Goal: Task Accomplishment & Management: Use online tool/utility

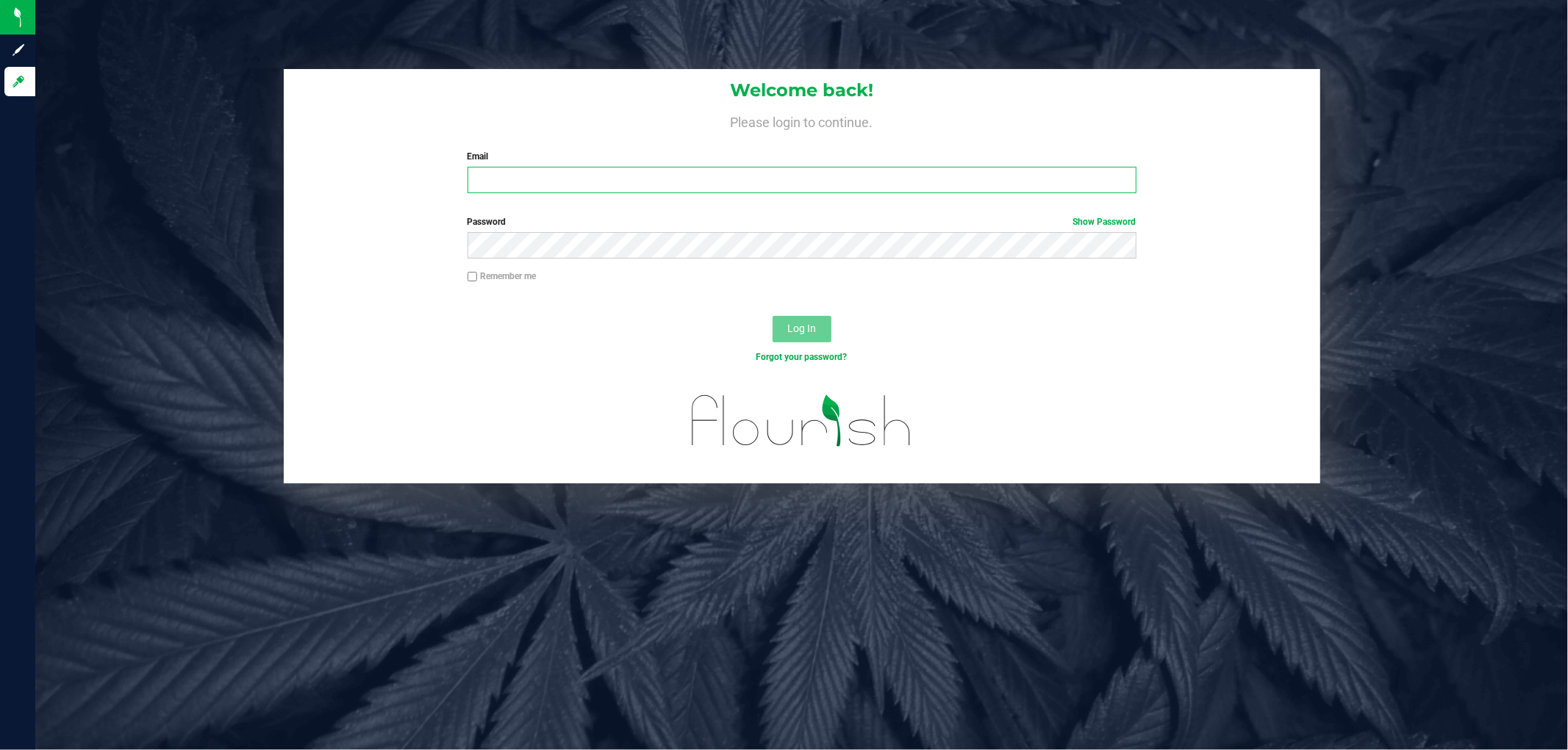
click at [600, 169] on input "Email" at bounding box center [801, 180] width 668 height 26
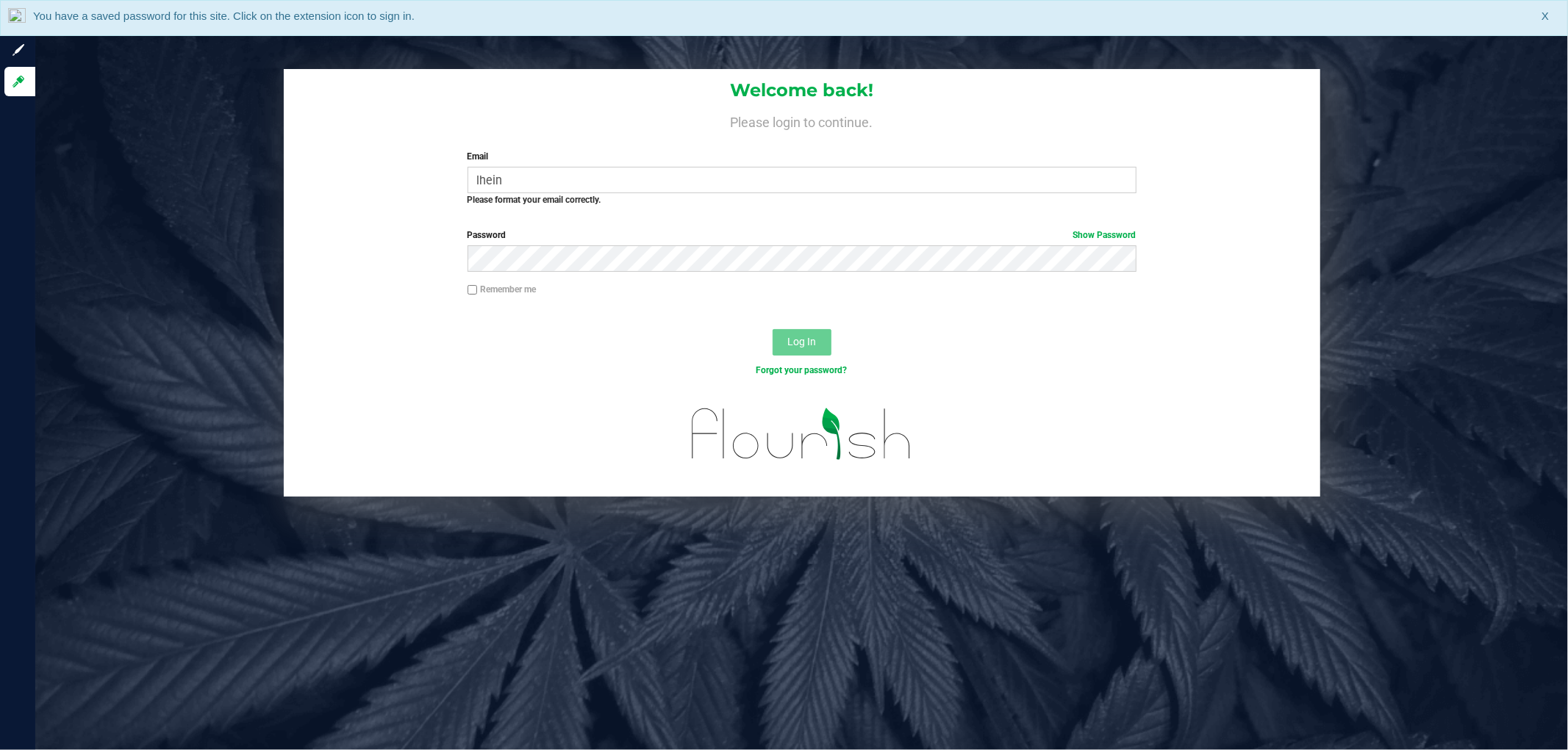
click at [524, 163] on label "Email" at bounding box center [801, 156] width 668 height 13
click at [524, 167] on input "lhein" at bounding box center [801, 180] width 668 height 26
click at [520, 182] on input "lhein" at bounding box center [801, 180] width 668 height 26
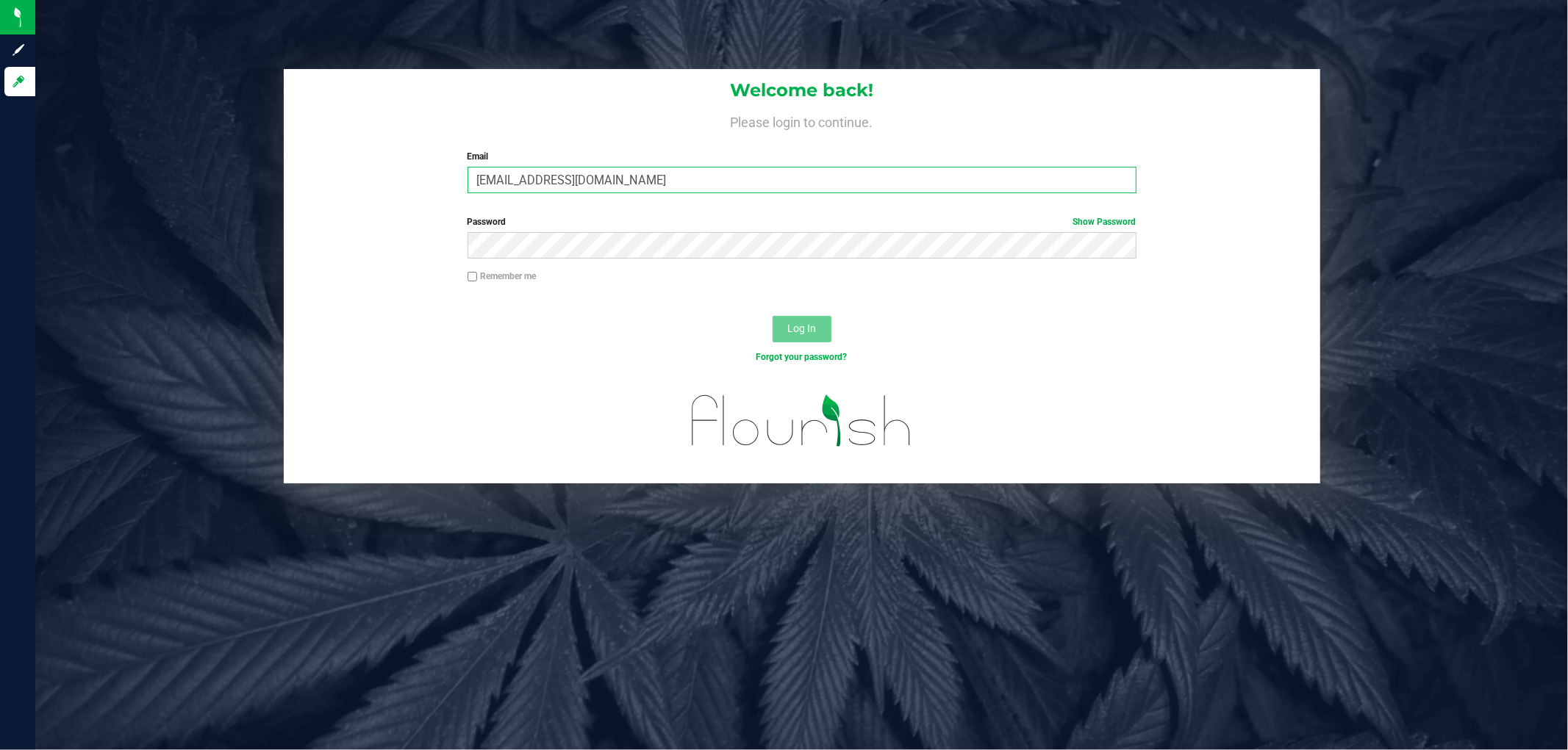
type input "[EMAIL_ADDRESS][DOMAIN_NAME]"
click at [772, 316] on button "Log In" at bounding box center [801, 329] width 59 height 26
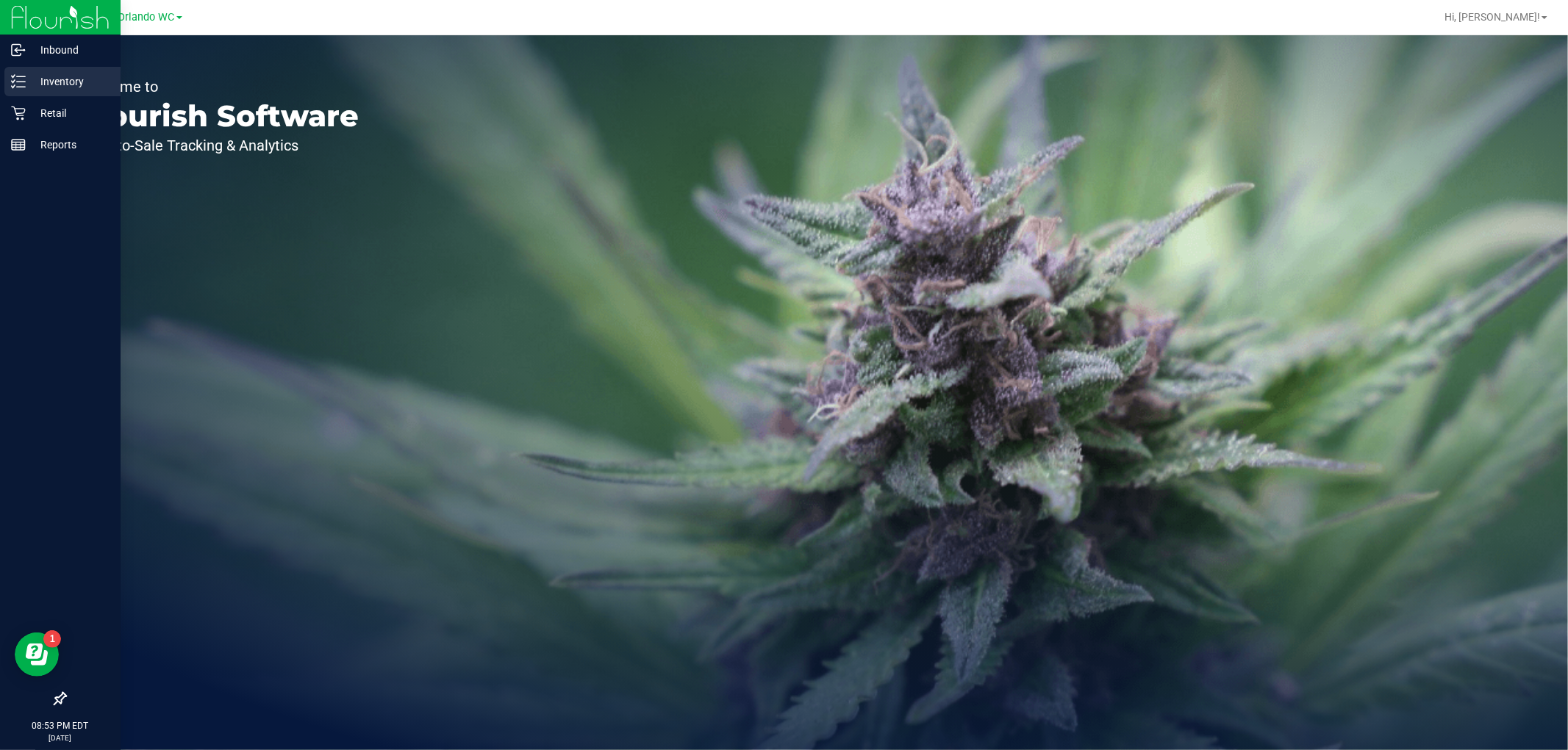
click at [13, 81] on icon at bounding box center [12, 81] width 3 height 3
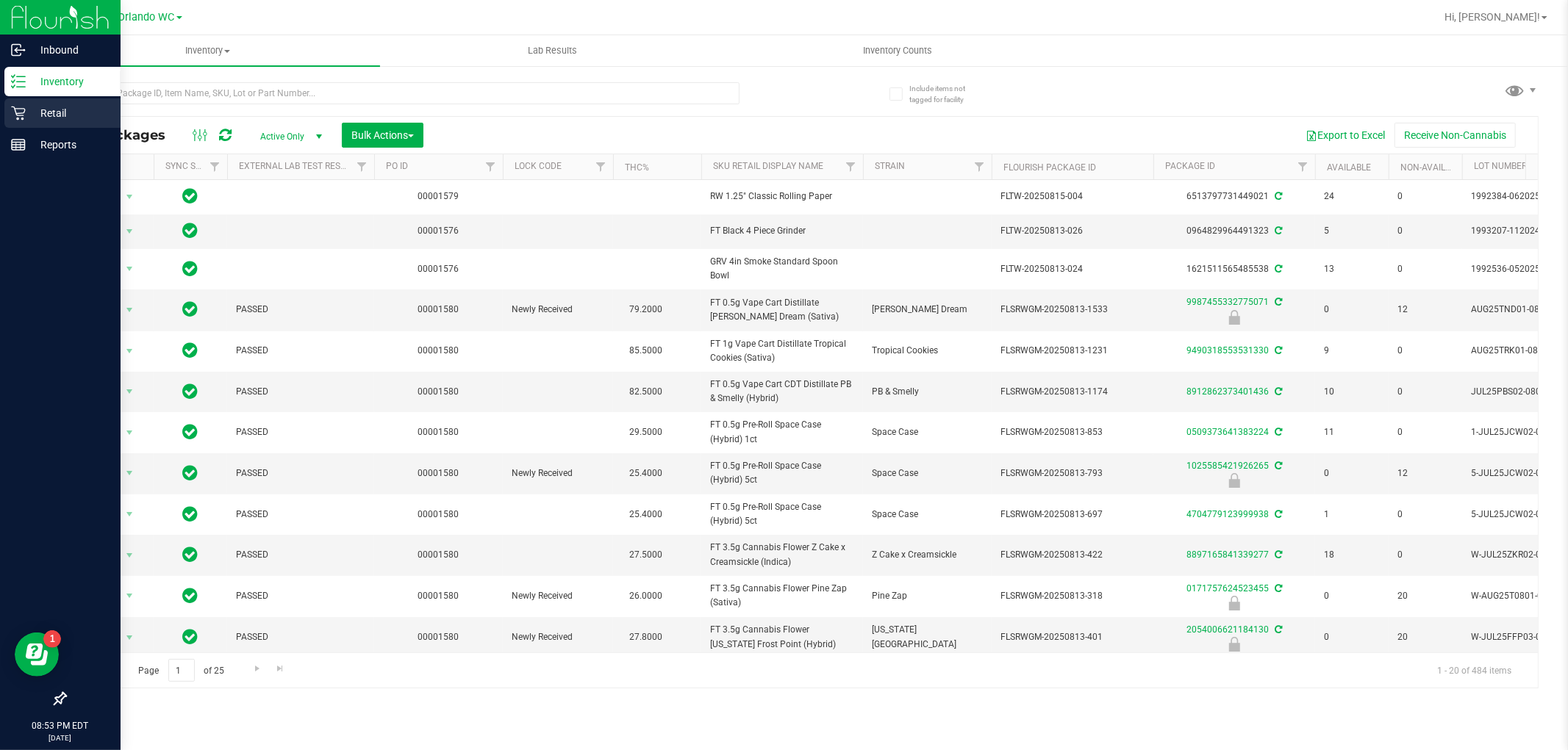
click at [17, 120] on div "Retail" at bounding box center [62, 112] width 116 height 29
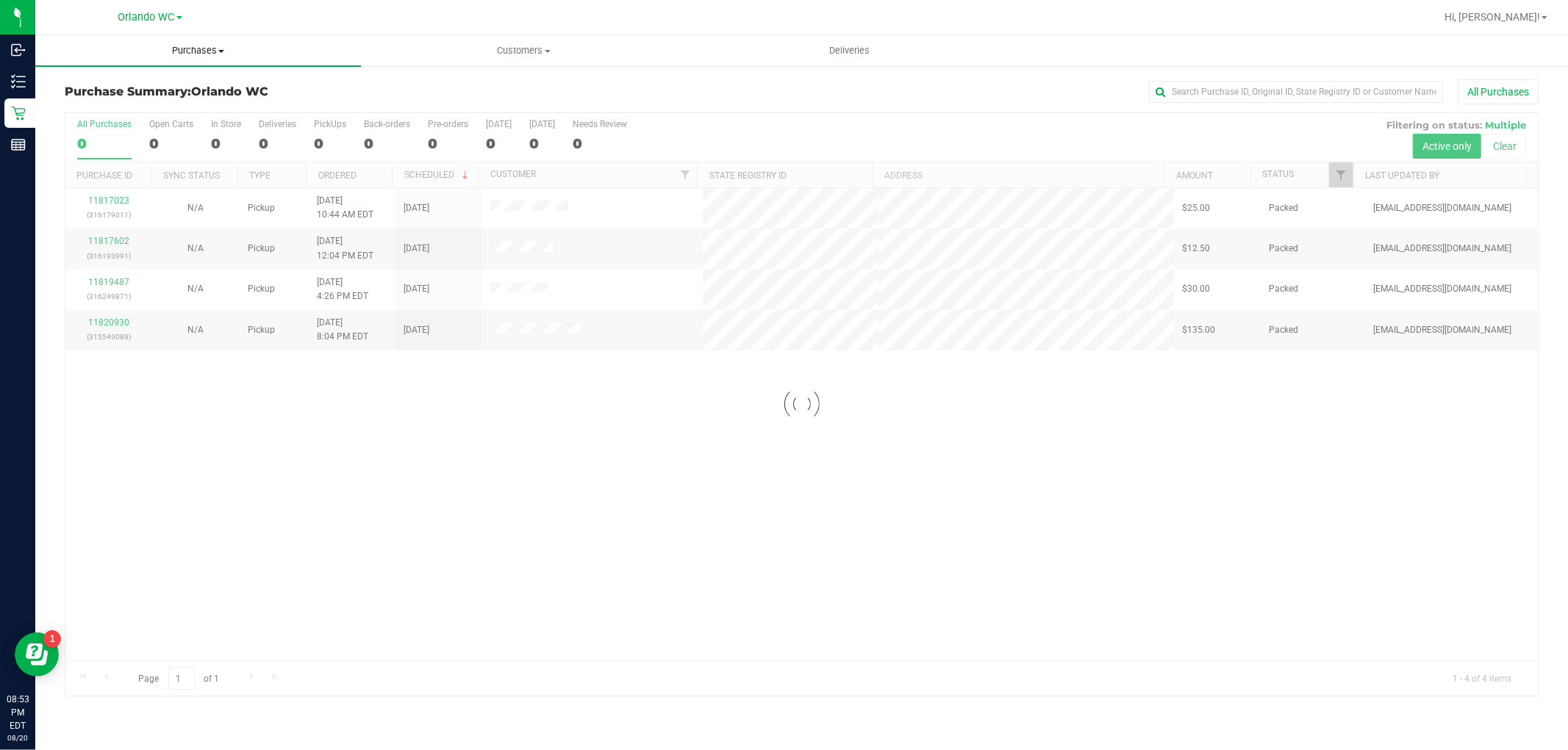
click at [217, 47] on span "Purchases" at bounding box center [198, 50] width 326 height 13
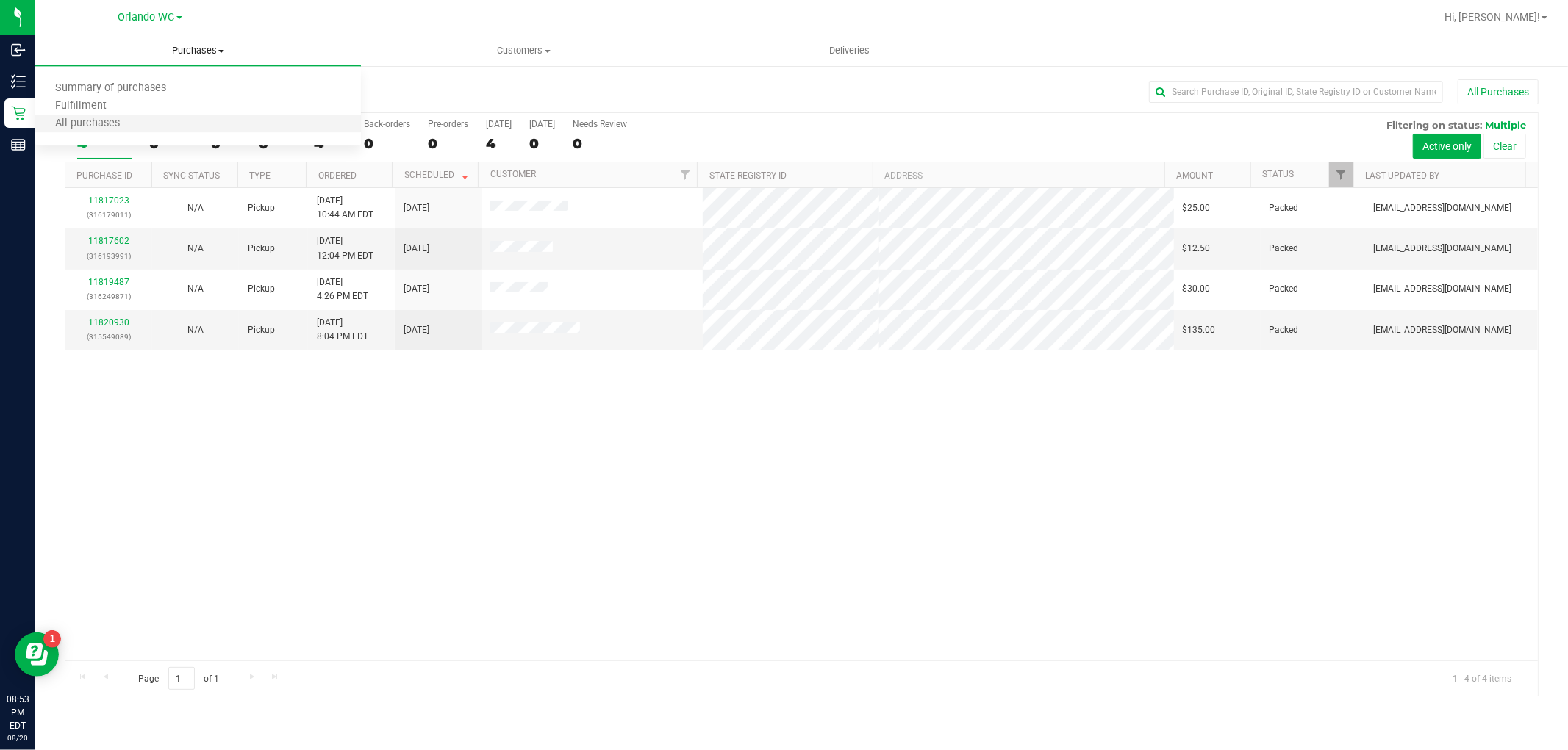
click at [141, 120] on li "All purchases" at bounding box center [198, 124] width 326 height 18
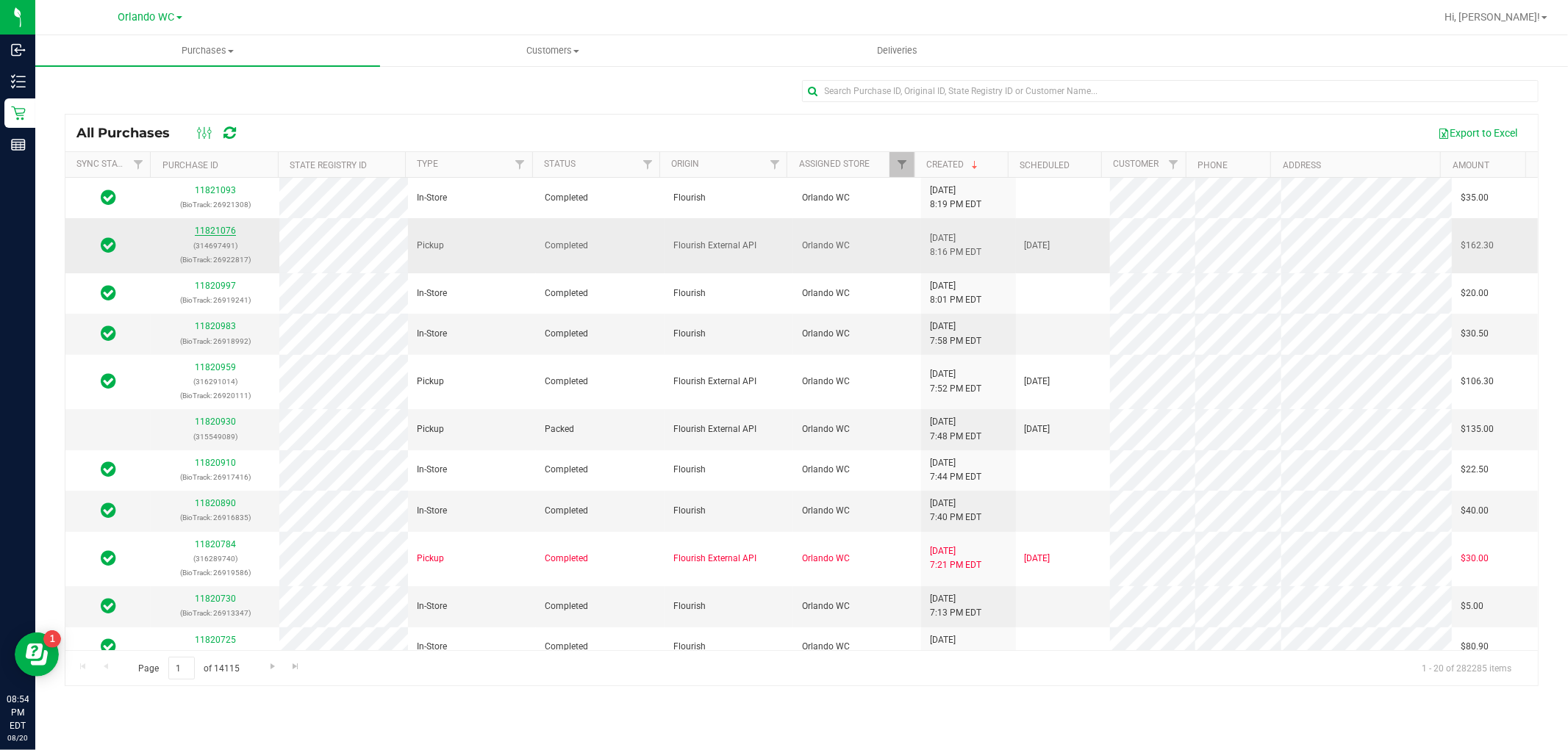
click at [223, 227] on link "11821076" at bounding box center [215, 231] width 41 height 11
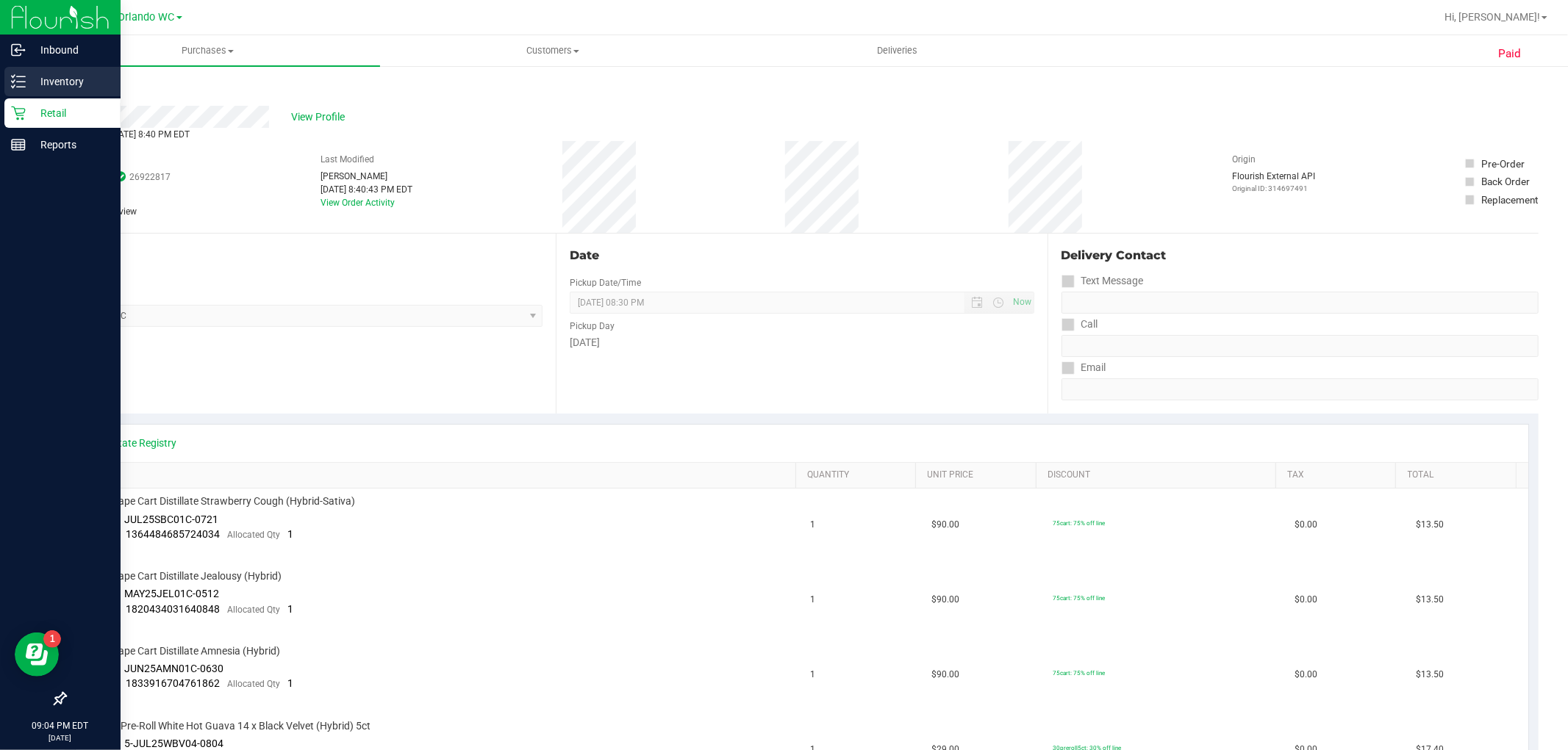
click at [28, 79] on p "Inventory" at bounding box center [69, 82] width 88 height 18
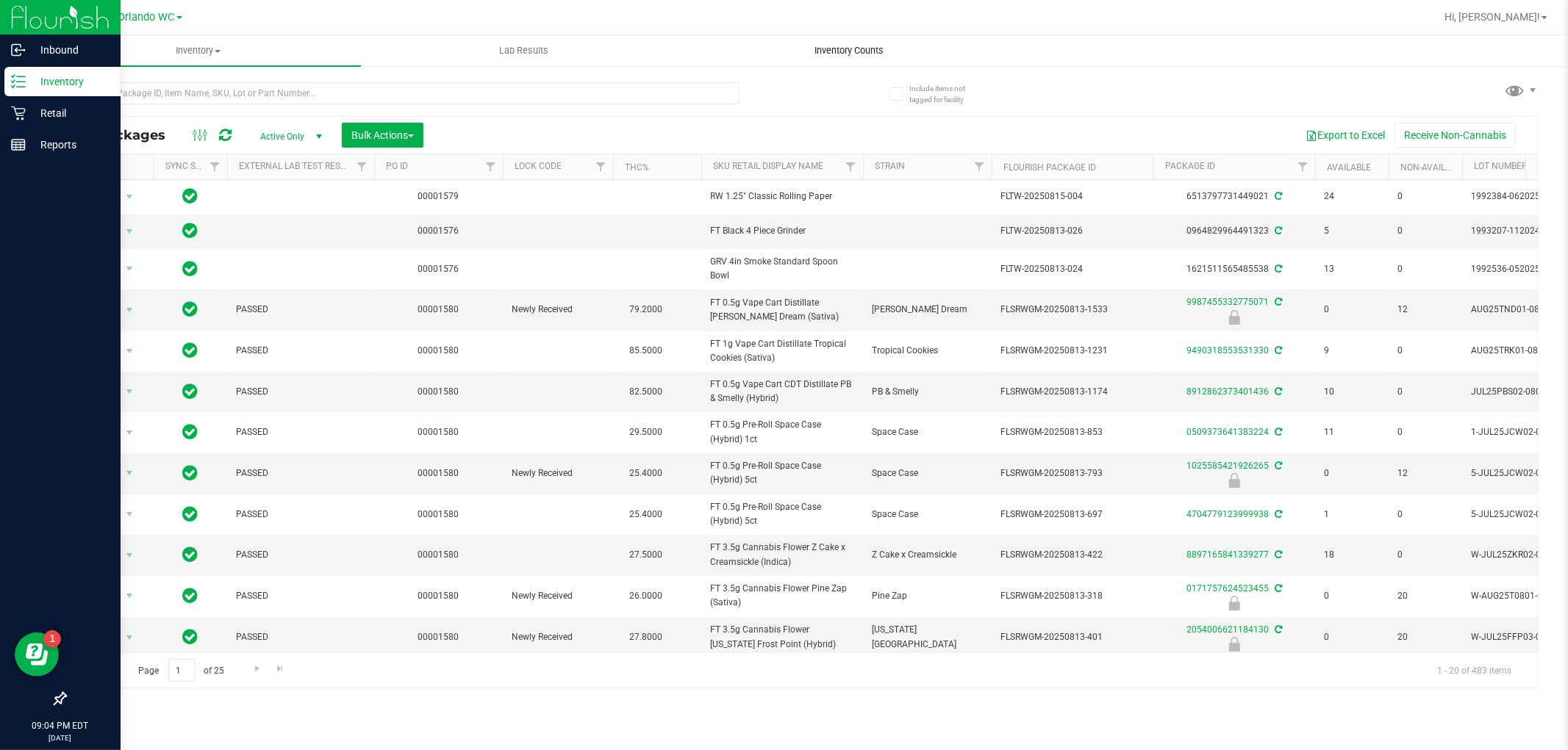
click at [820, 47] on span "Inventory Counts" at bounding box center [849, 50] width 109 height 13
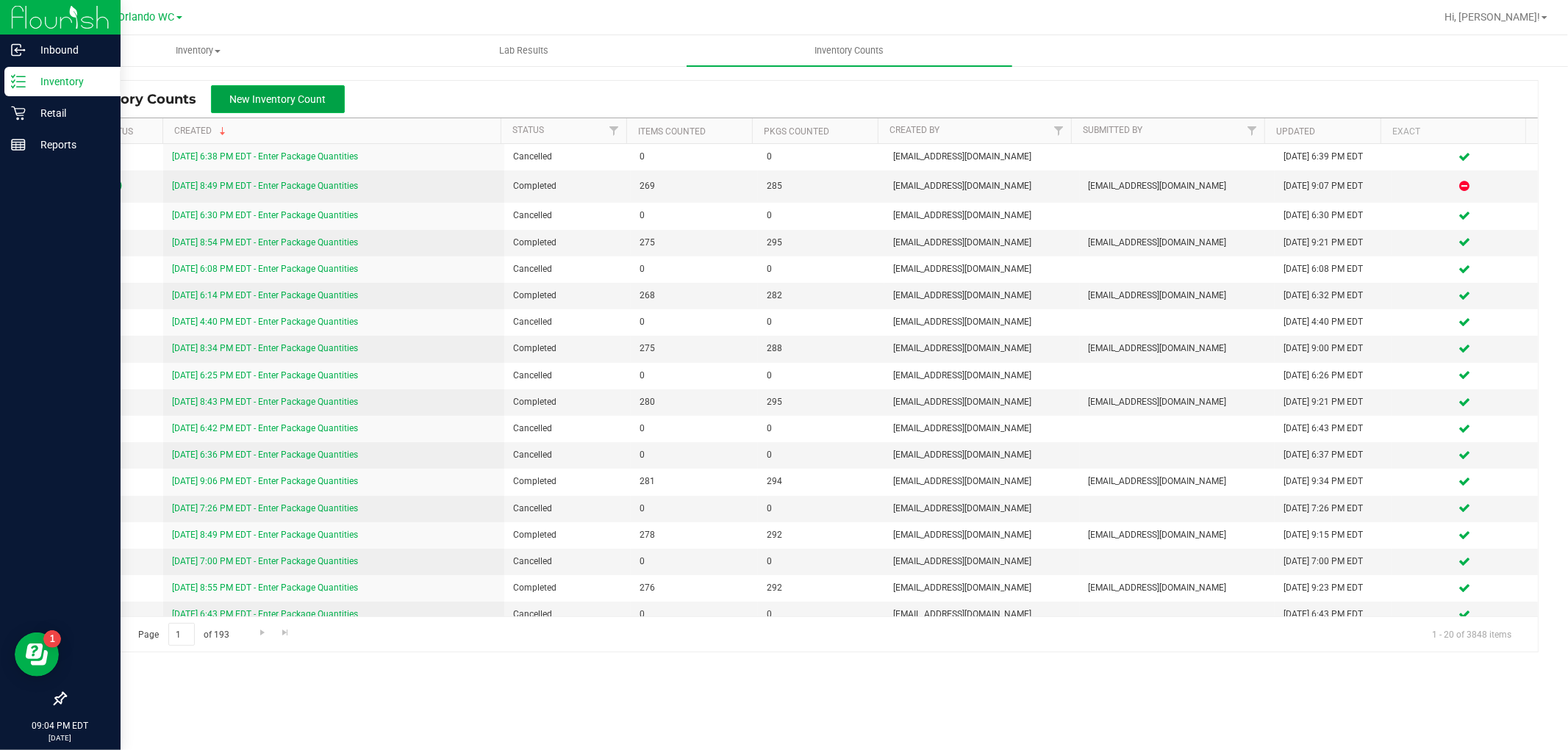
click at [235, 87] on button "New Inventory Count" at bounding box center [278, 99] width 134 height 28
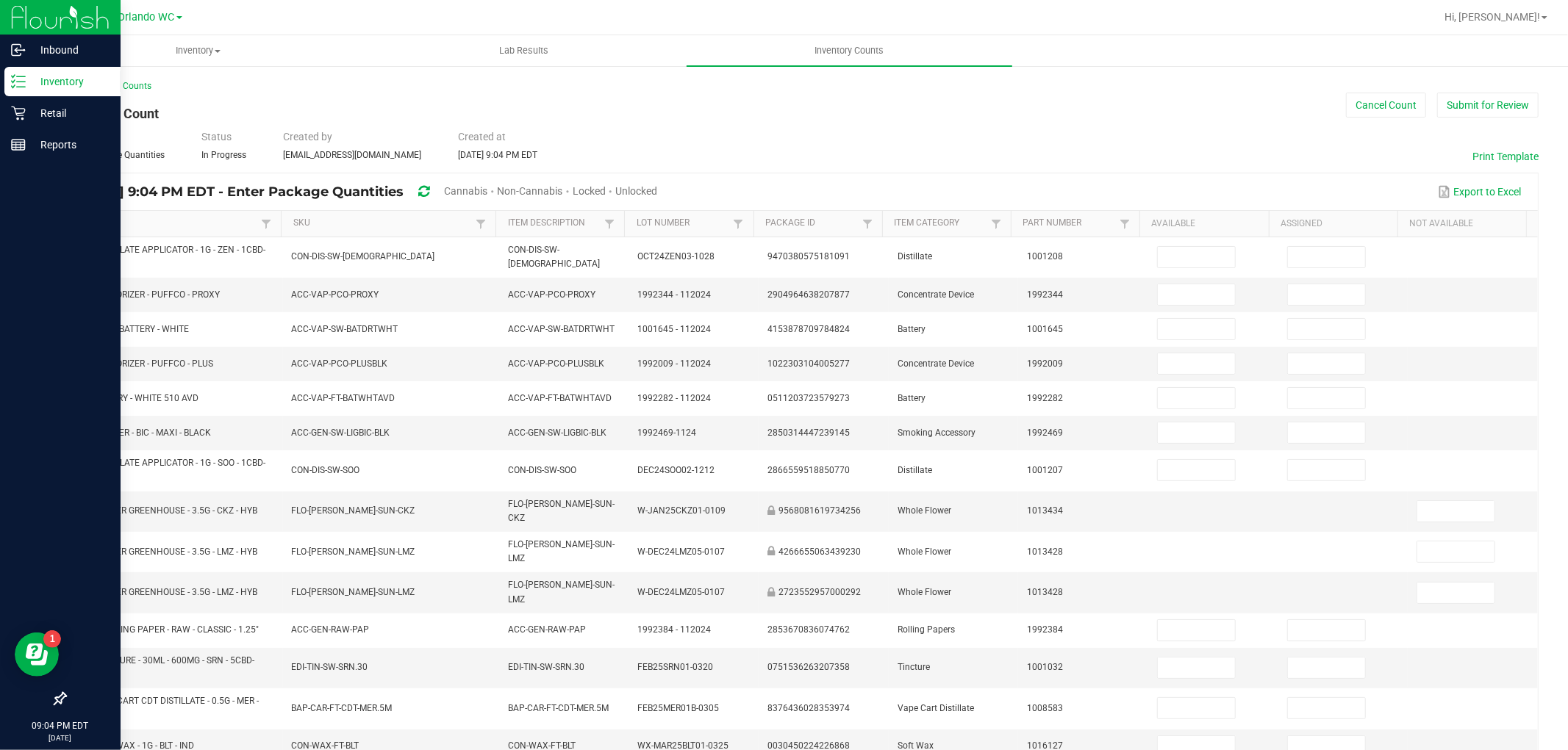
click at [657, 192] on span "Unlocked" at bounding box center [636, 191] width 42 height 11
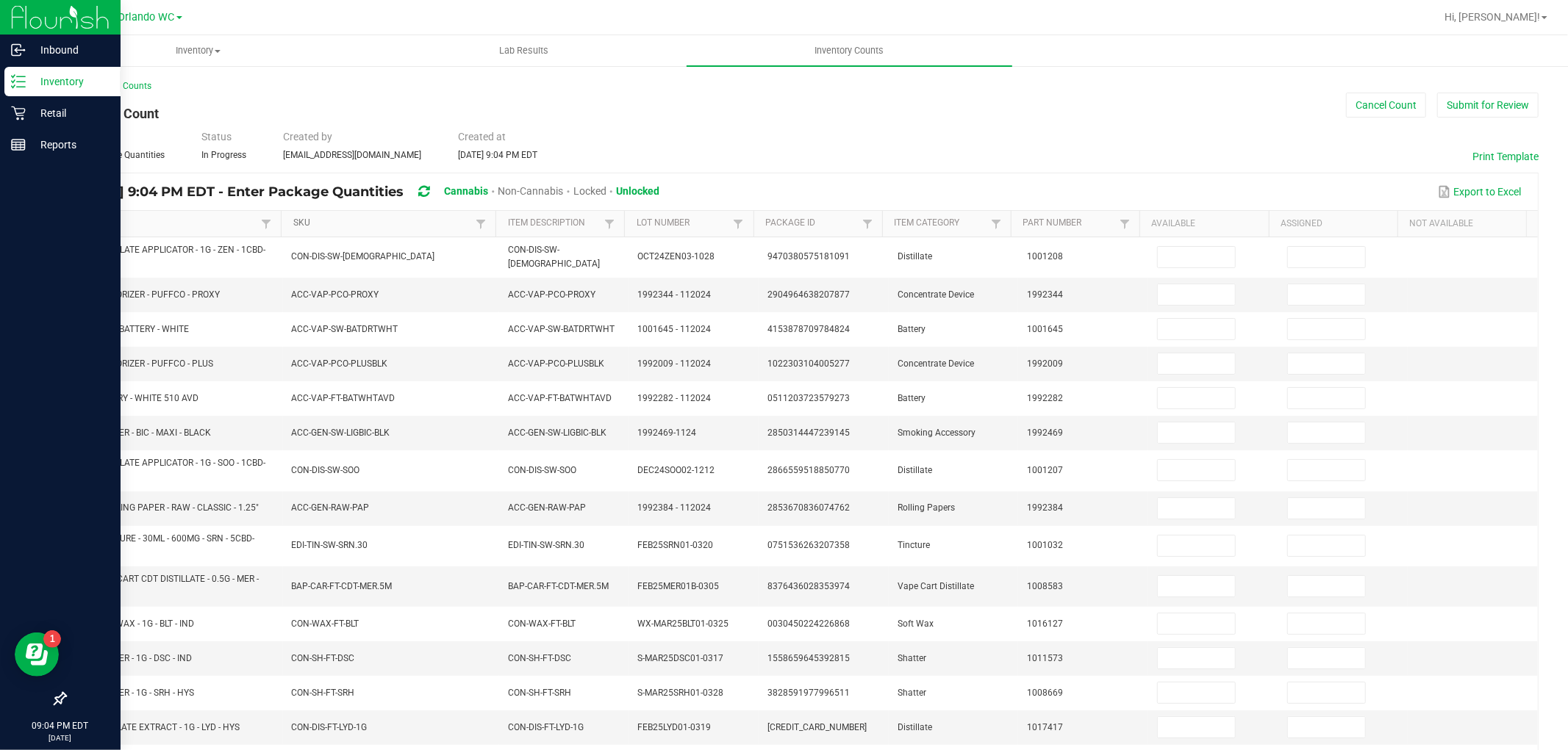
click at [302, 226] on link "SKU" at bounding box center [382, 223] width 178 height 11
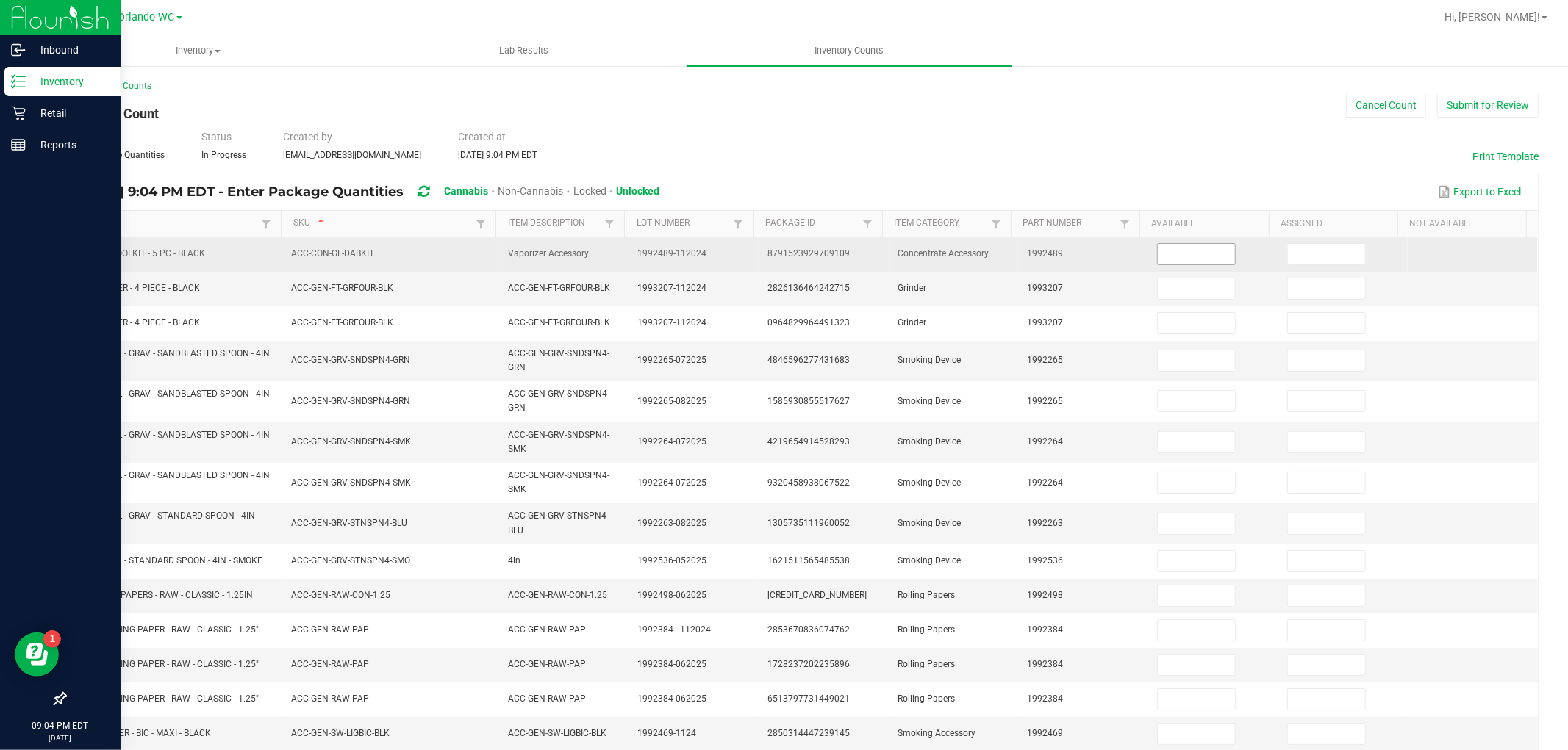
click at [1163, 254] on input at bounding box center [1196, 254] width 77 height 20
type input "5"
type input "0"
type input "7"
type input "0"
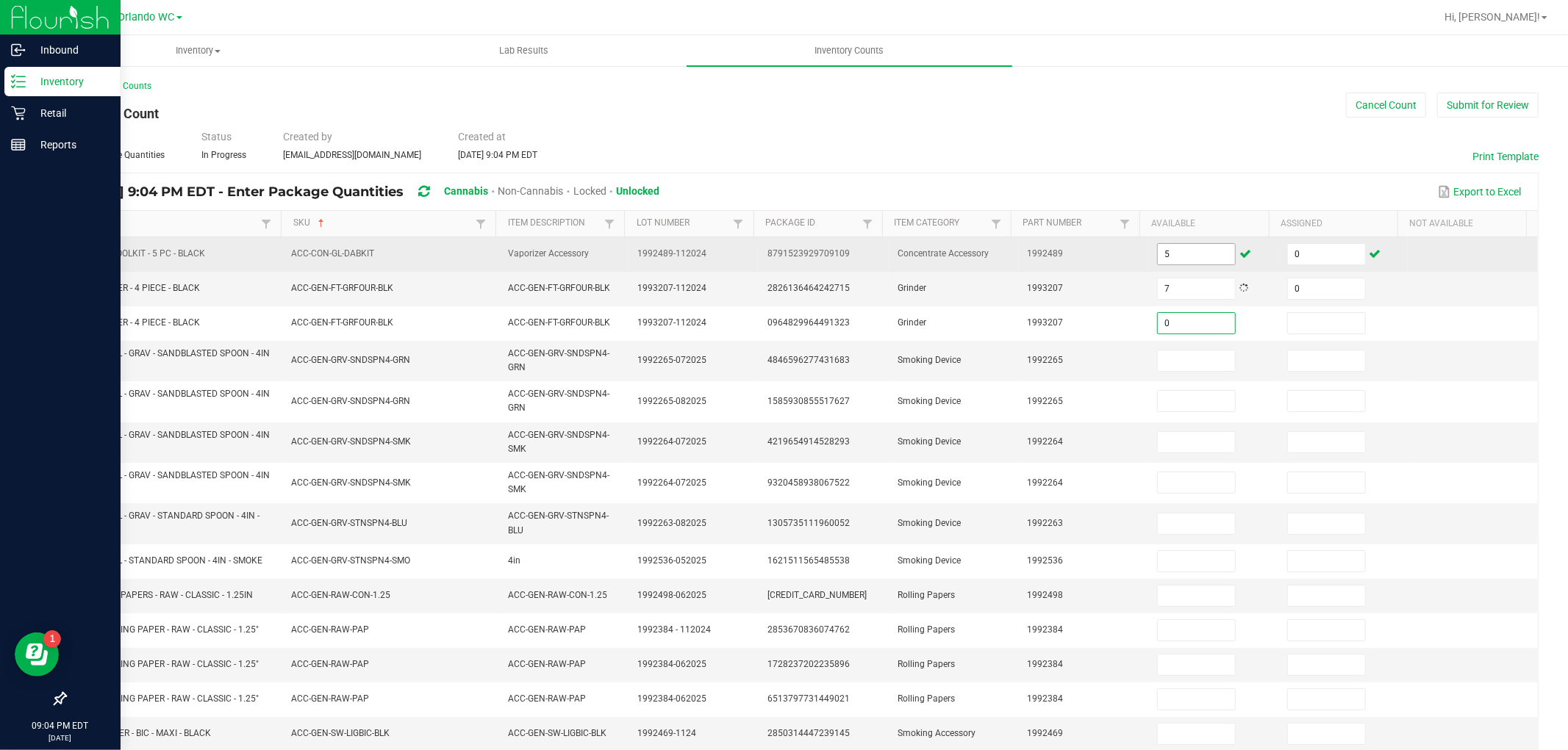
type input "0"
type input "20"
type input "0"
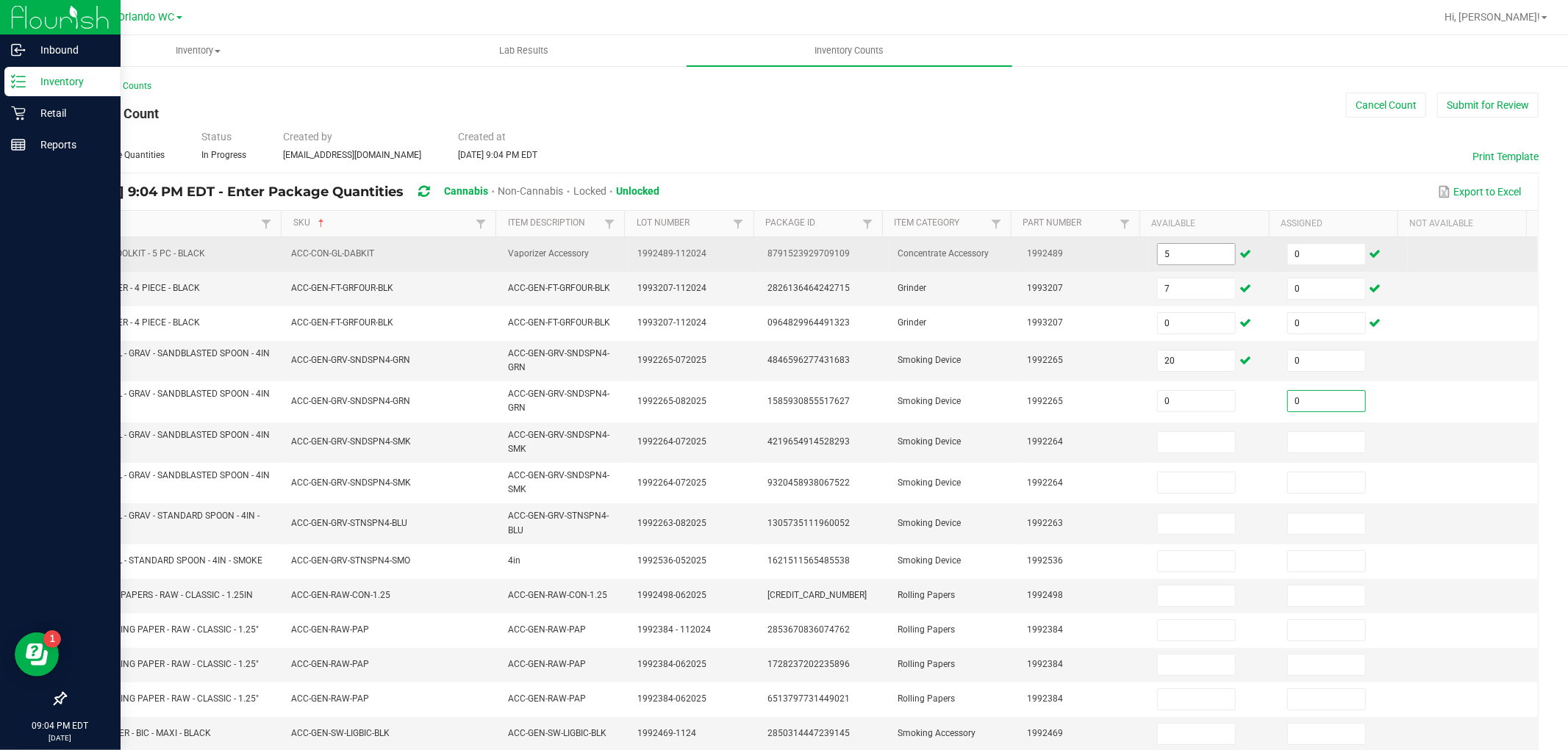
type input "0"
type input "21"
type input "0"
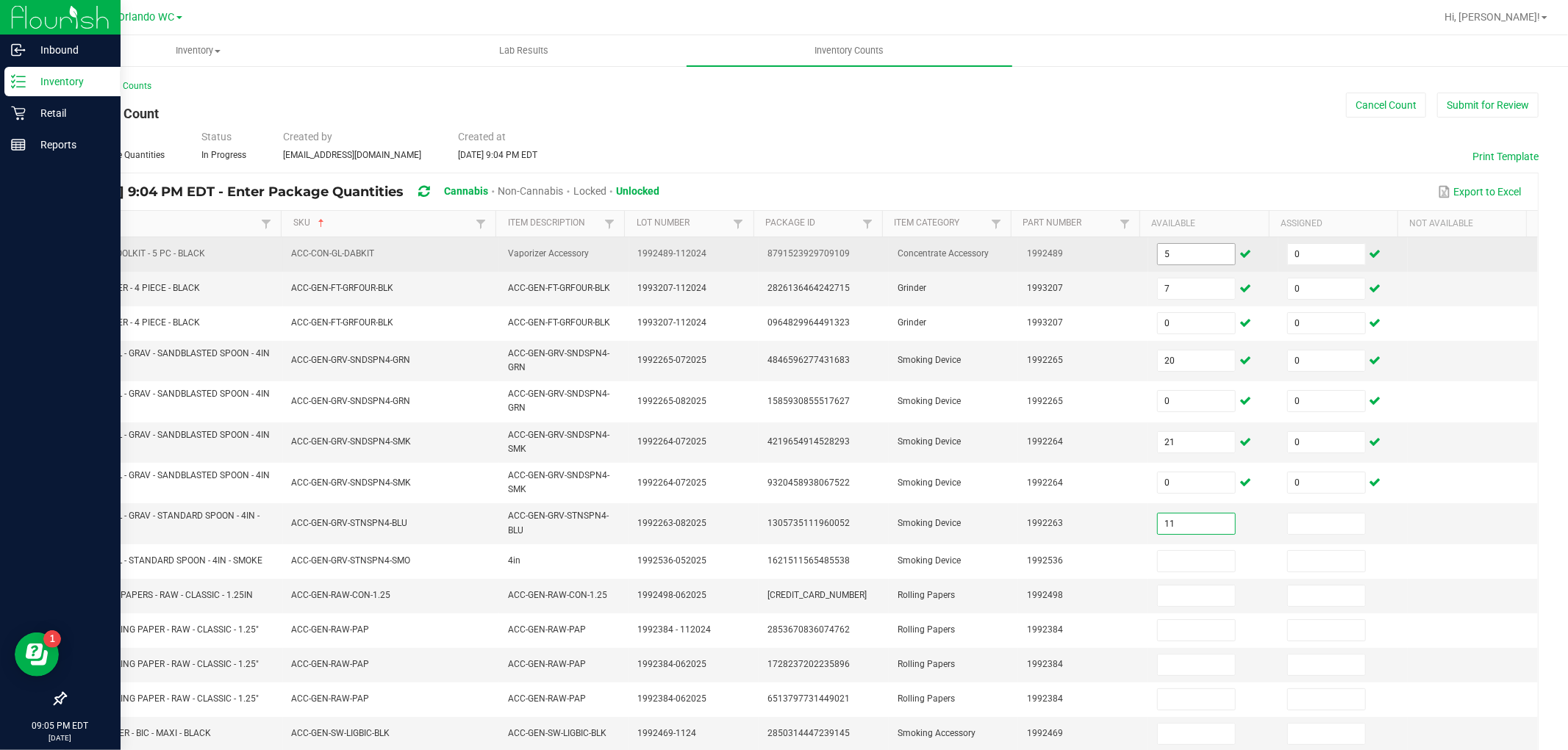
type input "11"
type input "0"
type input "13"
type input "0"
type input "14"
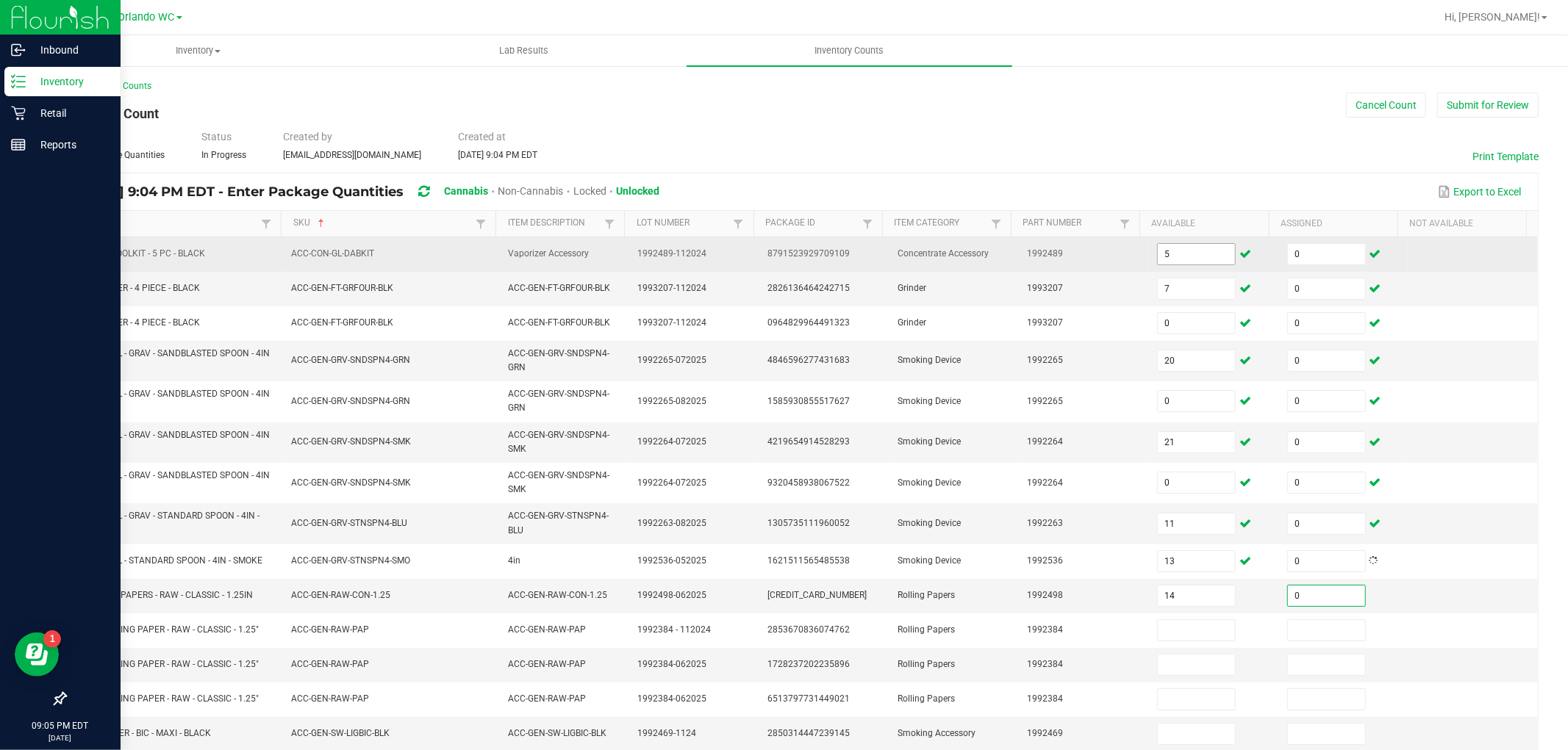
type input "0"
type input "47"
type input "0"
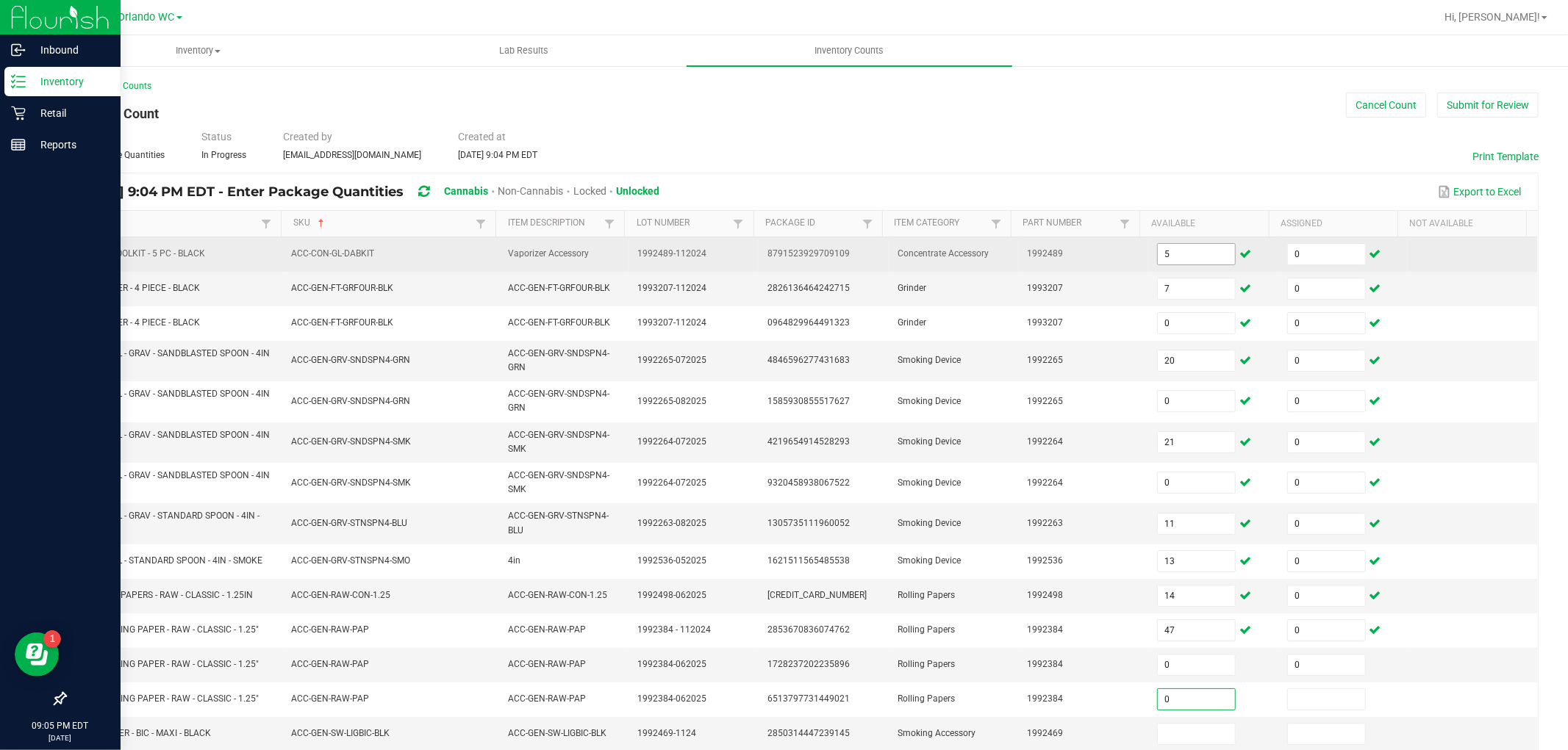
type input "0"
type input "81"
type input "0"
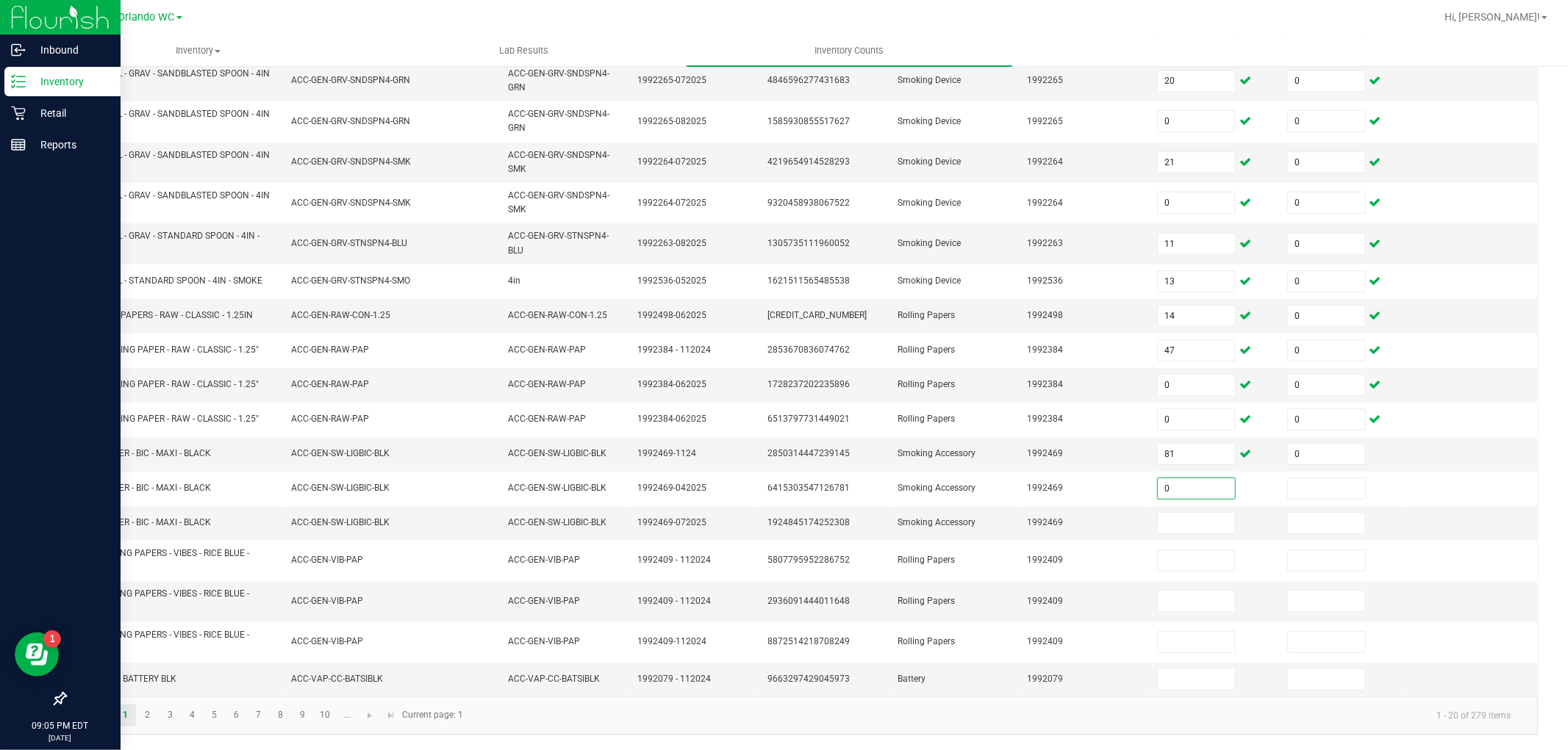
type input "0"
type input "13"
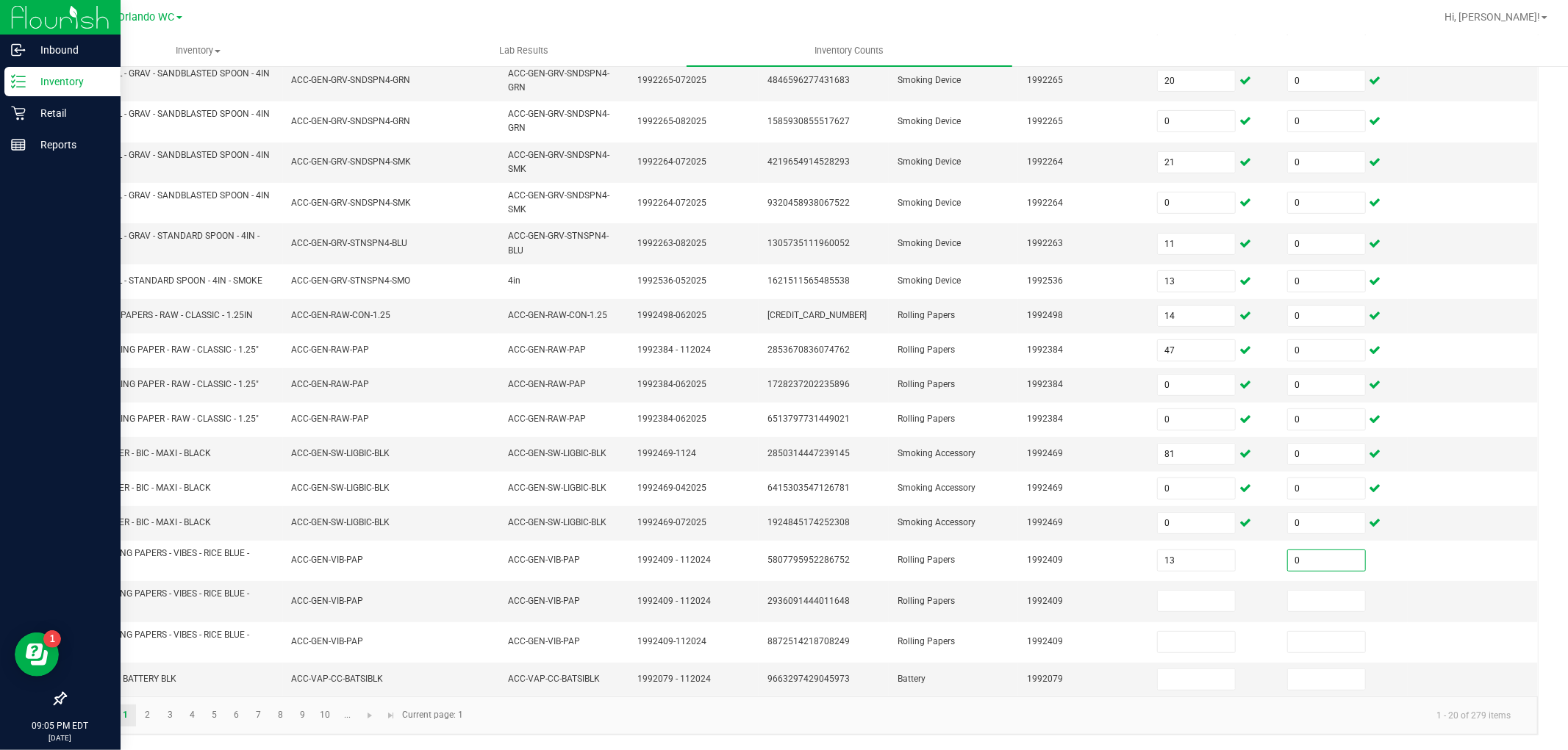
type input "0"
type input "8"
type input "0"
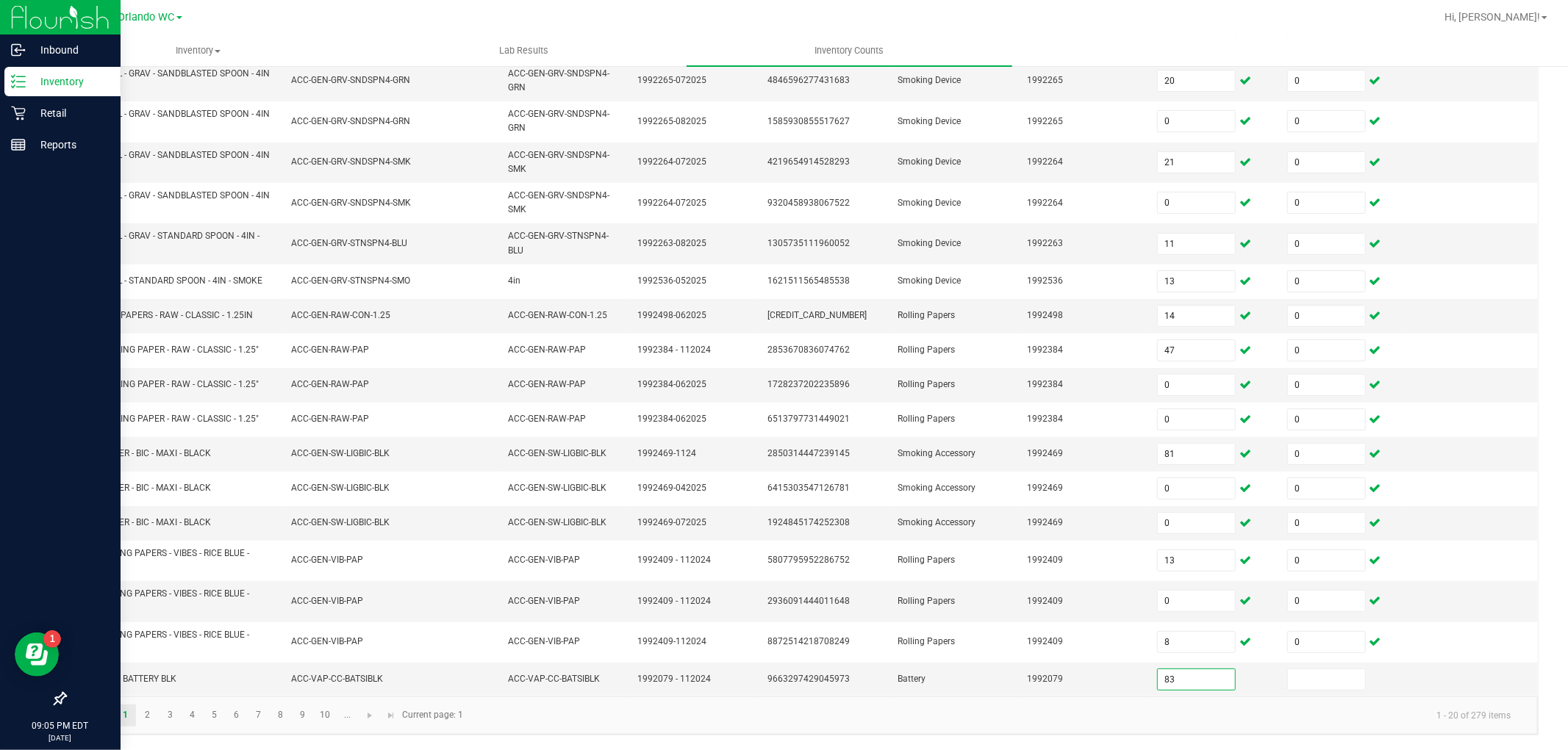
type input "83"
type input "0"
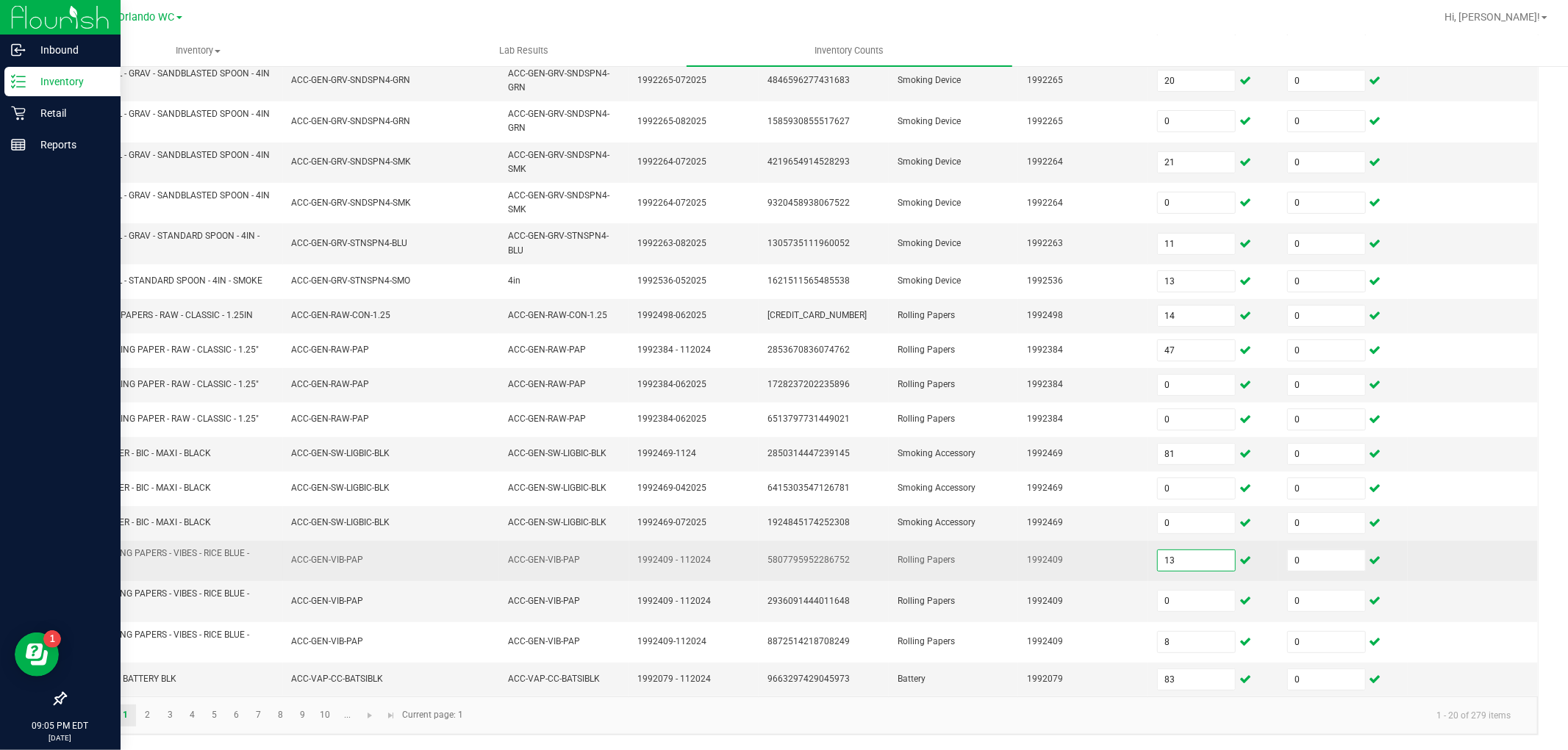
click at [1177, 559] on input "13" at bounding box center [1196, 560] width 77 height 20
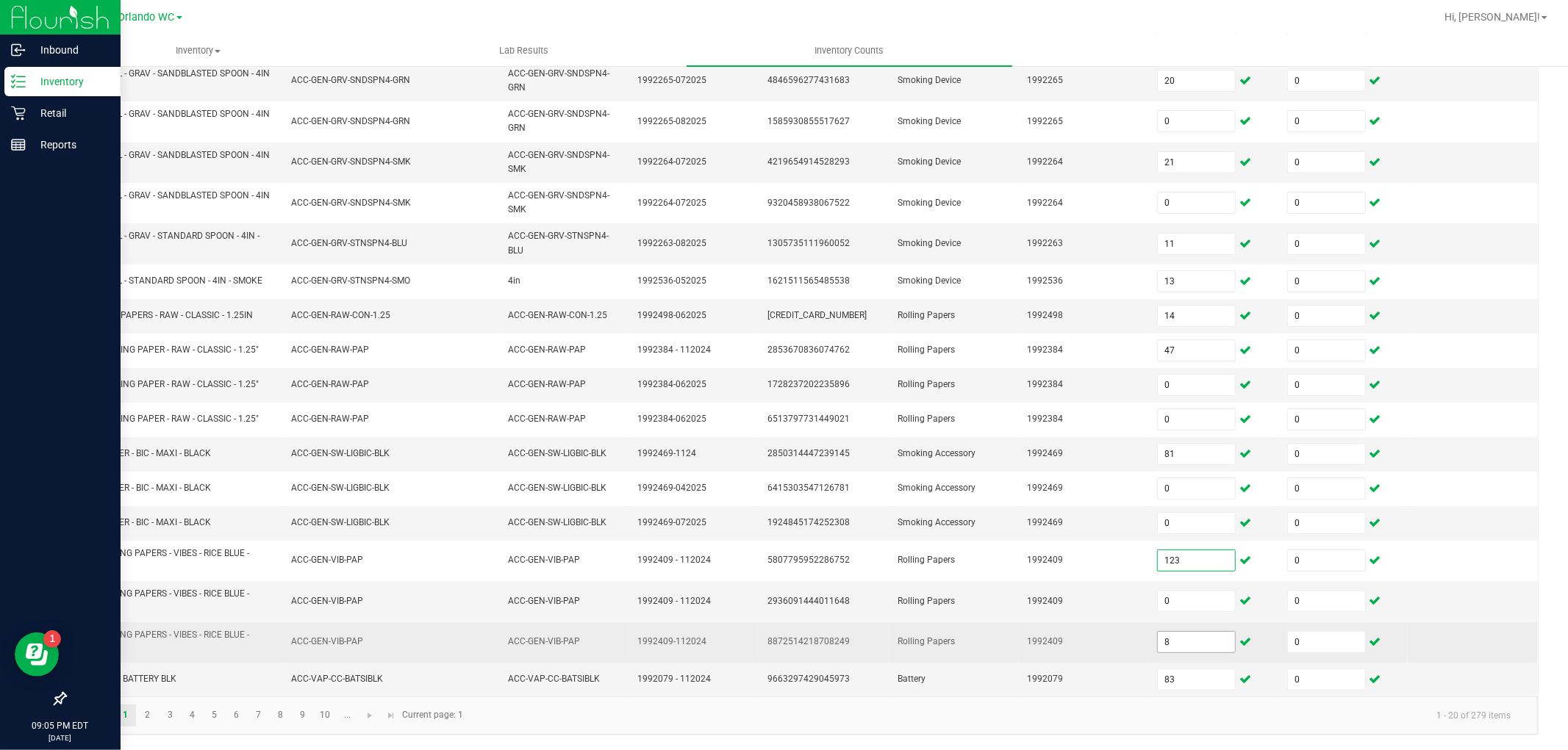
type input "123"
click at [1181, 632] on input "8" at bounding box center [1196, 642] width 77 height 20
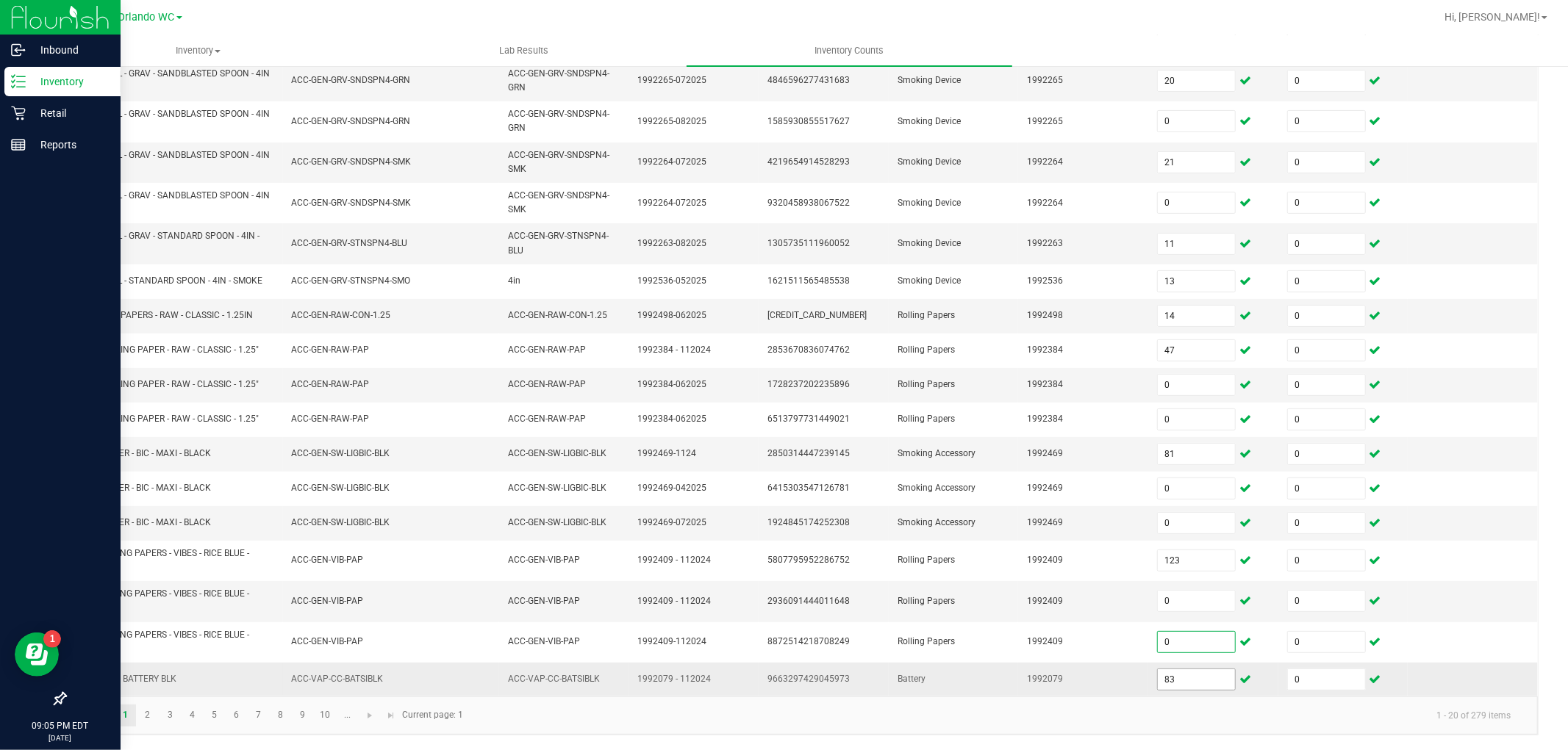
type input "0"
click at [1158, 681] on input "83" at bounding box center [1196, 679] width 77 height 20
type input "13"
click at [135, 717] on link "1" at bounding box center [126, 715] width 21 height 22
click at [141, 718] on link "2" at bounding box center [148, 715] width 21 height 22
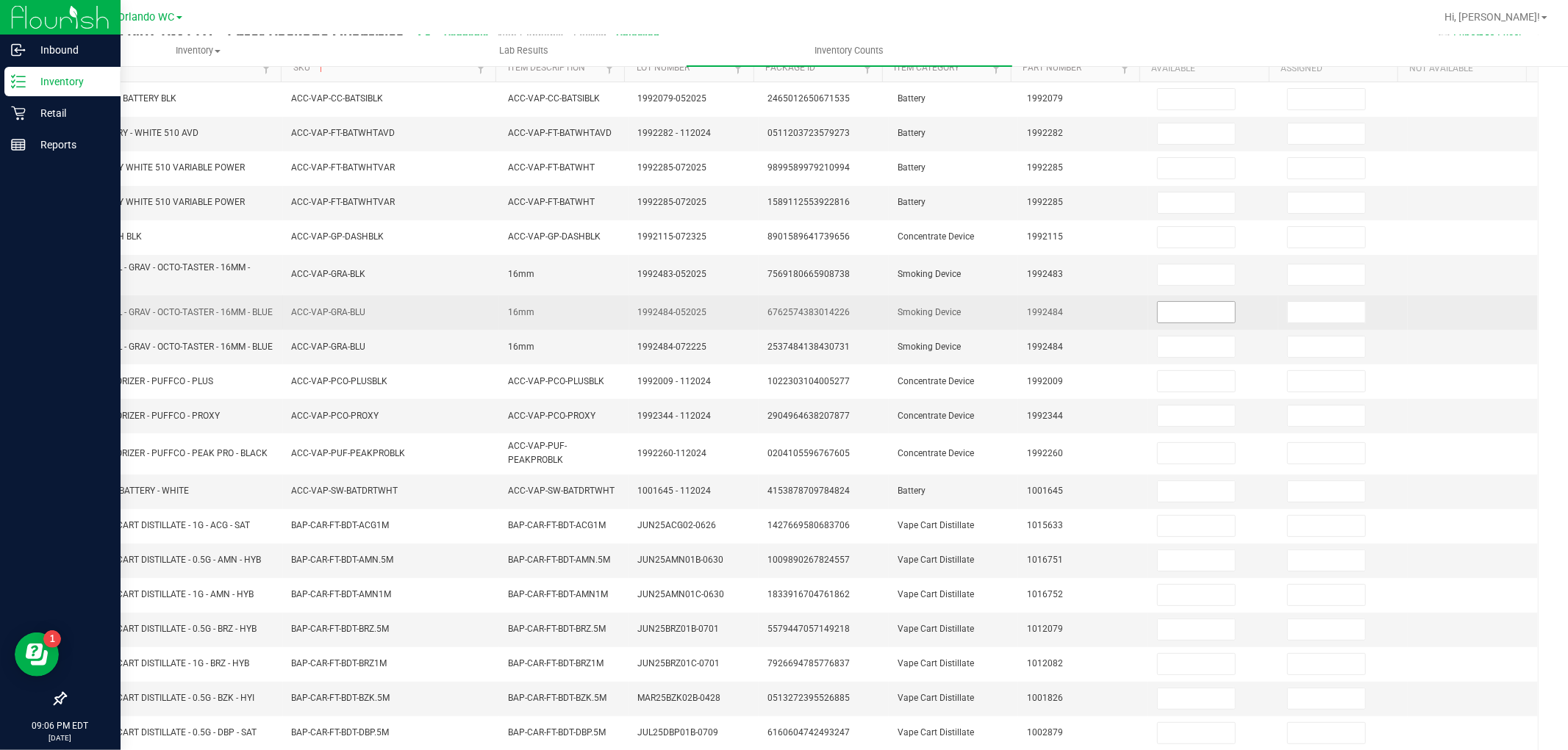
scroll to position [96, 0]
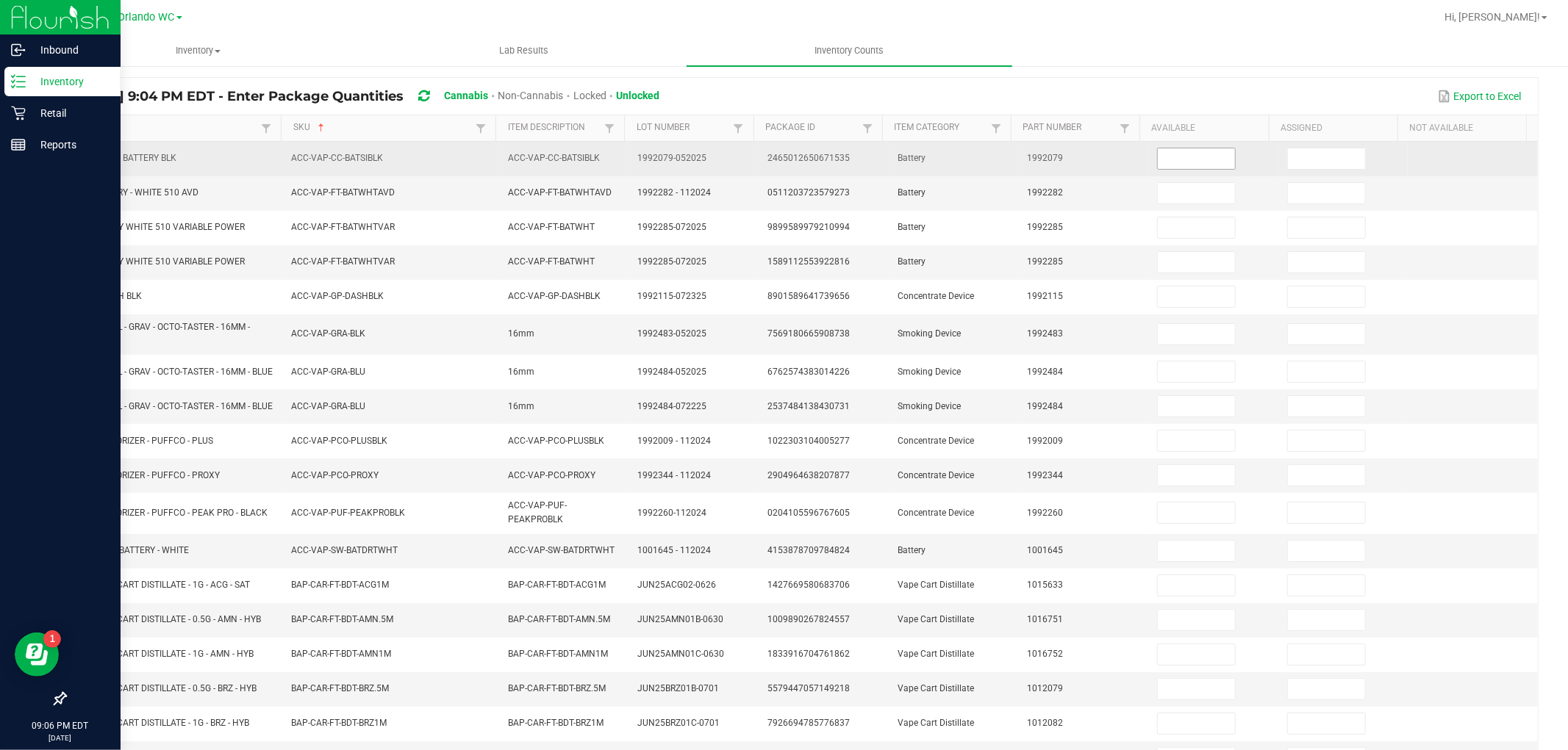
click at [1168, 152] on input at bounding box center [1196, 158] width 77 height 20
type input "0"
type input "8"
type input "0"
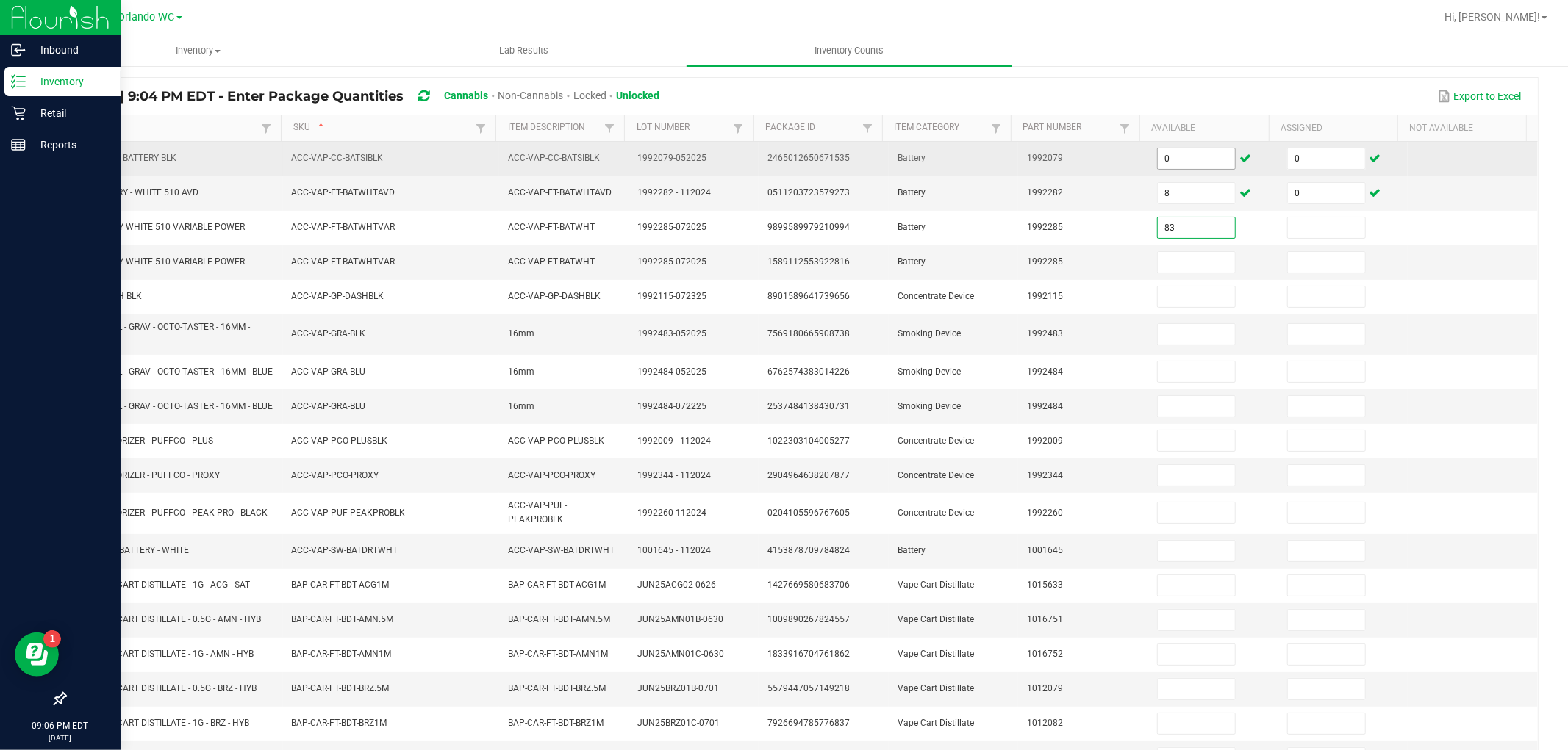
type input "83"
type input "0"
type input "4"
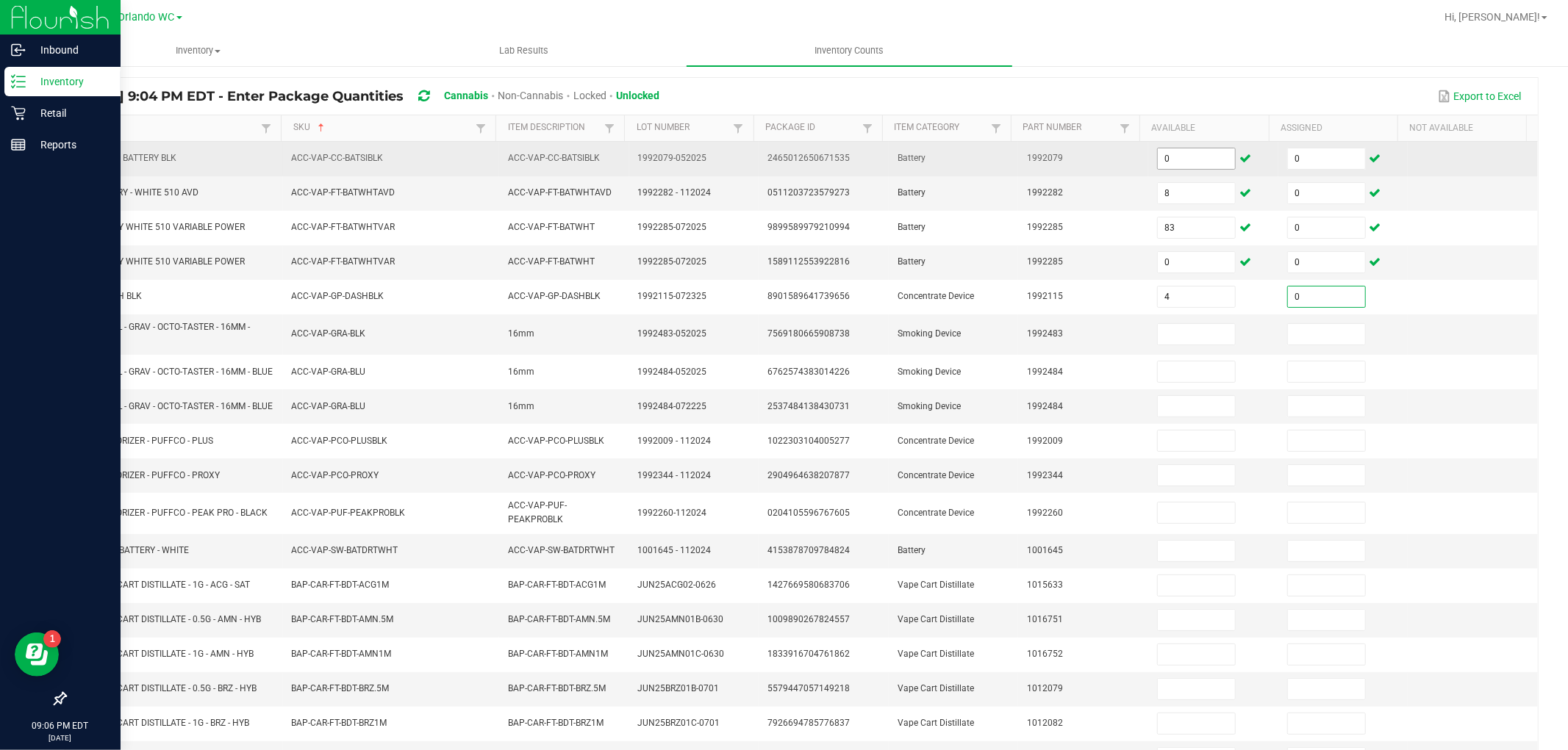
type input "0"
type input "2"
type input "0"
type input "5"
type input "0"
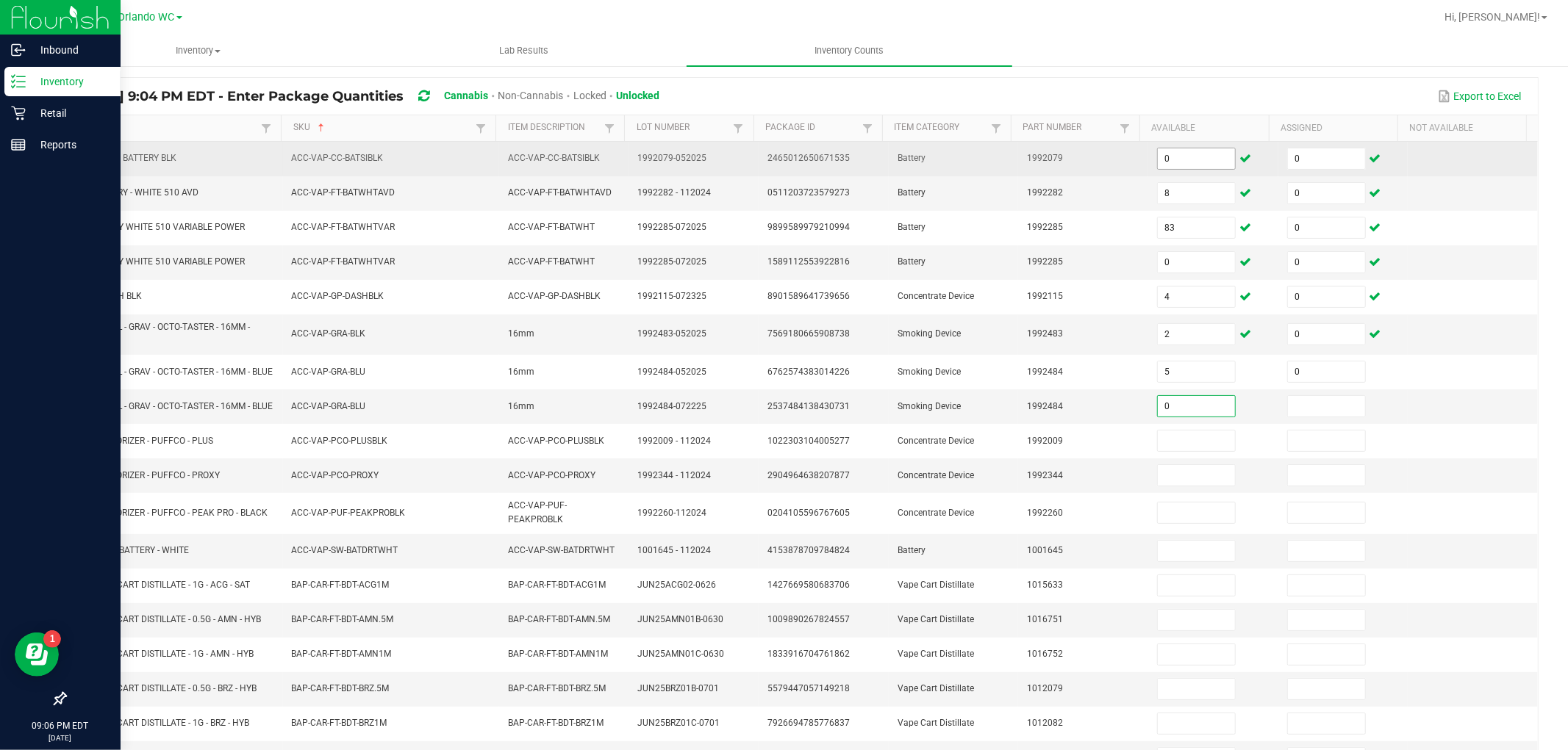
type input "0"
type input "1"
type input "0"
type input "3"
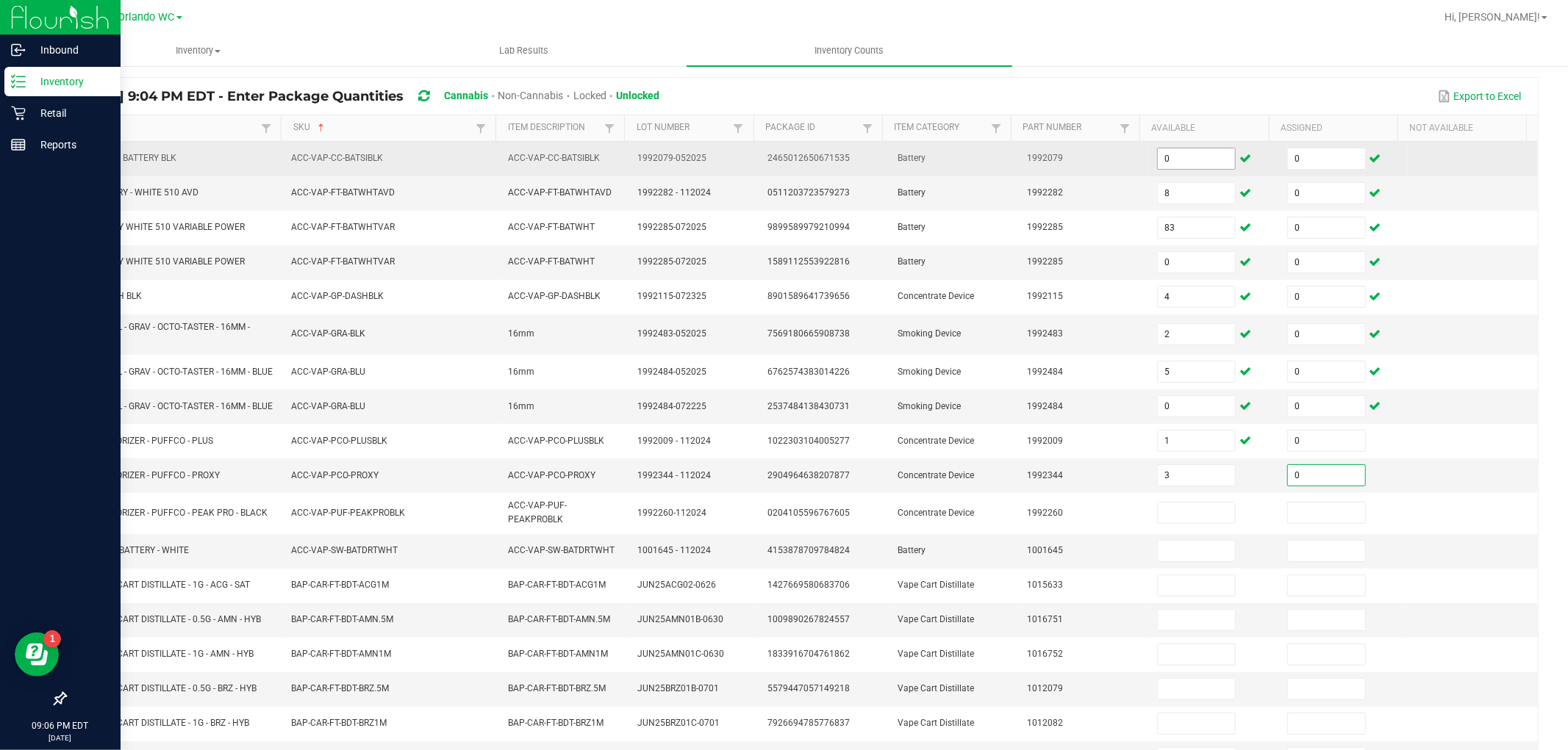
type input "0"
type input "1"
type input "0"
type input "1"
type input "0"
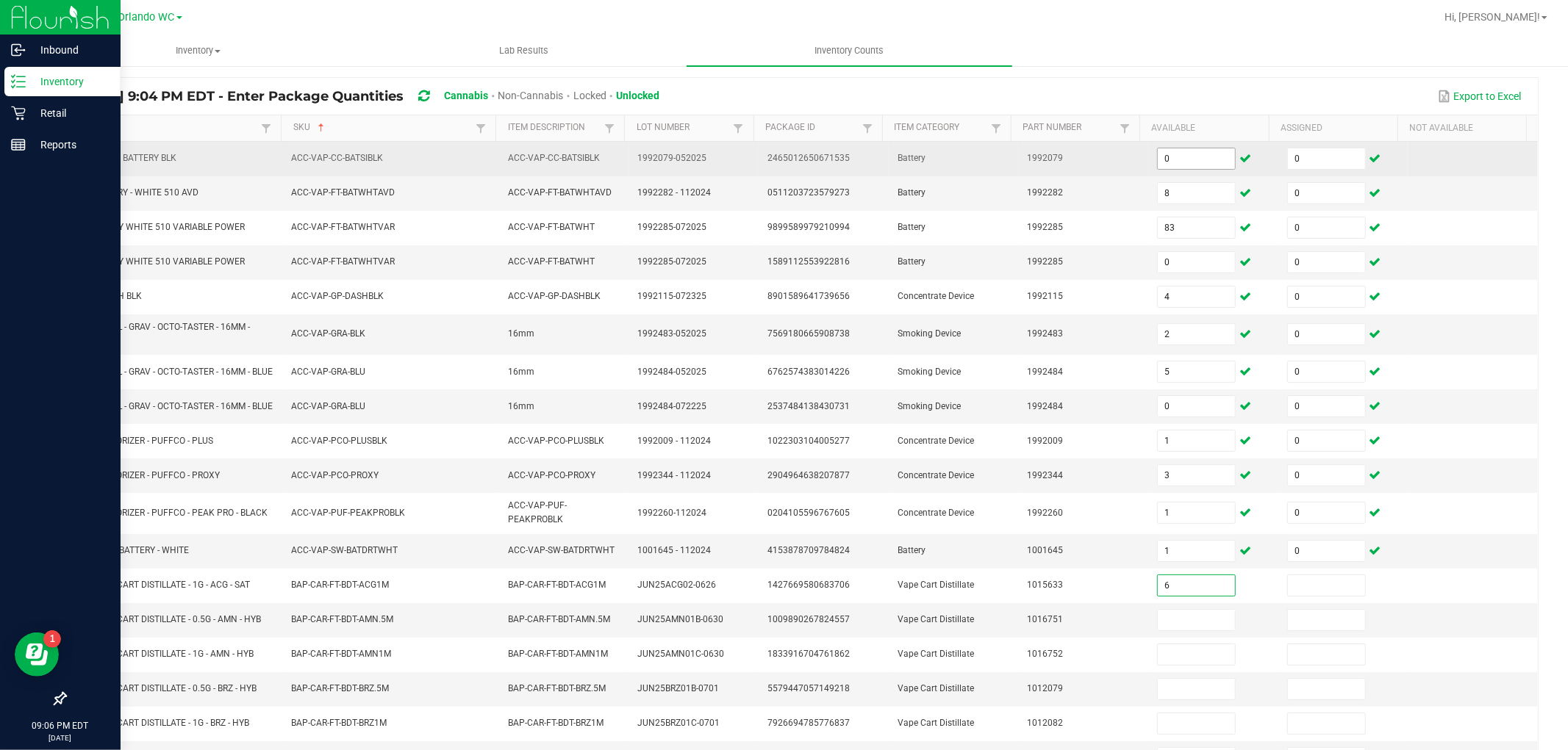
type input "6"
type input "0"
type input "10"
type input "0"
type input "11"
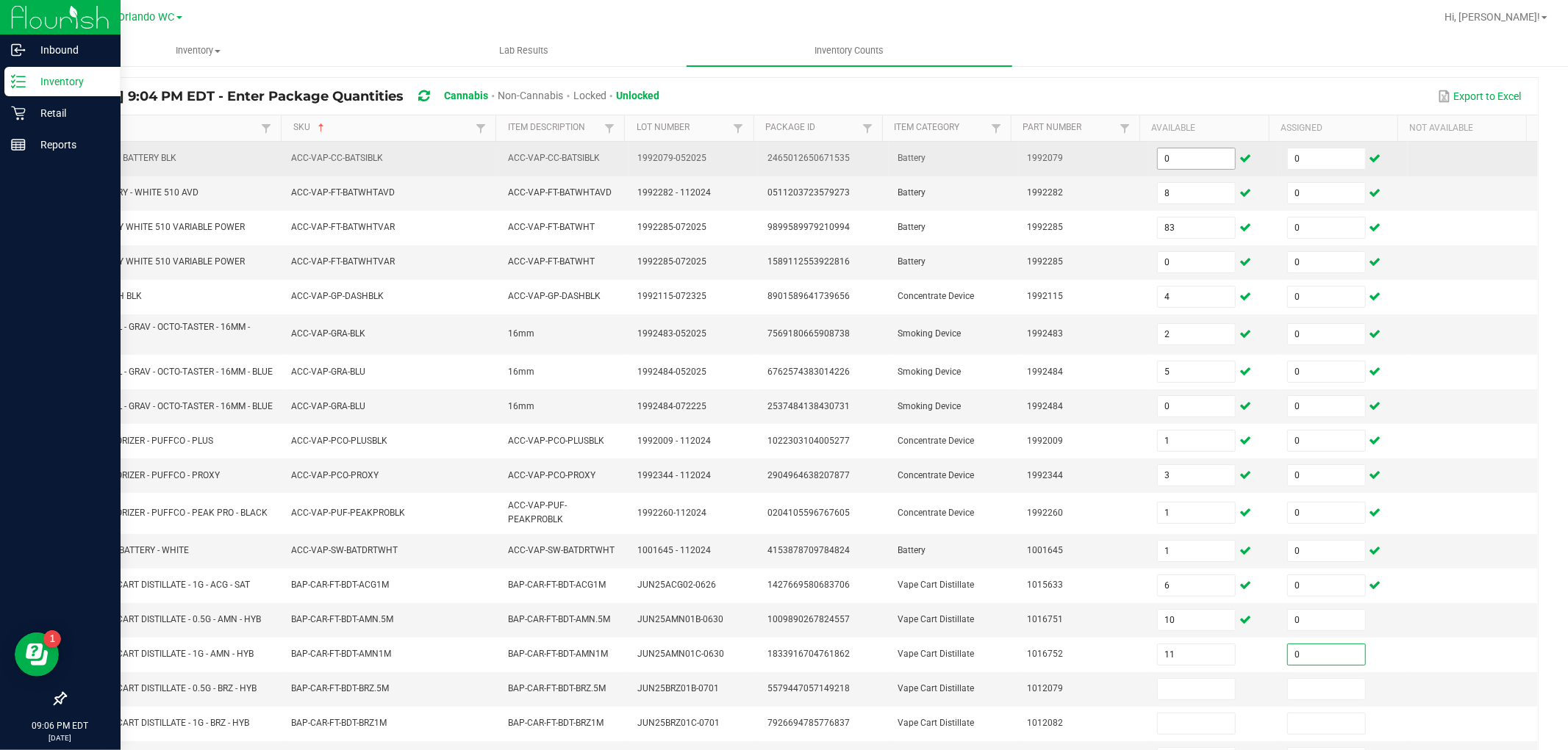
type input "0"
type input "3"
type input "0"
type input "11"
type input "0"
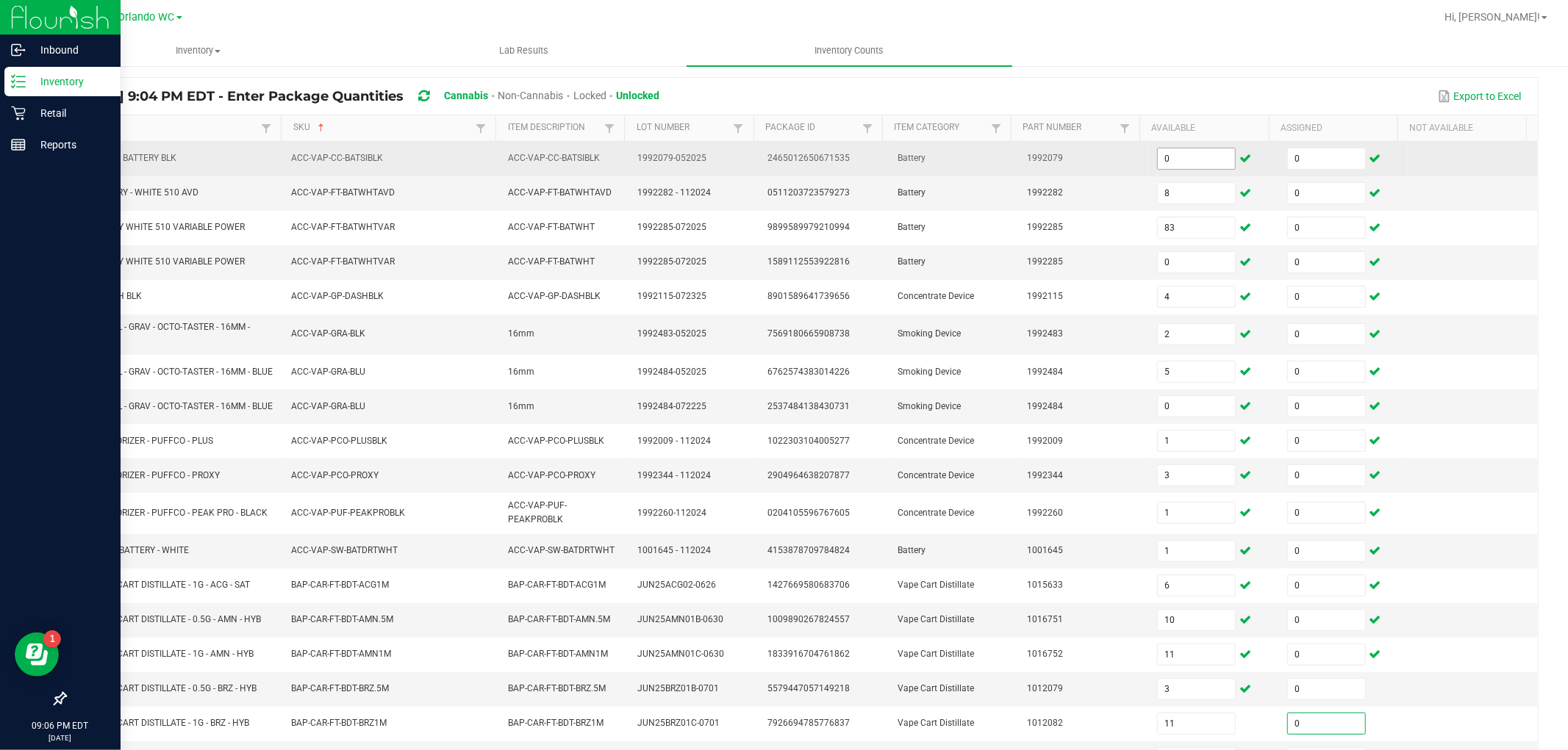
scroll to position [258, 0]
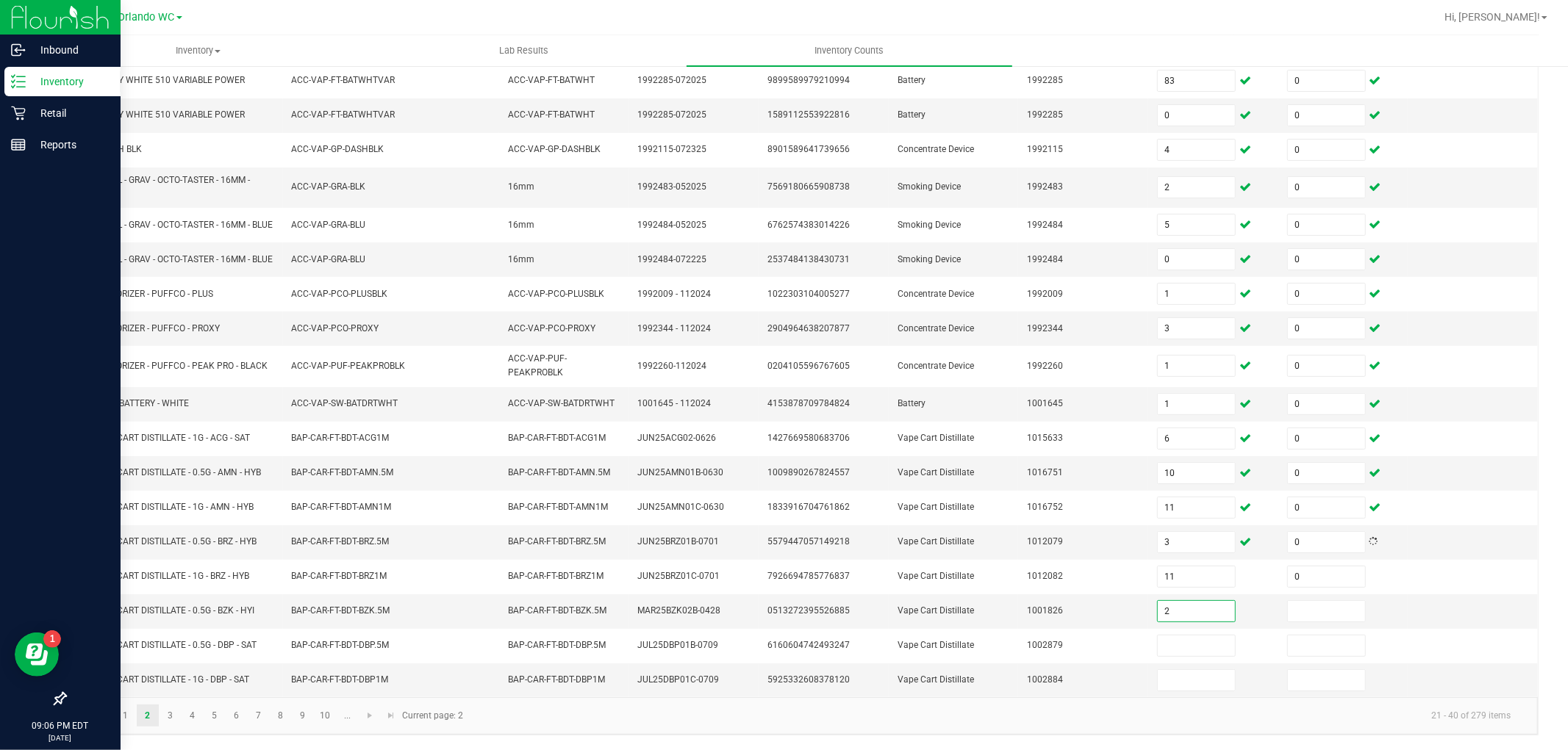
type input "2"
type input "0"
type input "7"
type input "0"
type input "2"
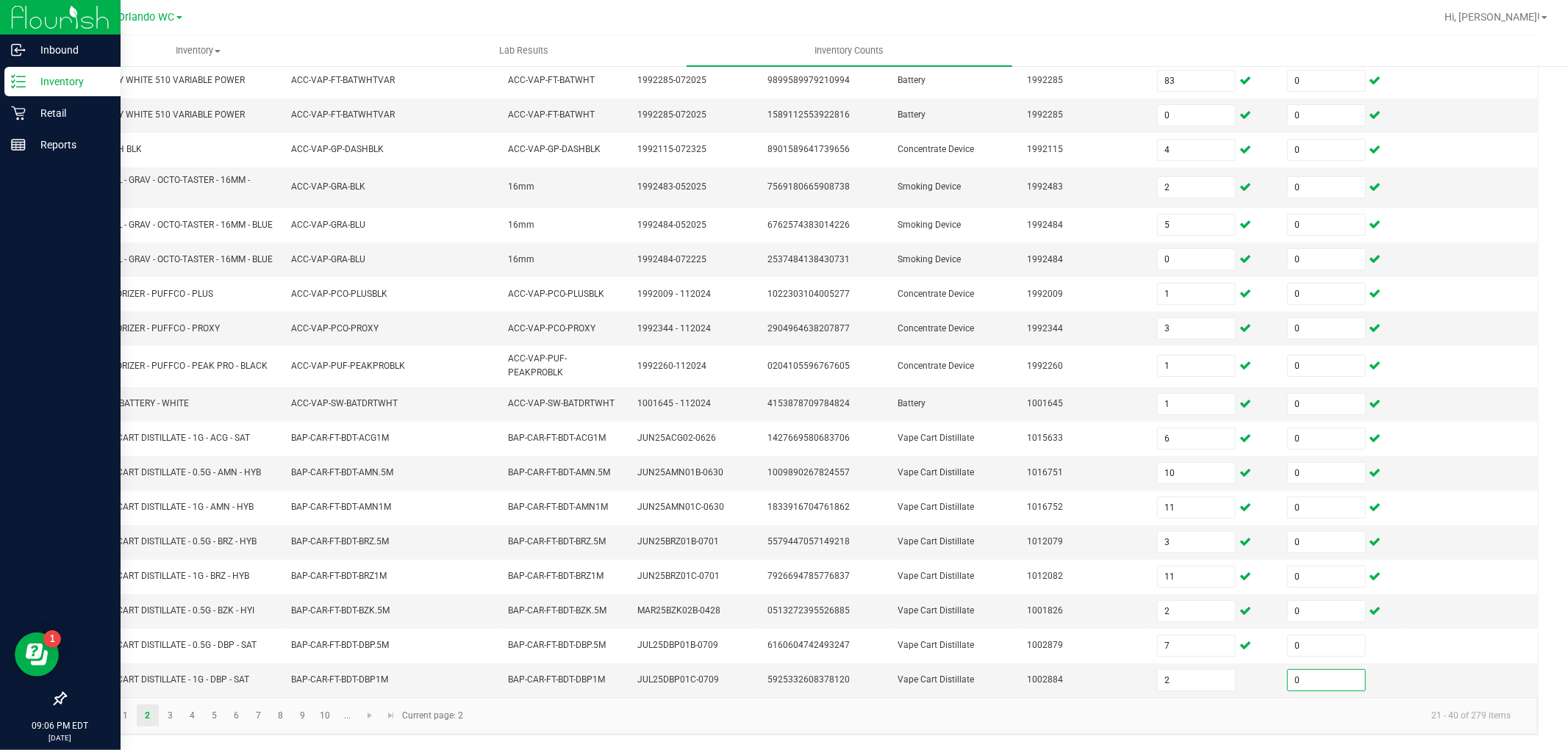
type input "0"
click at [879, 733] on kendo-pager "1 2 3 4 5 6 7 8 9 10 ... 21 - 40 of 279 items Current page: 2" at bounding box center [801, 716] width 1472 height 38
click at [1180, 465] on input "10" at bounding box center [1196, 472] width 77 height 20
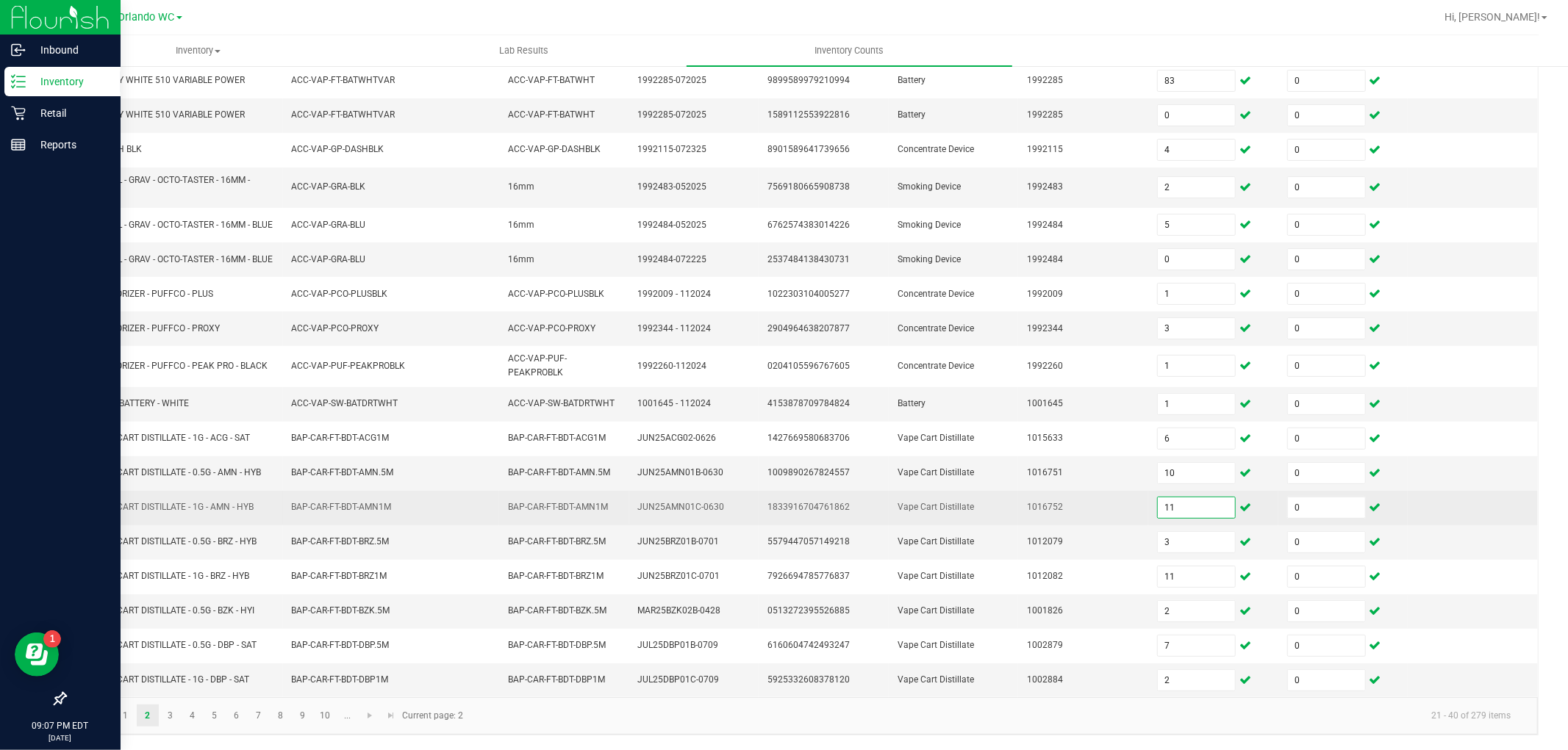
click at [1184, 502] on input "11" at bounding box center [1196, 507] width 77 height 20
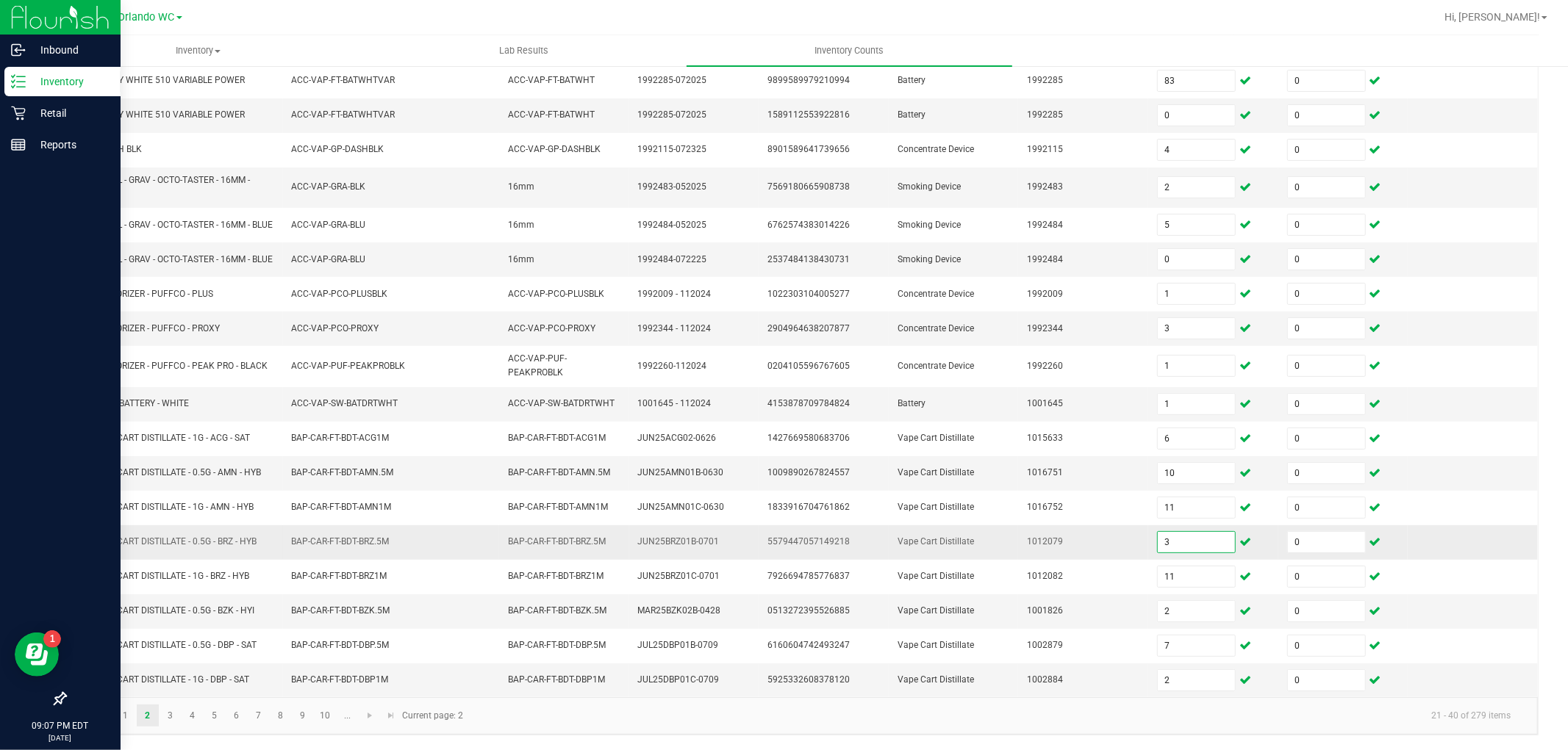
click at [1188, 533] on input "3" at bounding box center [1196, 542] width 77 height 20
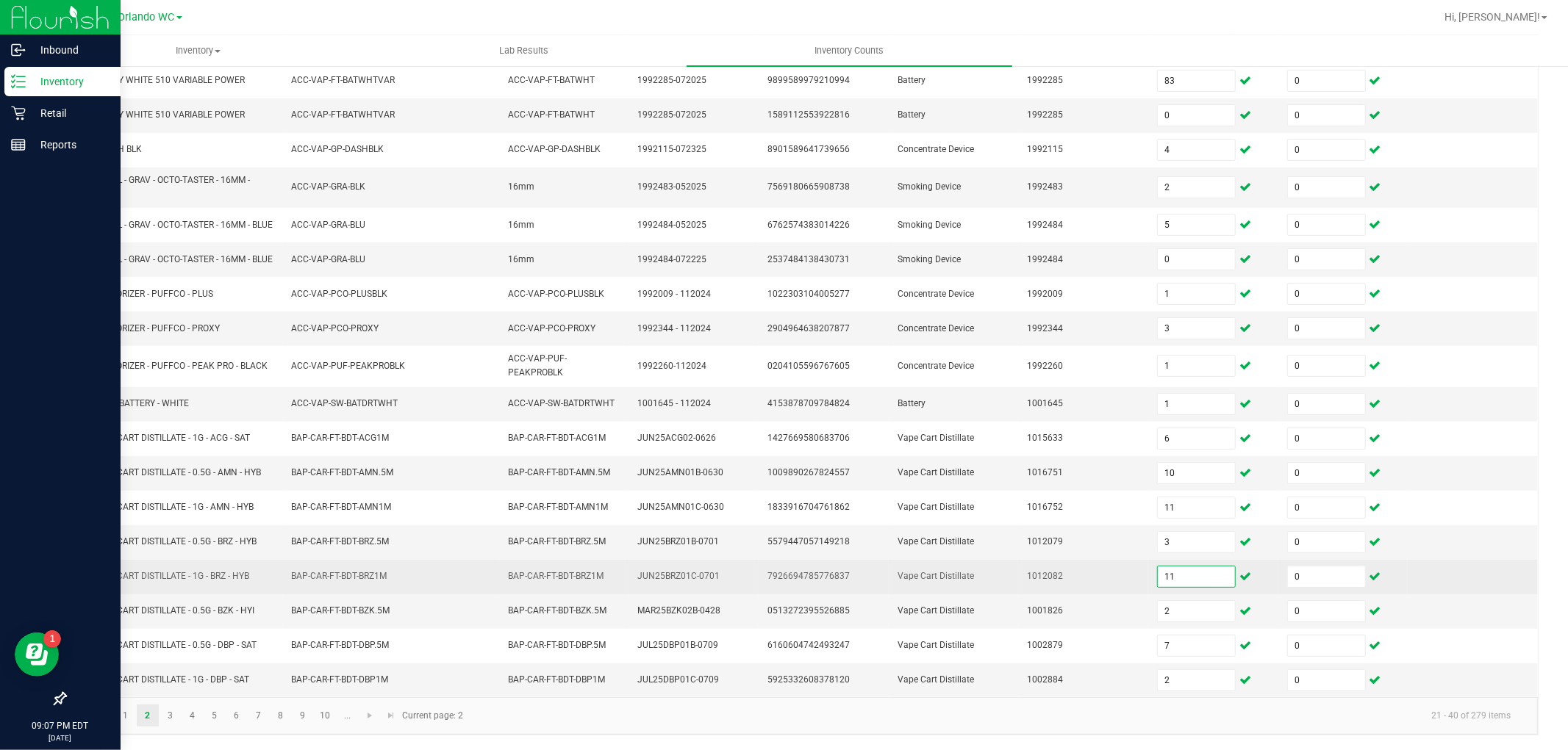
click at [1186, 584] on input "11" at bounding box center [1196, 576] width 77 height 20
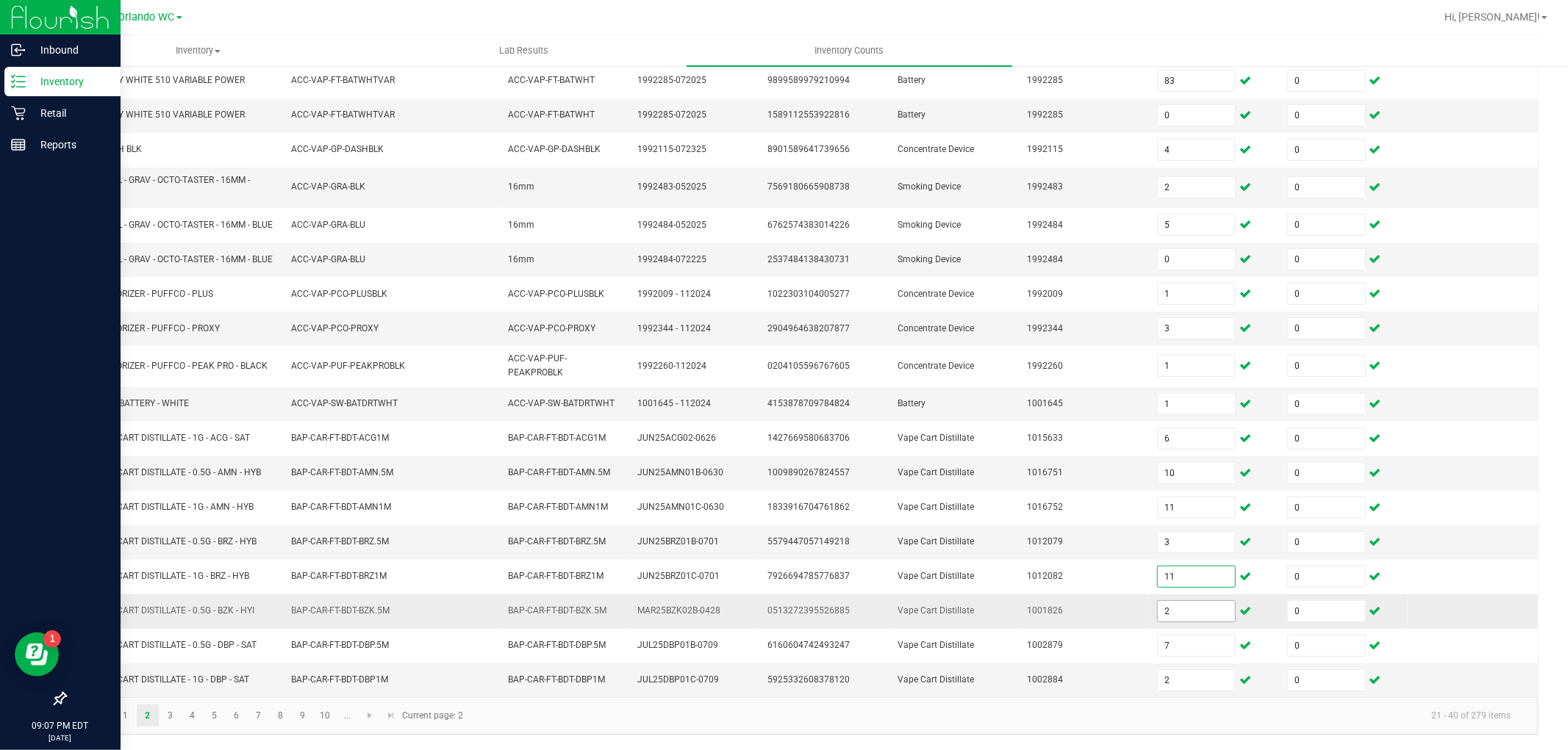
click at [1185, 611] on input "2" at bounding box center [1196, 610] width 77 height 20
click at [1167, 399] on input "1" at bounding box center [1196, 403] width 77 height 20
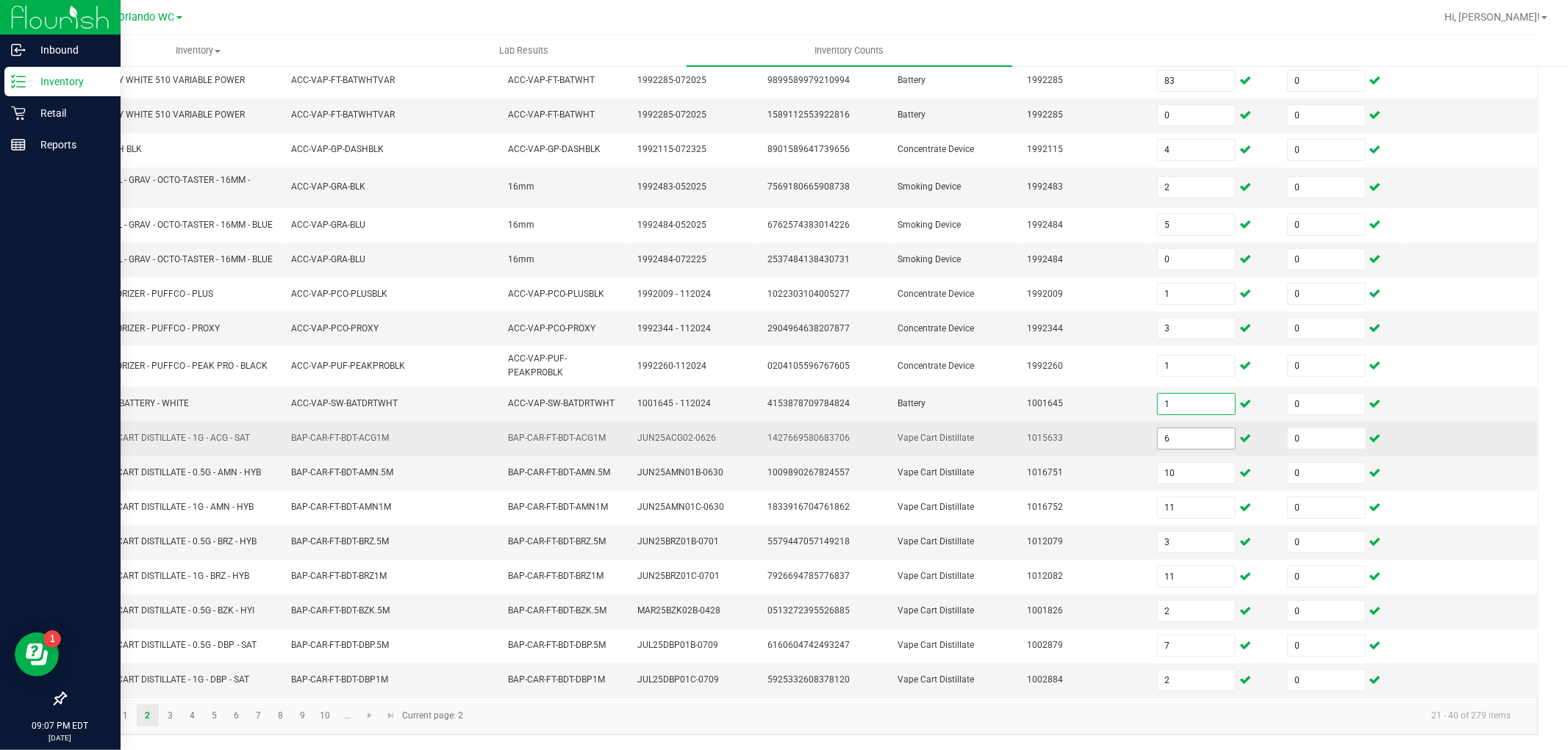
click at [1166, 429] on input "6" at bounding box center [1196, 438] width 77 height 20
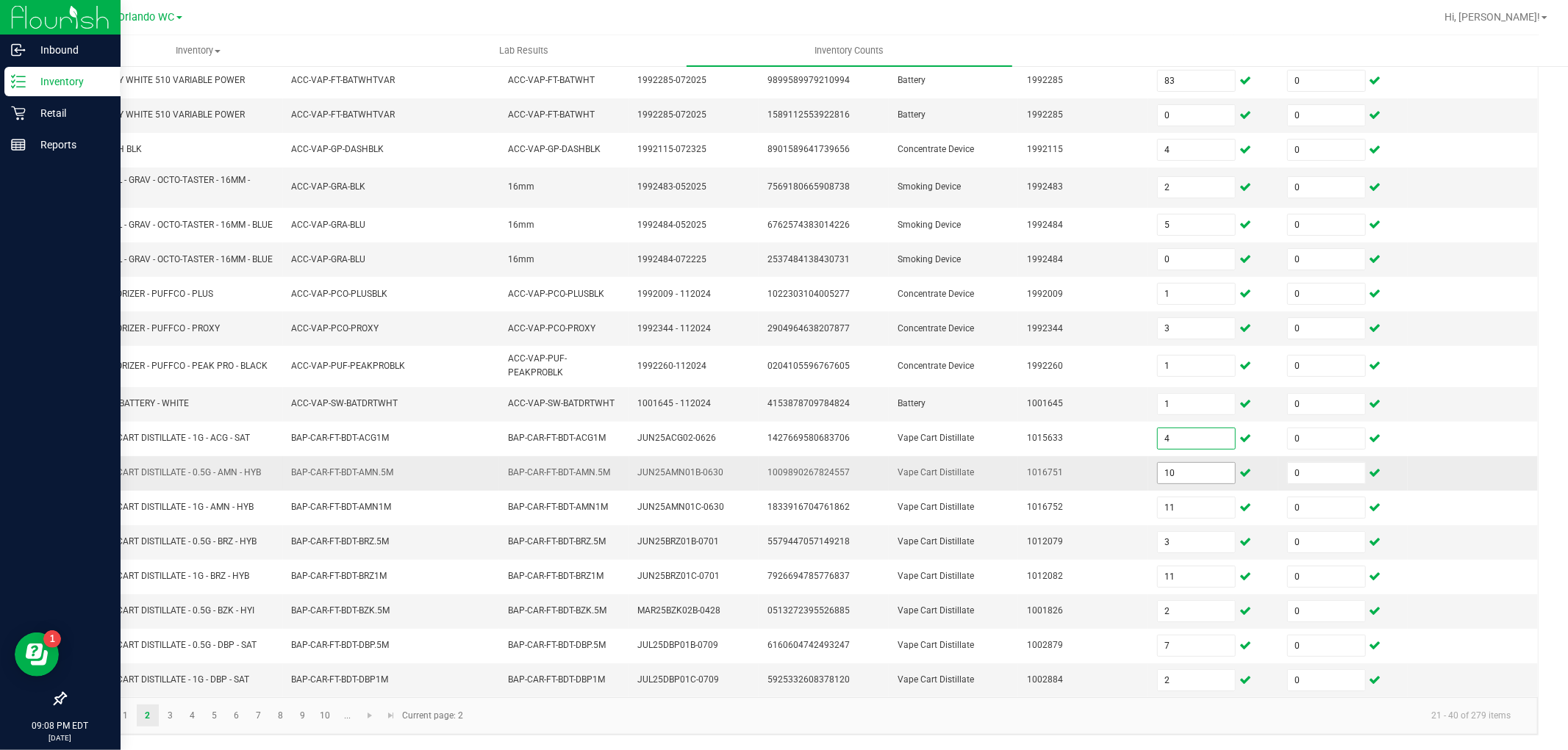
type input "4"
click at [1193, 474] on input "10" at bounding box center [1196, 472] width 77 height 20
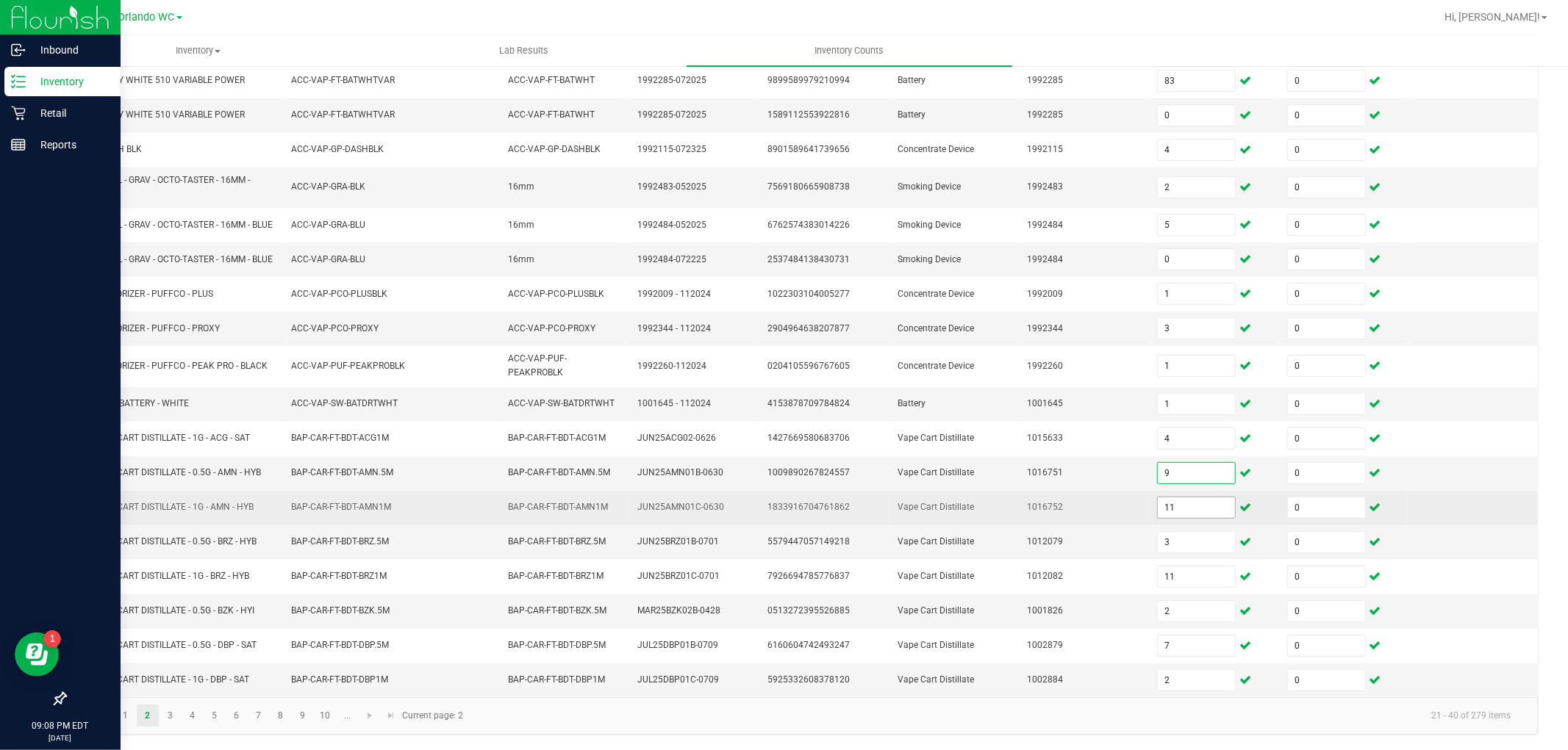
type input "9"
click at [1157, 497] on span "11" at bounding box center [1196, 508] width 79 height 22
click at [1159, 520] on td "11" at bounding box center [1213, 508] width 130 height 34
click at [1160, 501] on input "11" at bounding box center [1196, 507] width 77 height 20
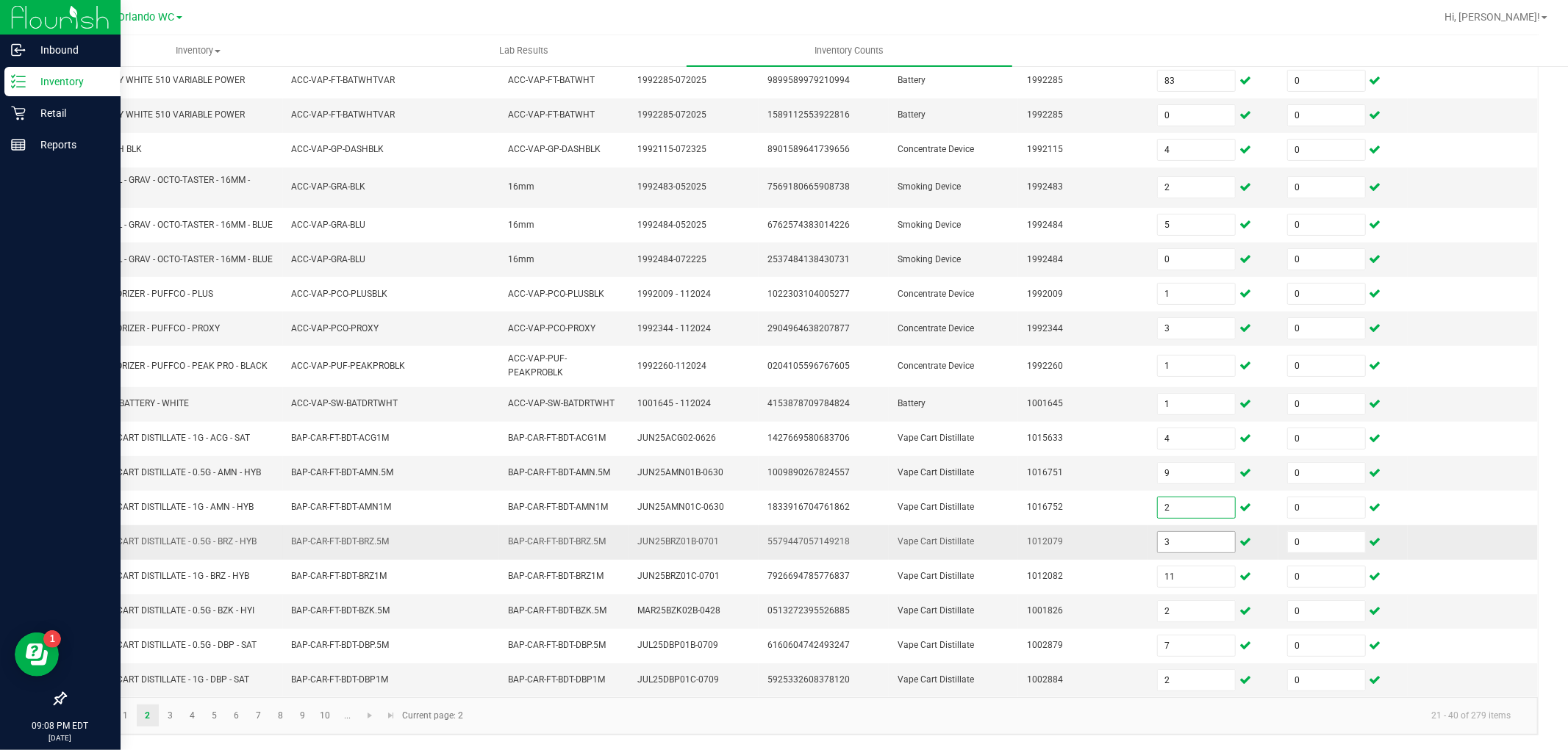
type input "2"
click at [1176, 532] on input "3" at bounding box center [1196, 542] width 77 height 20
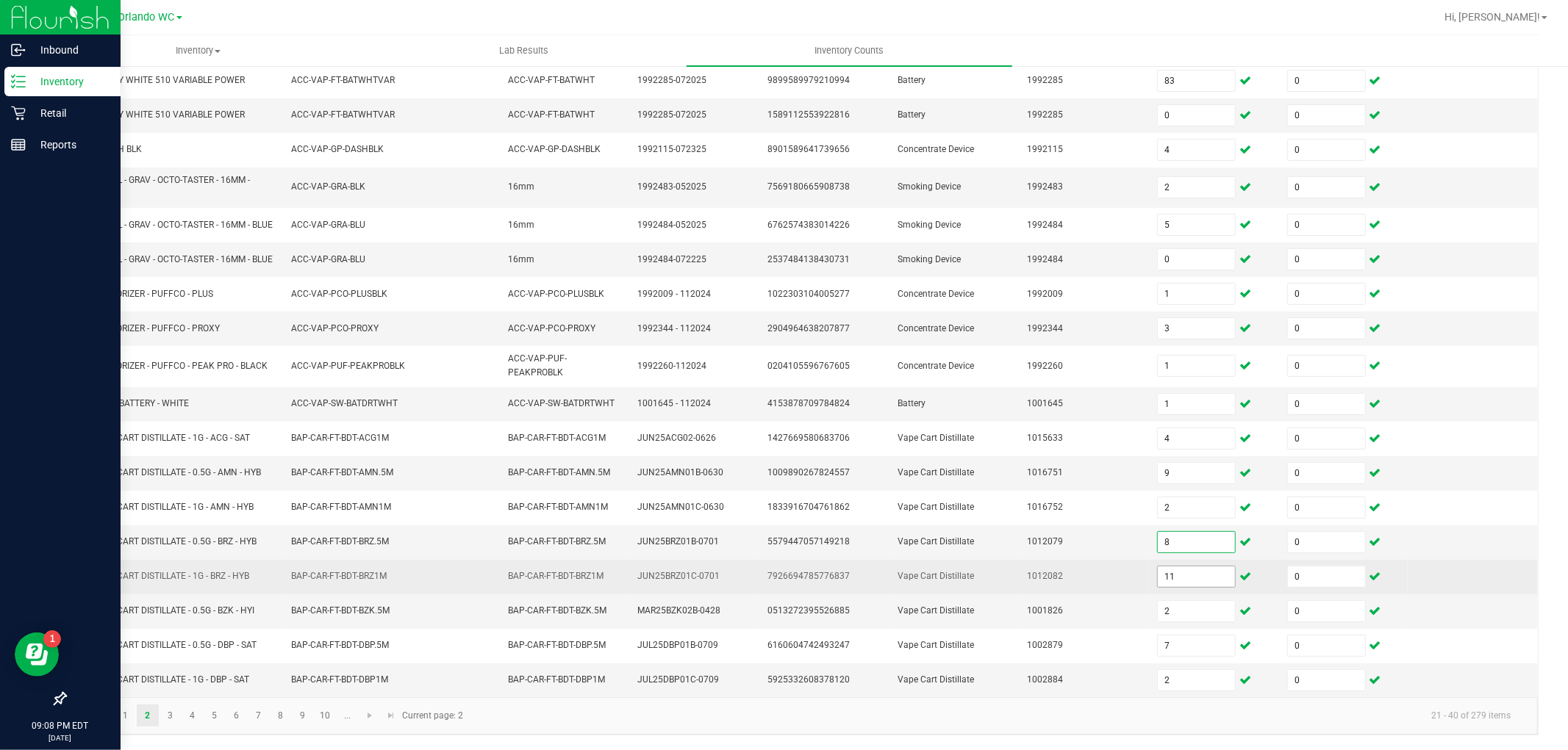
type input "8"
click at [1164, 572] on input "11" at bounding box center [1196, 576] width 77 height 20
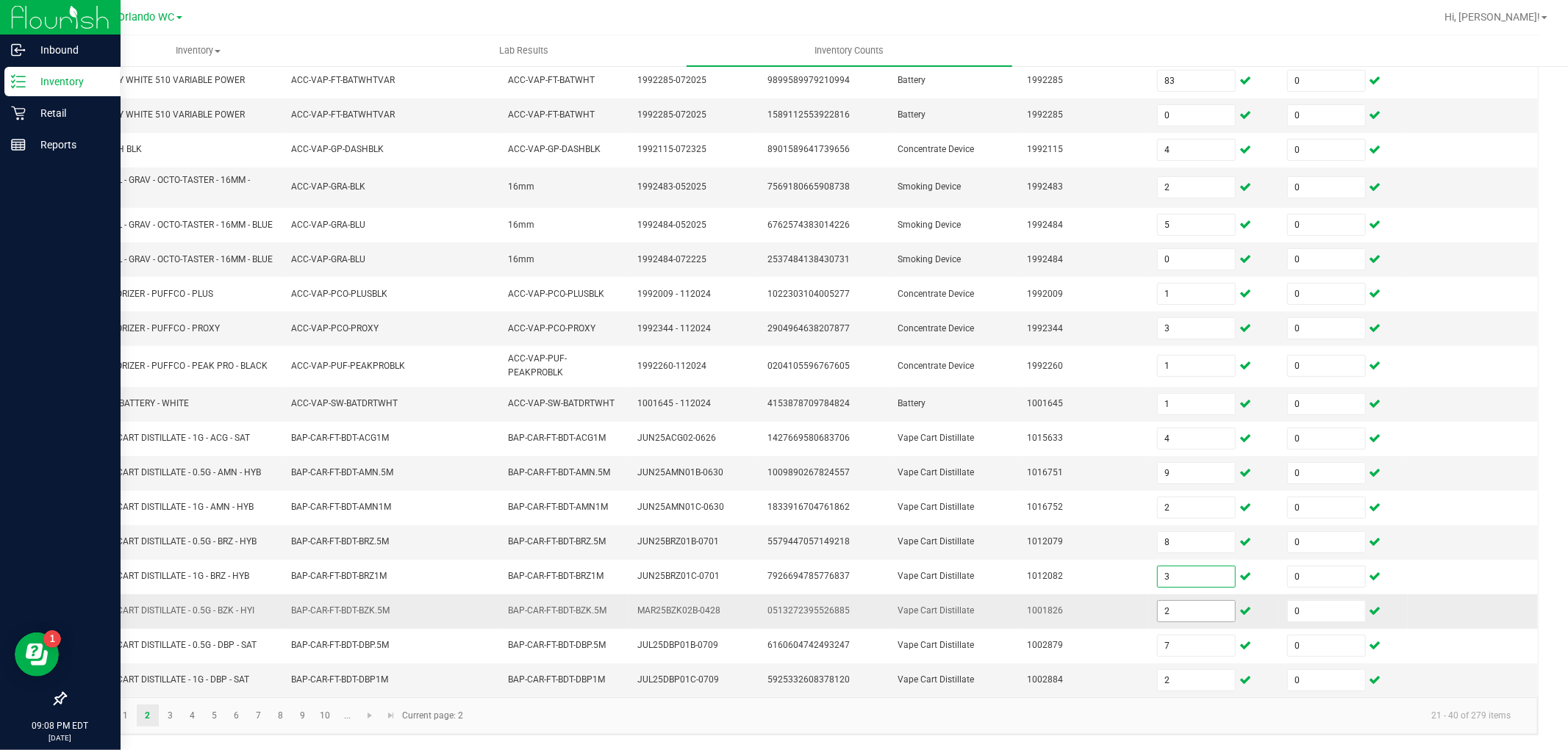
type input "3"
click at [1174, 606] on input "2" at bounding box center [1196, 610] width 77 height 20
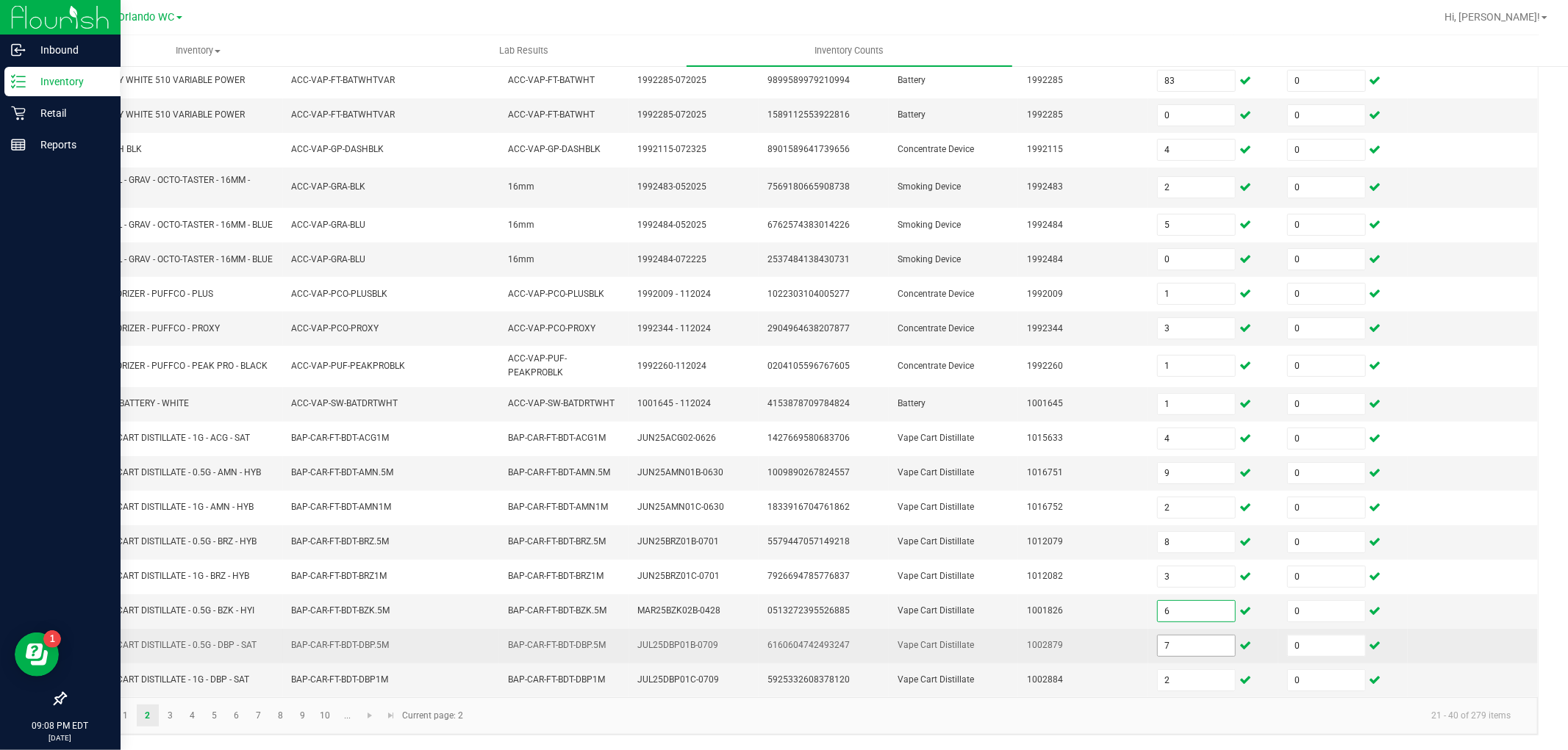
type input "6"
click at [1178, 644] on input "7" at bounding box center [1196, 645] width 77 height 20
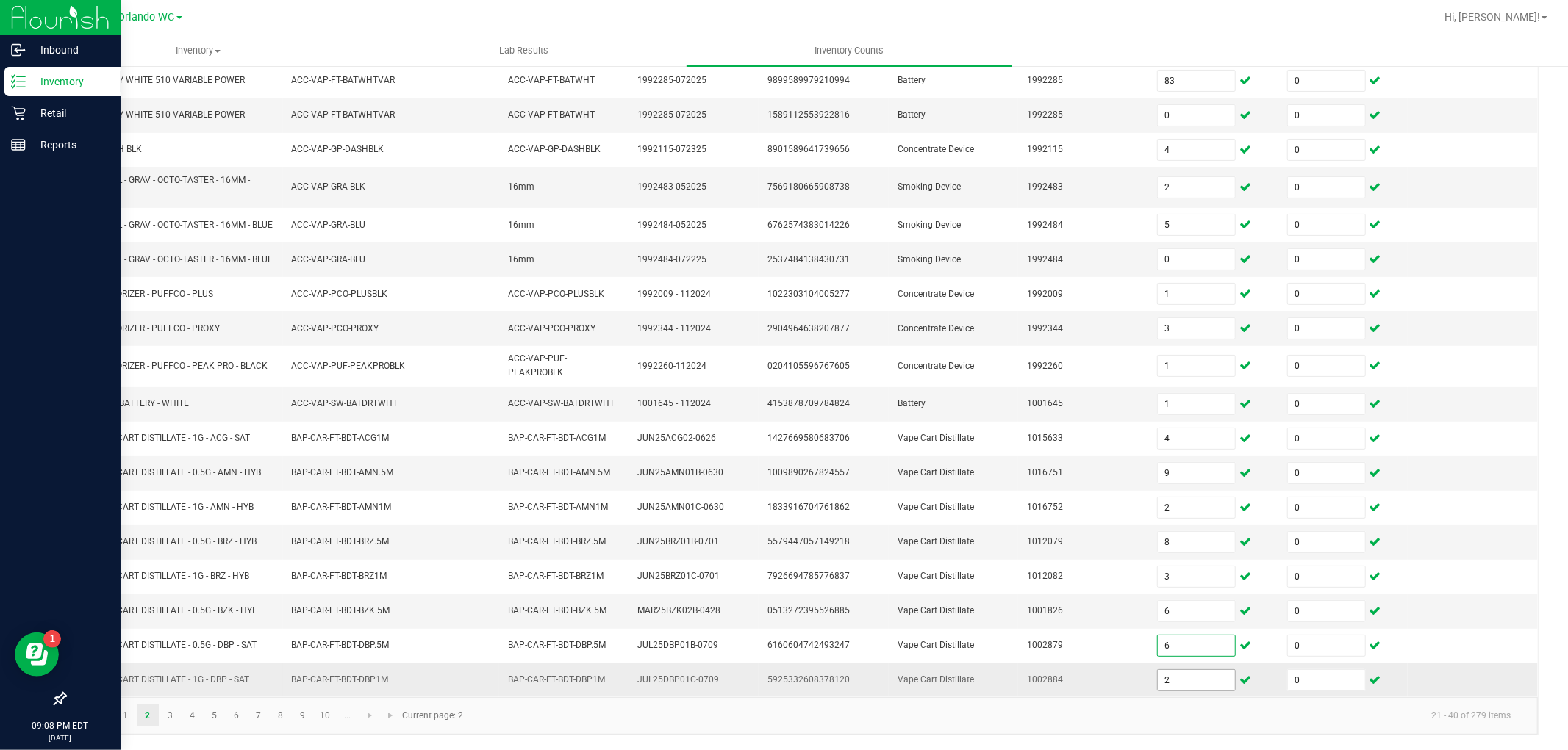
type input "6"
click at [1199, 674] on input "2" at bounding box center [1196, 680] width 77 height 20
type input "10"
click at [1176, 695] on td "10" at bounding box center [1213, 680] width 130 height 33
click at [172, 713] on link "3" at bounding box center [170, 715] width 21 height 22
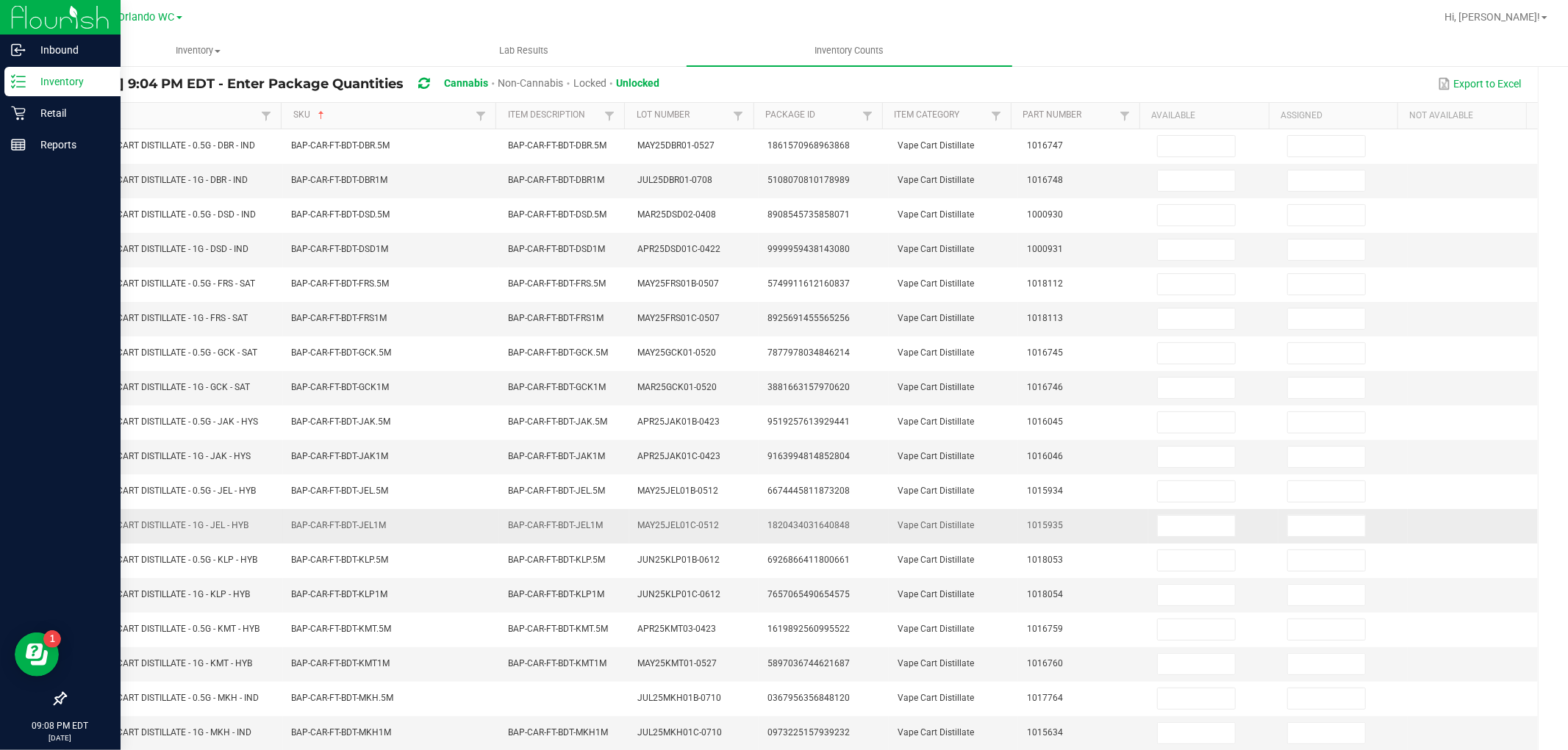
scroll to position [0, 0]
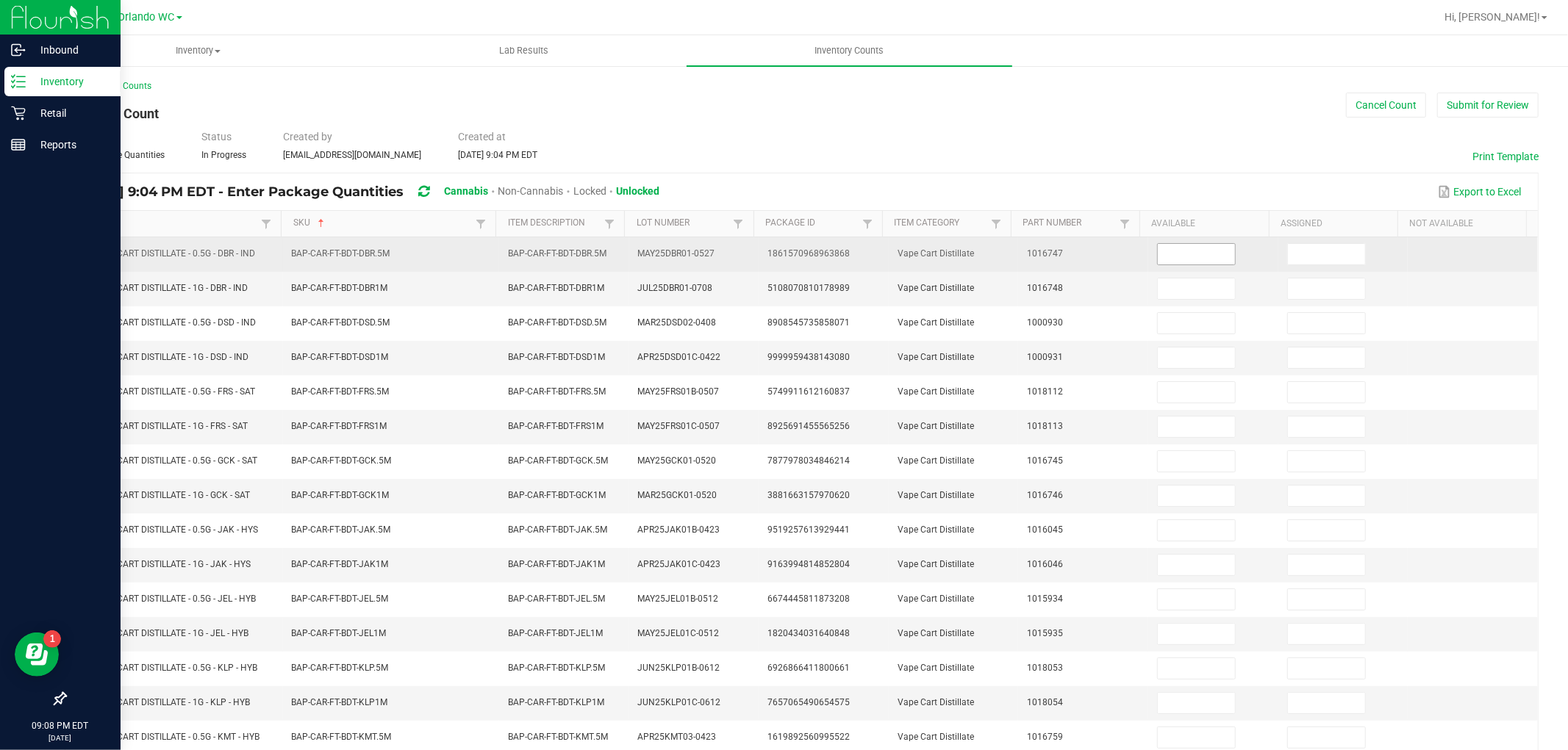
click at [1160, 257] on input at bounding box center [1196, 254] width 77 height 20
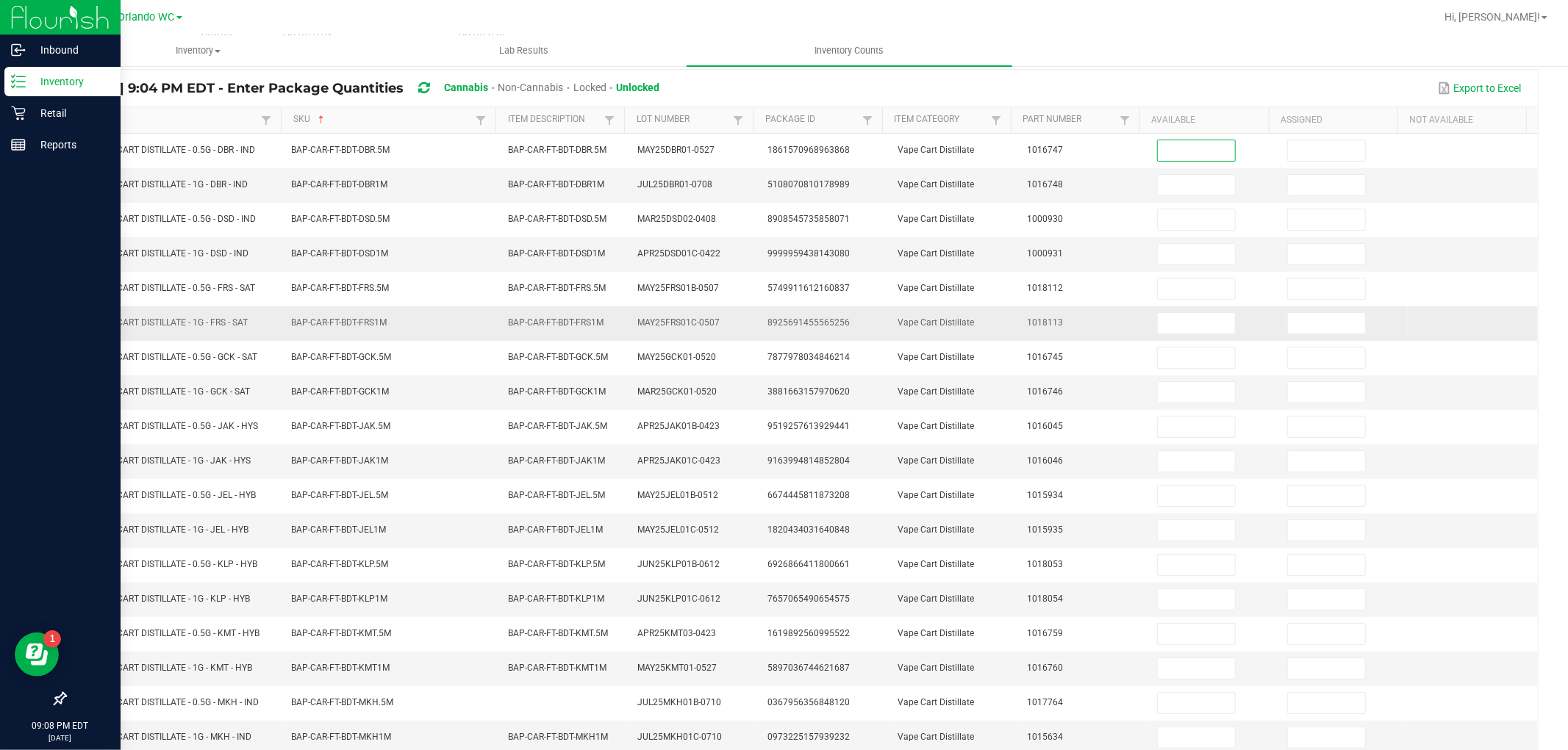
scroll to position [234, 0]
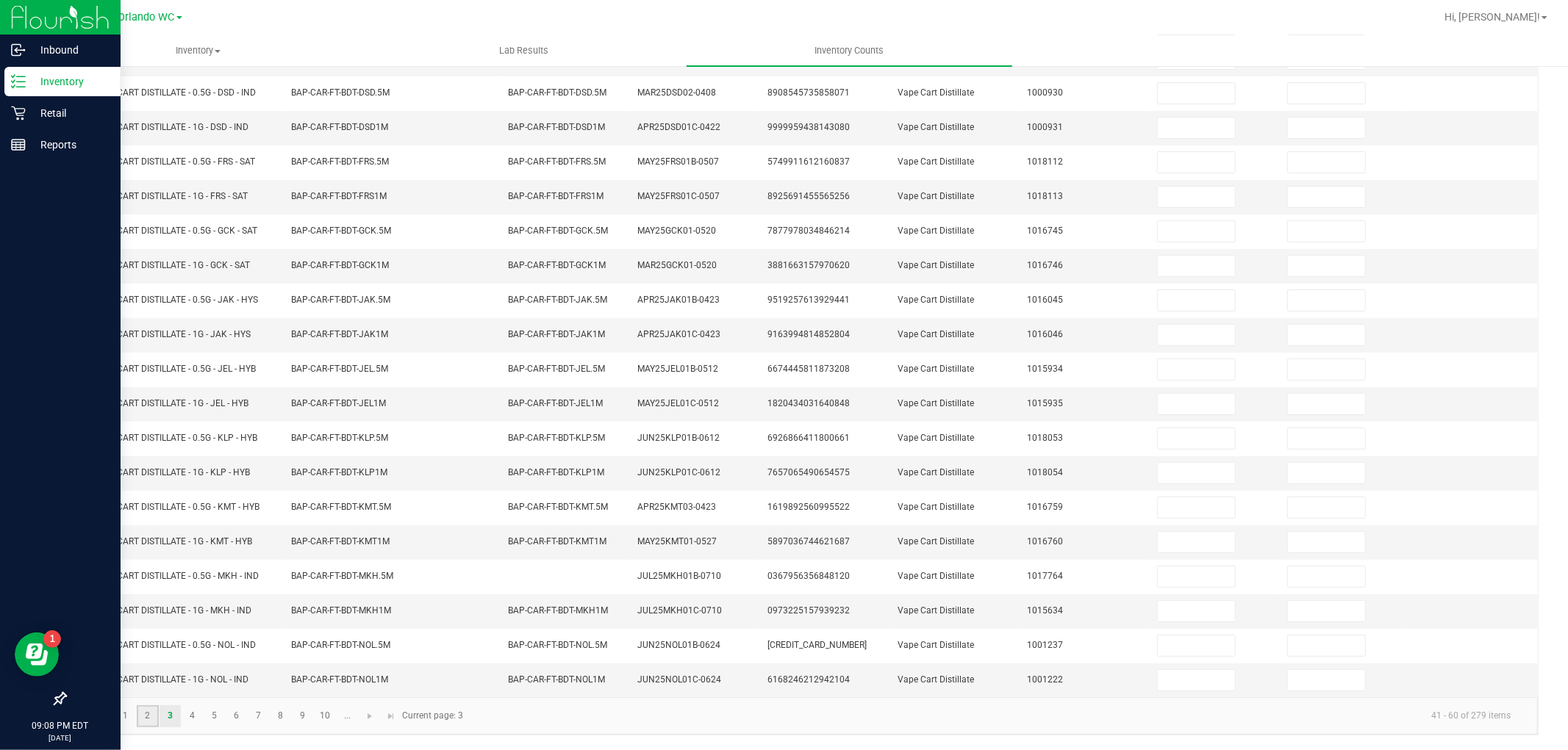
click at [150, 721] on link "2" at bounding box center [148, 716] width 21 height 22
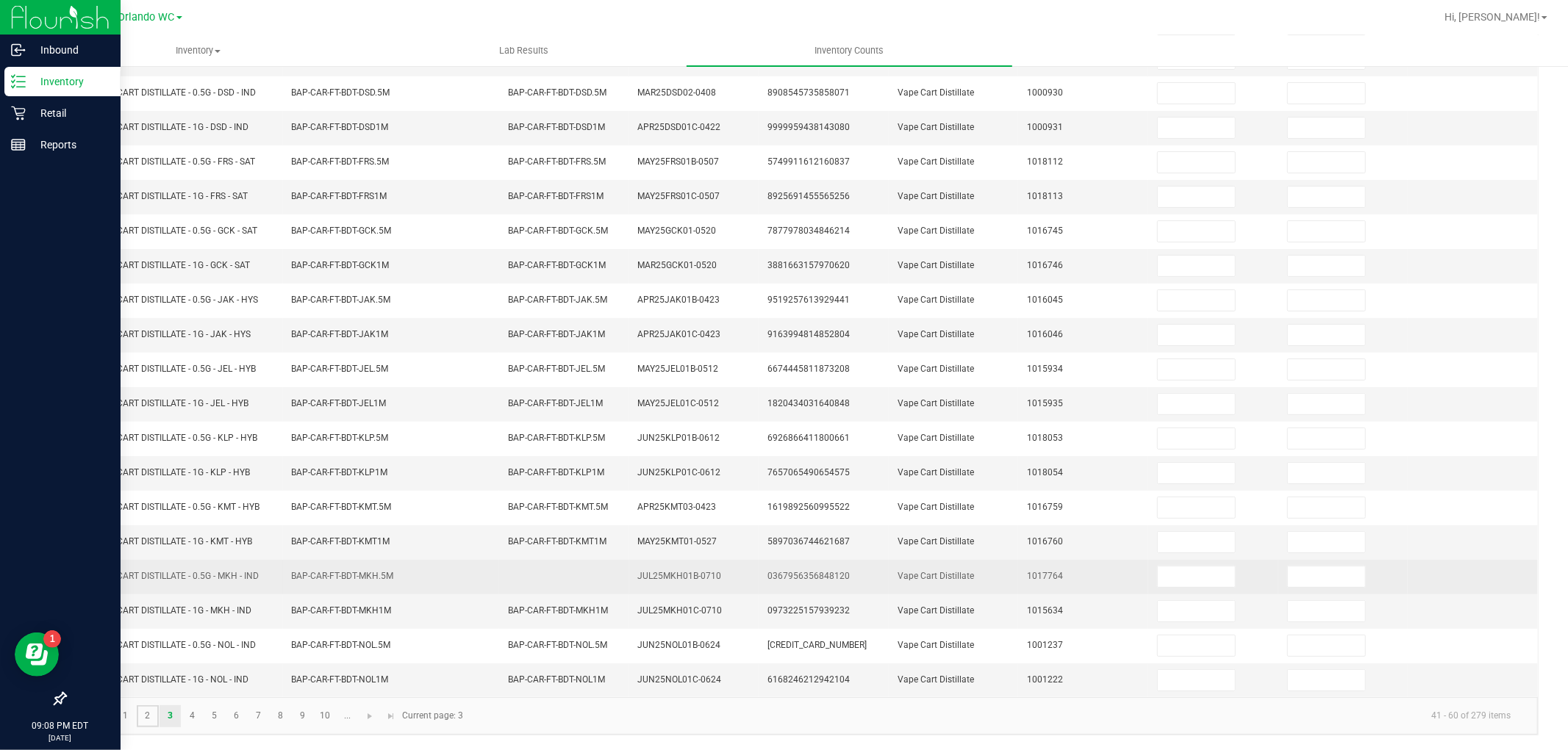
type input "0"
type input "8"
type input "0"
type input "83"
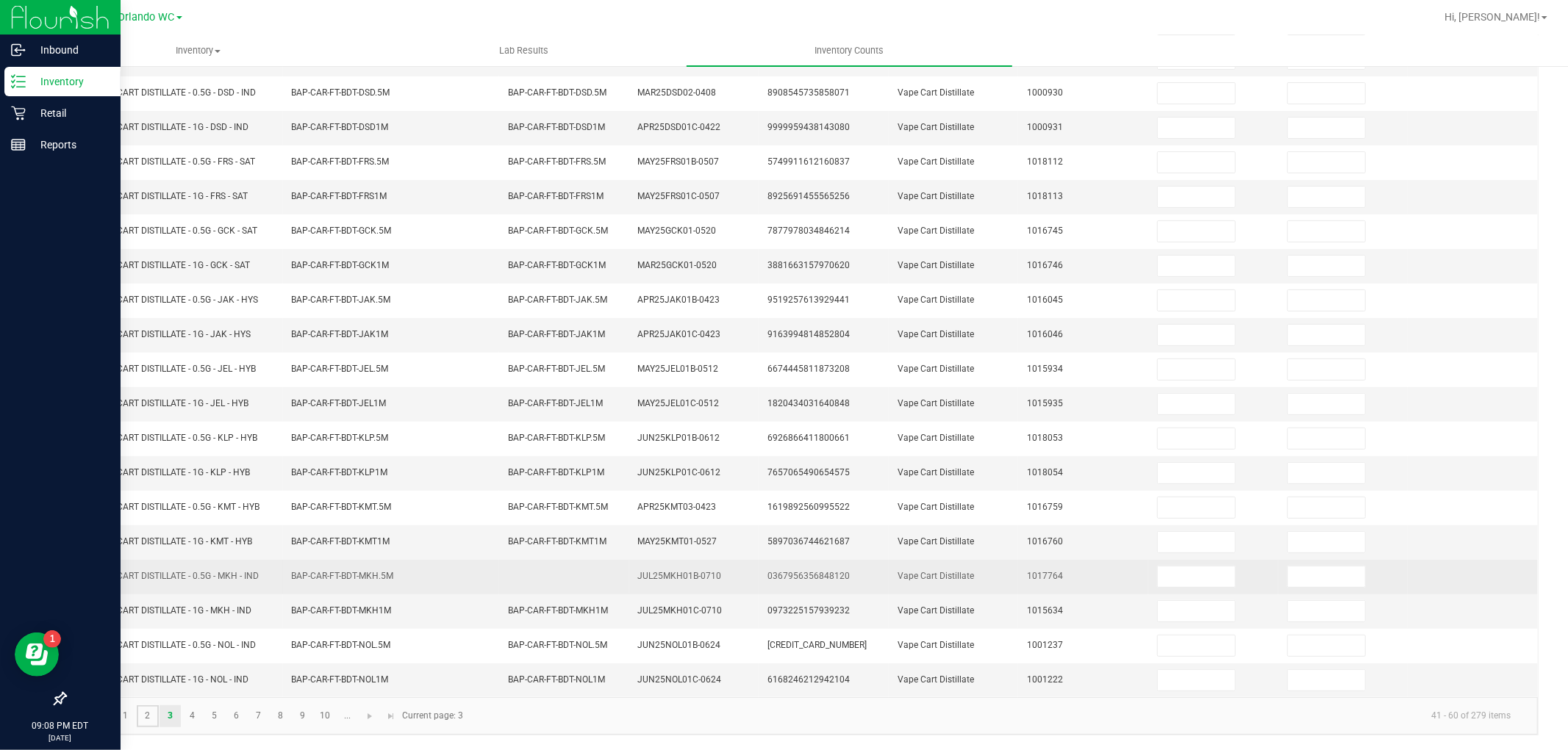
type input "0"
type input "4"
type input "0"
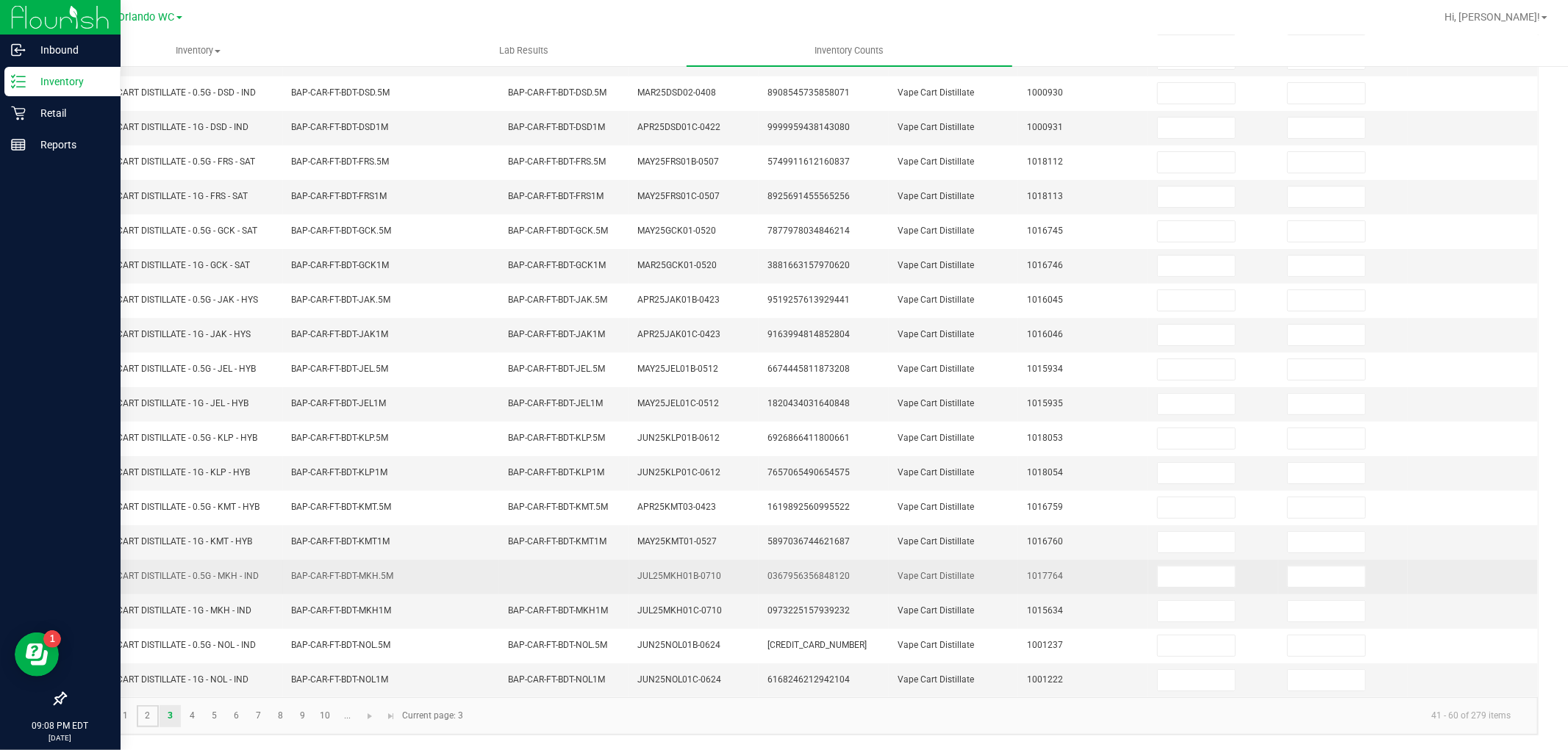
type input "2"
type input "0"
type input "5"
type input "0"
type input "1"
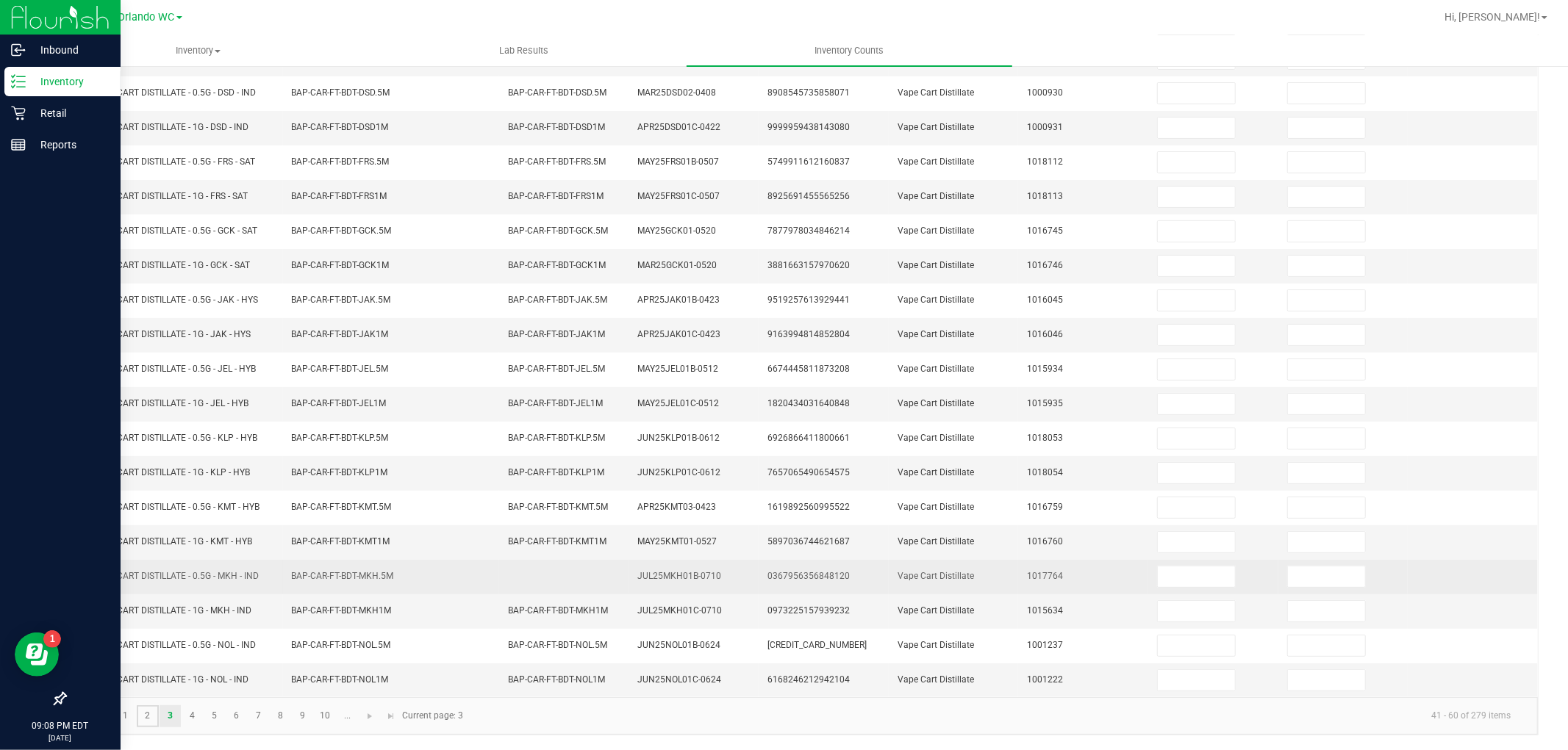
type input "0"
type input "1"
type input "0"
type input "4"
type input "0"
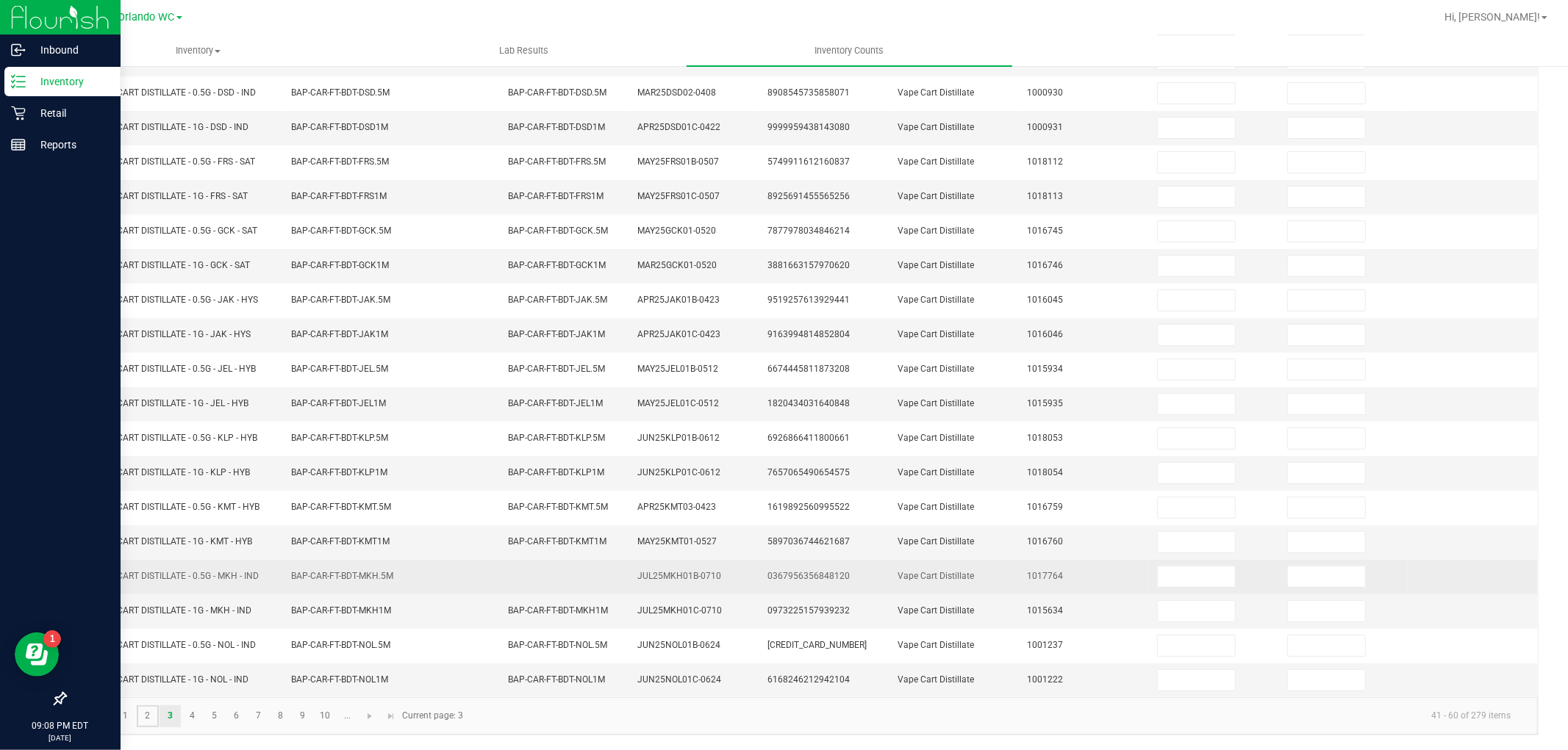
type input "9"
type input "0"
type input "2"
type input "0"
type input "8"
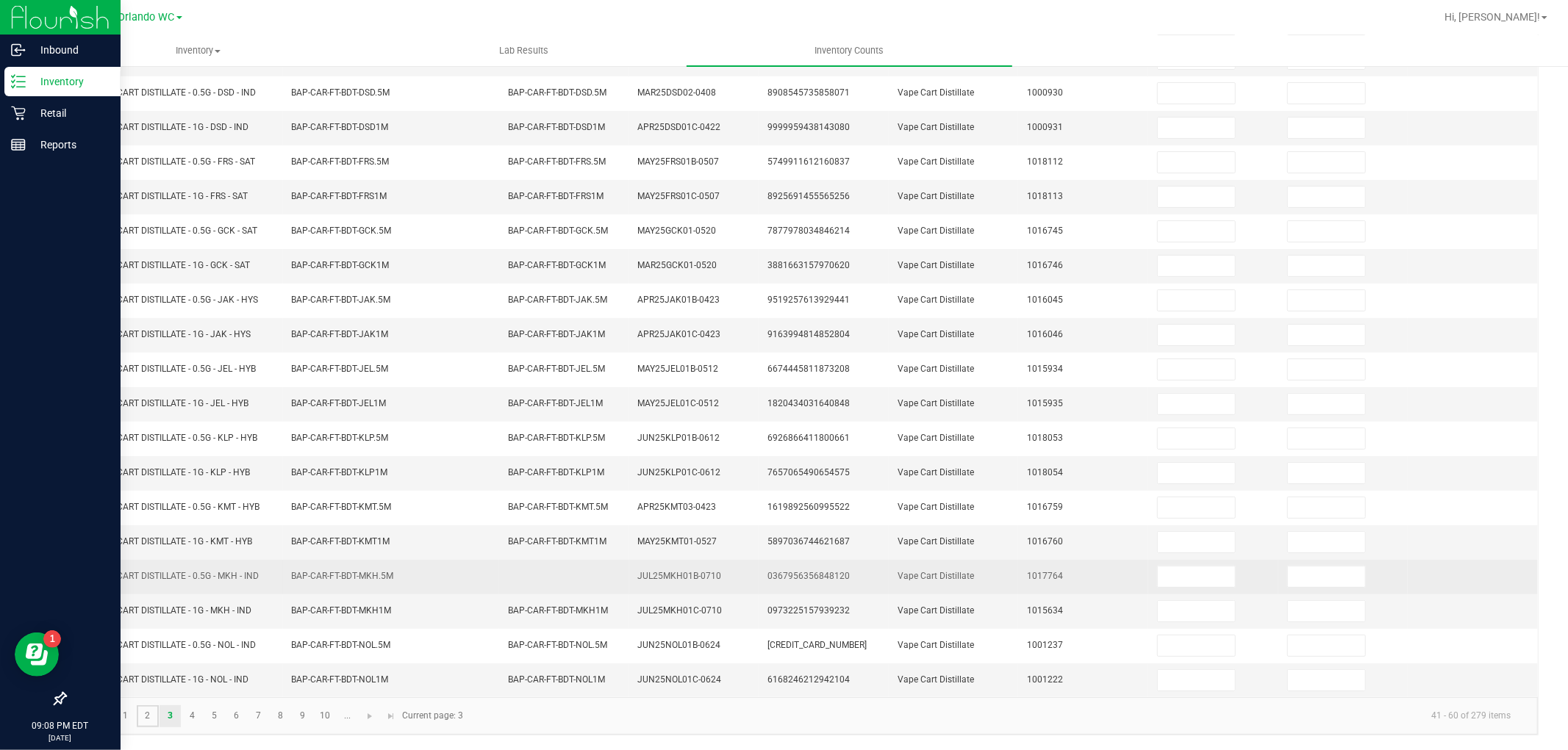
type input "0"
type input "6"
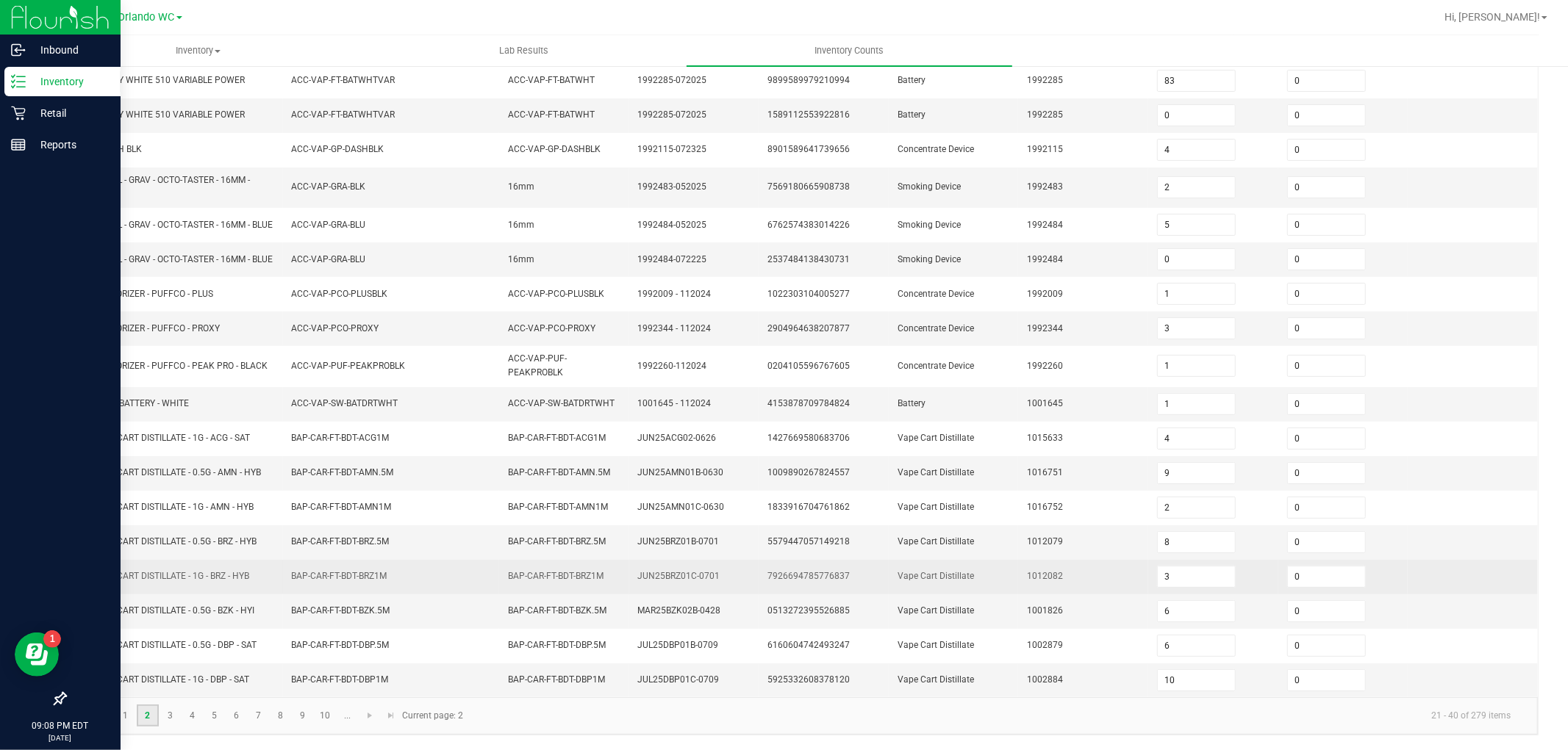
scroll to position [258, 0]
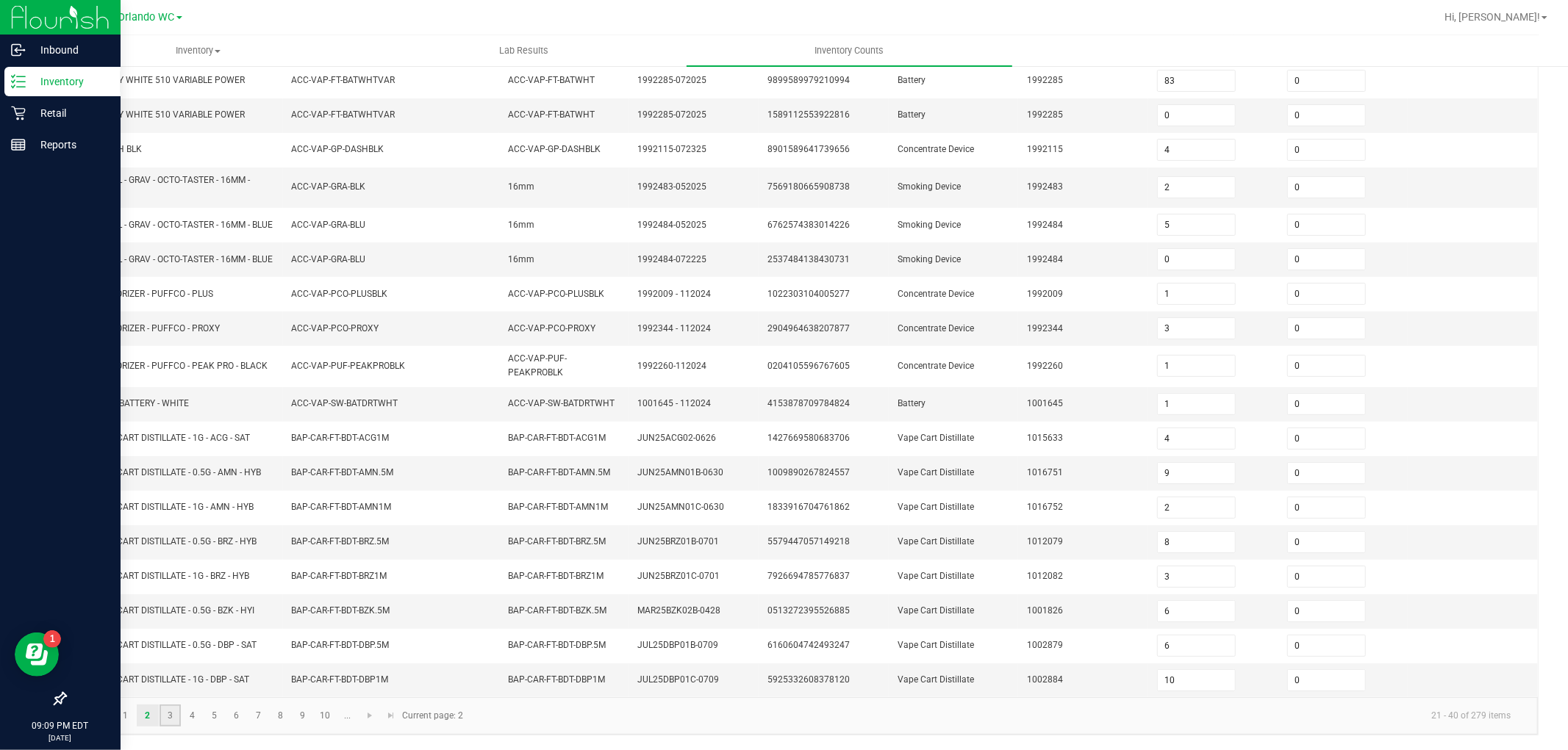
click at [169, 721] on link "3" at bounding box center [170, 715] width 21 height 22
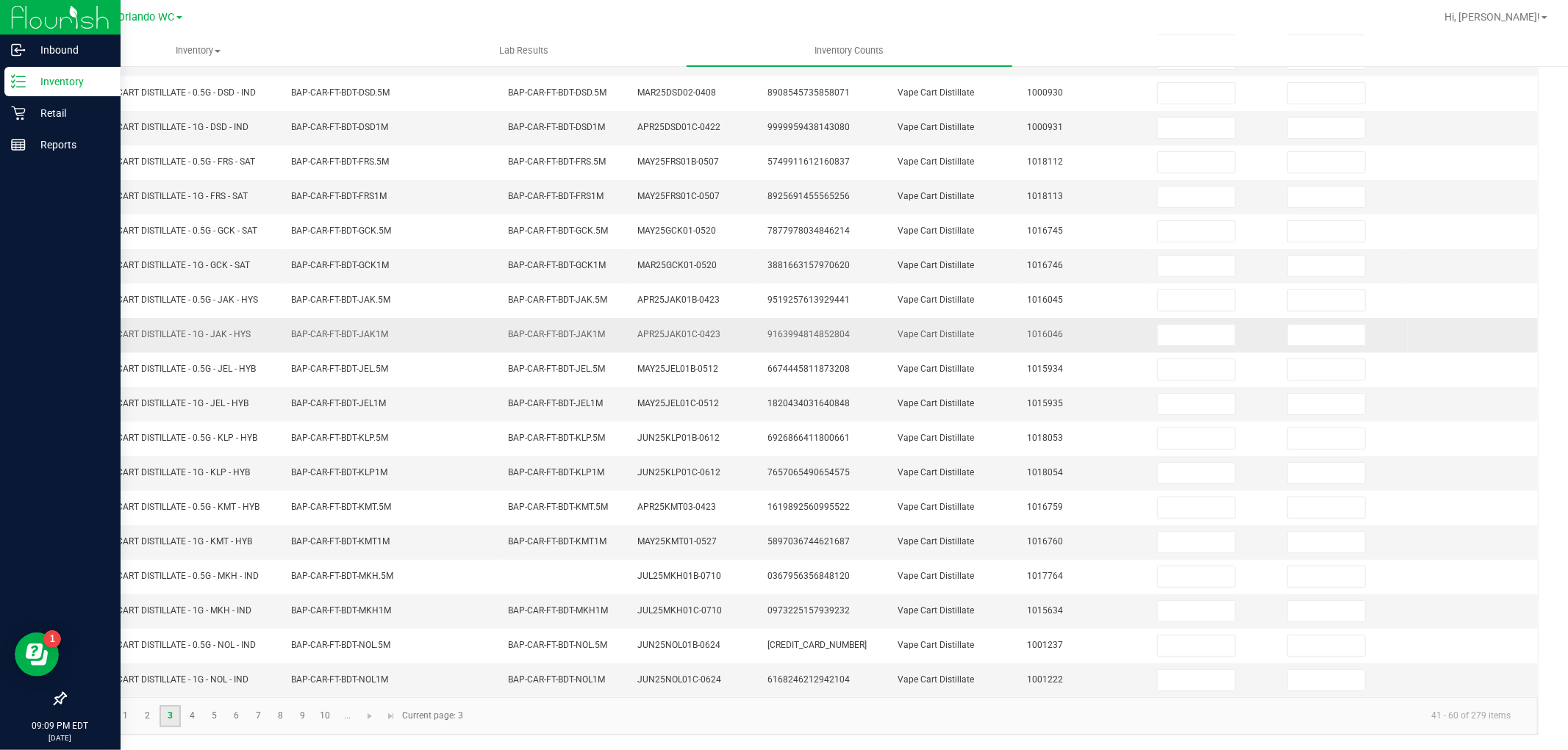
scroll to position [0, 0]
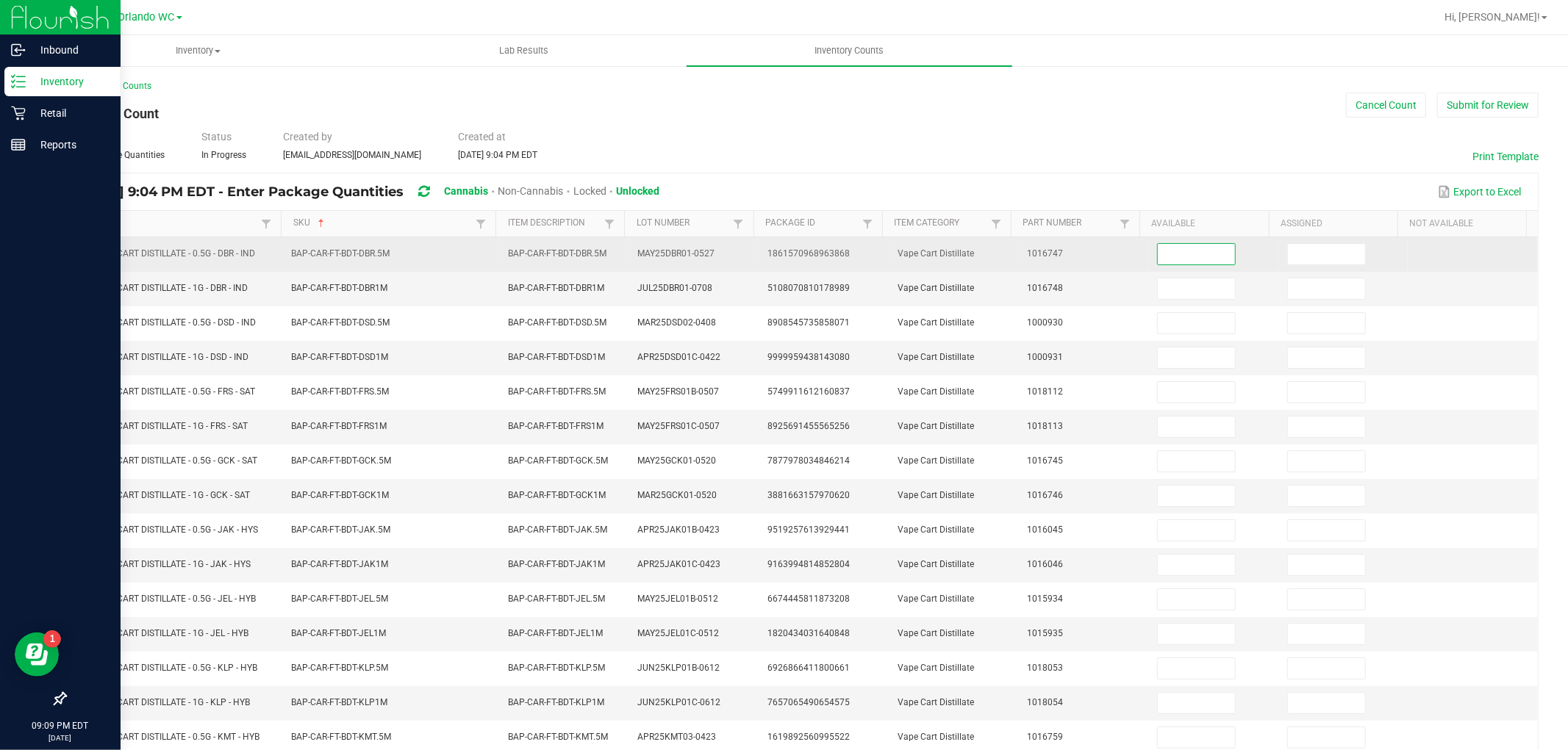
click at [1158, 248] on input at bounding box center [1196, 254] width 77 height 20
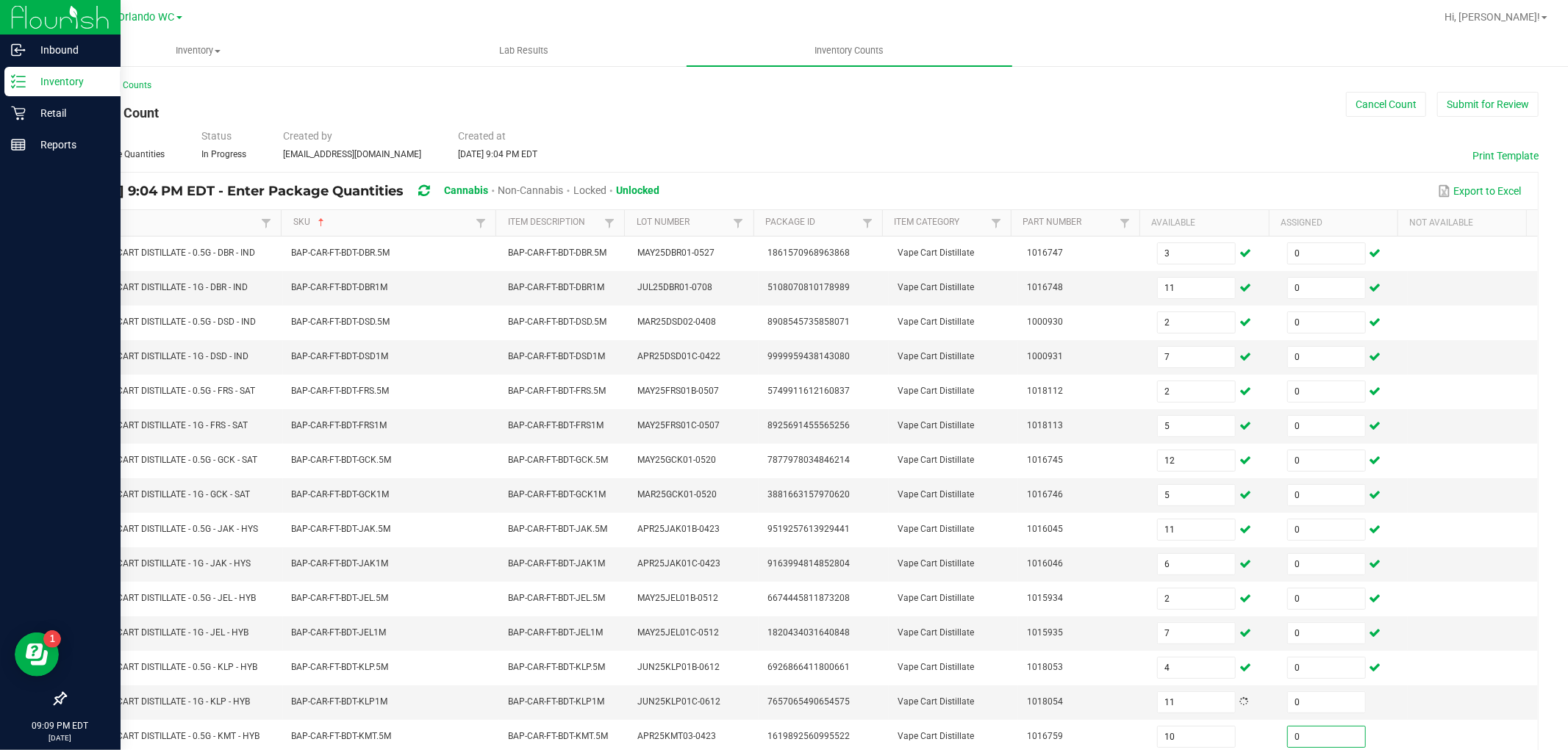
scroll to position [234, 0]
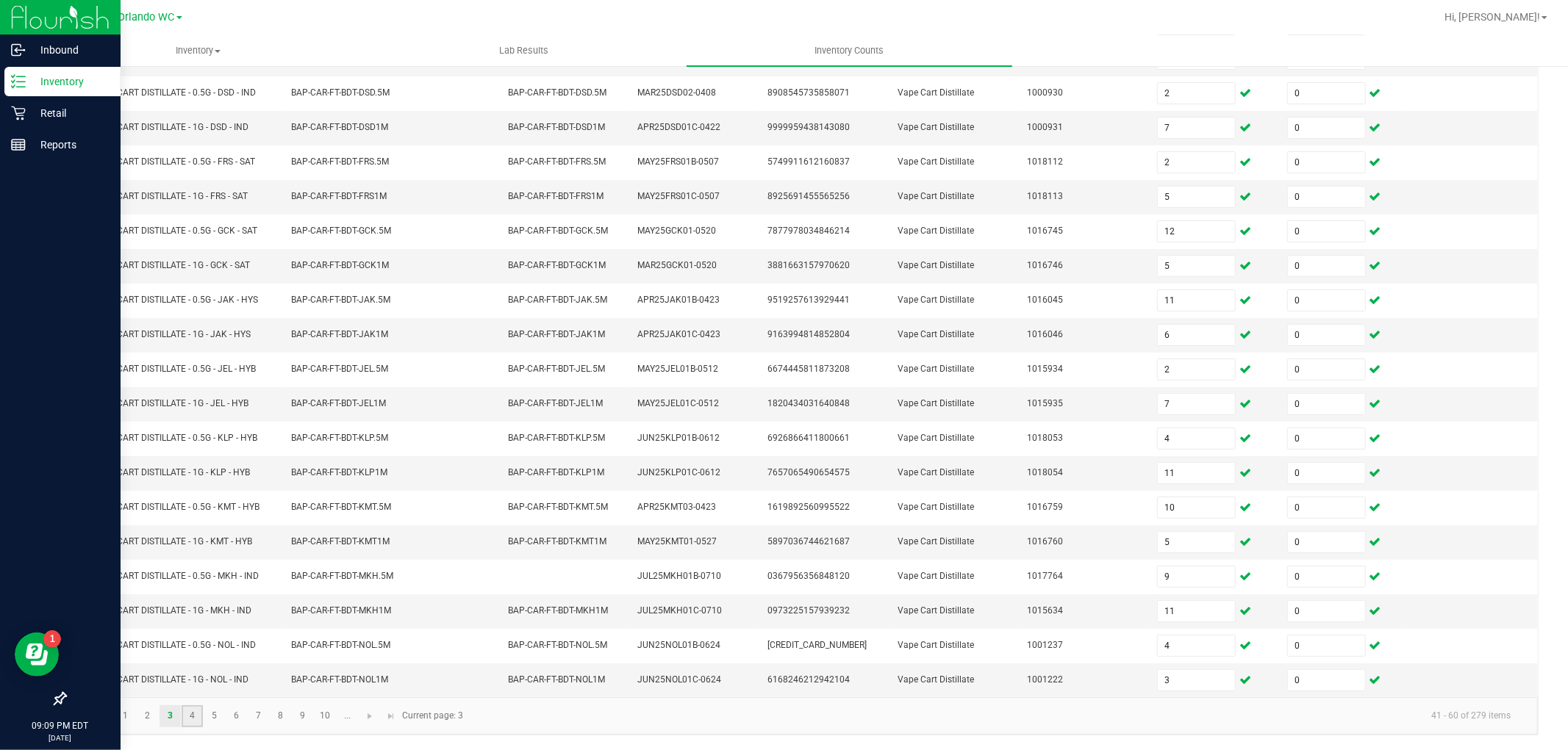
click at [193, 718] on link "4" at bounding box center [192, 716] width 21 height 22
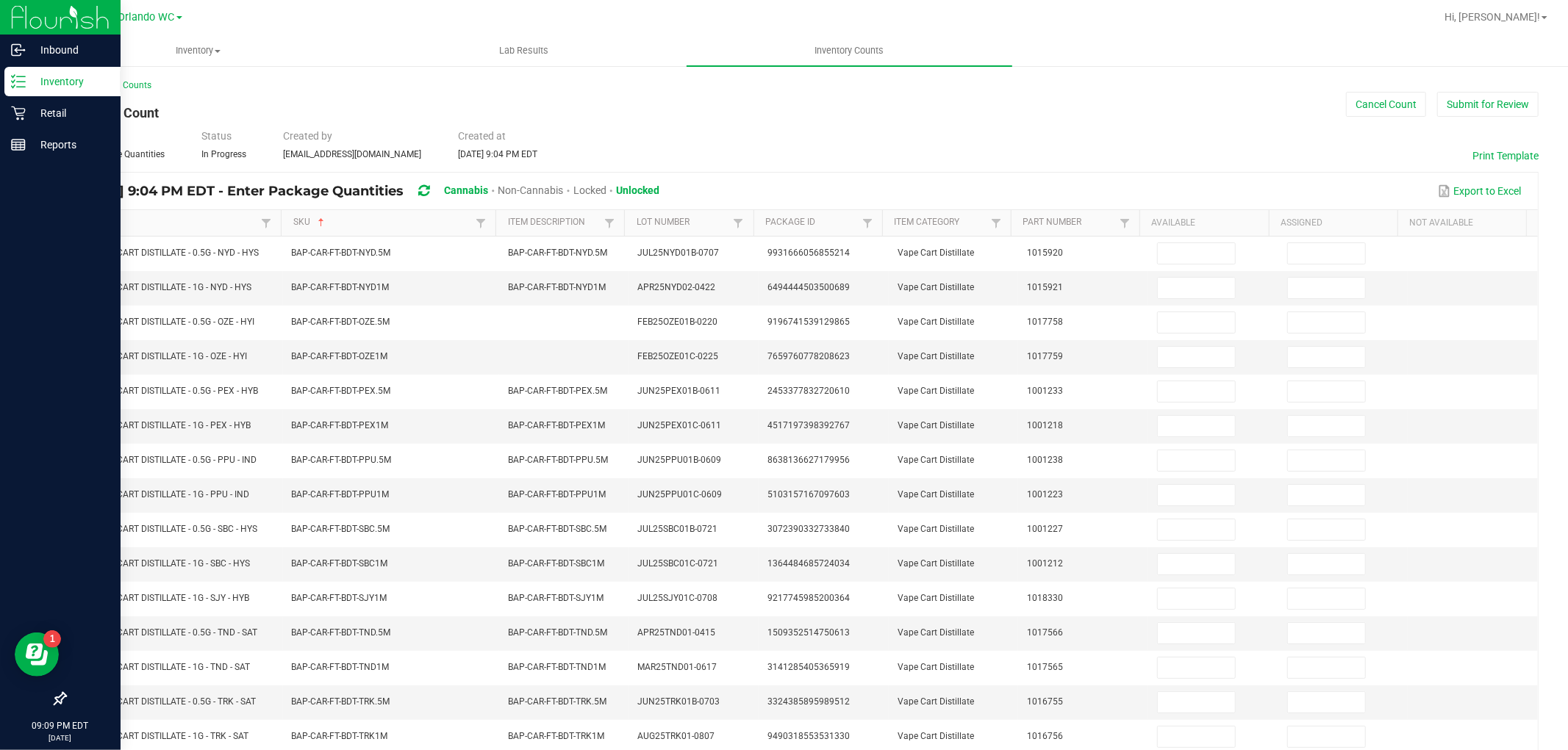
scroll to position [0, 0]
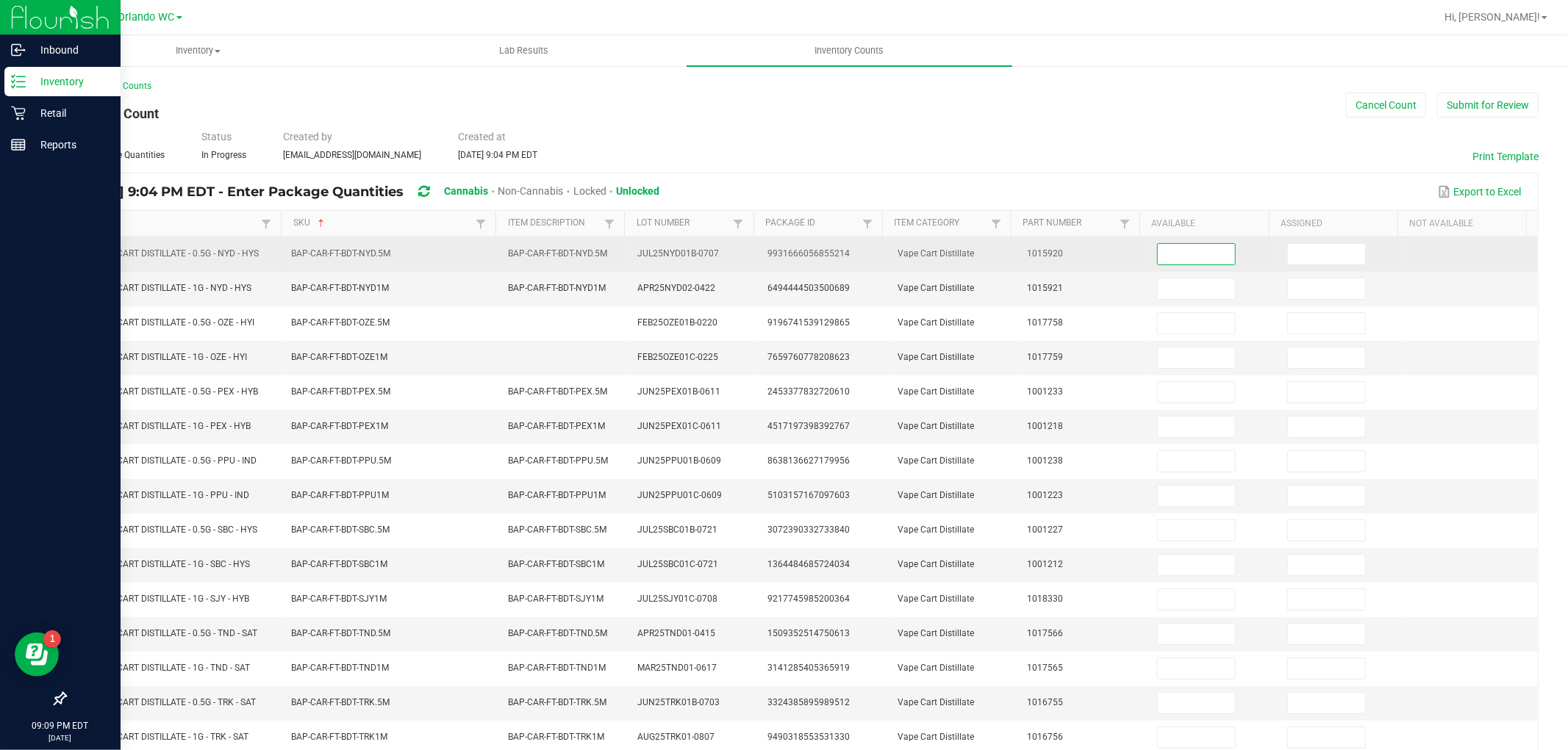
click at [1158, 251] on input at bounding box center [1196, 254] width 77 height 20
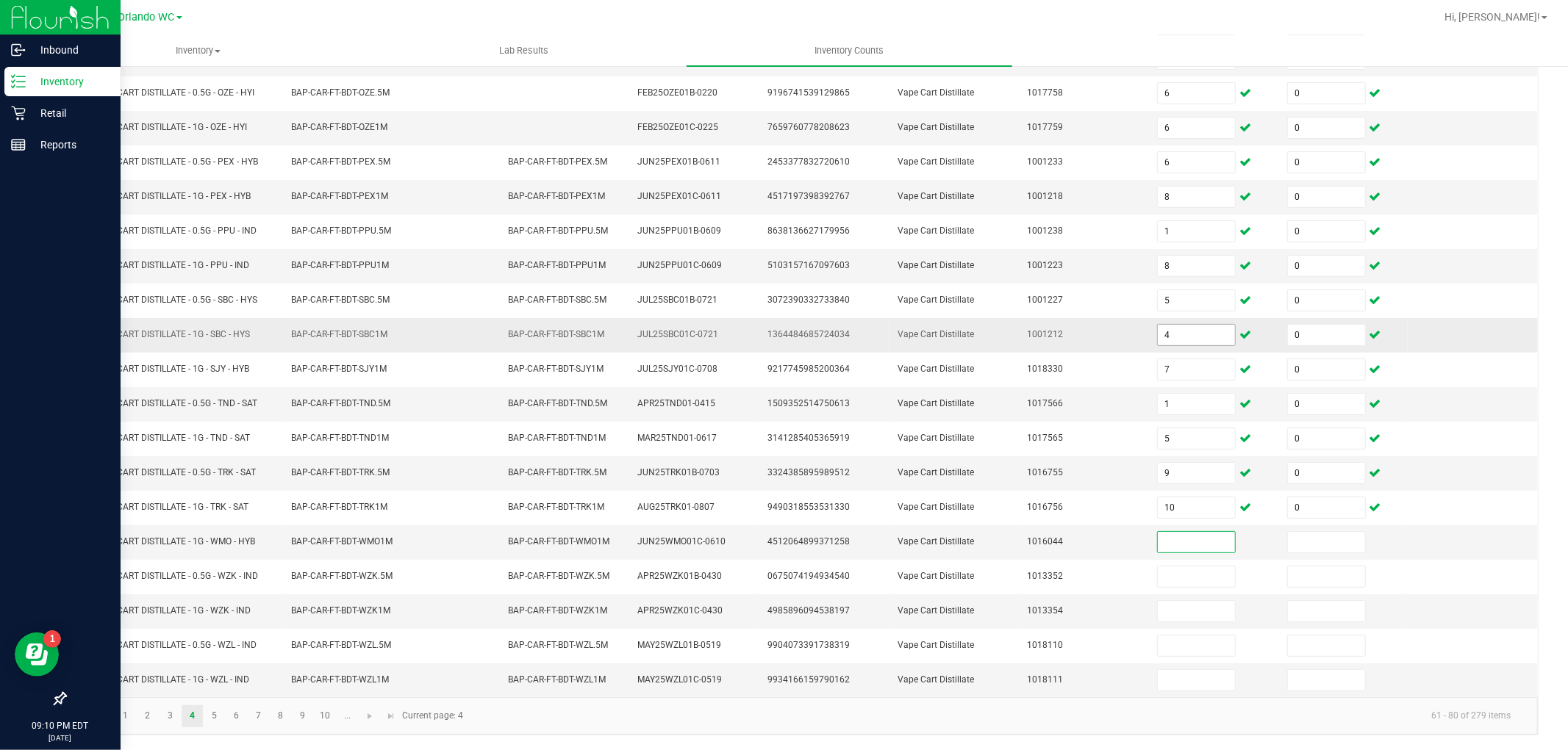
click at [1166, 335] on input "4" at bounding box center [1196, 335] width 77 height 20
click at [207, 713] on link "5" at bounding box center [214, 716] width 21 height 22
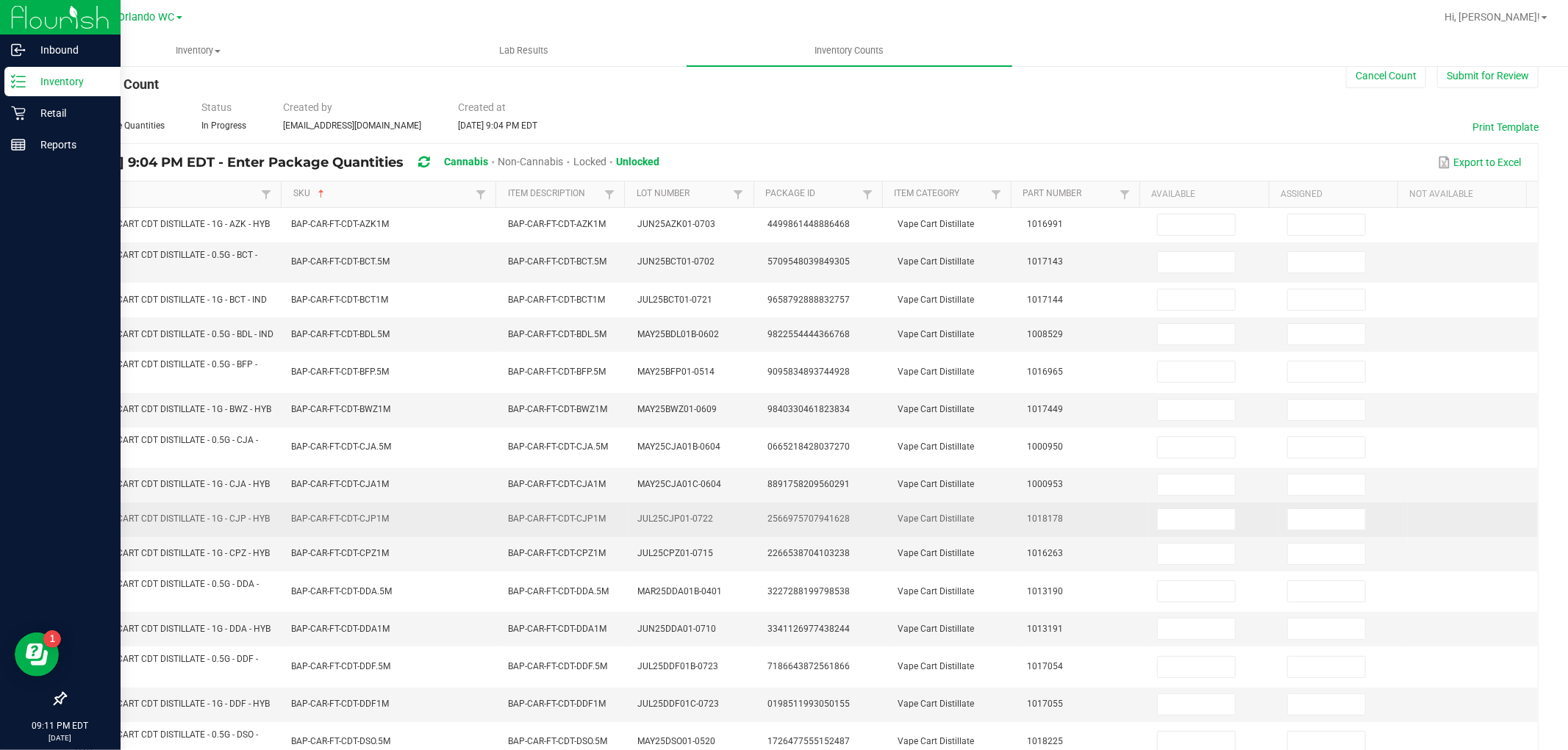
scroll to position [0, 0]
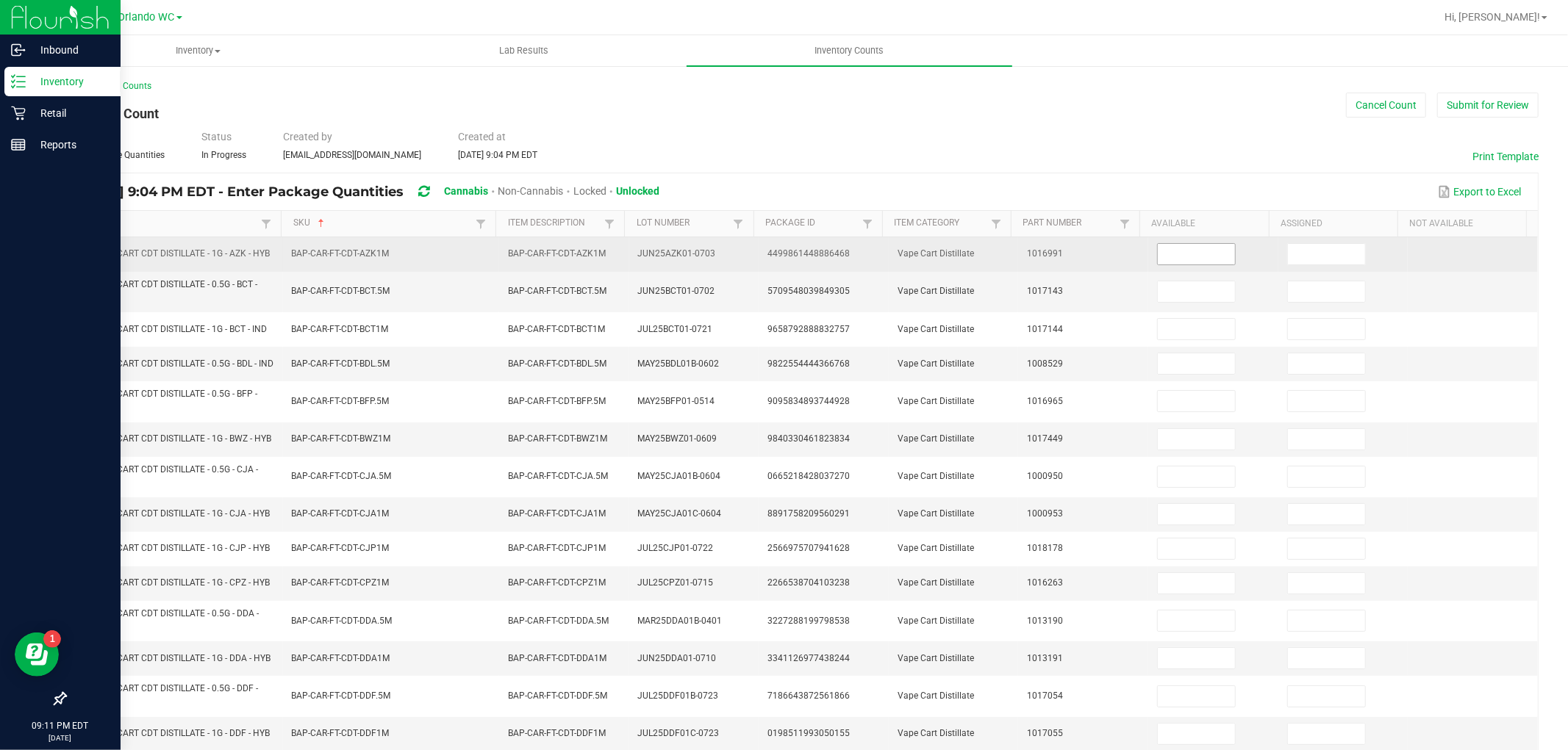
click at [1199, 253] on input at bounding box center [1196, 254] width 77 height 20
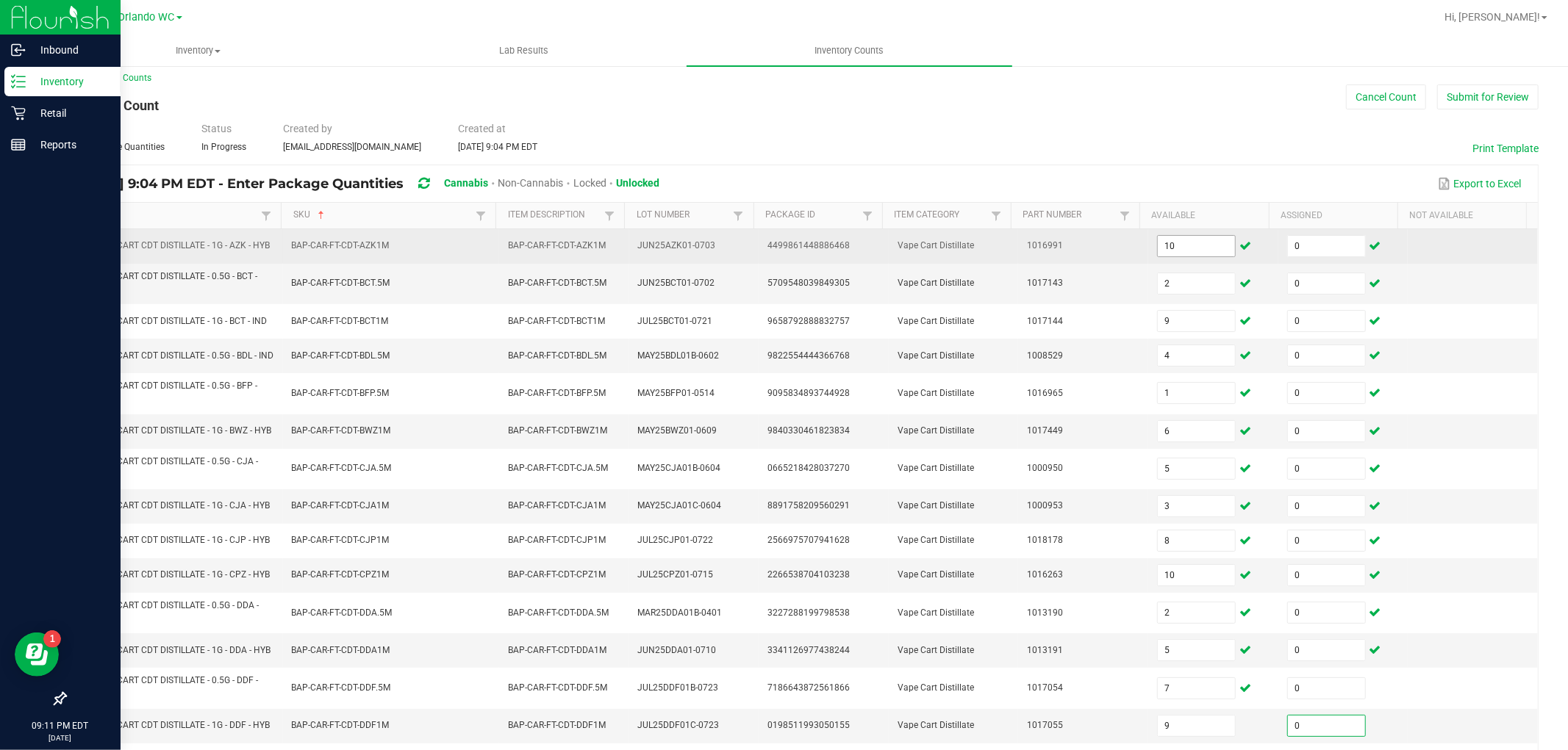
scroll to position [306, 0]
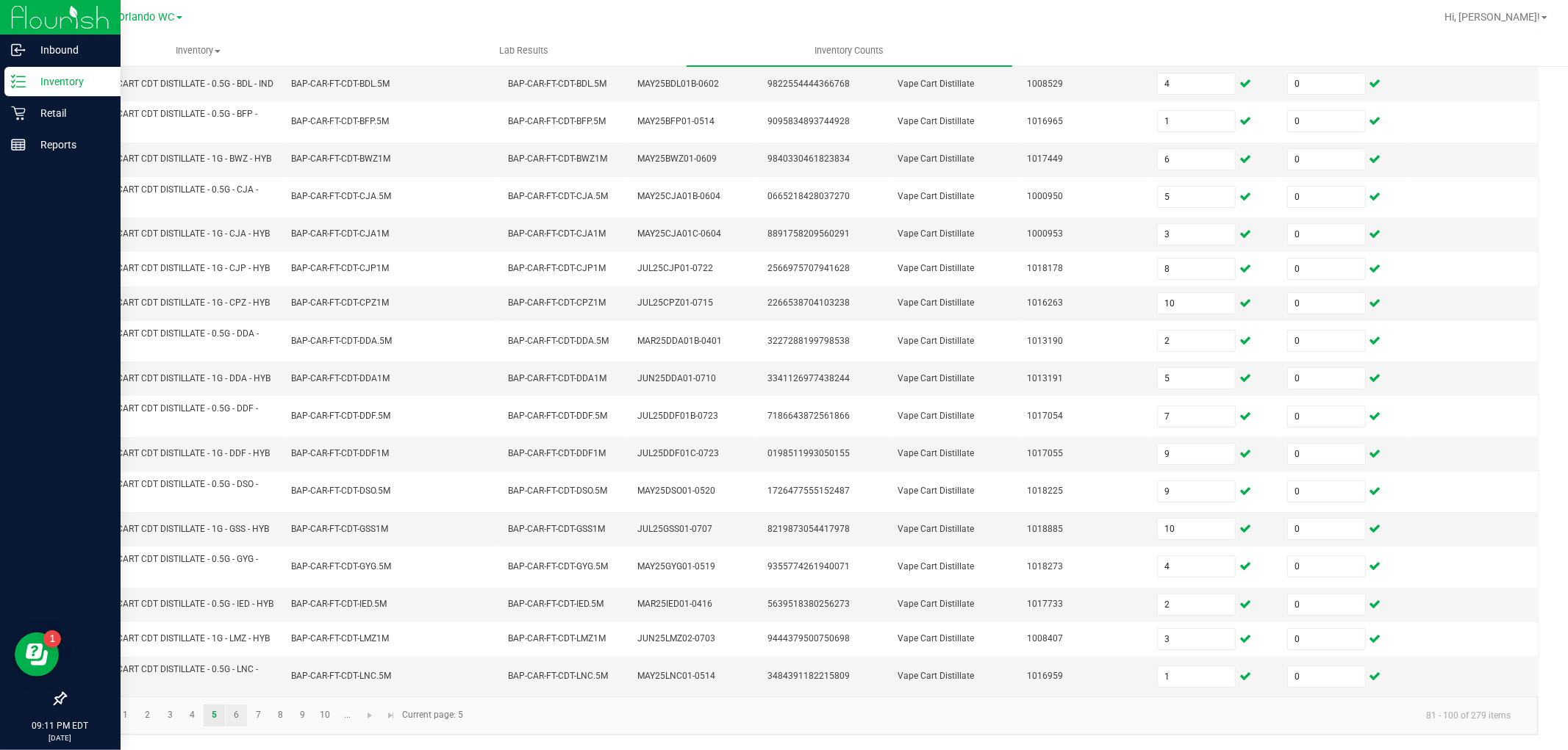
click at [241, 718] on link "6" at bounding box center [236, 715] width 21 height 22
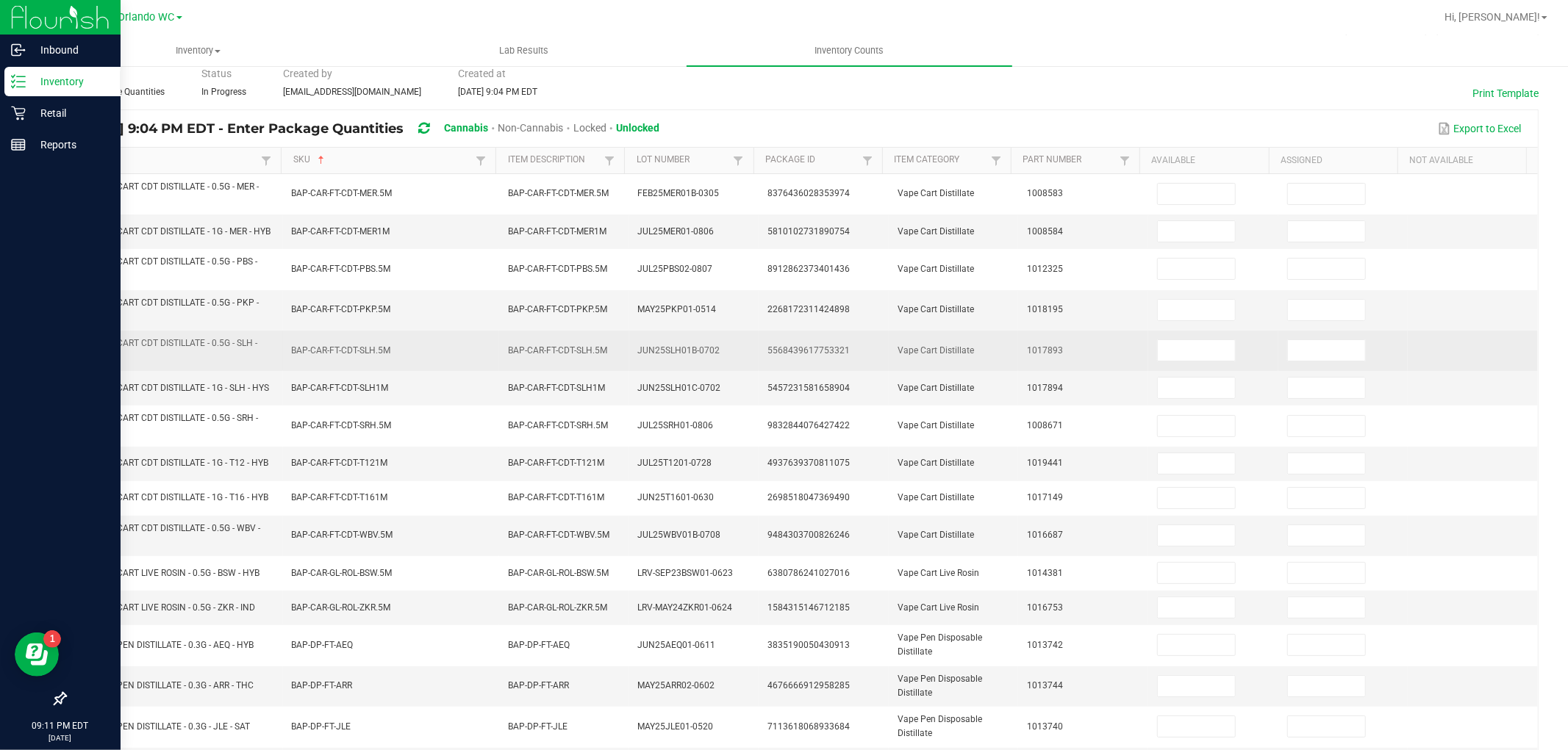
scroll to position [61, 0]
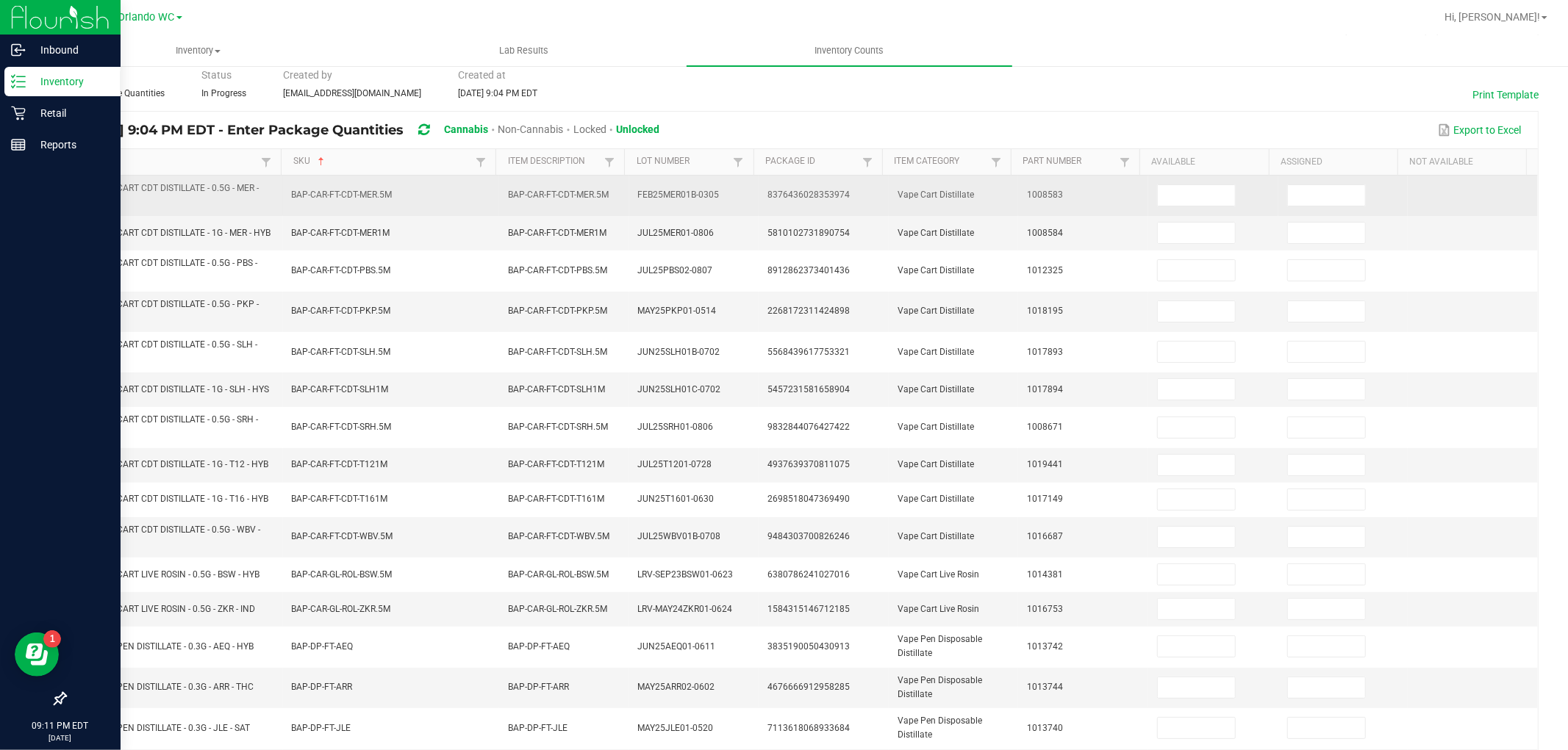
click at [1150, 207] on td at bounding box center [1213, 196] width 130 height 40
click at [1158, 187] on input at bounding box center [1196, 195] width 77 height 20
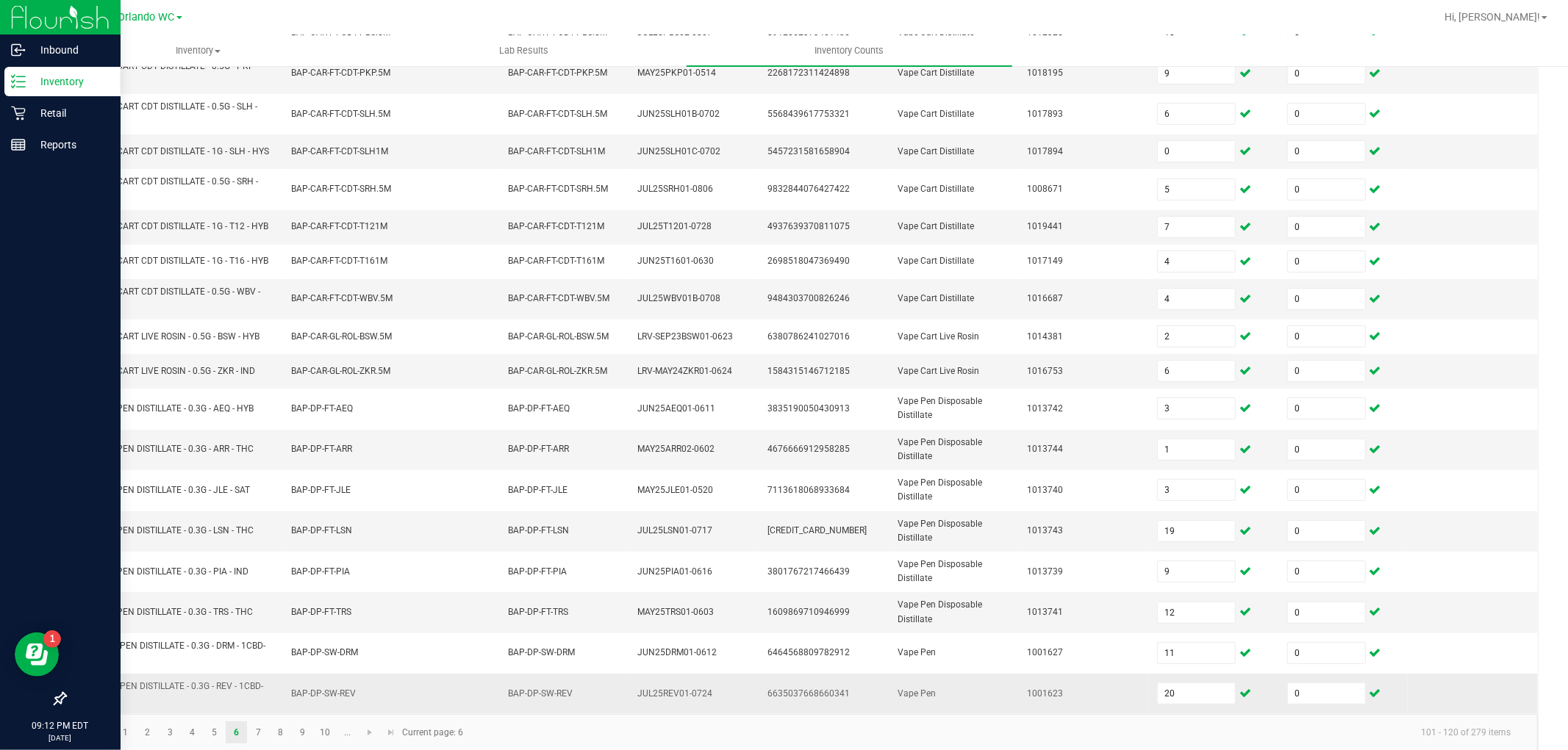
scroll to position [325, 0]
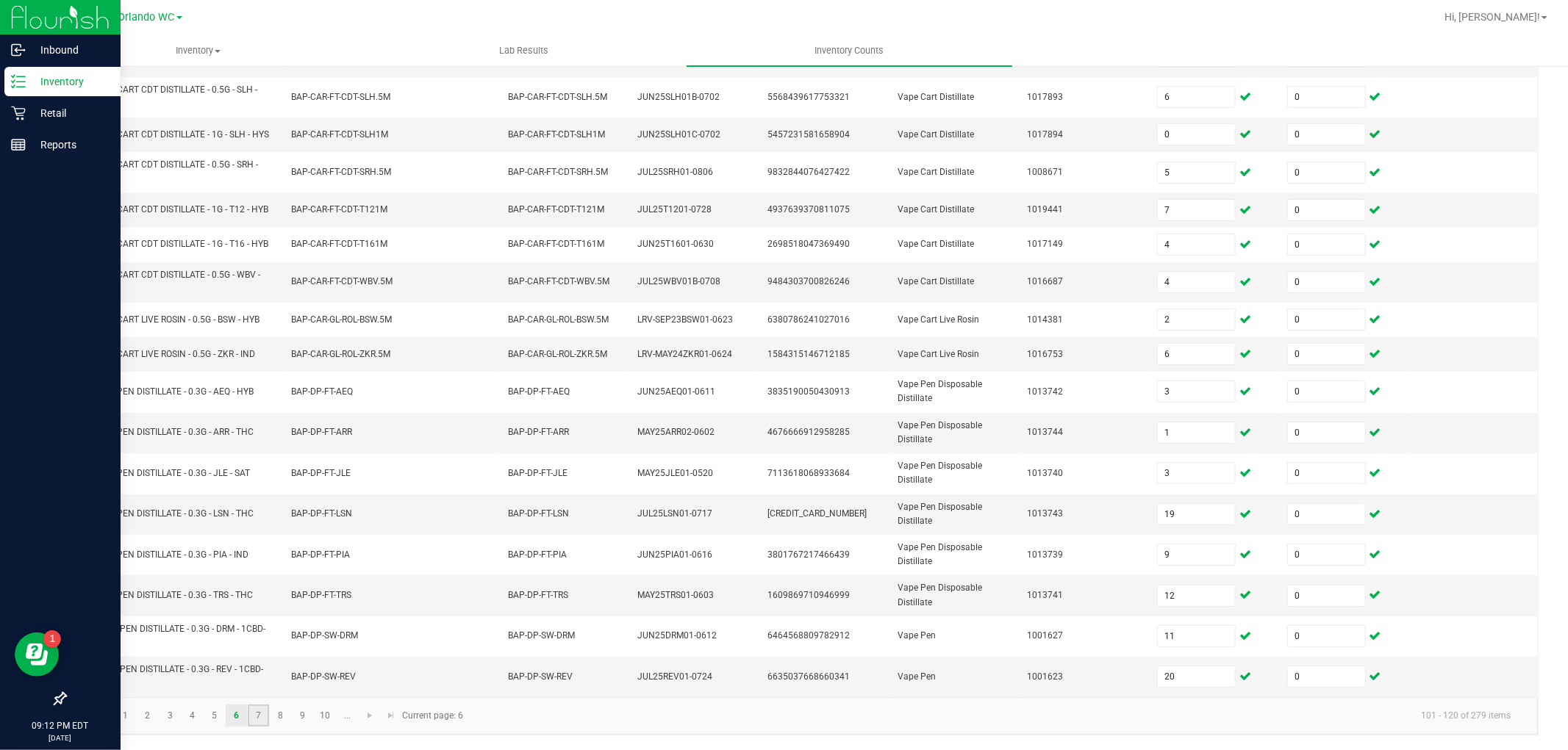
click at [261, 709] on link "7" at bounding box center [258, 715] width 21 height 22
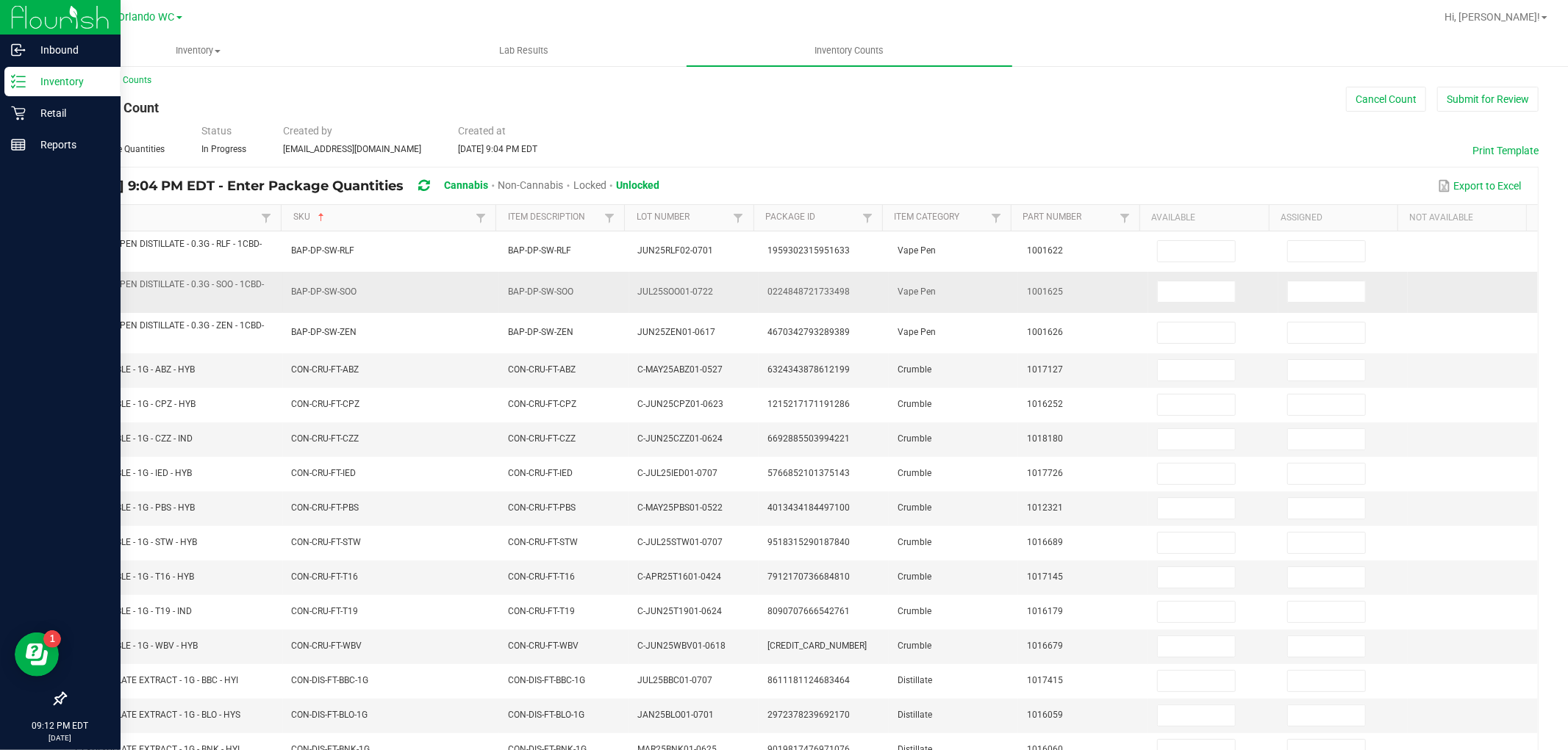
scroll to position [0, 0]
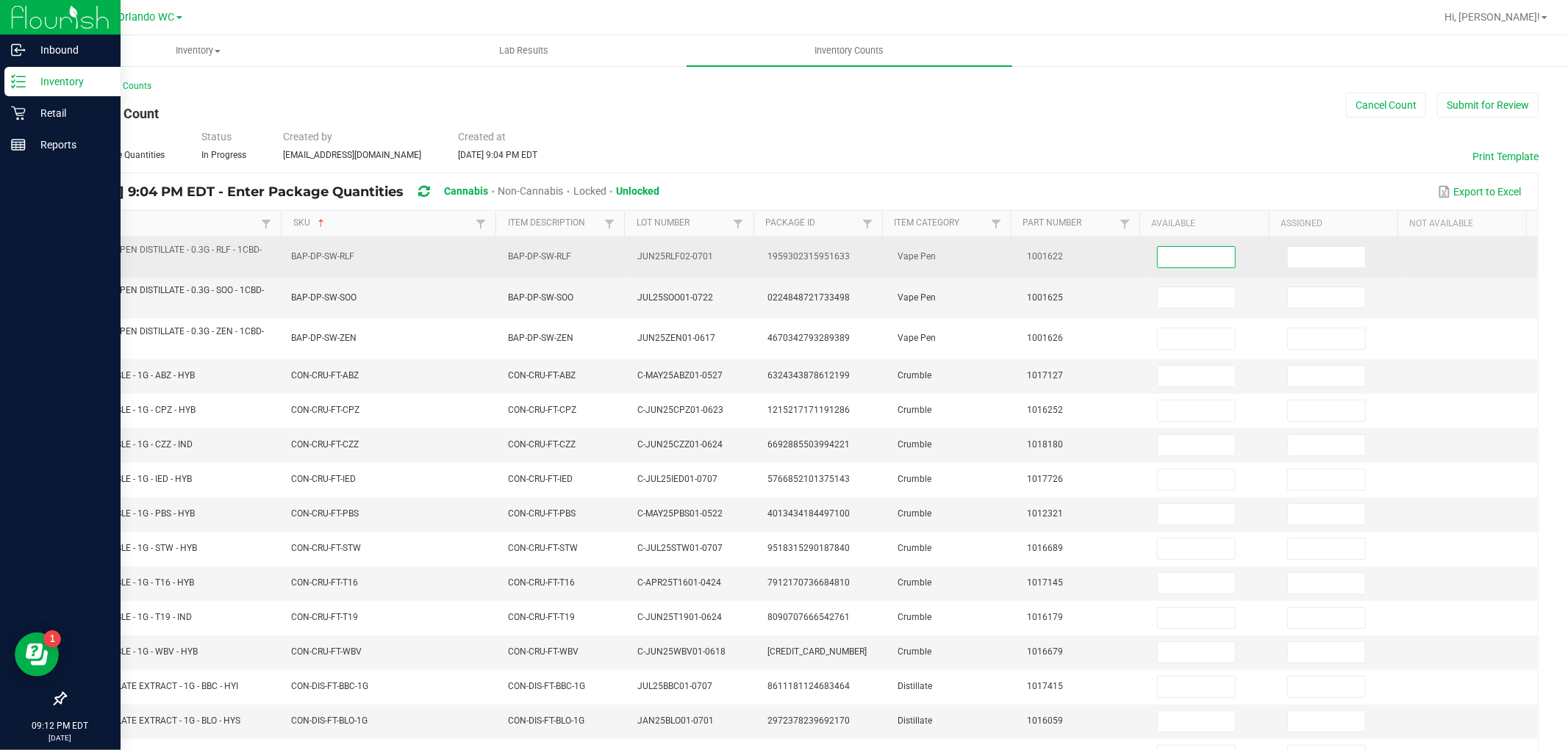
click at [1158, 258] on input at bounding box center [1196, 256] width 77 height 20
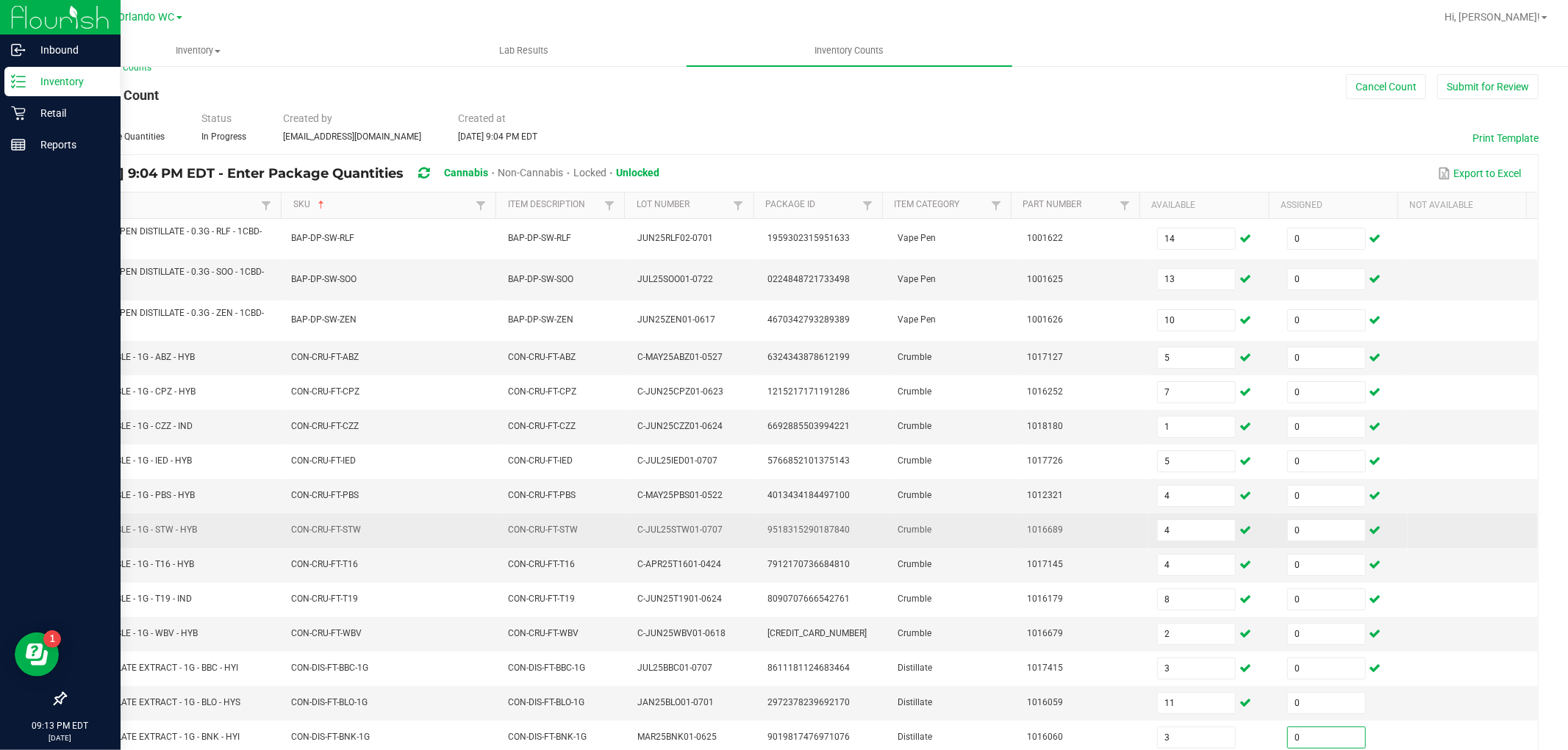
scroll to position [253, 0]
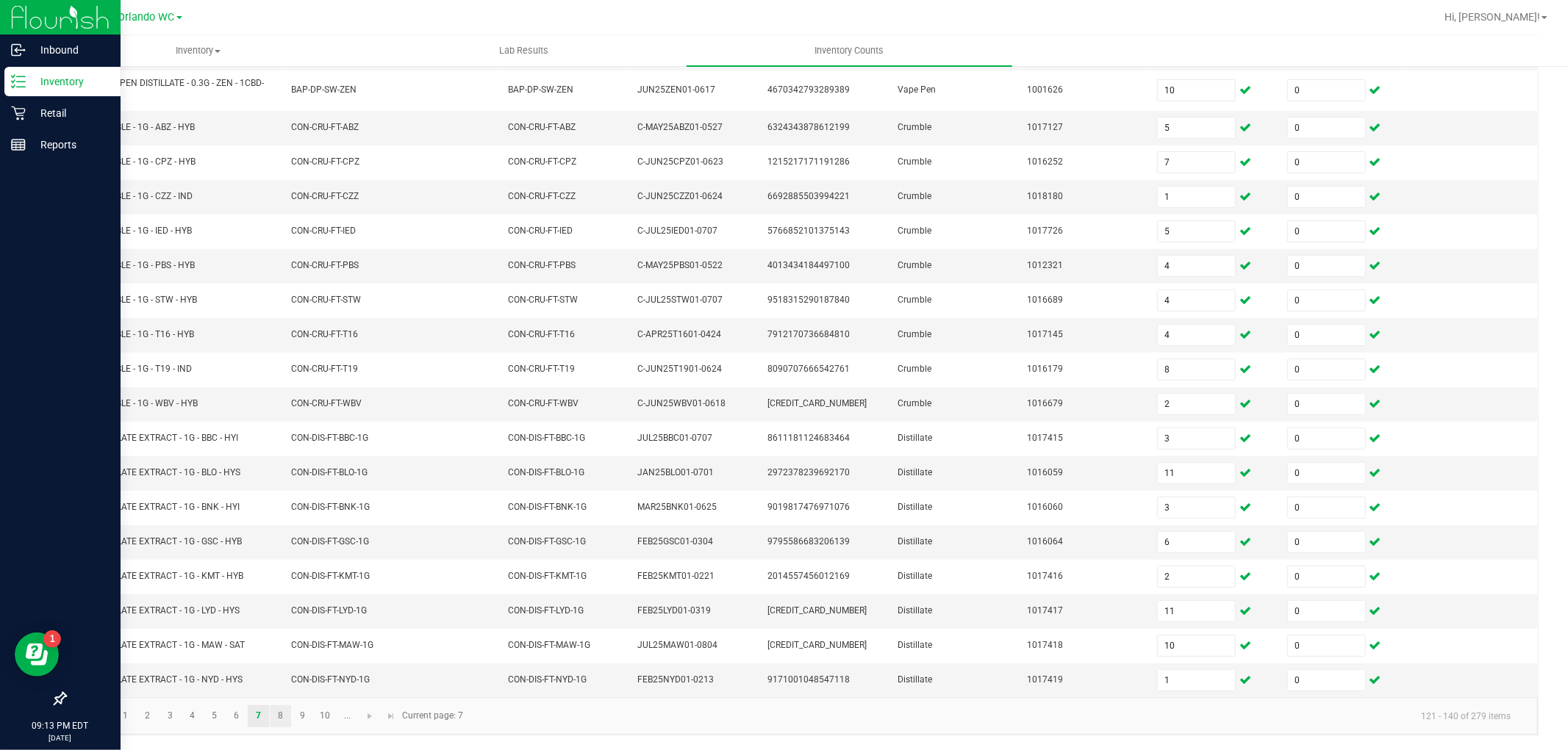
click at [287, 717] on link "8" at bounding box center [280, 716] width 21 height 22
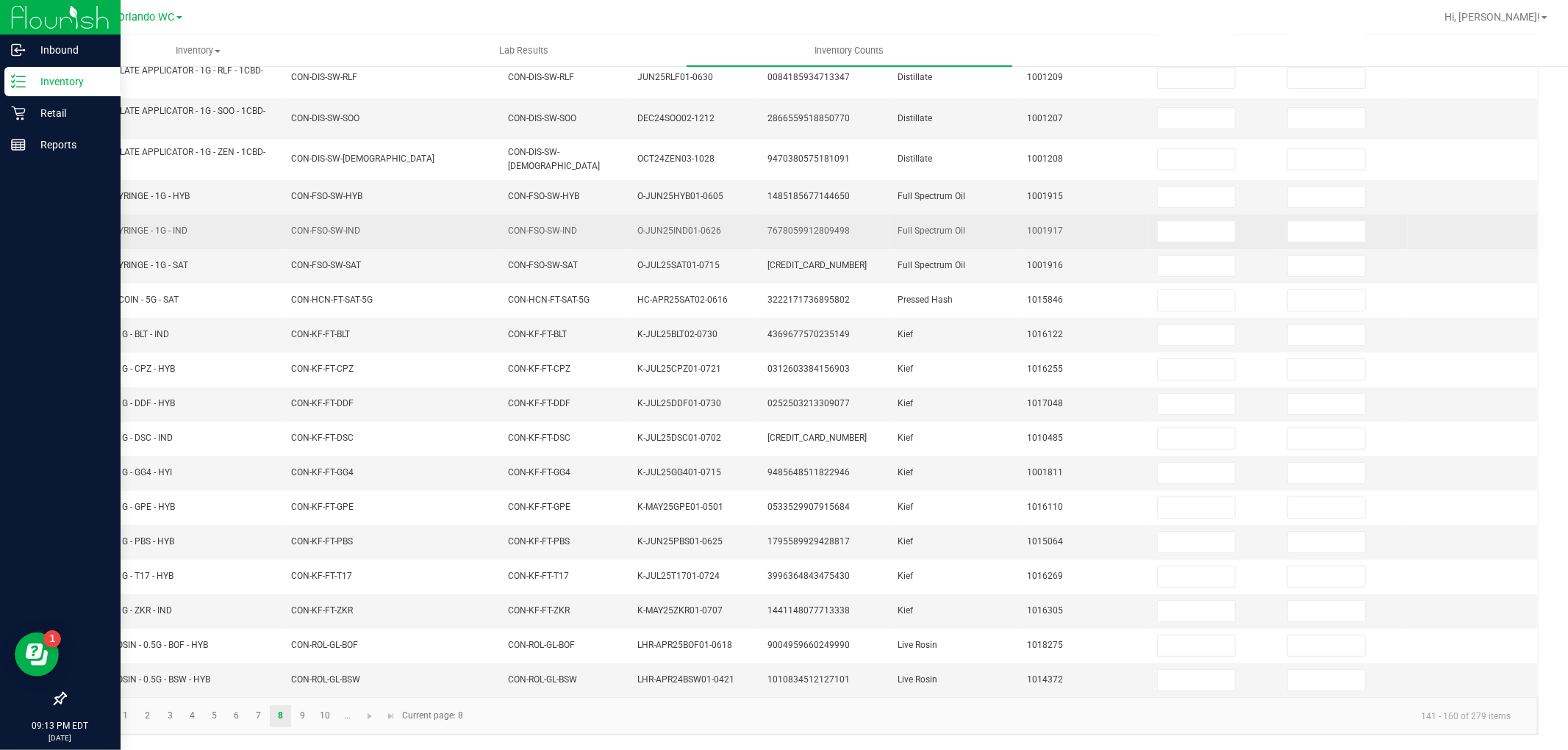
scroll to position [0, 0]
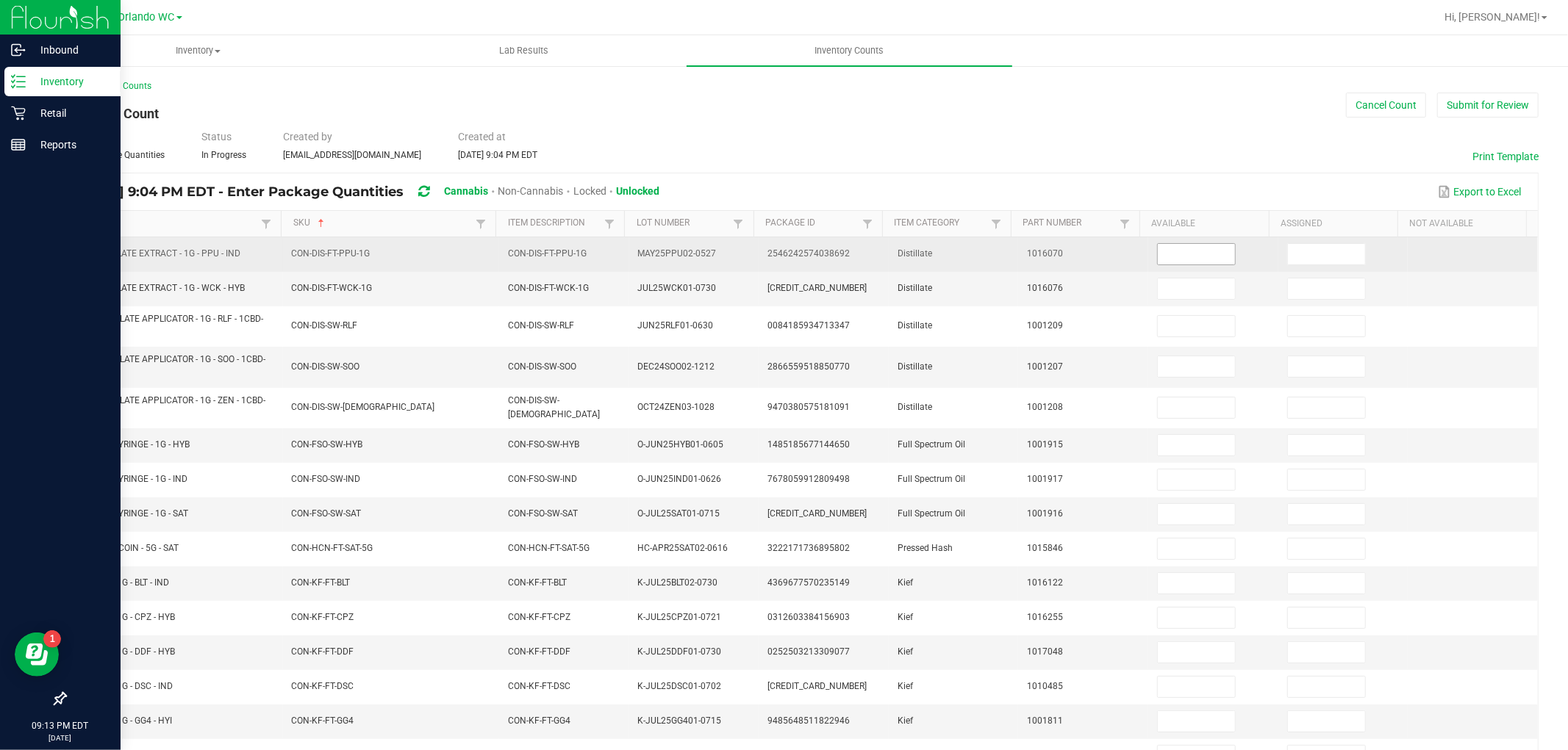
click at [1158, 255] on input at bounding box center [1196, 254] width 77 height 20
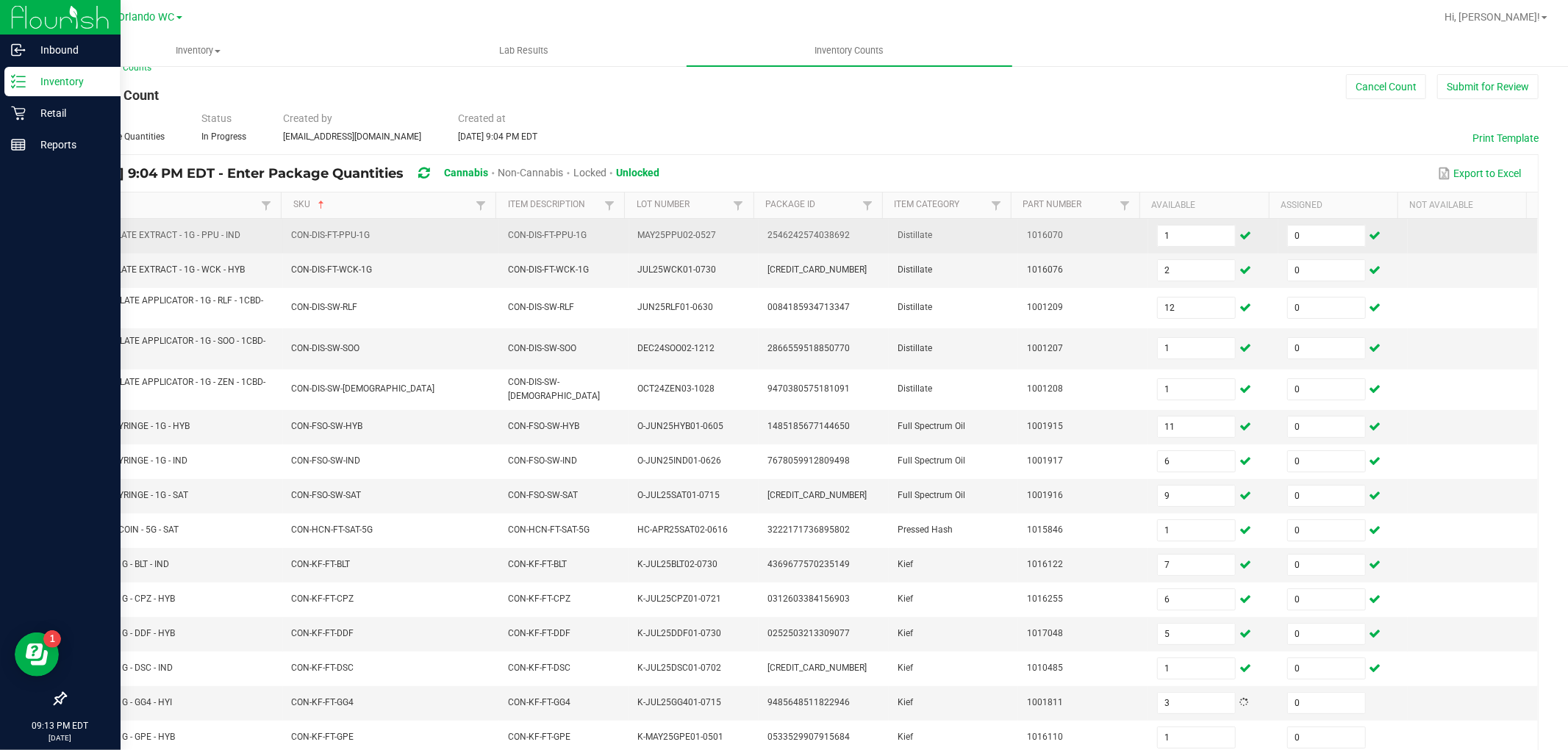
scroll to position [253, 0]
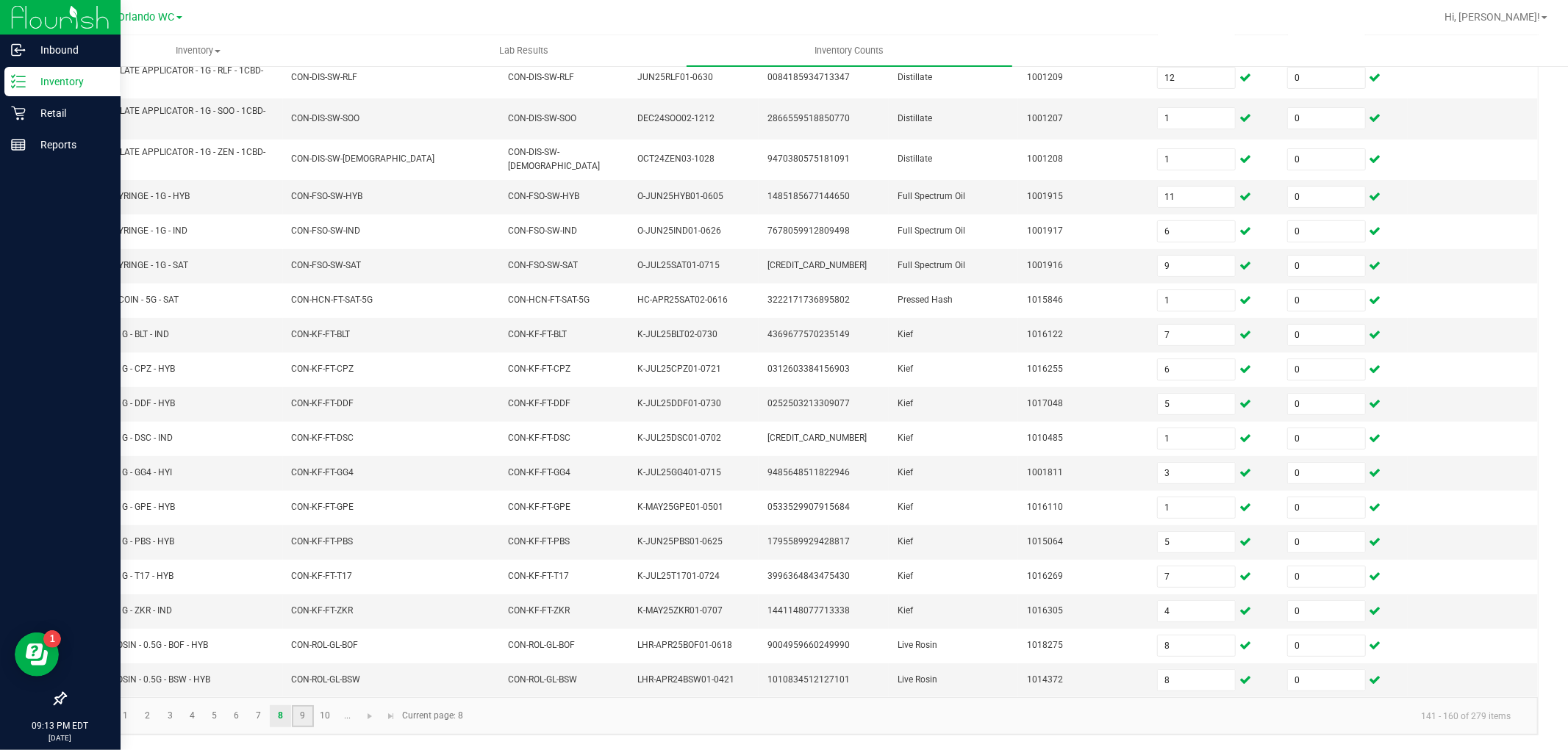
click at [295, 715] on link "9" at bounding box center [302, 716] width 21 height 22
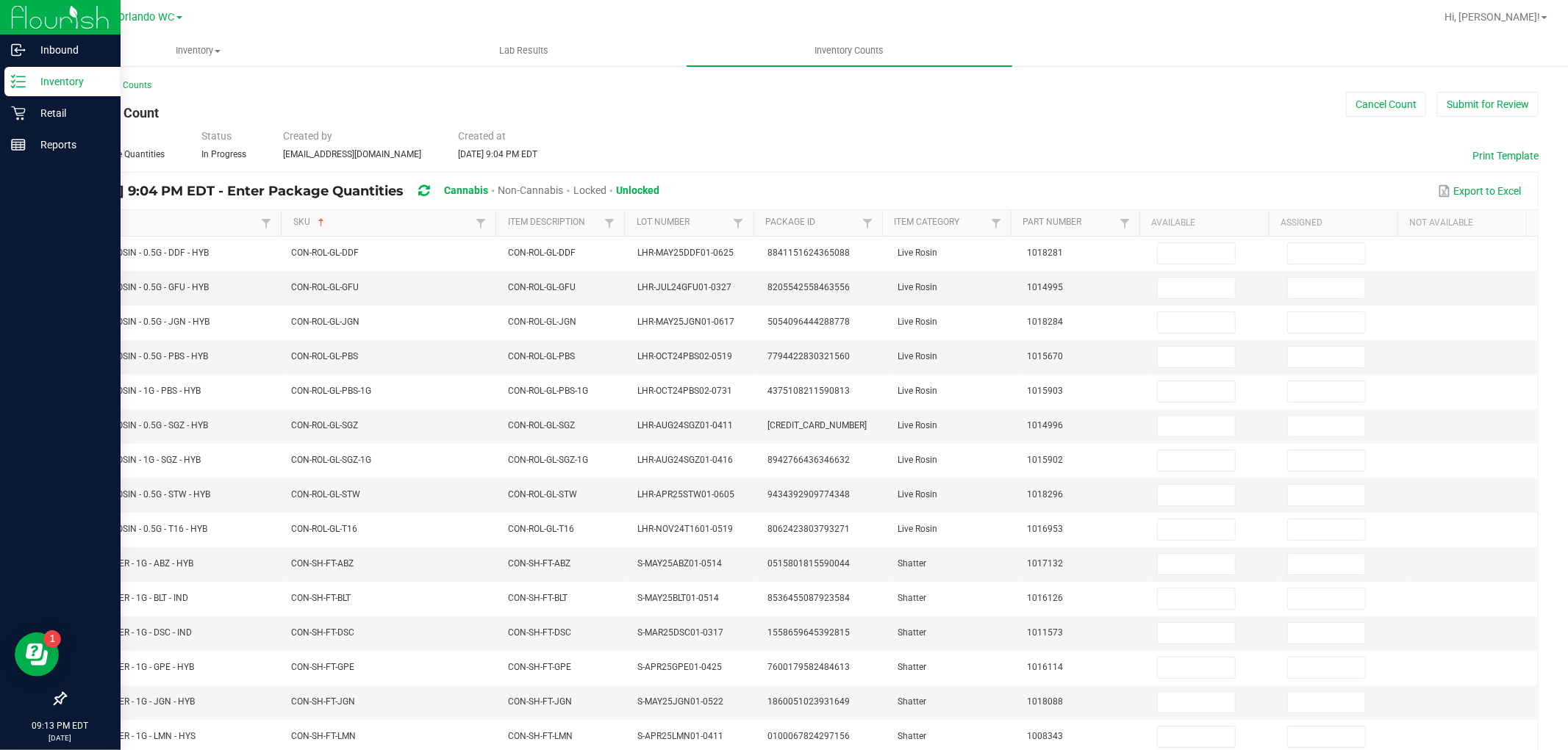
scroll to position [0, 0]
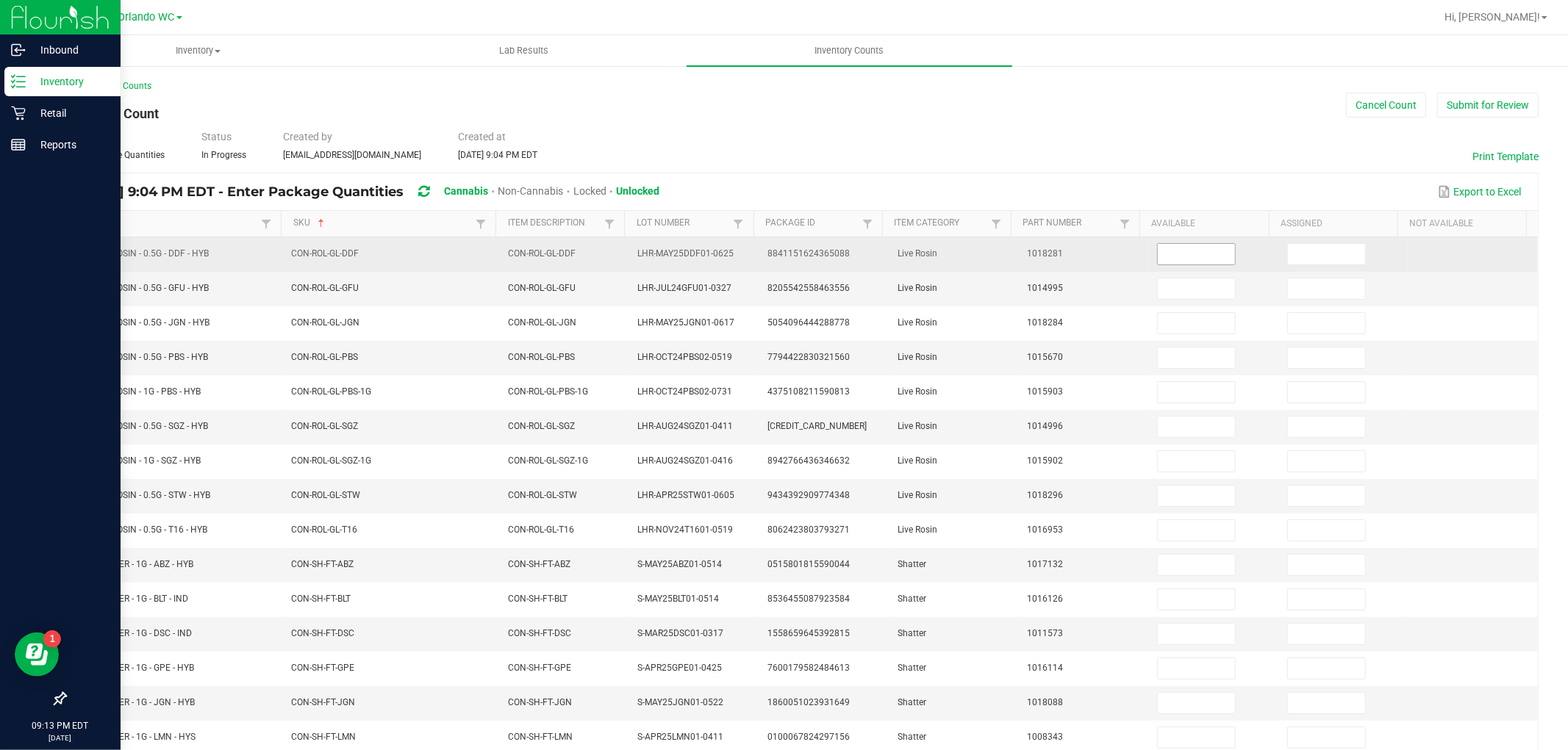
click at [1158, 249] on input at bounding box center [1196, 254] width 77 height 20
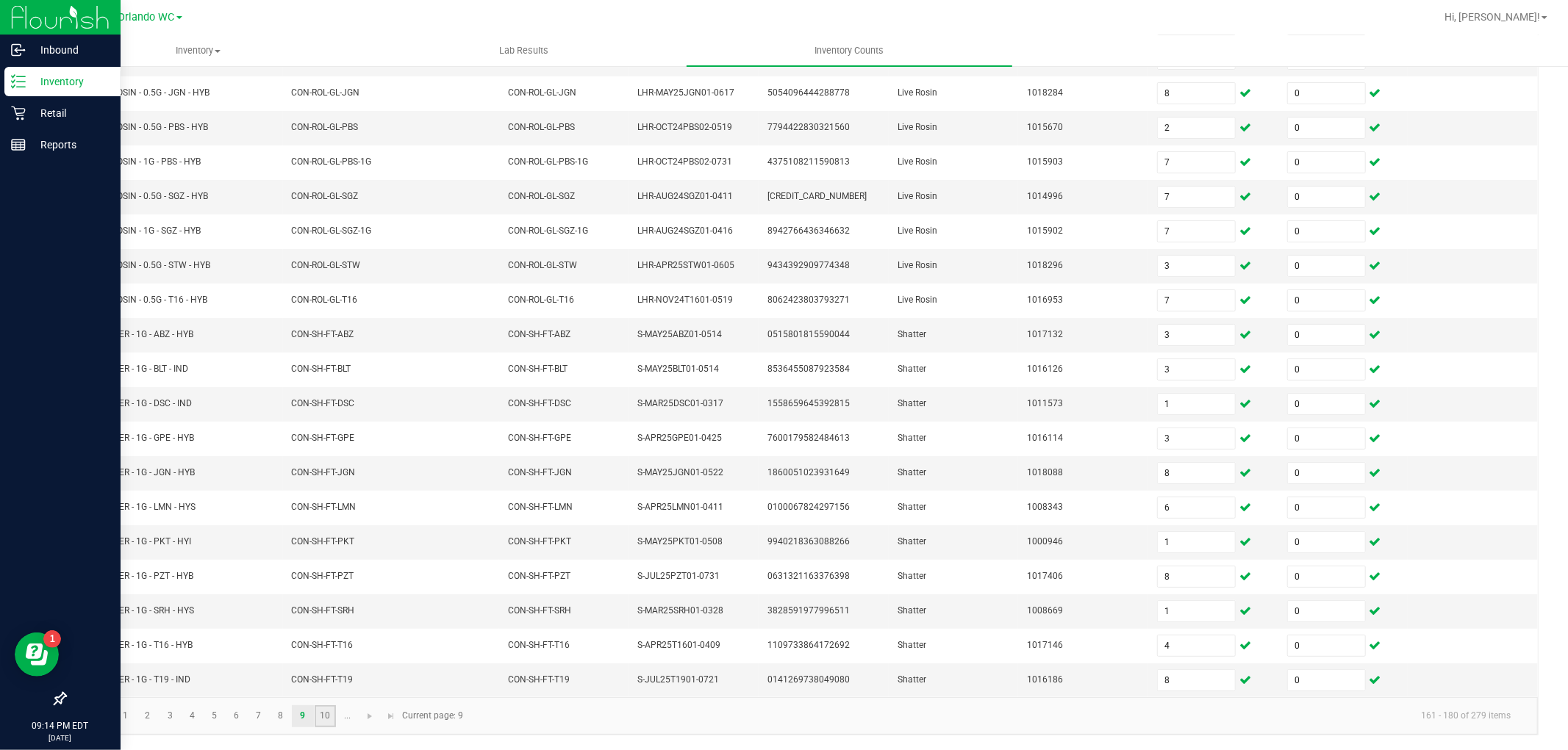
click at [318, 713] on link "10" at bounding box center [325, 716] width 21 height 22
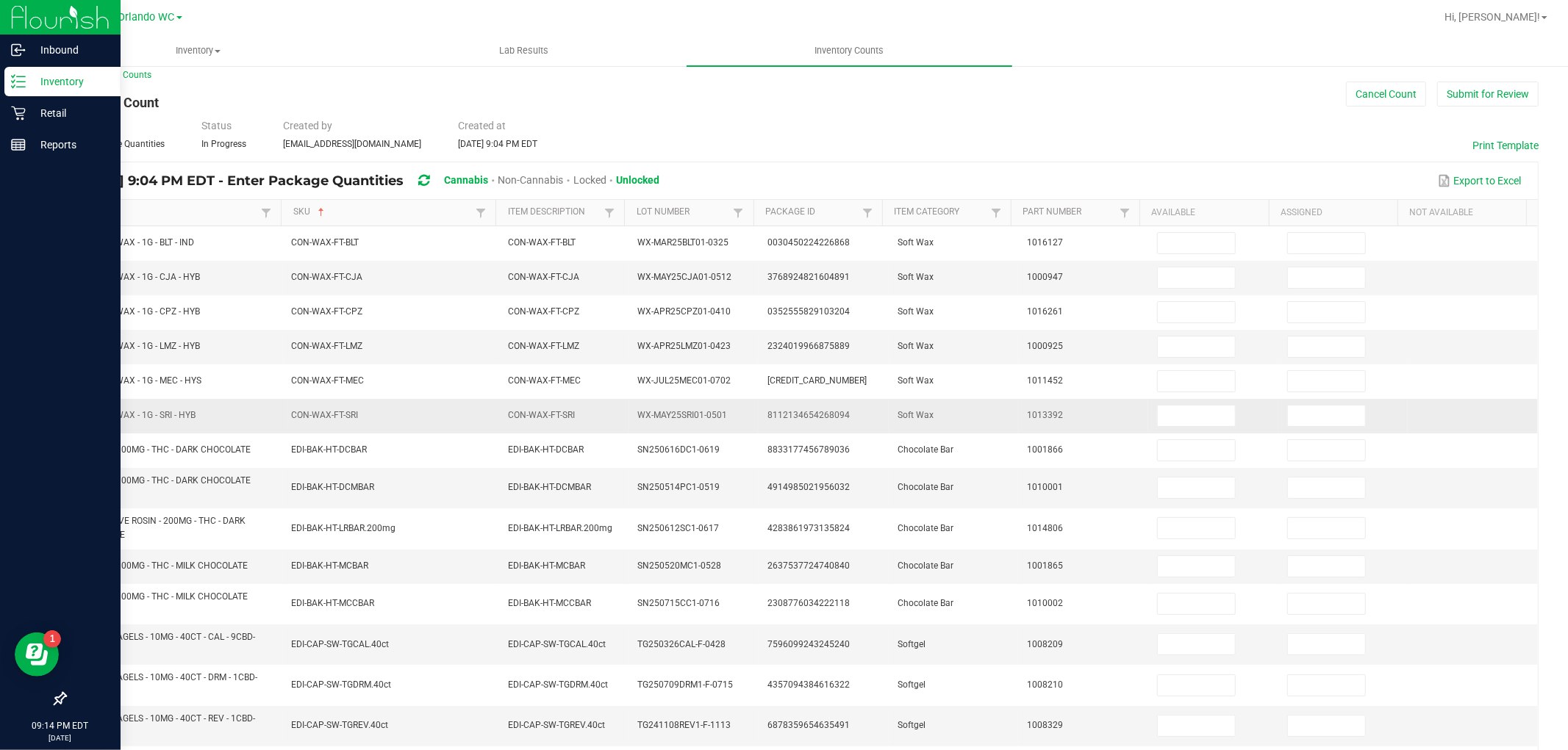
scroll to position [0, 0]
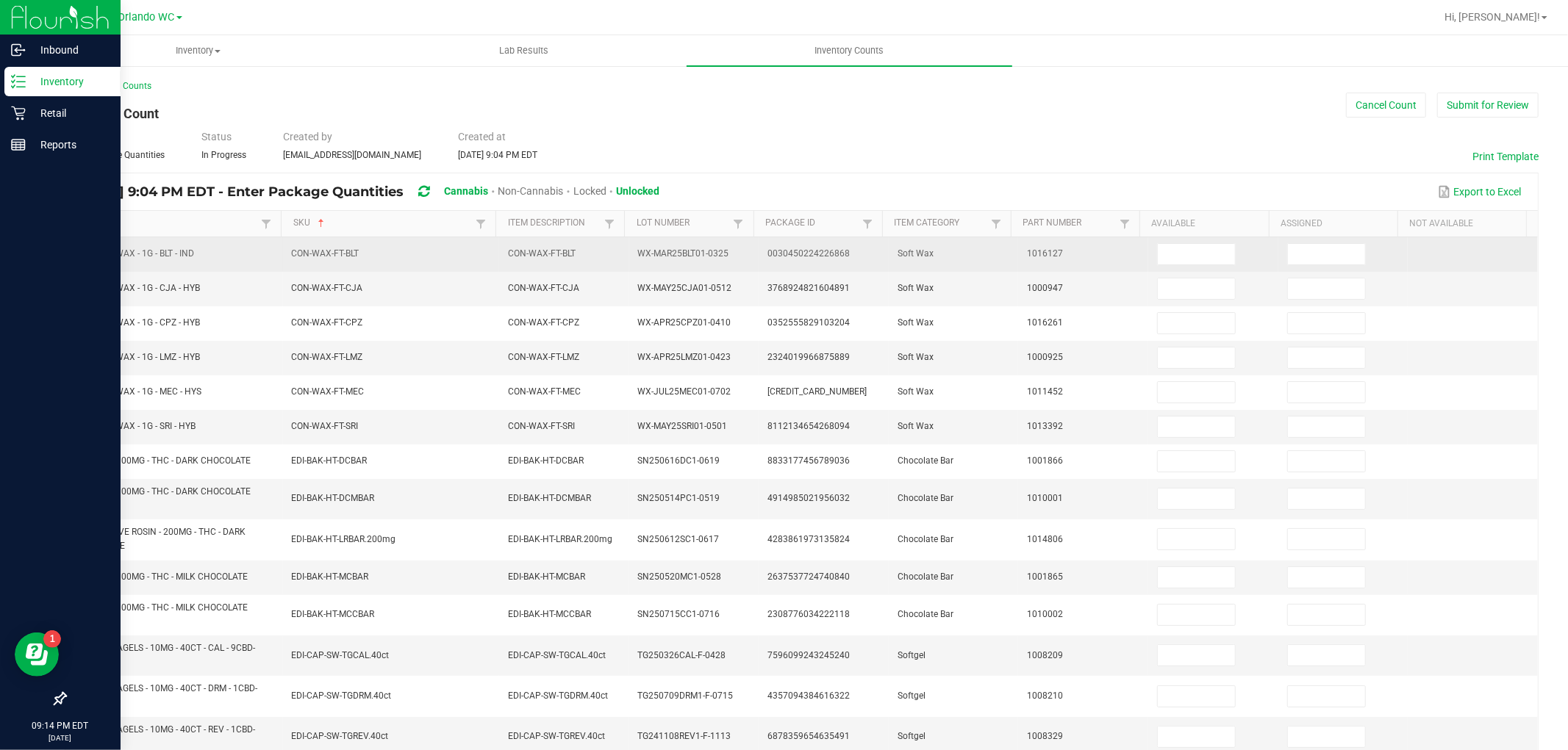
click at [1185, 242] on td at bounding box center [1213, 254] width 130 height 34
click at [1185, 249] on input at bounding box center [1196, 254] width 77 height 20
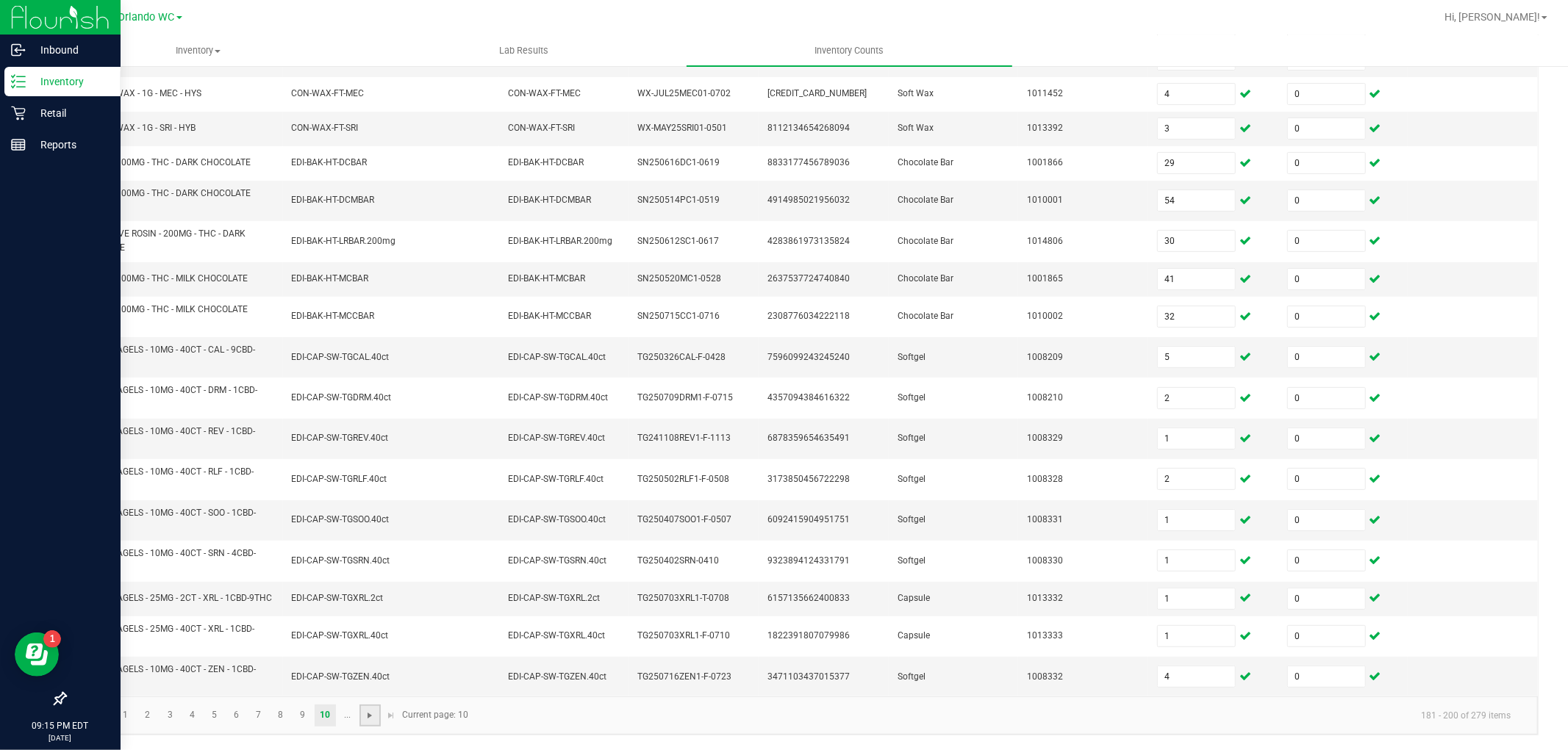
click at [366, 715] on span "Go to the next page" at bounding box center [369, 715] width 11 height 11
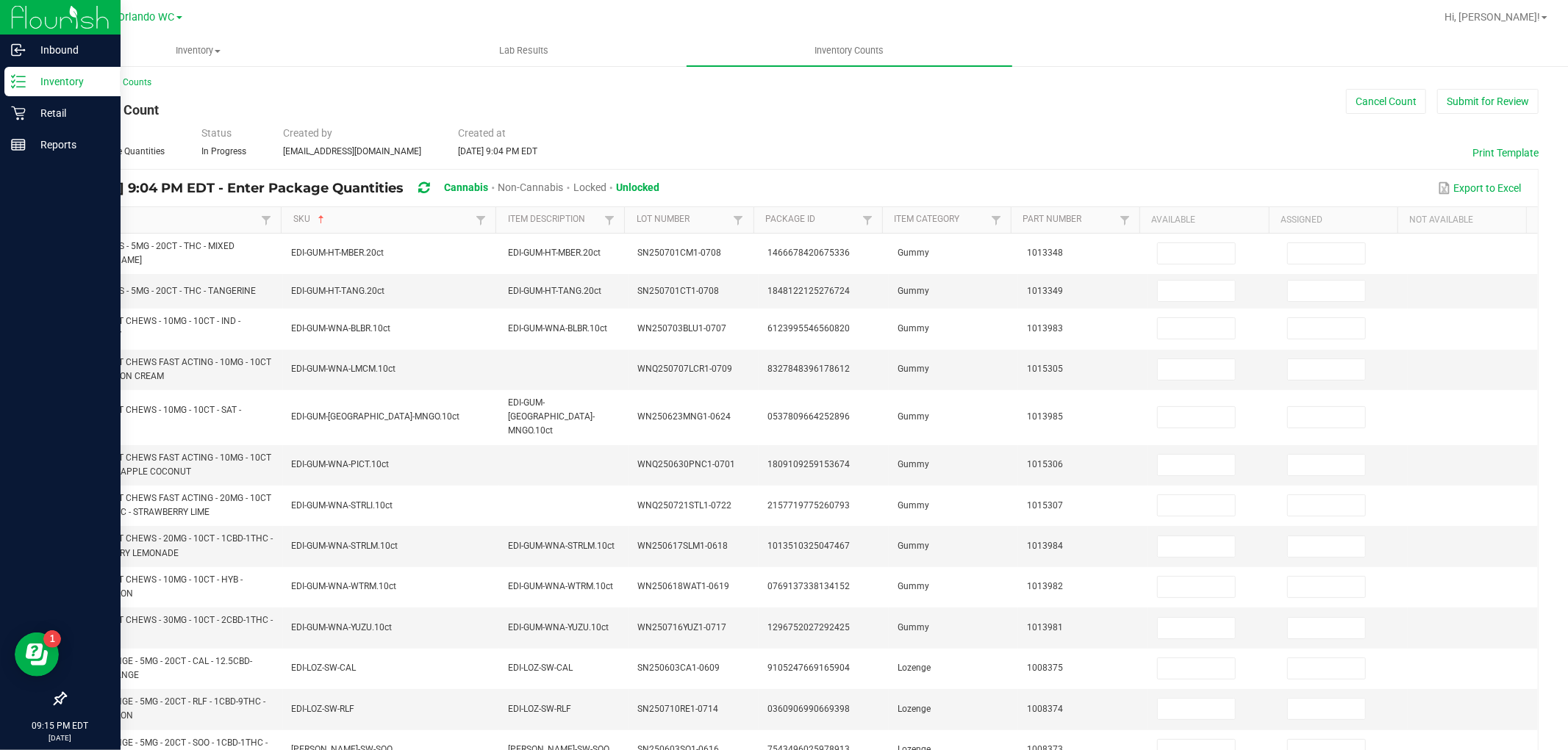
scroll to position [0, 0]
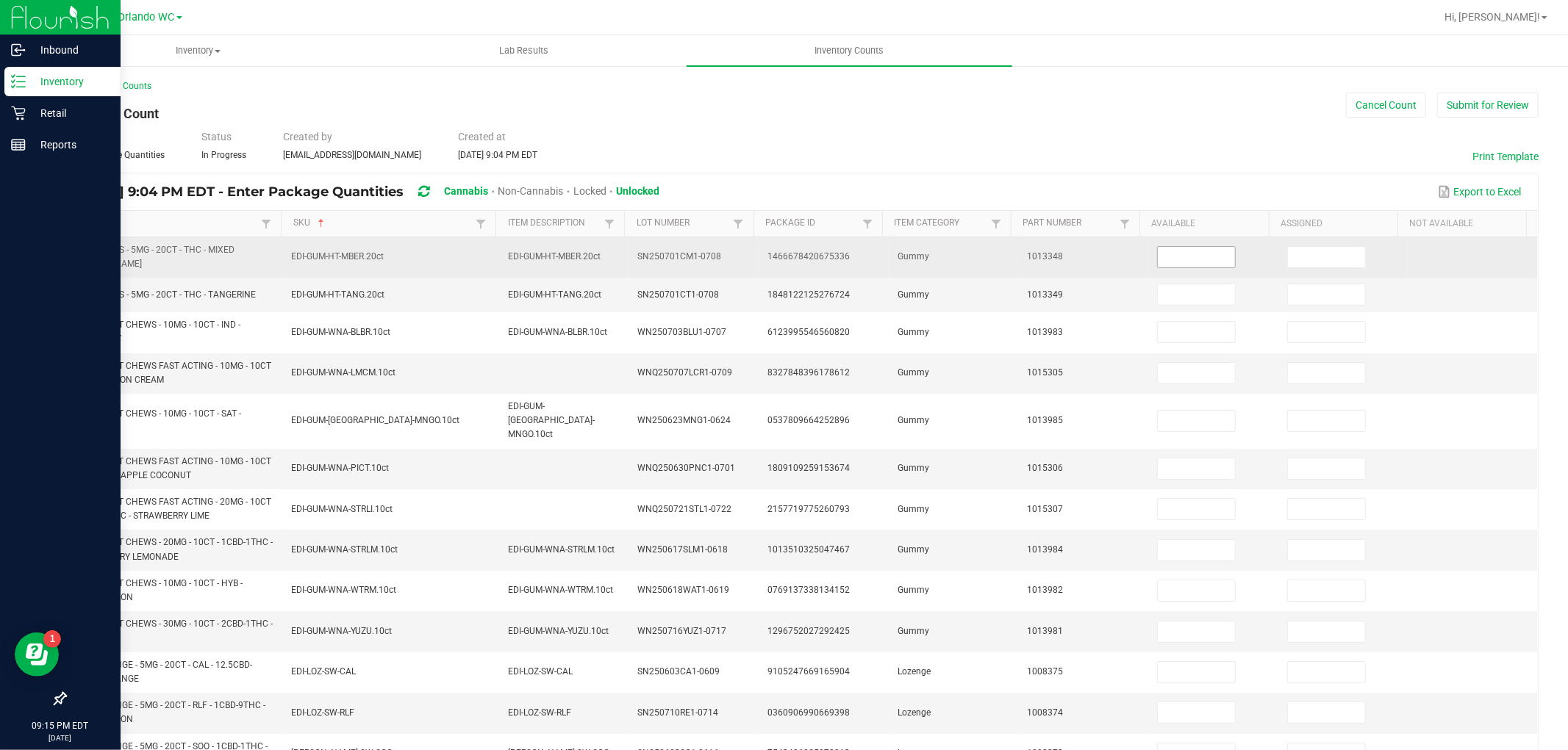
click at [1170, 261] on input at bounding box center [1196, 256] width 77 height 20
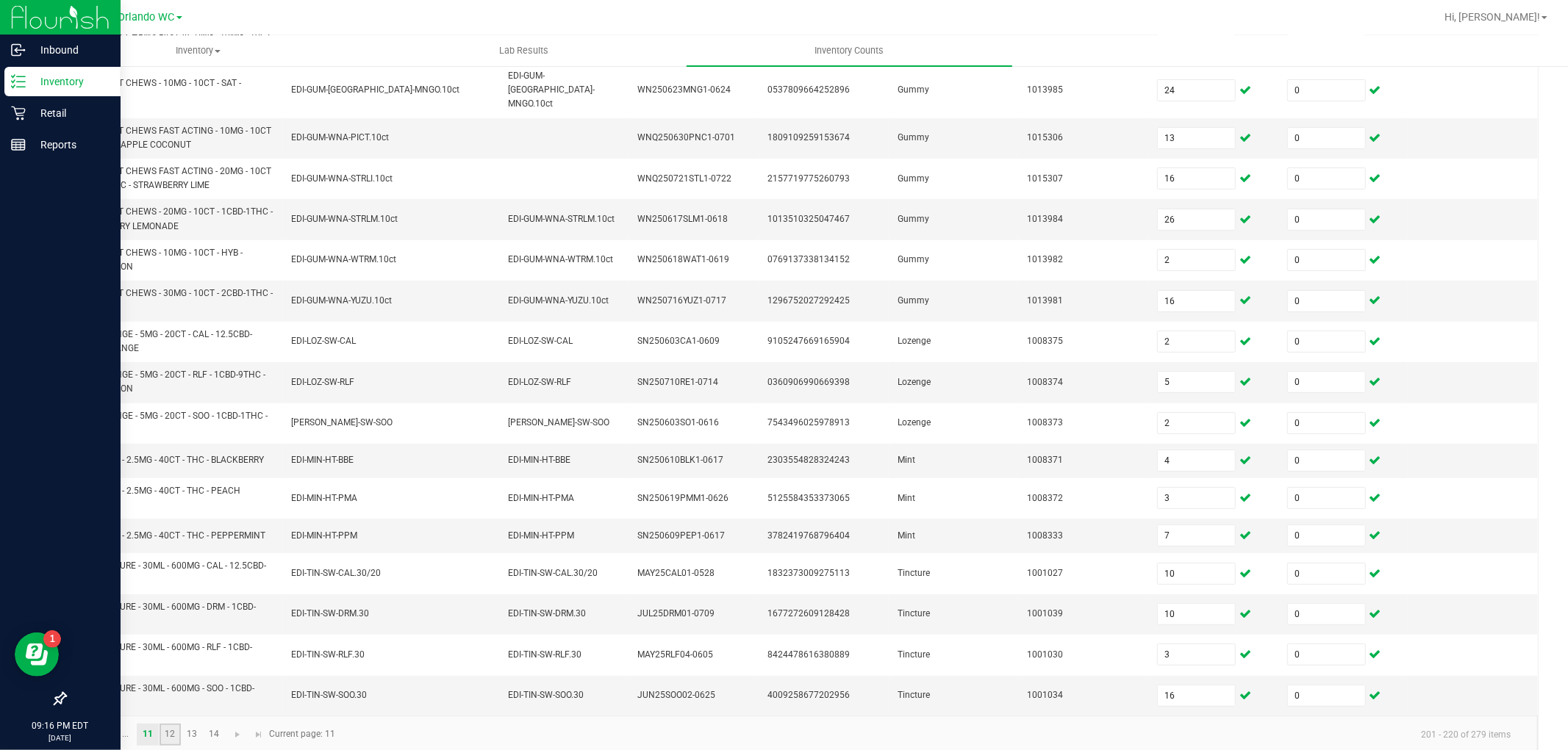
click at [177, 724] on link "12" at bounding box center [170, 734] width 21 height 22
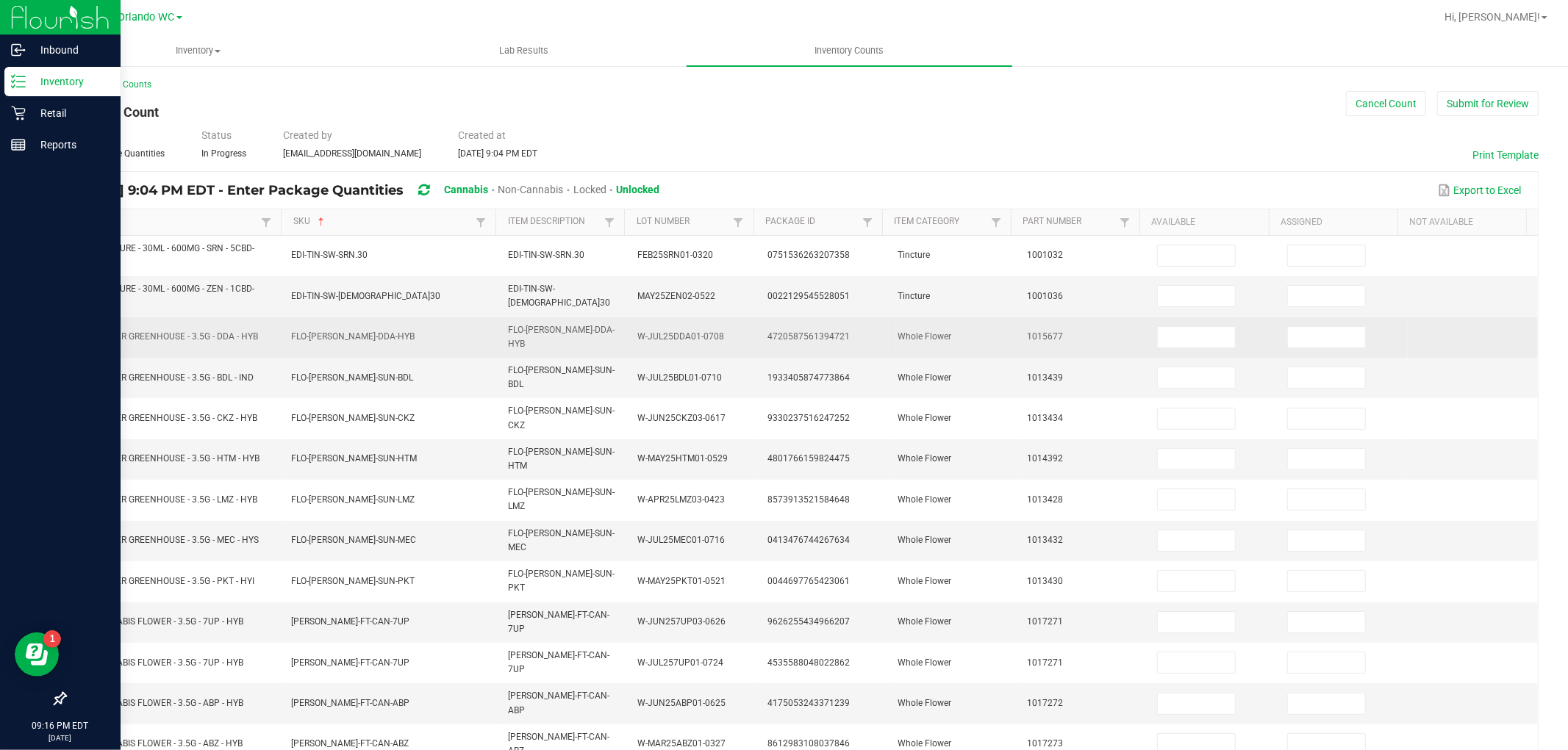
scroll to position [0, 0]
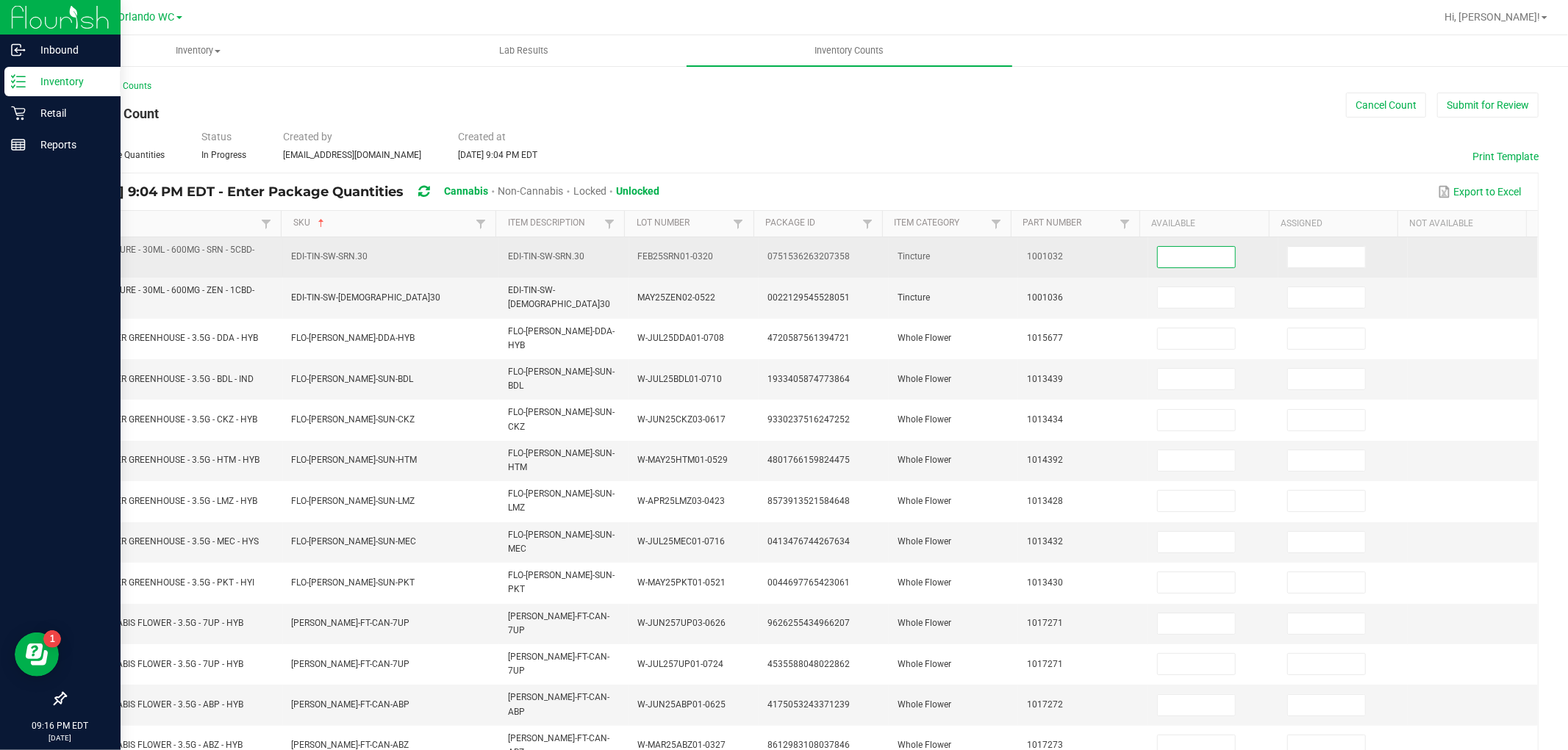
click at [1158, 254] on input at bounding box center [1196, 256] width 77 height 20
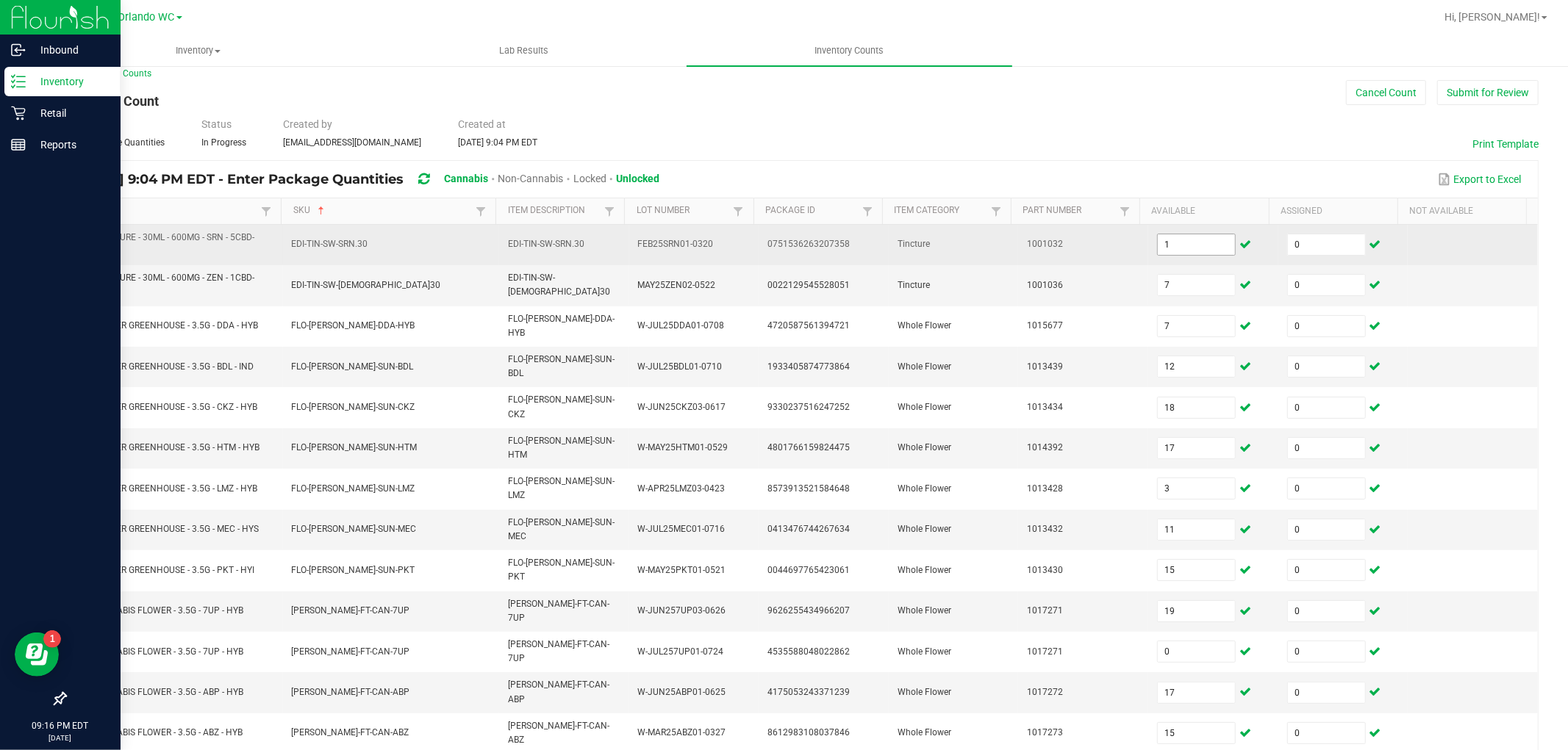
scroll to position [246, 0]
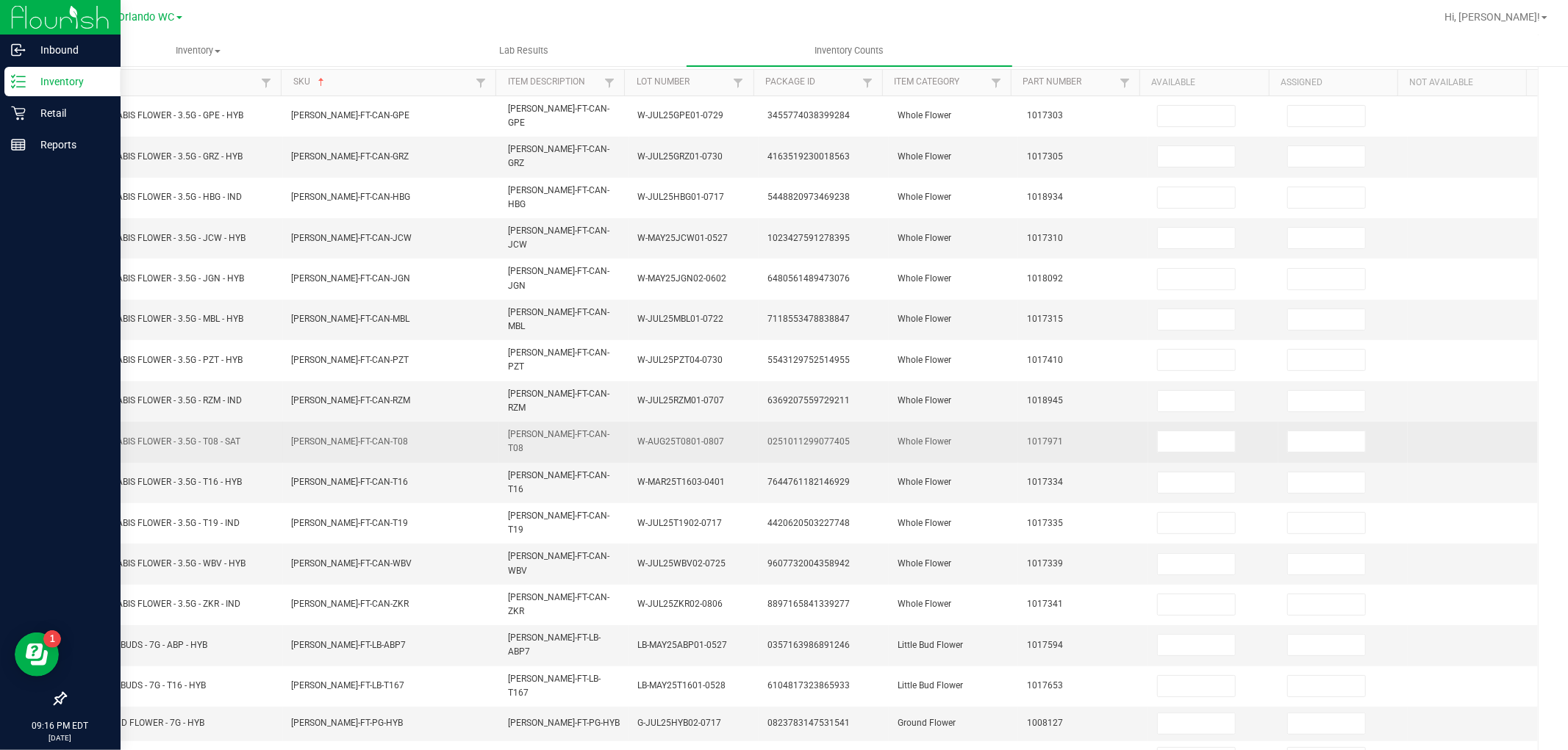
scroll to position [0, 0]
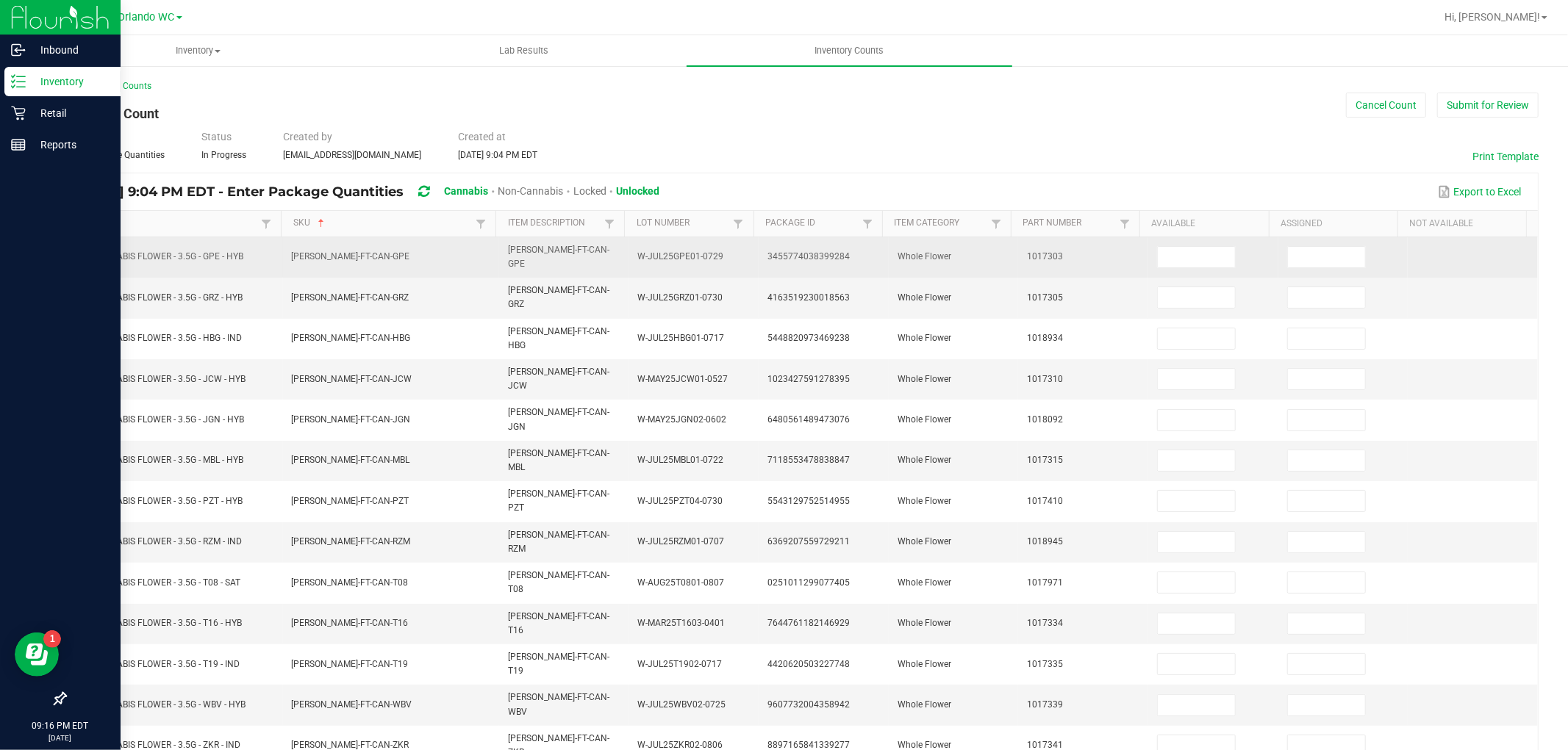
click at [1159, 242] on td at bounding box center [1213, 257] width 130 height 40
click at [1165, 248] on input at bounding box center [1196, 256] width 77 height 20
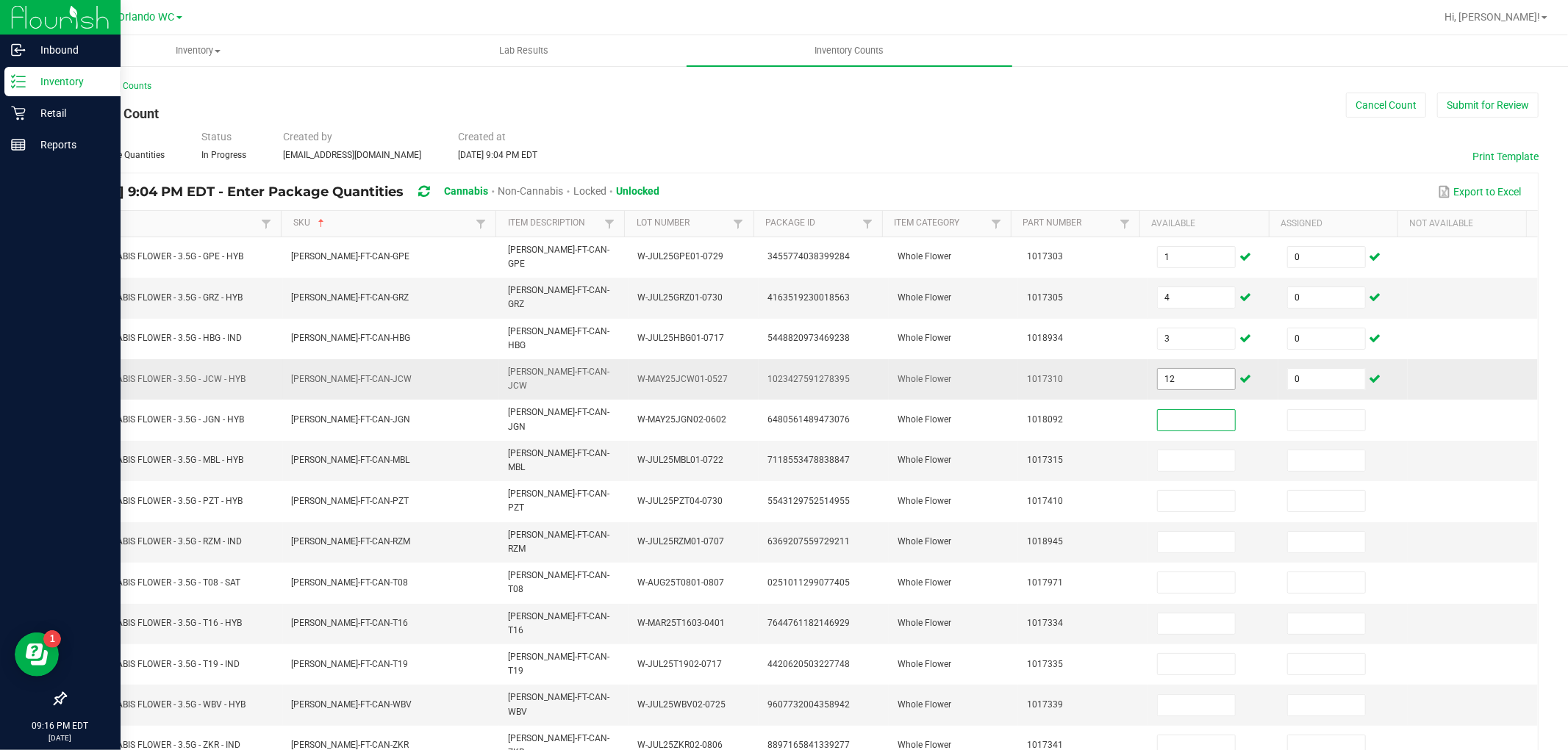
click at [1176, 369] on input "12" at bounding box center [1196, 379] width 77 height 20
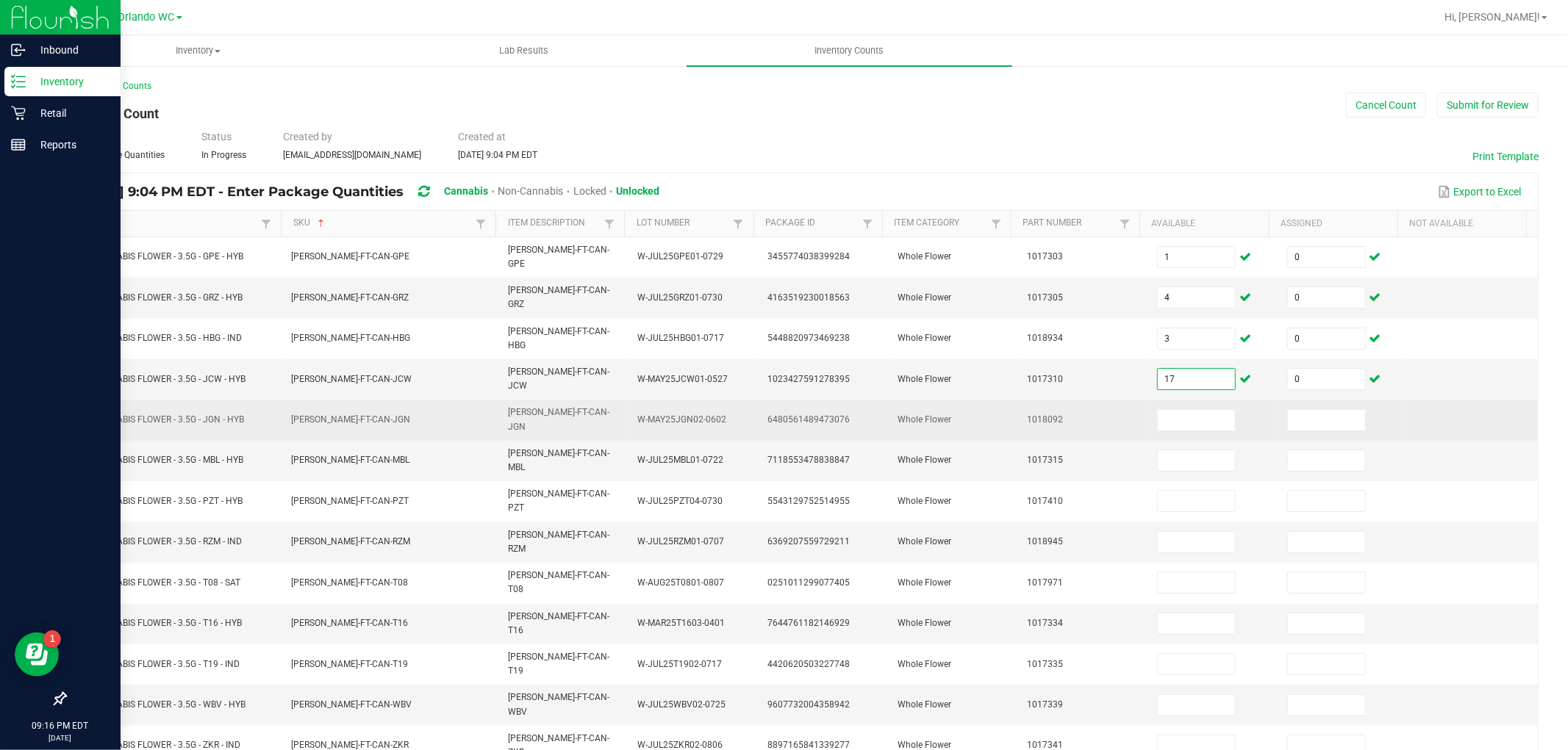
click at [1181, 400] on td at bounding box center [1213, 420] width 130 height 40
click at [1181, 410] on input at bounding box center [1196, 420] width 77 height 20
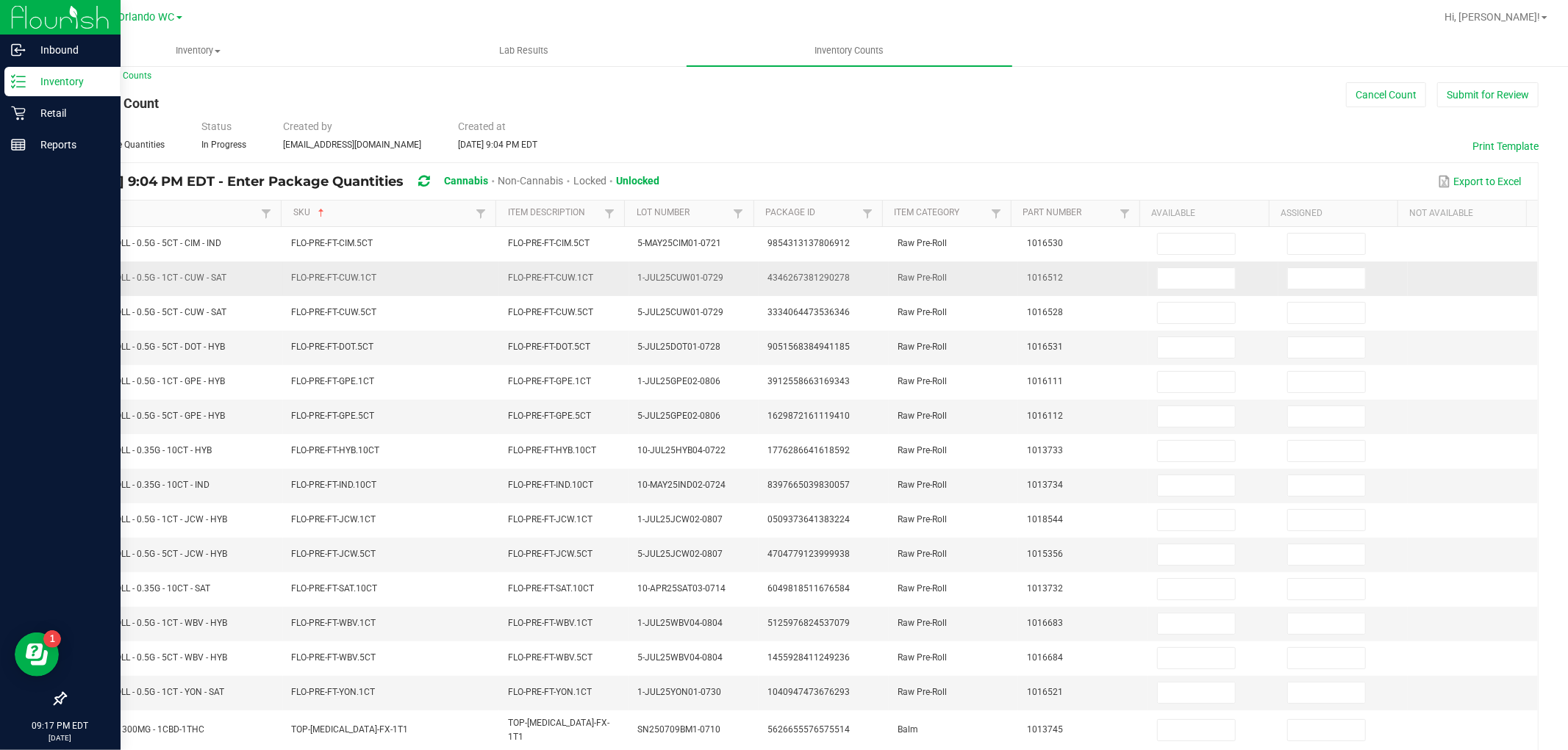
scroll to position [0, 0]
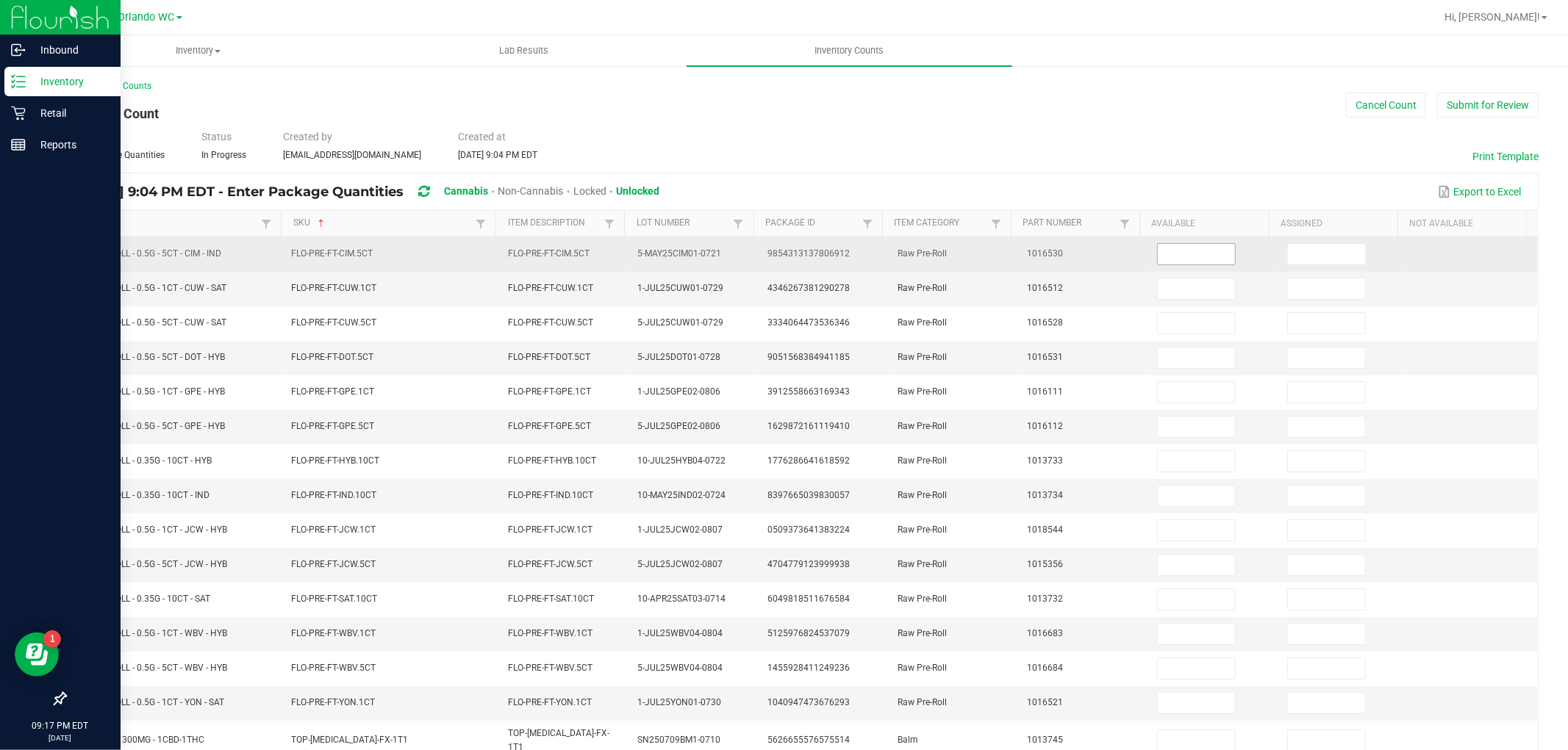
click at [1158, 254] on input at bounding box center [1196, 254] width 77 height 20
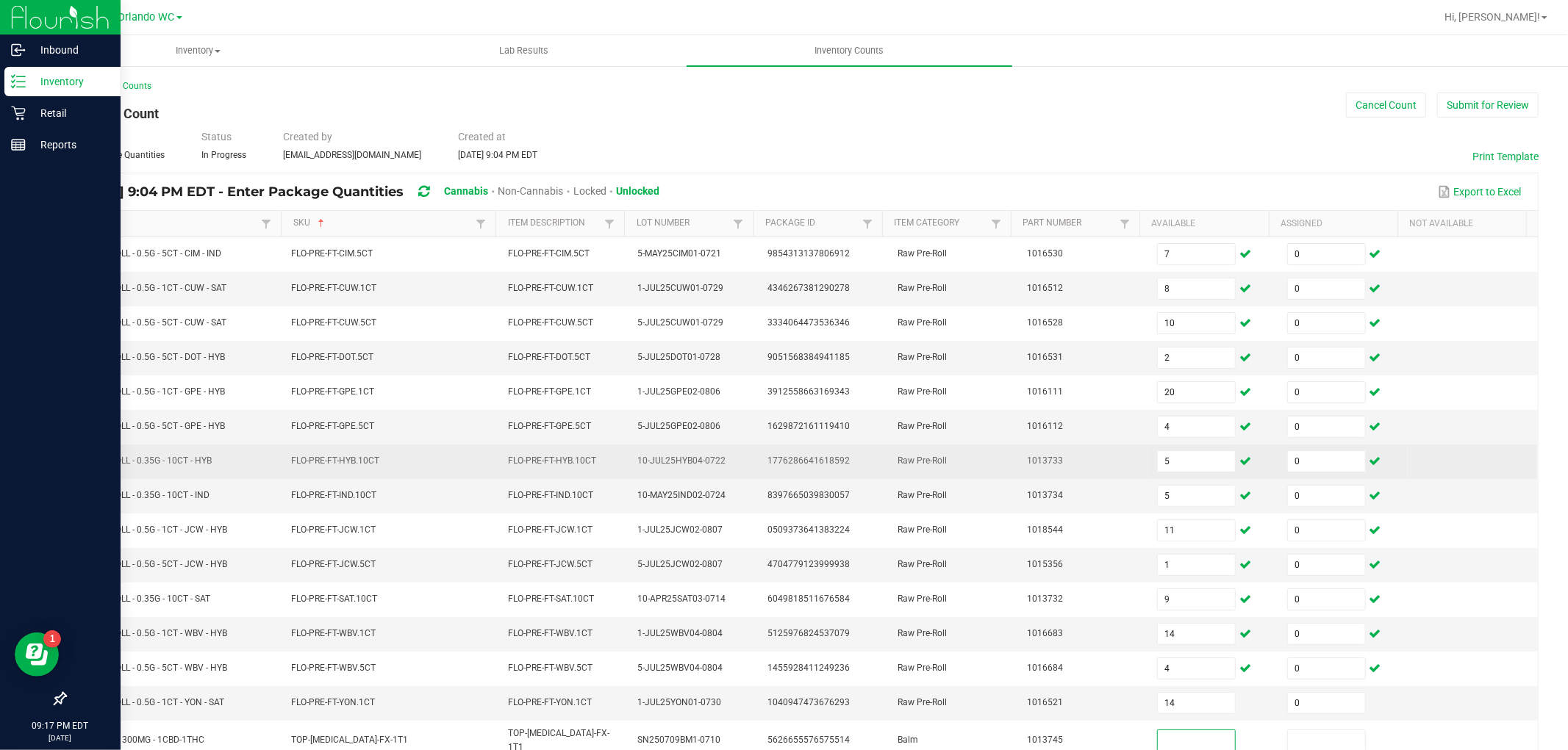
scroll to position [1, 0]
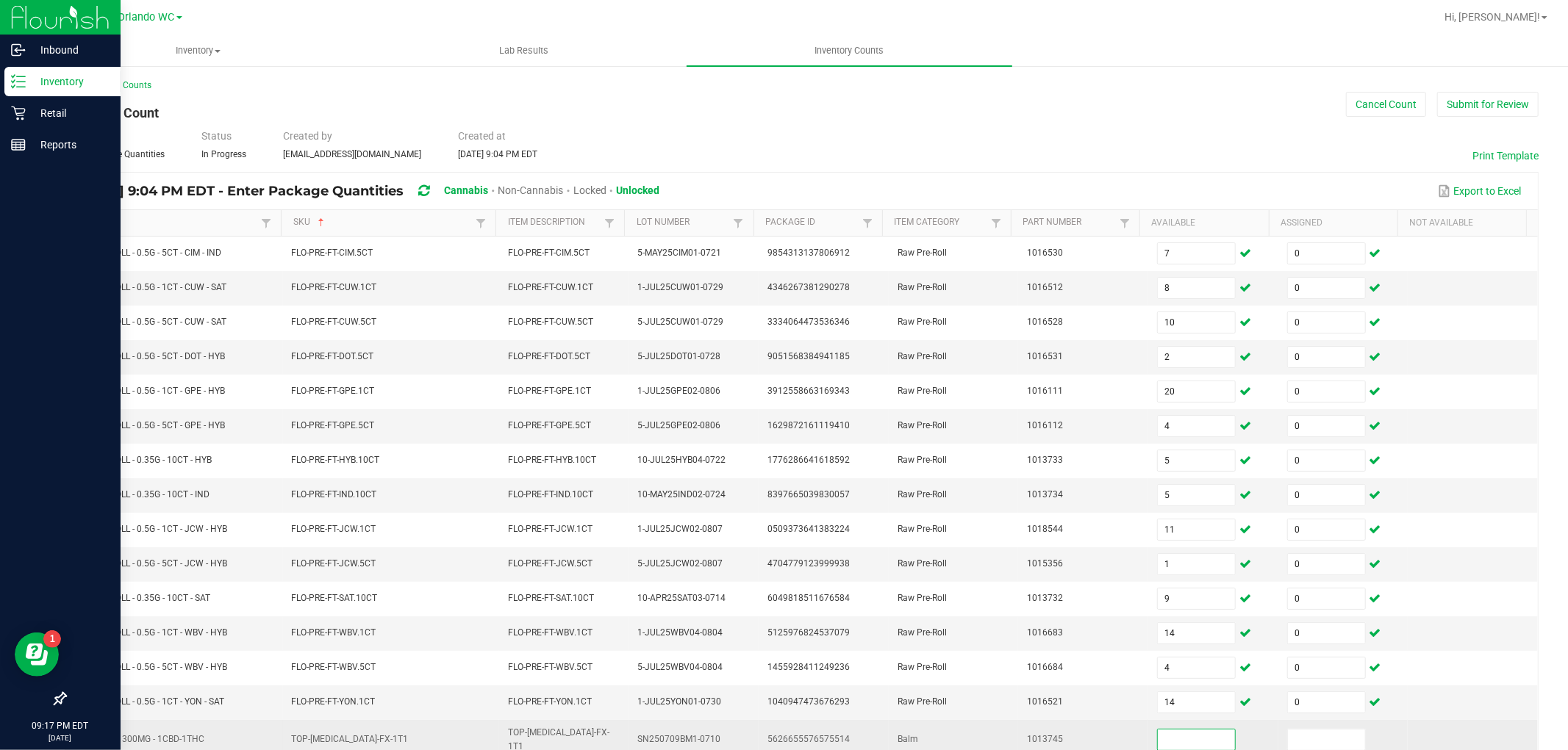
click at [1195, 739] on input at bounding box center [1196, 739] width 77 height 20
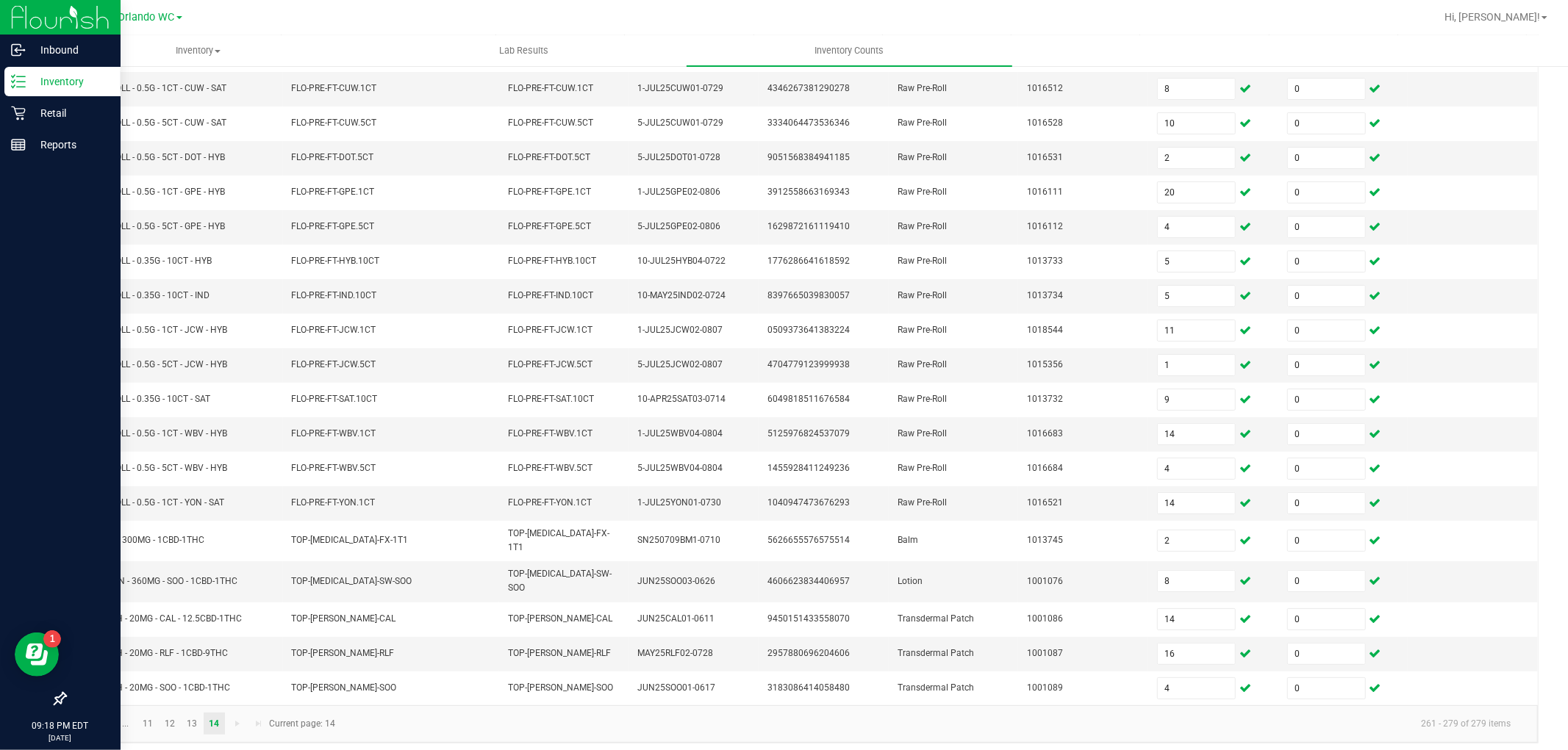
click at [385, 712] on kendo-pager-info "261 - 279 of 279 items" at bounding box center [933, 725] width 1178 height 25
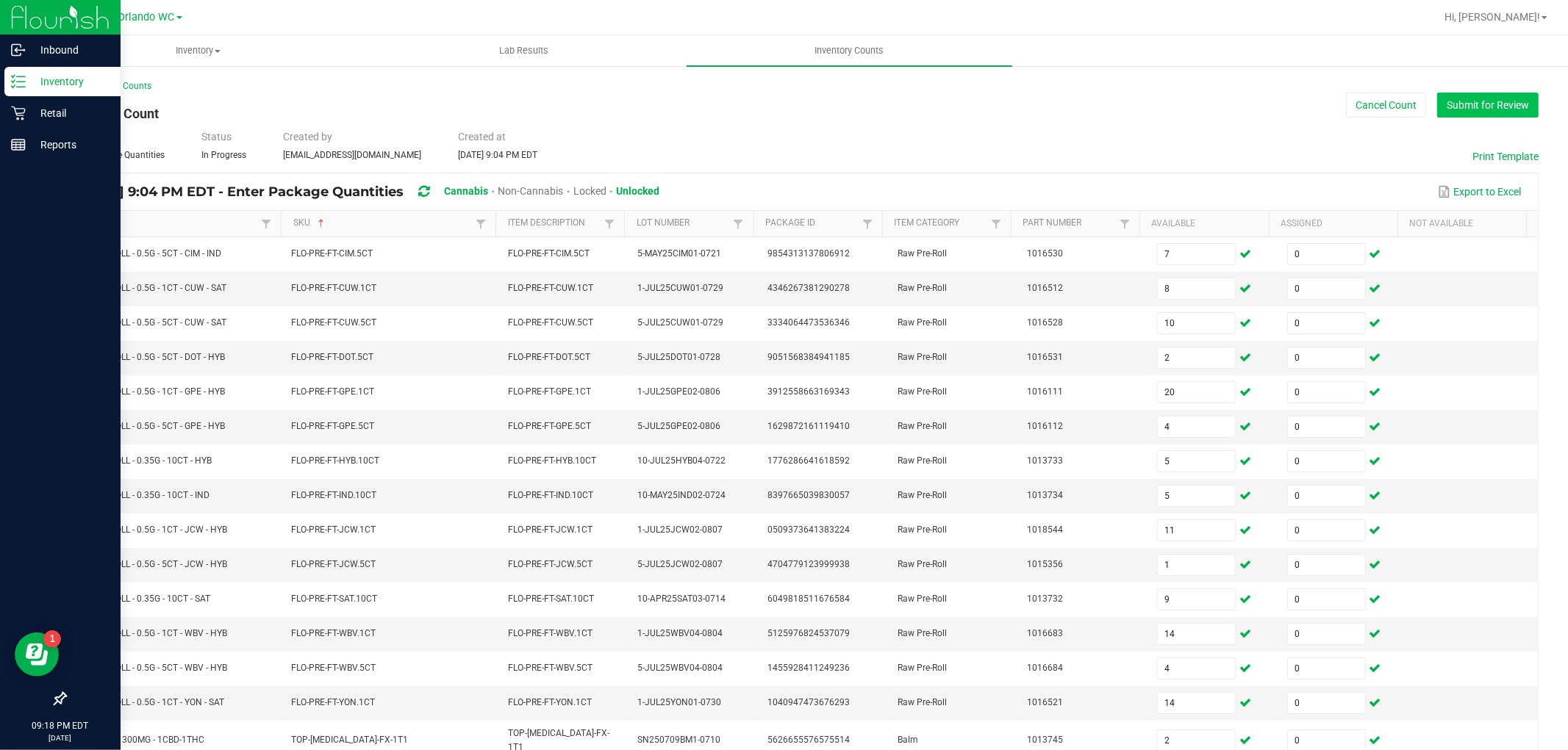
click at [1473, 105] on button "Submit for Review" at bounding box center [1487, 105] width 101 height 25
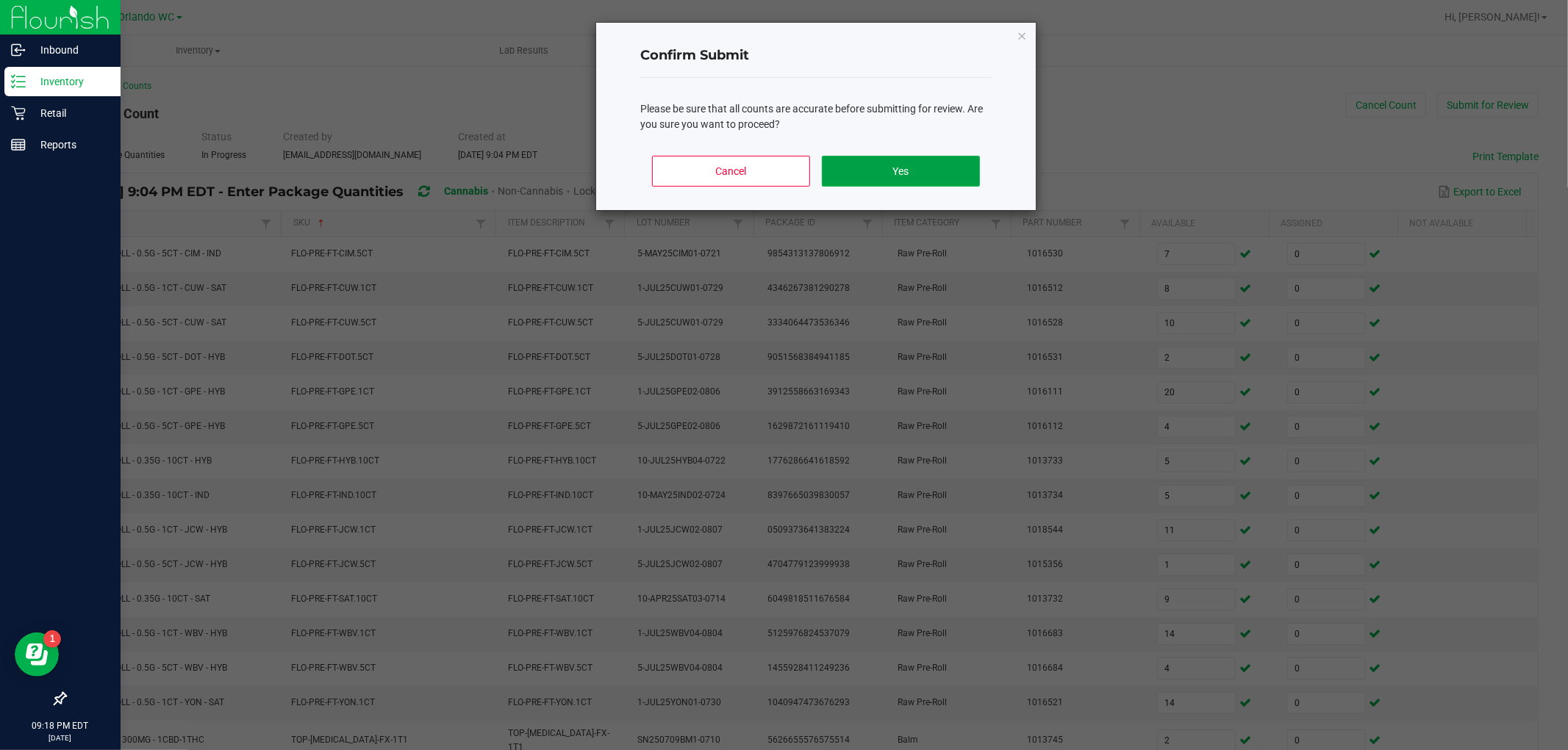
drag, startPoint x: 947, startPoint y: 174, endPoint x: 951, endPoint y: 184, distance: 10.8
click at [947, 175] on button "Yes" at bounding box center [900, 170] width 158 height 31
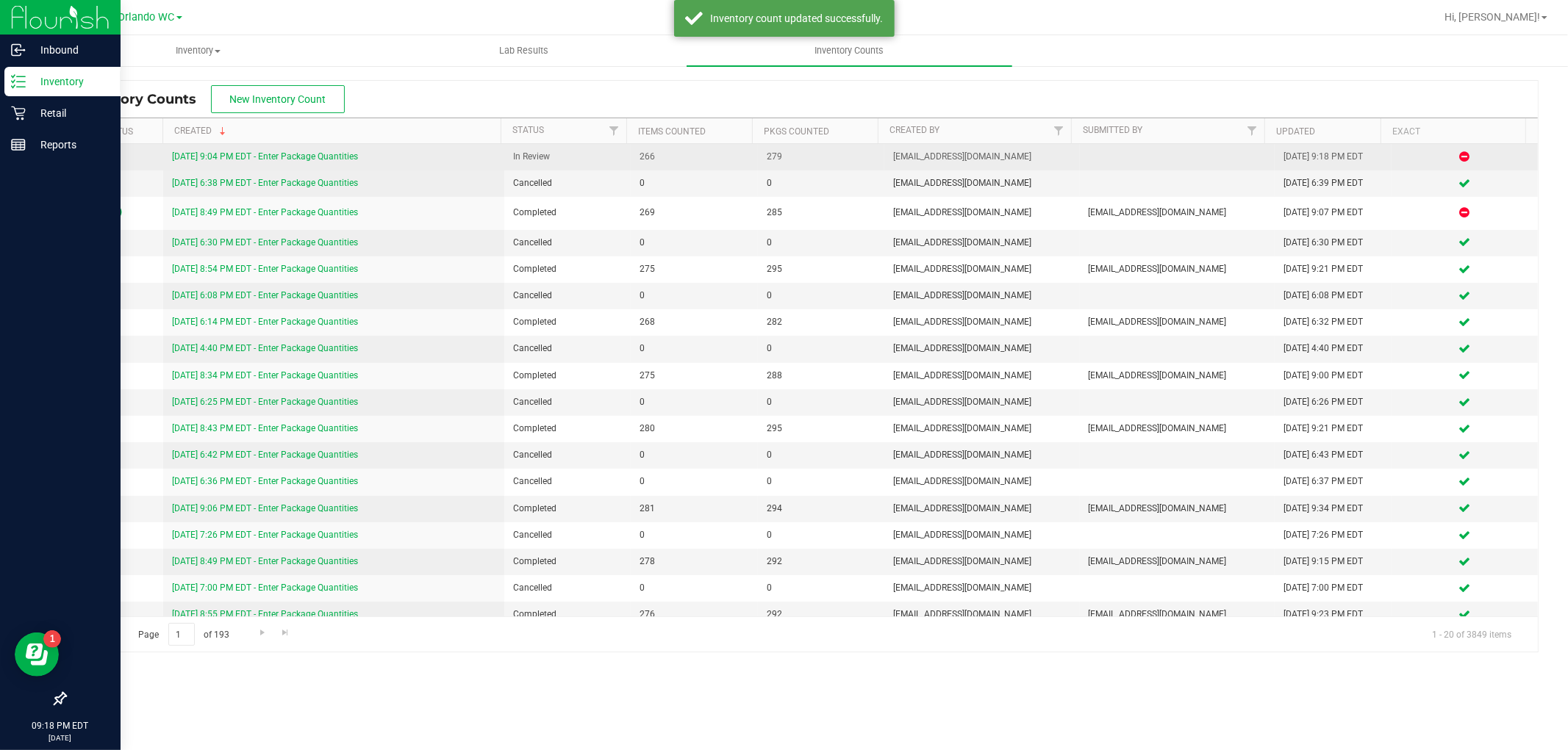
click at [187, 162] on link "8/20/25 9:04 PM EDT - Enter Package Quantities" at bounding box center [265, 156] width 186 height 11
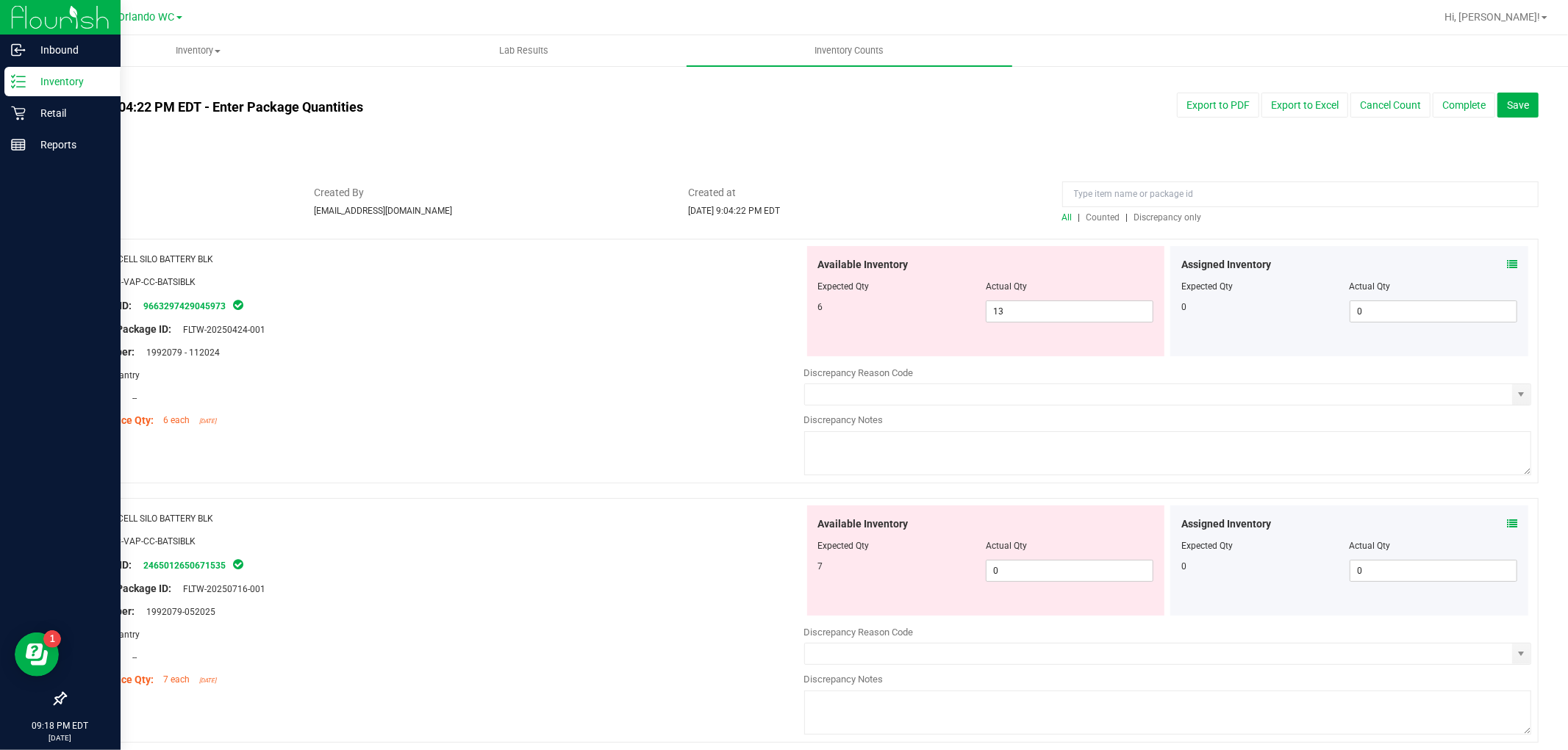
click at [1159, 219] on span "Discrepancy only" at bounding box center [1167, 218] width 68 height 11
drag, startPoint x: 1059, startPoint y: 311, endPoint x: 555, endPoint y: 290, distance: 504.4
click at [582, 292] on div "Name: CCELL SILO BATTERY BLK SKU: ACC-VAP-CC-BATSIBLK Package ID: 9663297429045…" at bounding box center [801, 361] width 1473 height 245
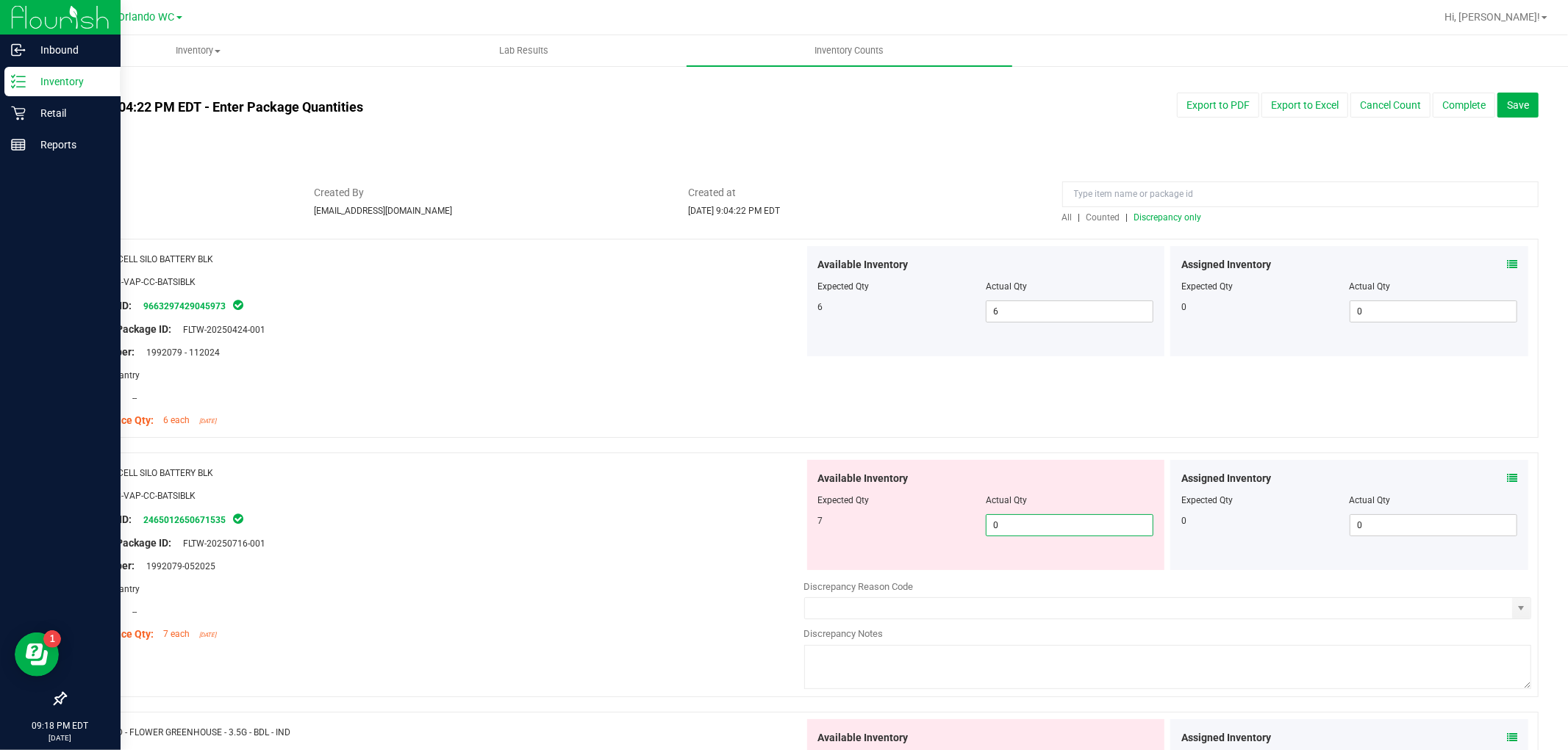
drag, startPoint x: 990, startPoint y: 569, endPoint x: 856, endPoint y: 555, distance: 134.7
click at [857, 554] on div "Available Inventory Expected Qty Actual Qty 7 0 0" at bounding box center [986, 515] width 358 height 110
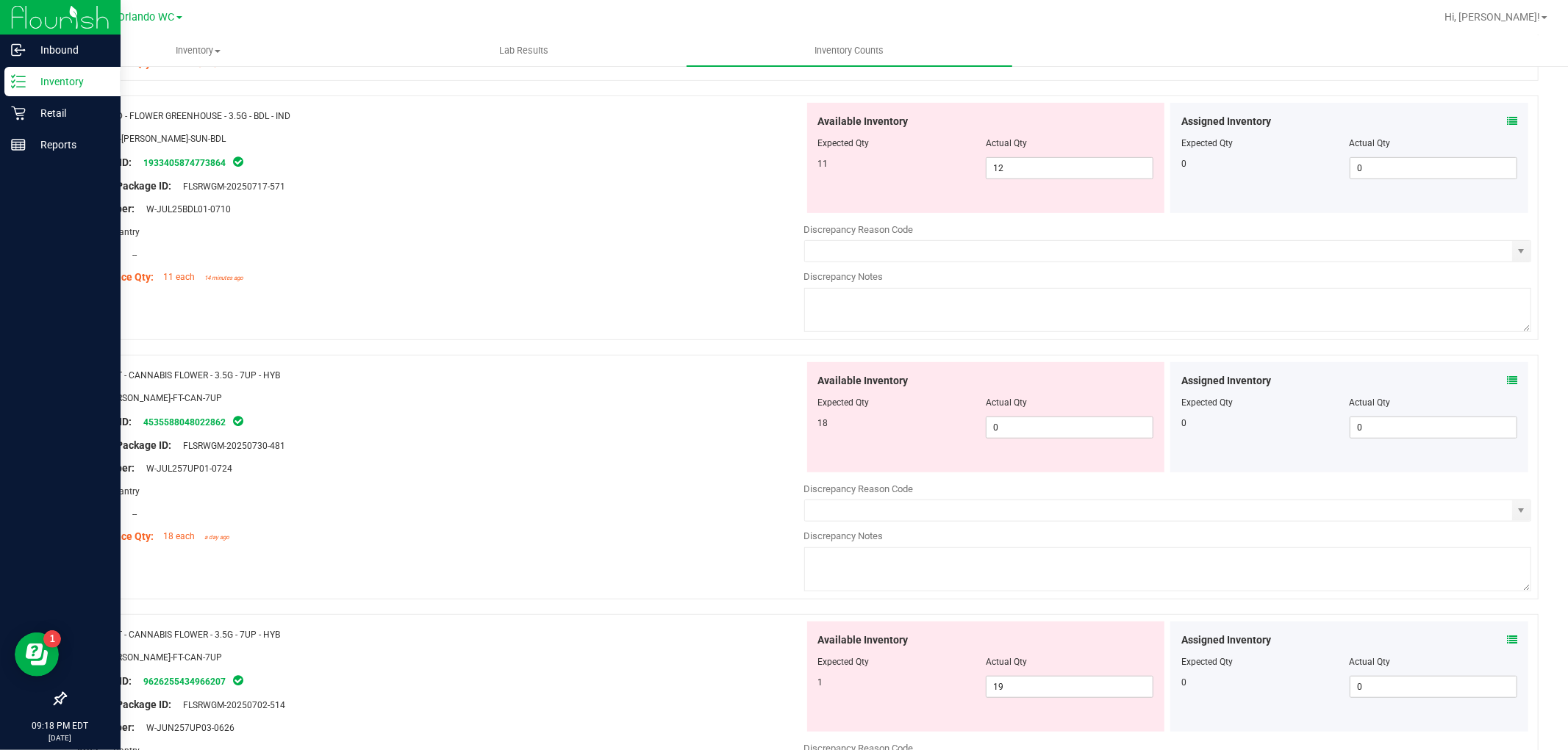
scroll to position [653, 0]
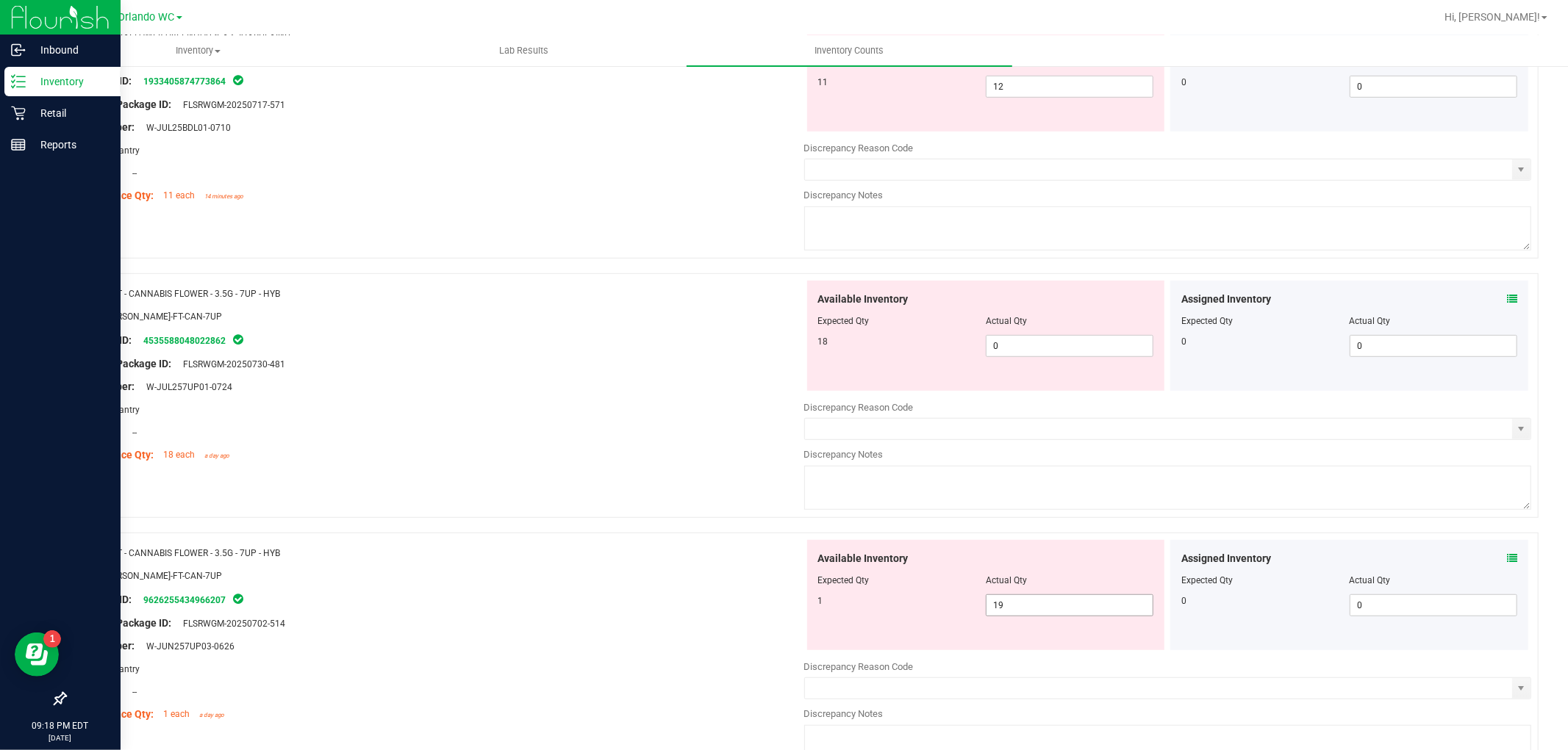
drag, startPoint x: 872, startPoint y: 582, endPoint x: 755, endPoint y: 571, distance: 117.5
click at [755, 571] on div "Name: FT - CANNABIS FLOWER - 3.5G - 7UP - HYB SKU: FLO-BUD-FT-CAN-7UP Package I…" at bounding box center [801, 655] width 1473 height 245
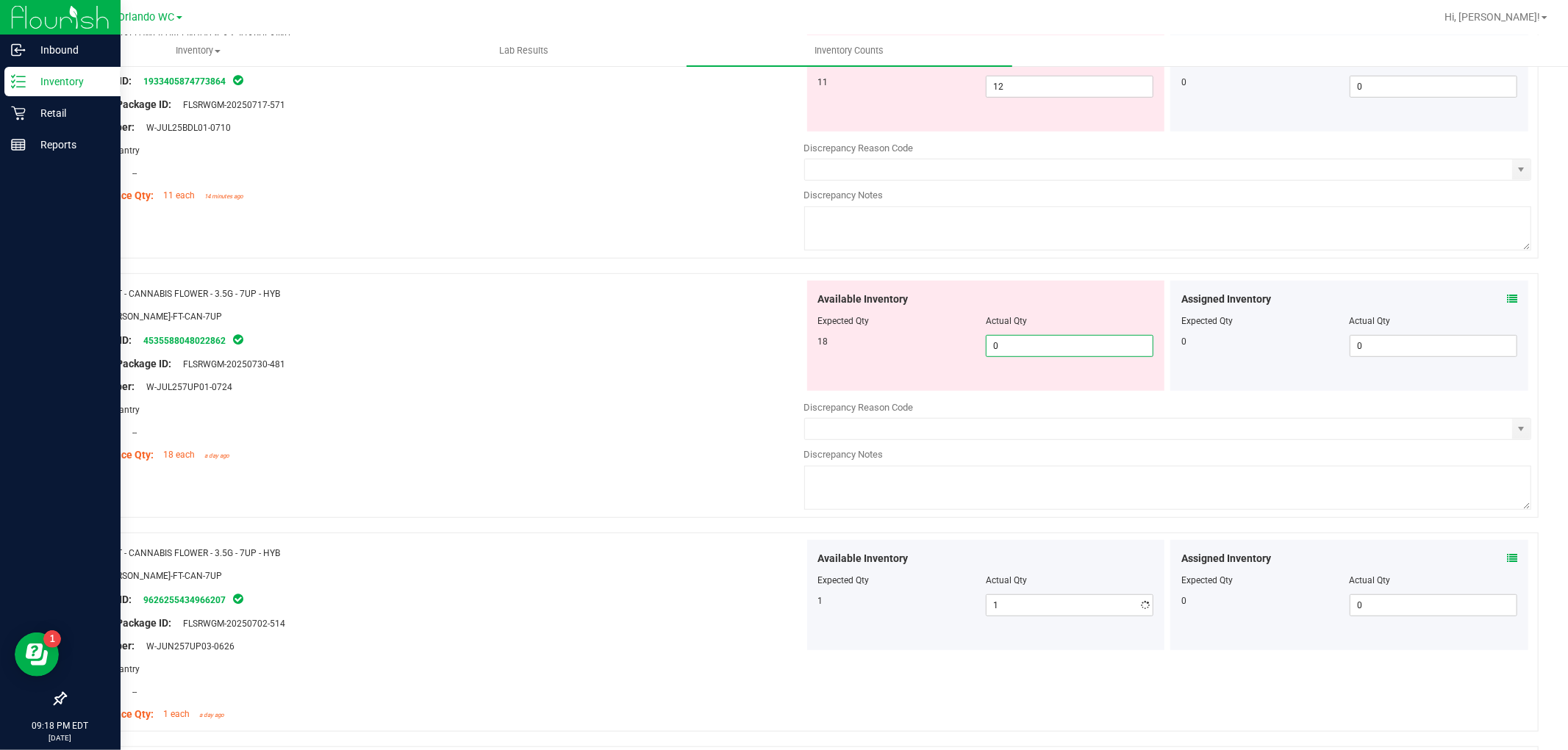
drag, startPoint x: 1049, startPoint y: 341, endPoint x: 715, endPoint y: 321, distance: 334.6
click at [716, 321] on div "Name: FT - CANNABIS FLOWER - 3.5G - 7UP - HYB SKU: FLO-BUD-FT-CAN-7UP Package I…" at bounding box center [801, 395] width 1473 height 245
click at [698, 332] on div "Package ID: 4535588048022862" at bounding box center [440, 340] width 727 height 18
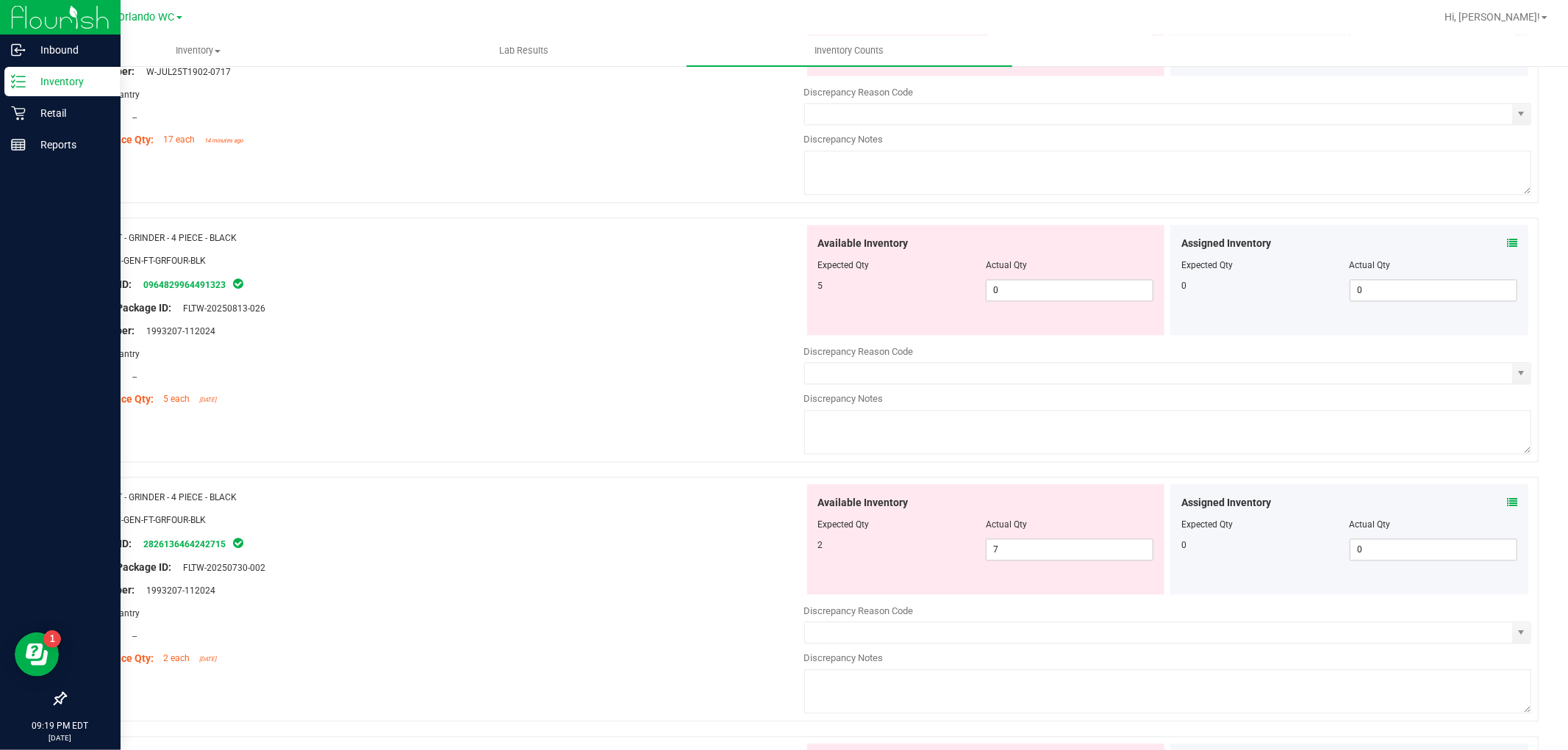
scroll to position [2694, 0]
drag, startPoint x: 1026, startPoint y: 298, endPoint x: 562, endPoint y: 258, distance: 465.7
click at [574, 251] on div "Name: FT - GRINDER - 4 PIECE - BLACK SKU: ACC-GEN-FT-GRFOUR-BLK Package ID: 096…" at bounding box center [801, 338] width 1473 height 245
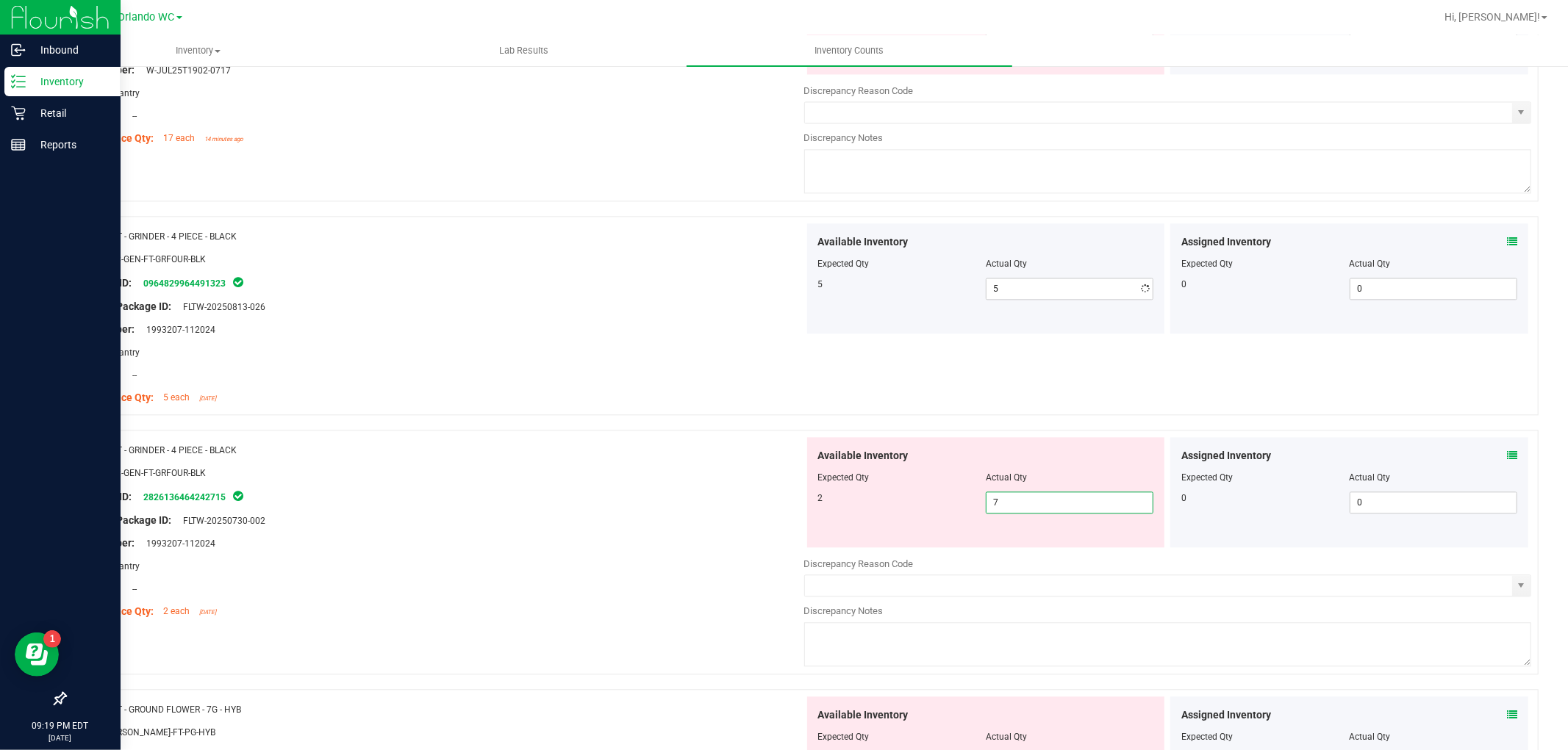
drag, startPoint x: 1066, startPoint y: 556, endPoint x: 680, endPoint y: 488, distance: 391.9
click at [683, 486] on div "Name: FT - GRINDER - 4 PIECE - BLACK SKU: ACC-GEN-FT-GRFOUR-BLK Package ID: 282…" at bounding box center [801, 552] width 1473 height 245
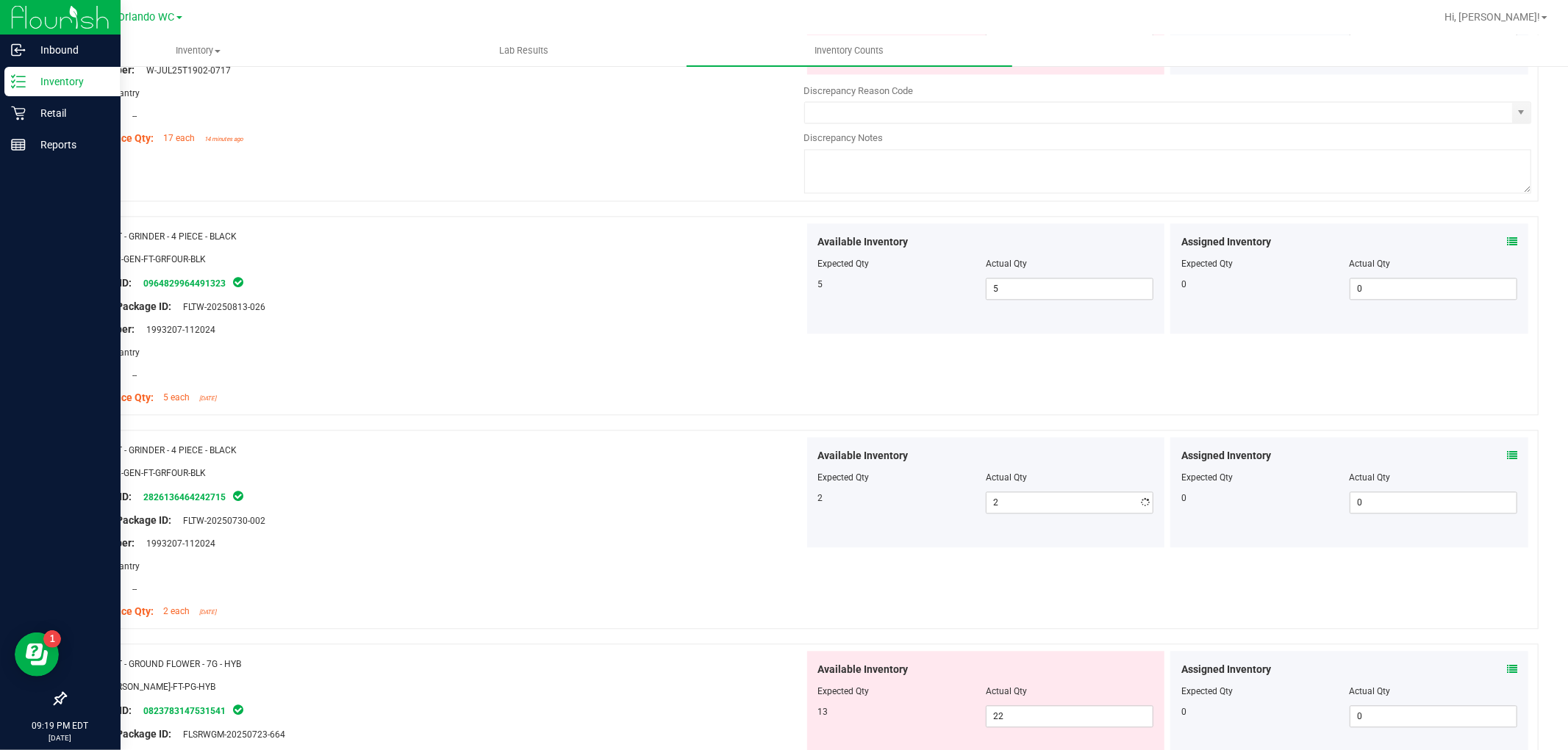
click at [620, 506] on div "Package ID: 2826136464242715" at bounding box center [440, 497] width 727 height 18
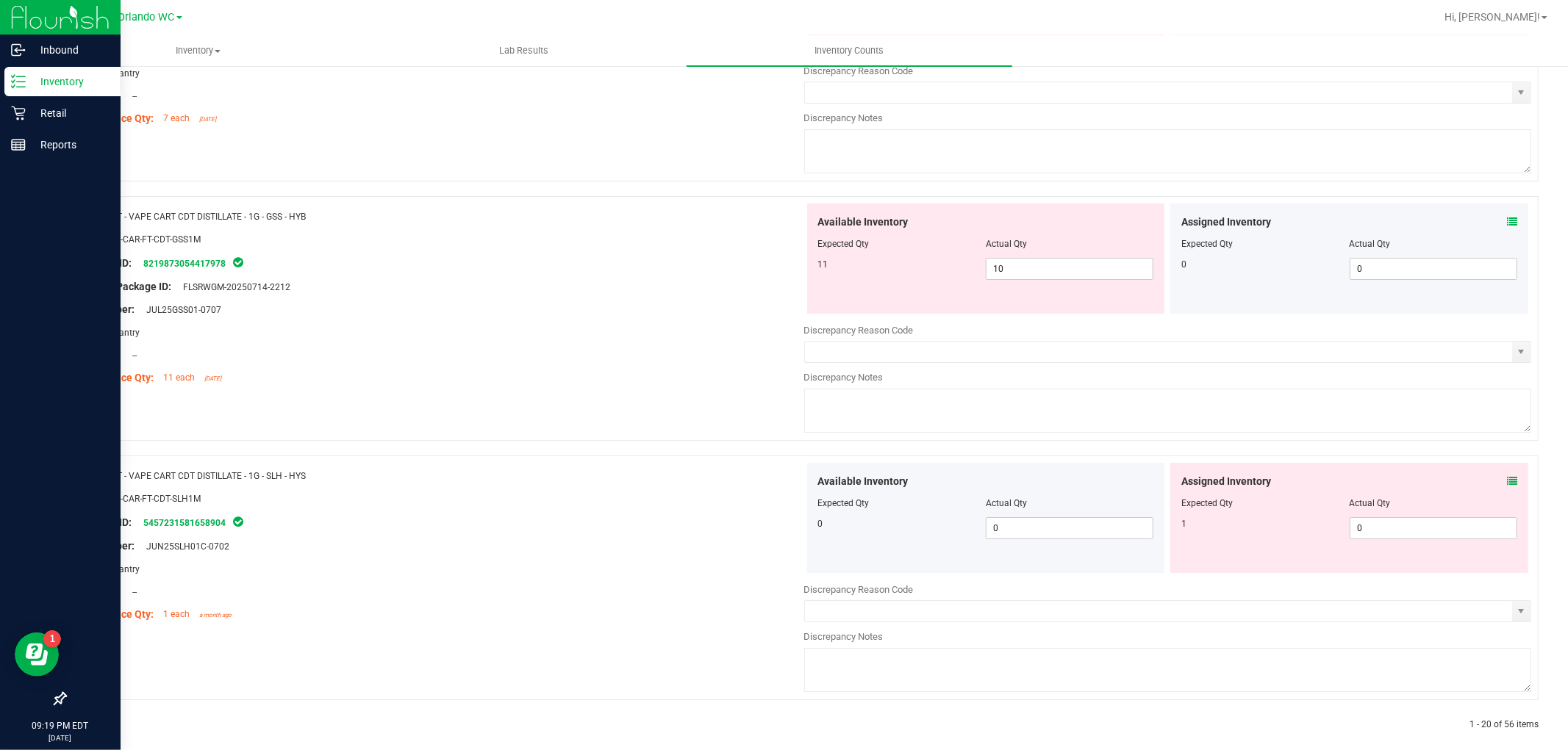
scroll to position [4464, 0]
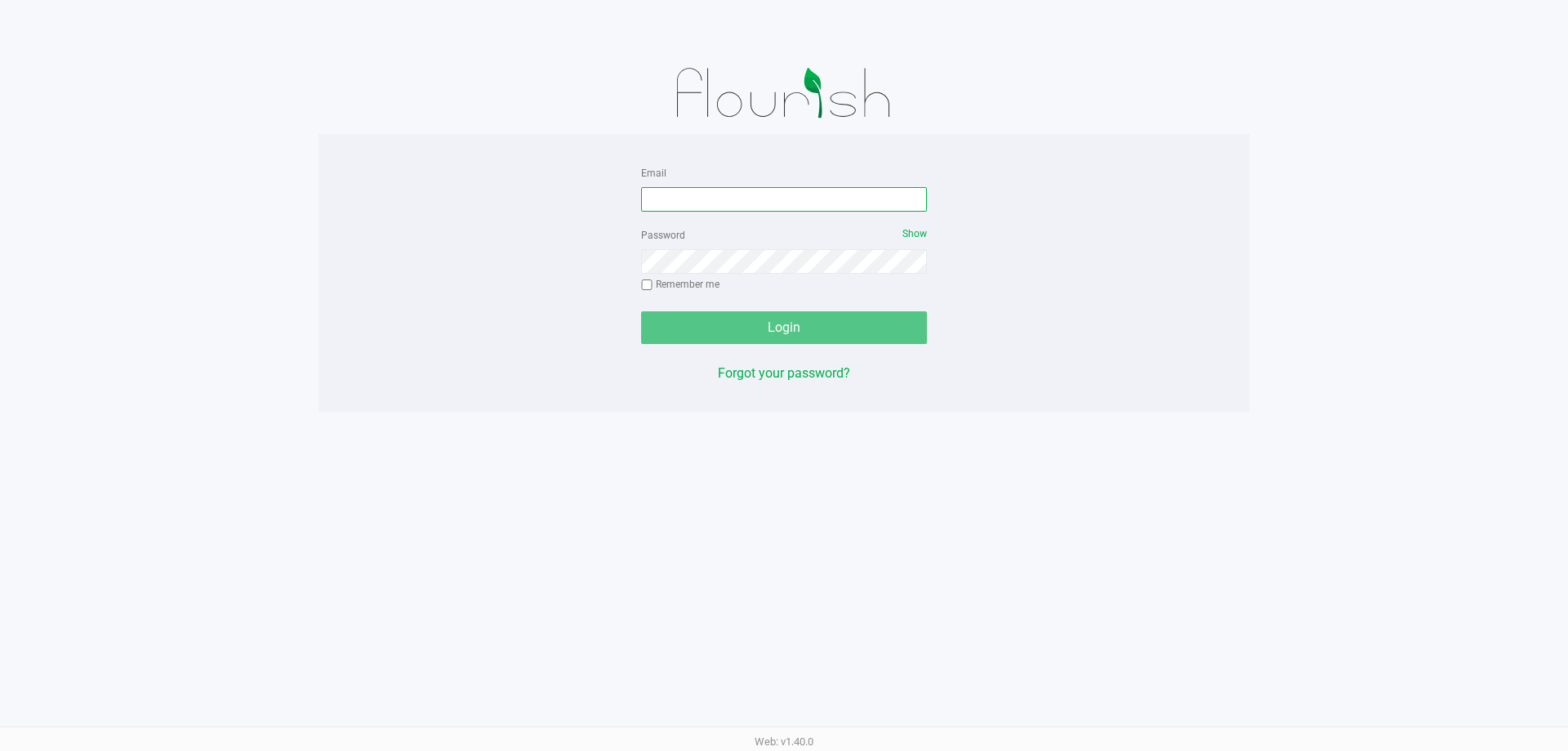
click at [750, 202] on input "Email" at bounding box center [784, 199] width 286 height 24
type input "[EMAIL_ADDRESS][DOMAIN_NAME]"
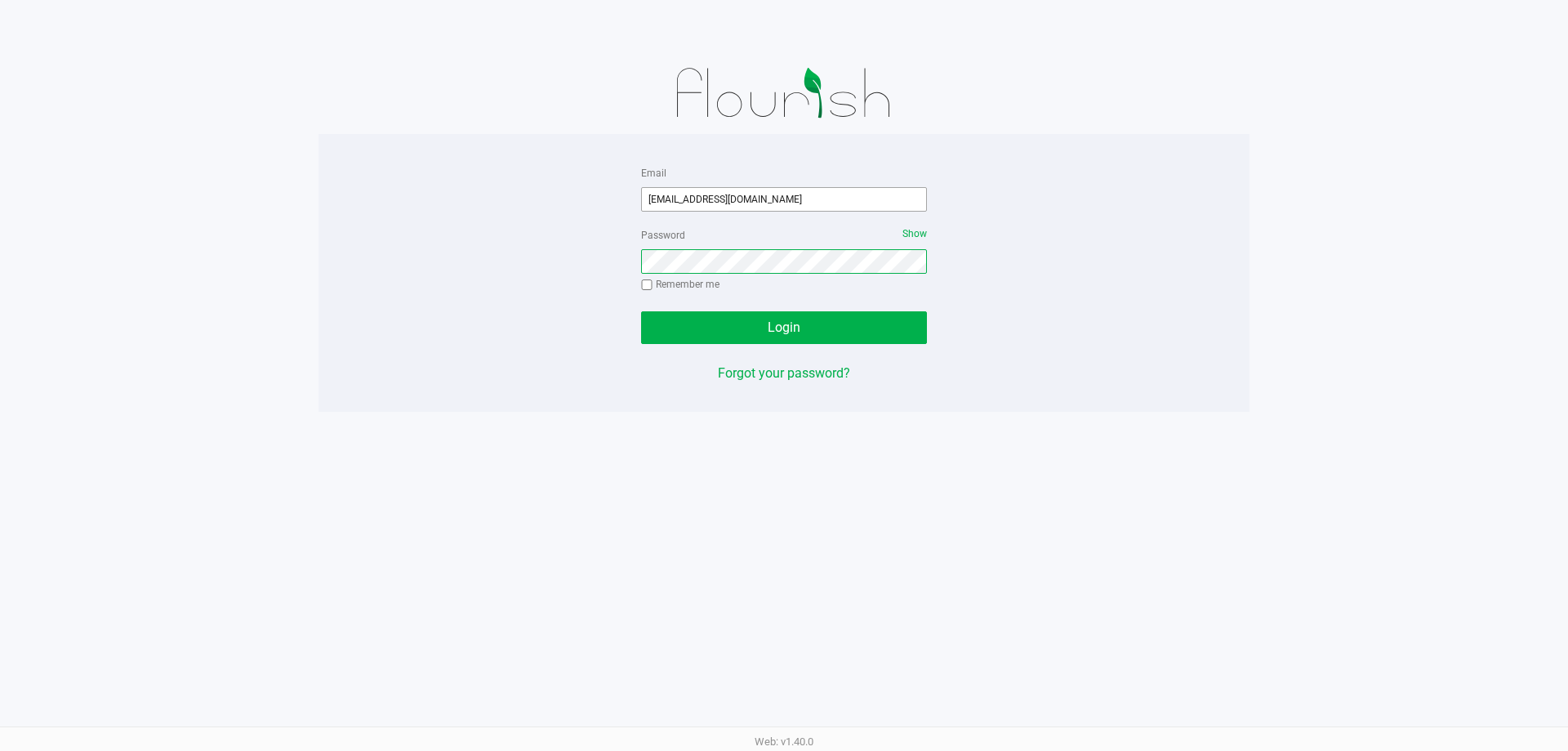
click at [641, 312] on button "Login" at bounding box center [784, 327] width 286 height 32
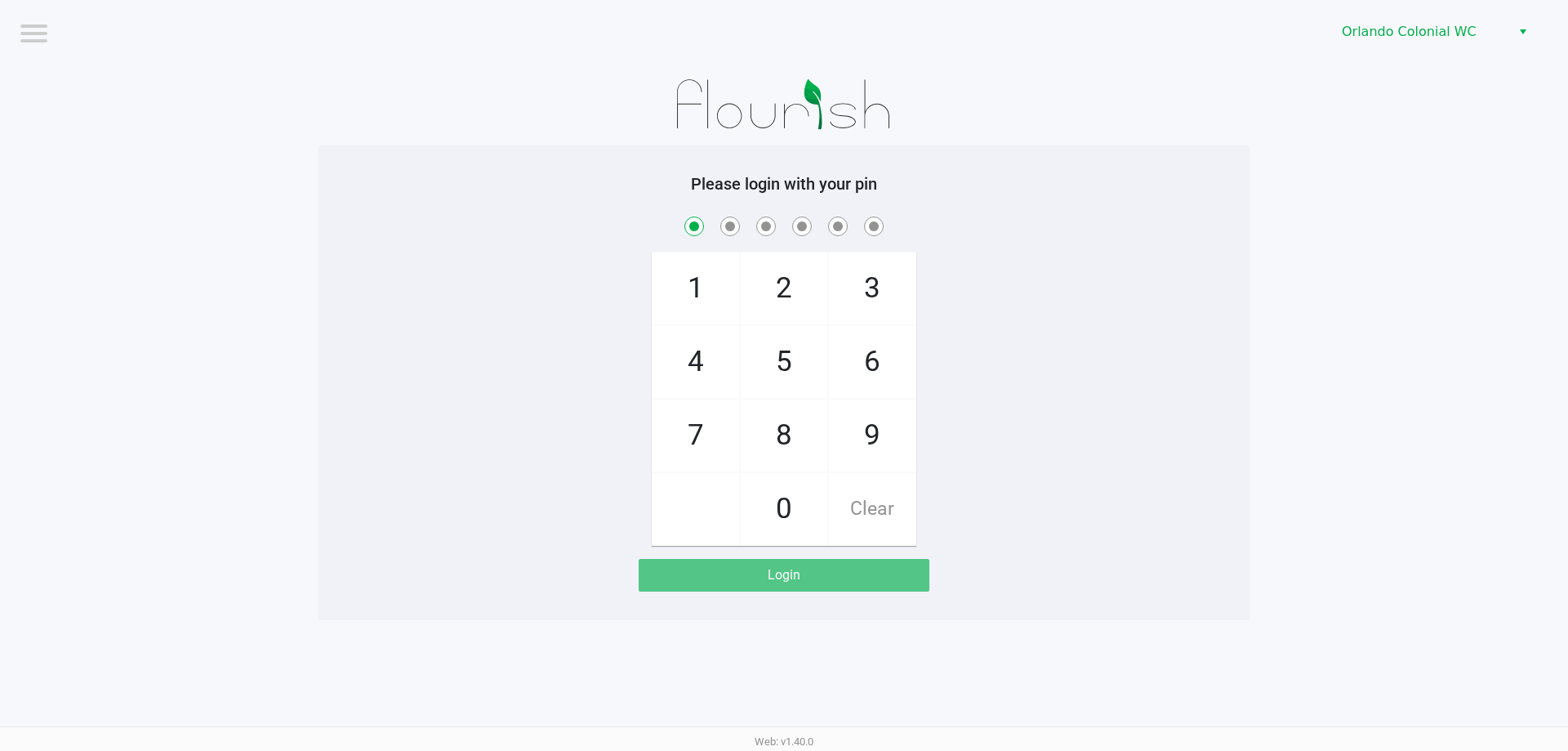
checkbox input "true"
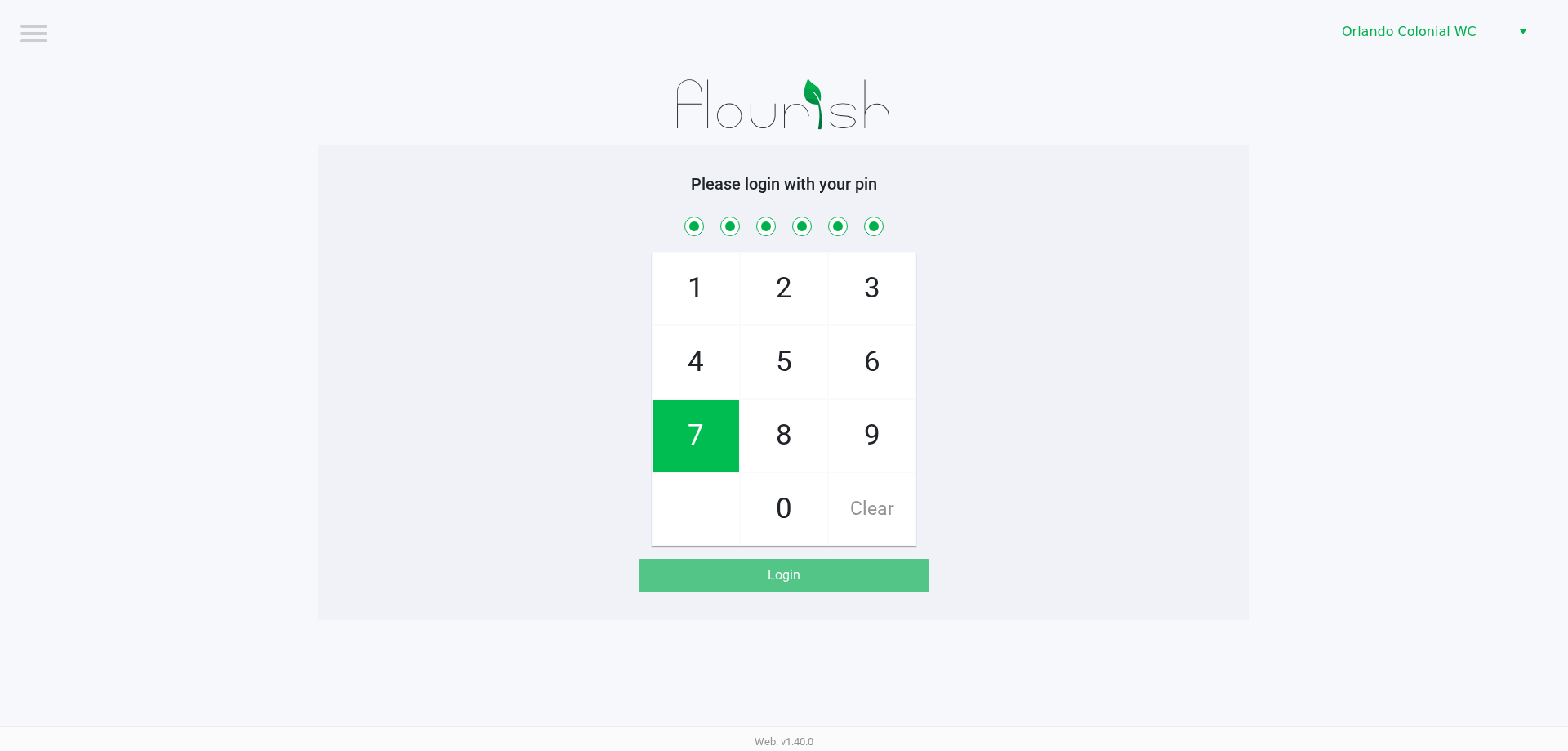
checkbox input "true"
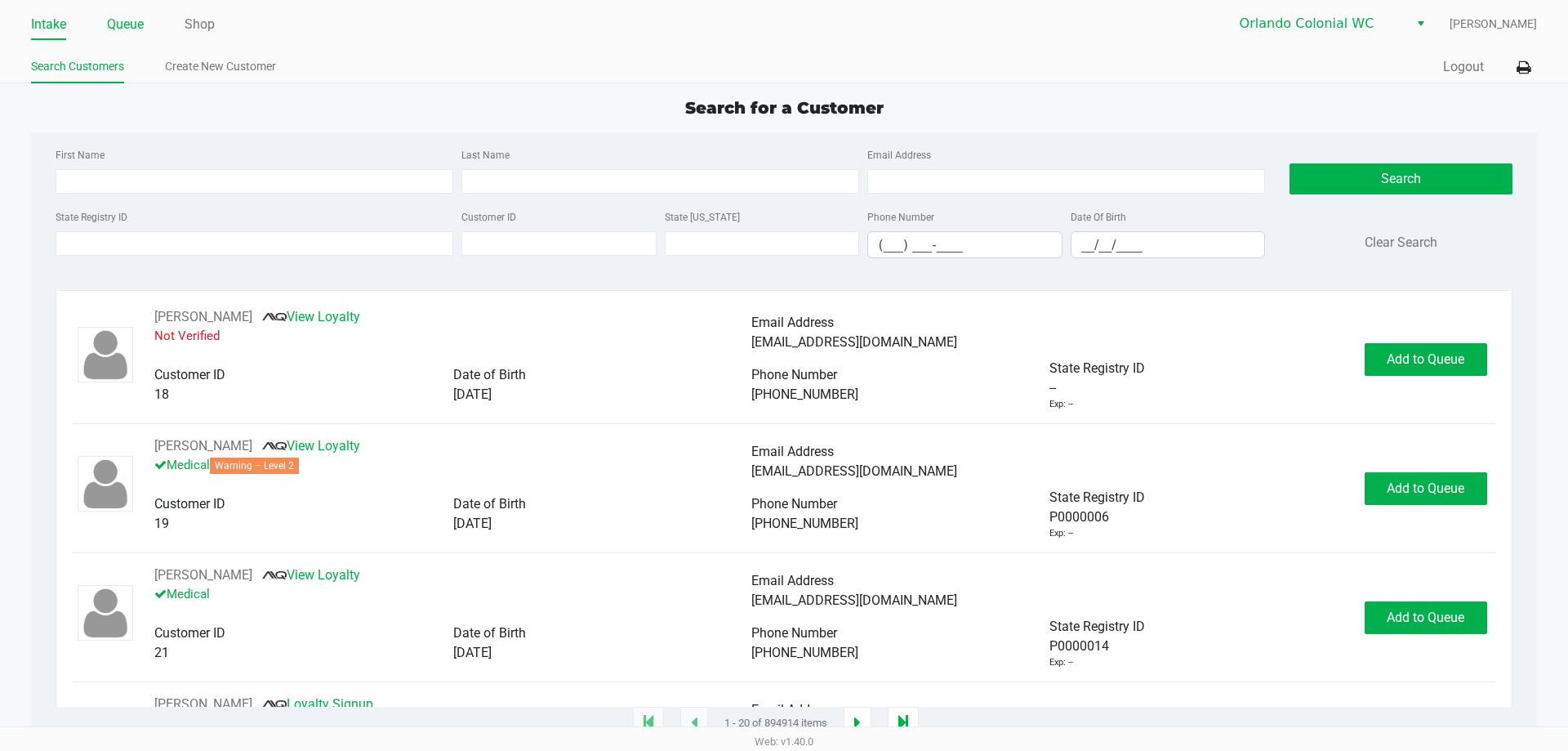
click at [131, 15] on link "Queue" at bounding box center [126, 23] width 37 height 22
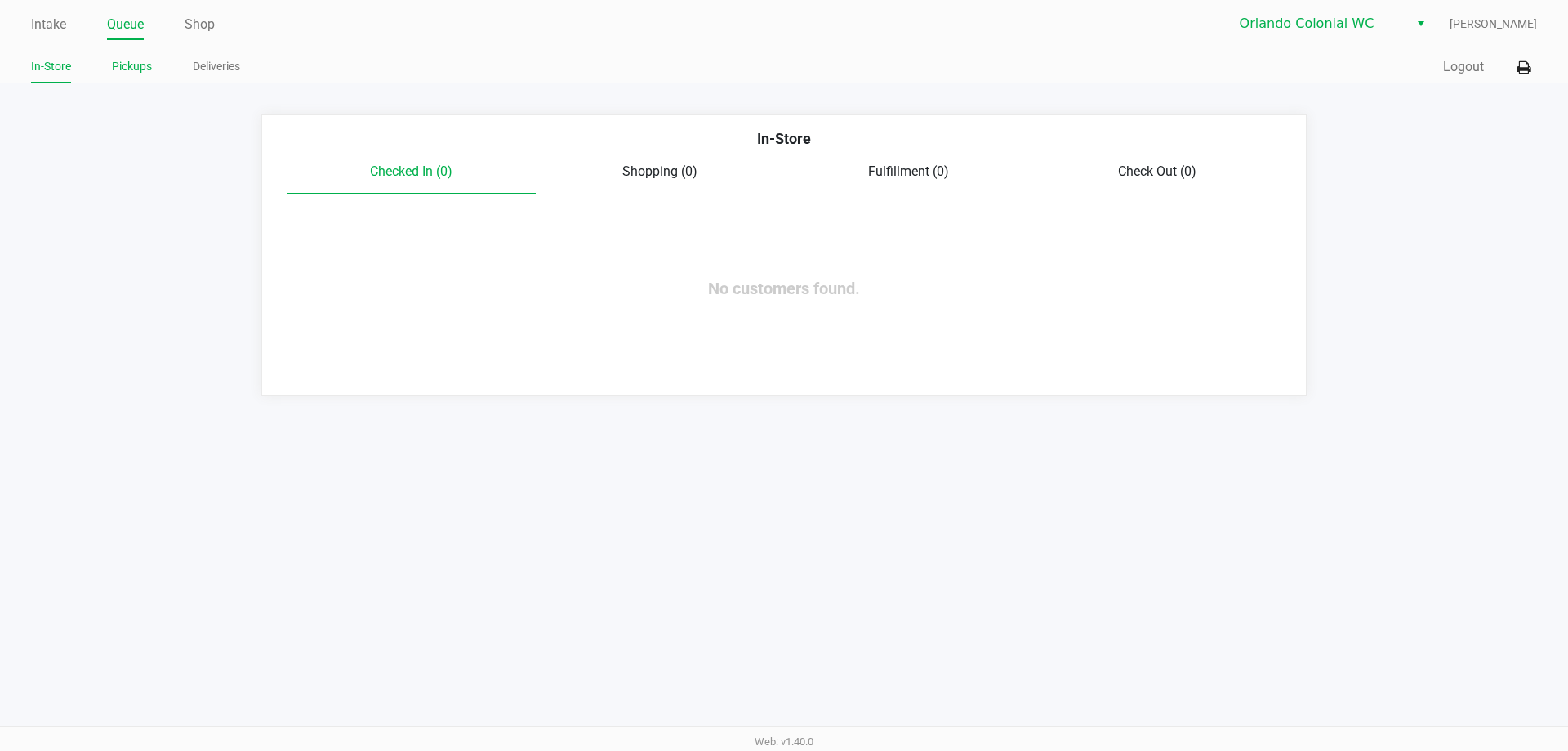
click at [126, 71] on link "Pickups" at bounding box center [132, 66] width 40 height 21
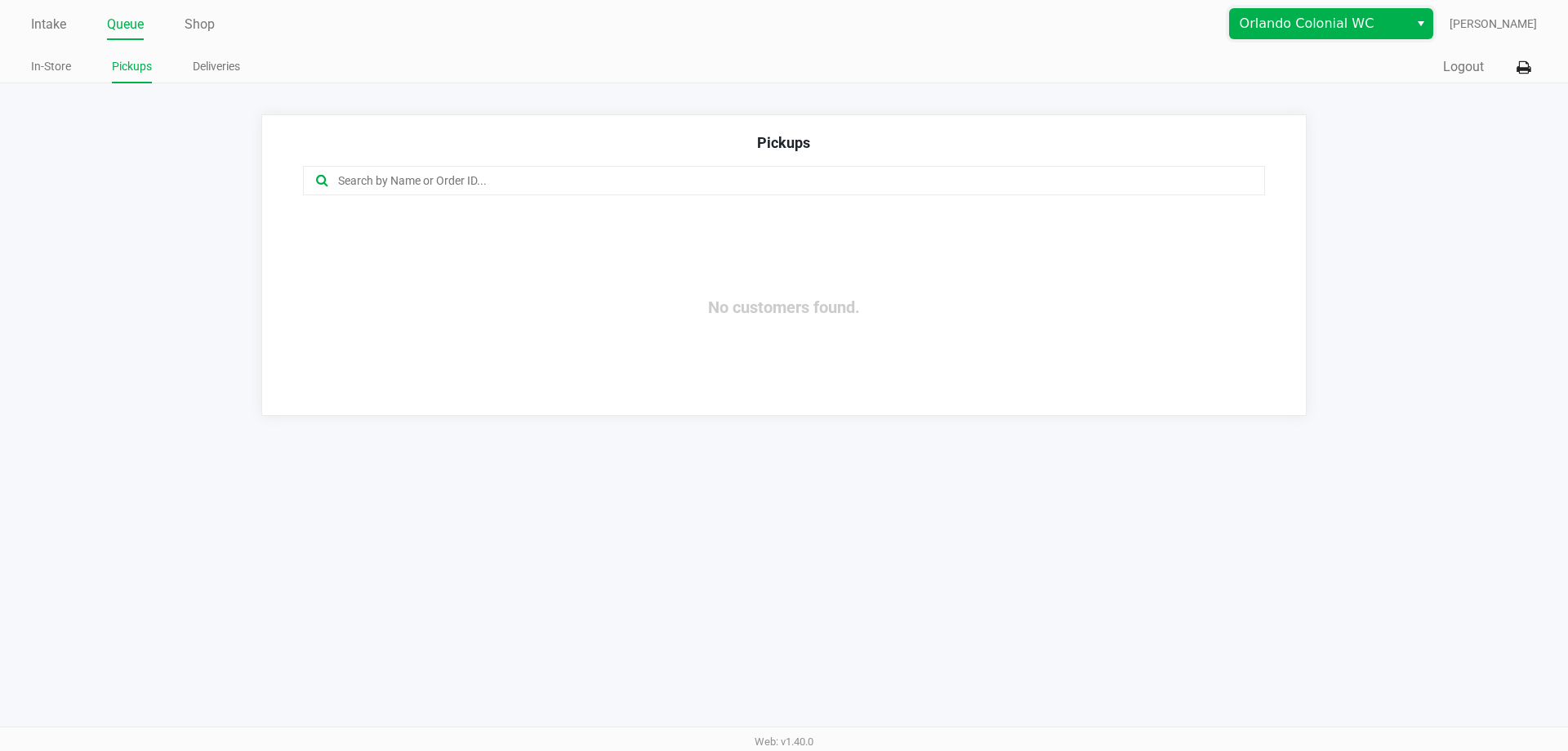
click at [1338, 25] on span "Orlando Colonial WC" at bounding box center [1319, 23] width 159 height 20
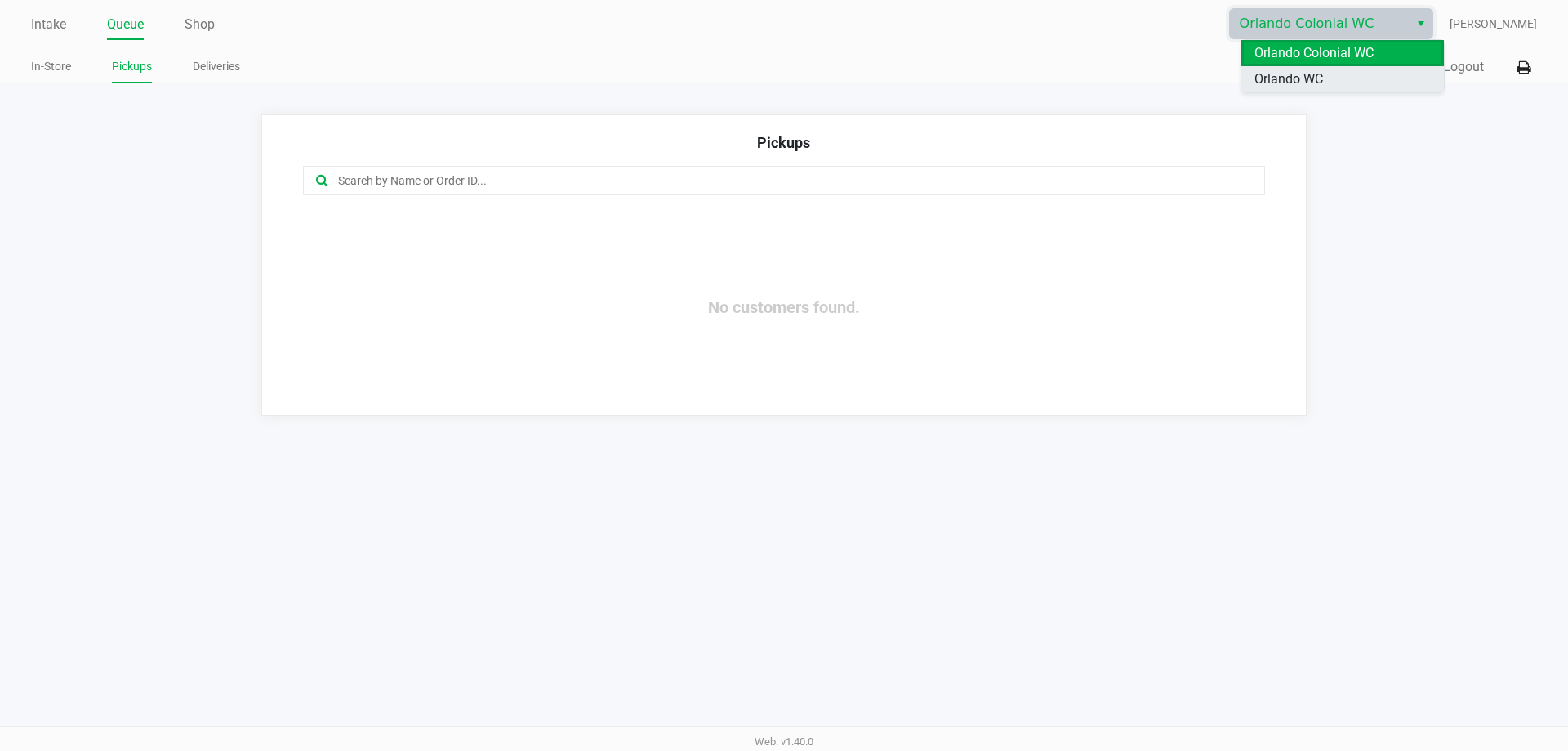
click at [1324, 91] on li "Orlando WC" at bounding box center [1342, 79] width 202 height 26
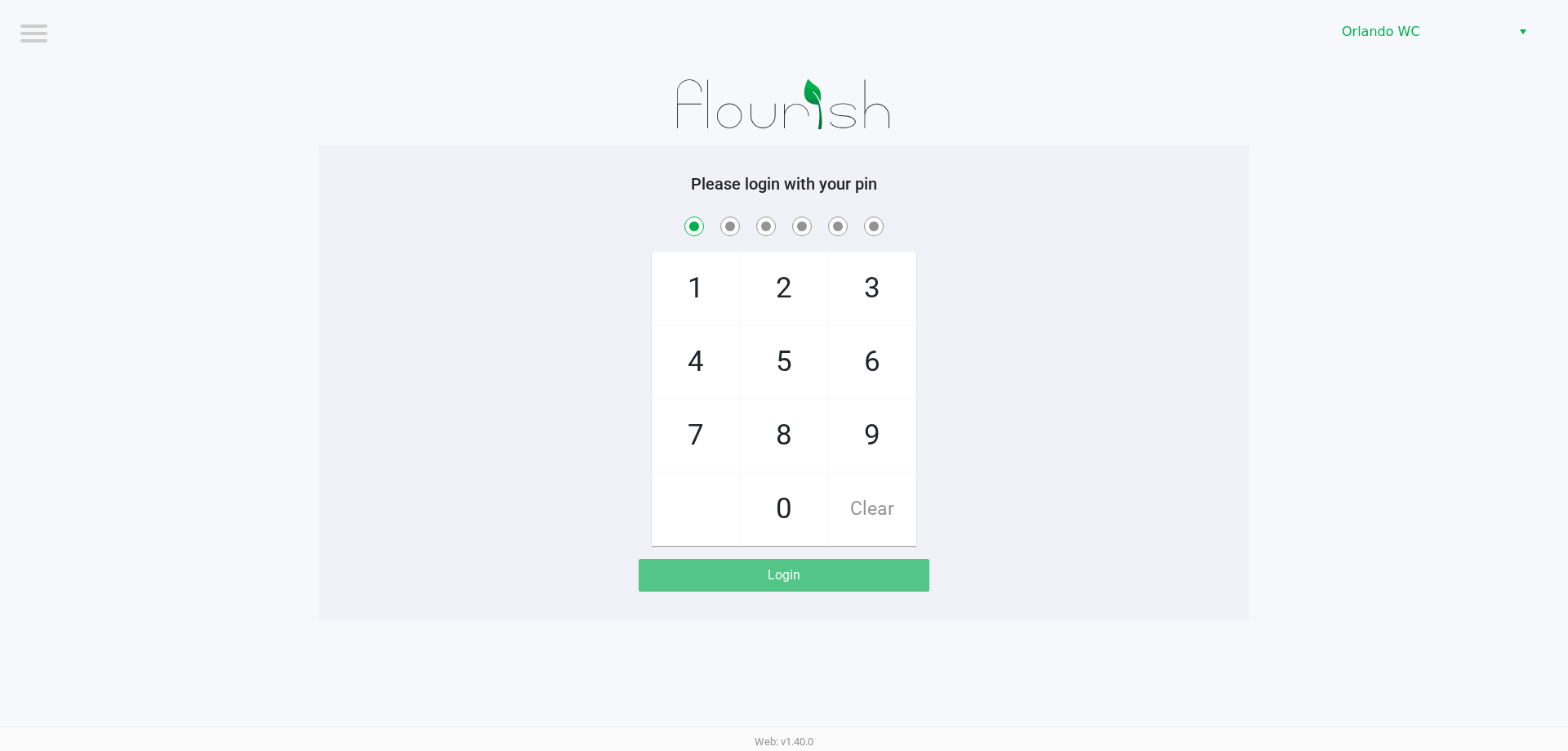
checkbox input "true"
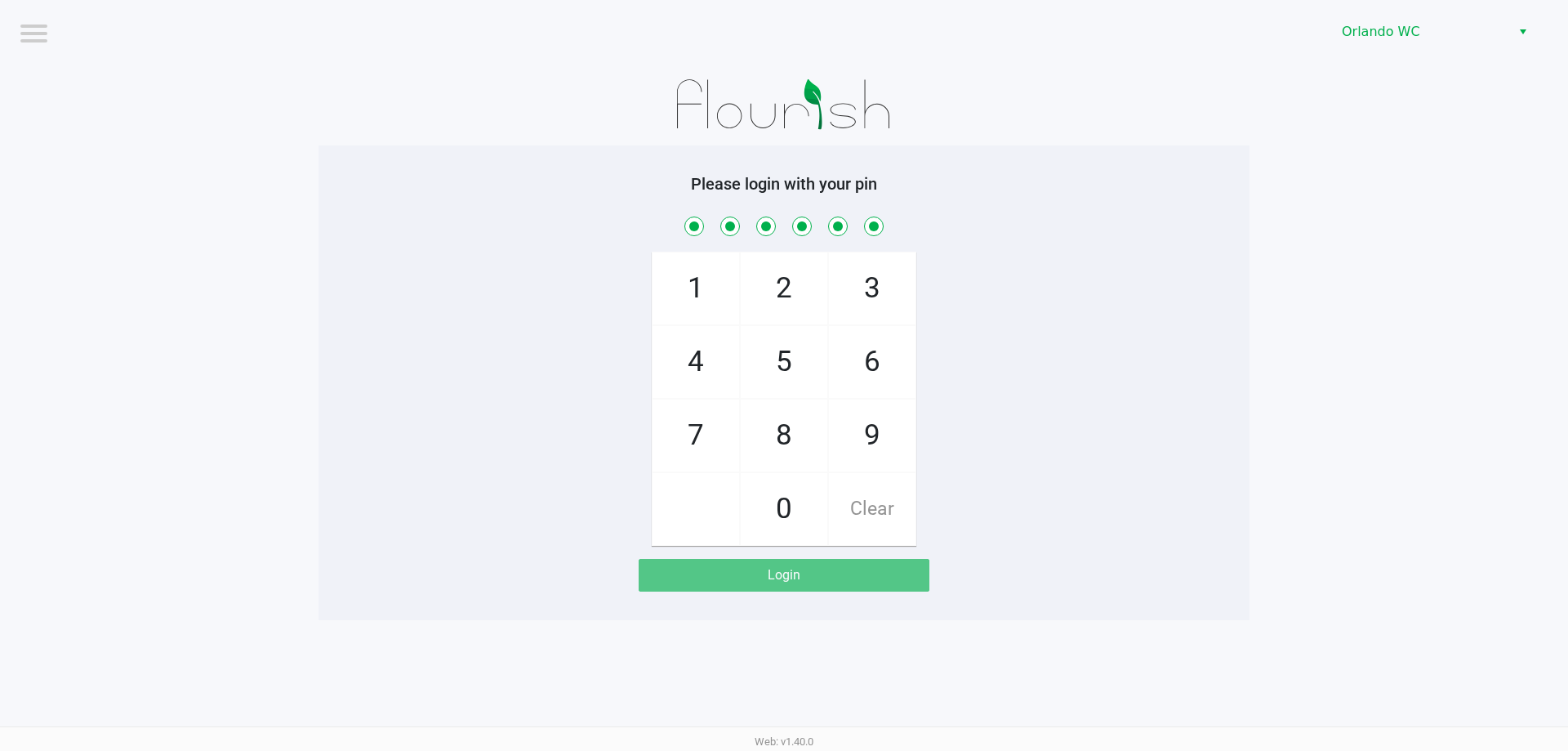
checkbox input "true"
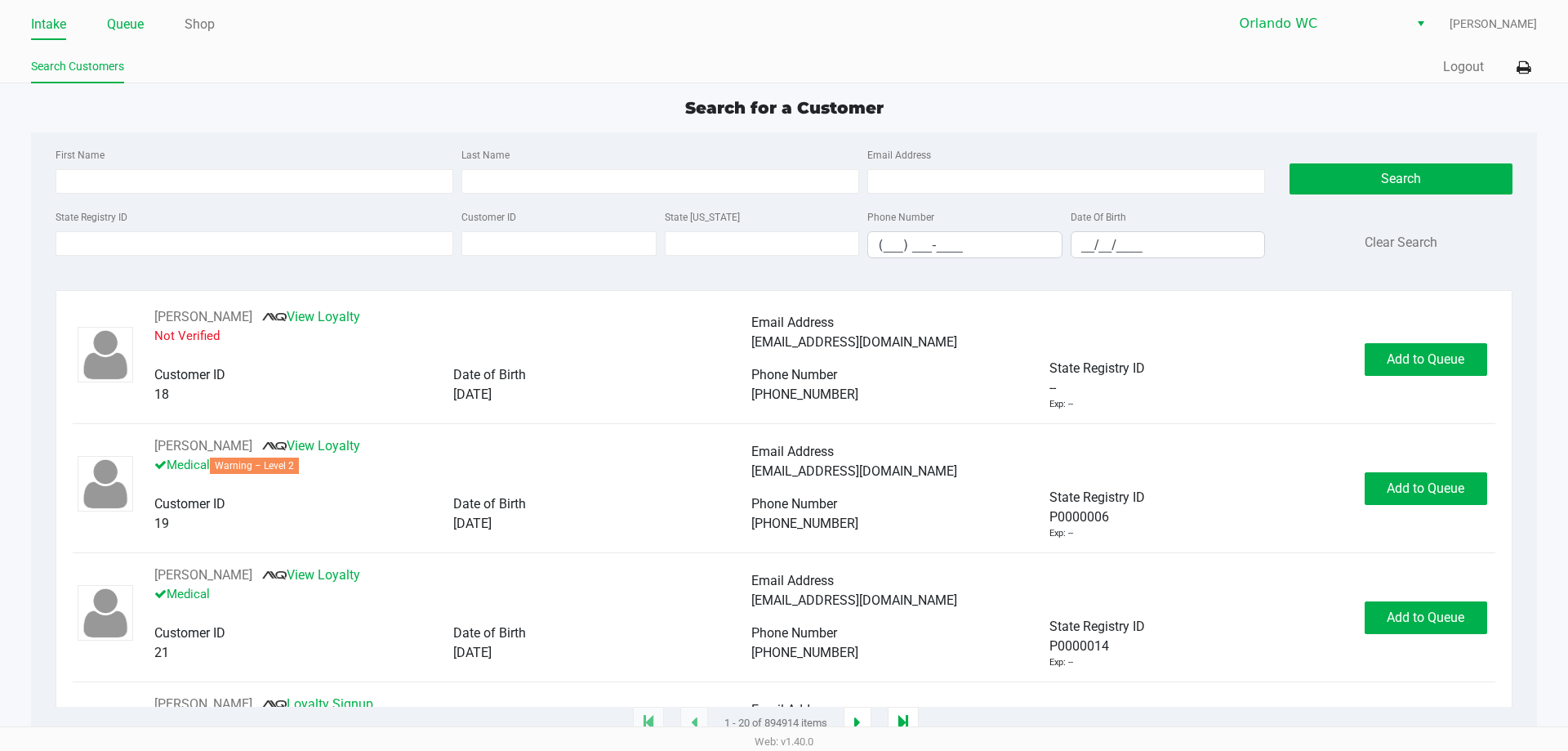
click at [122, 21] on link "Queue" at bounding box center [126, 23] width 37 height 22
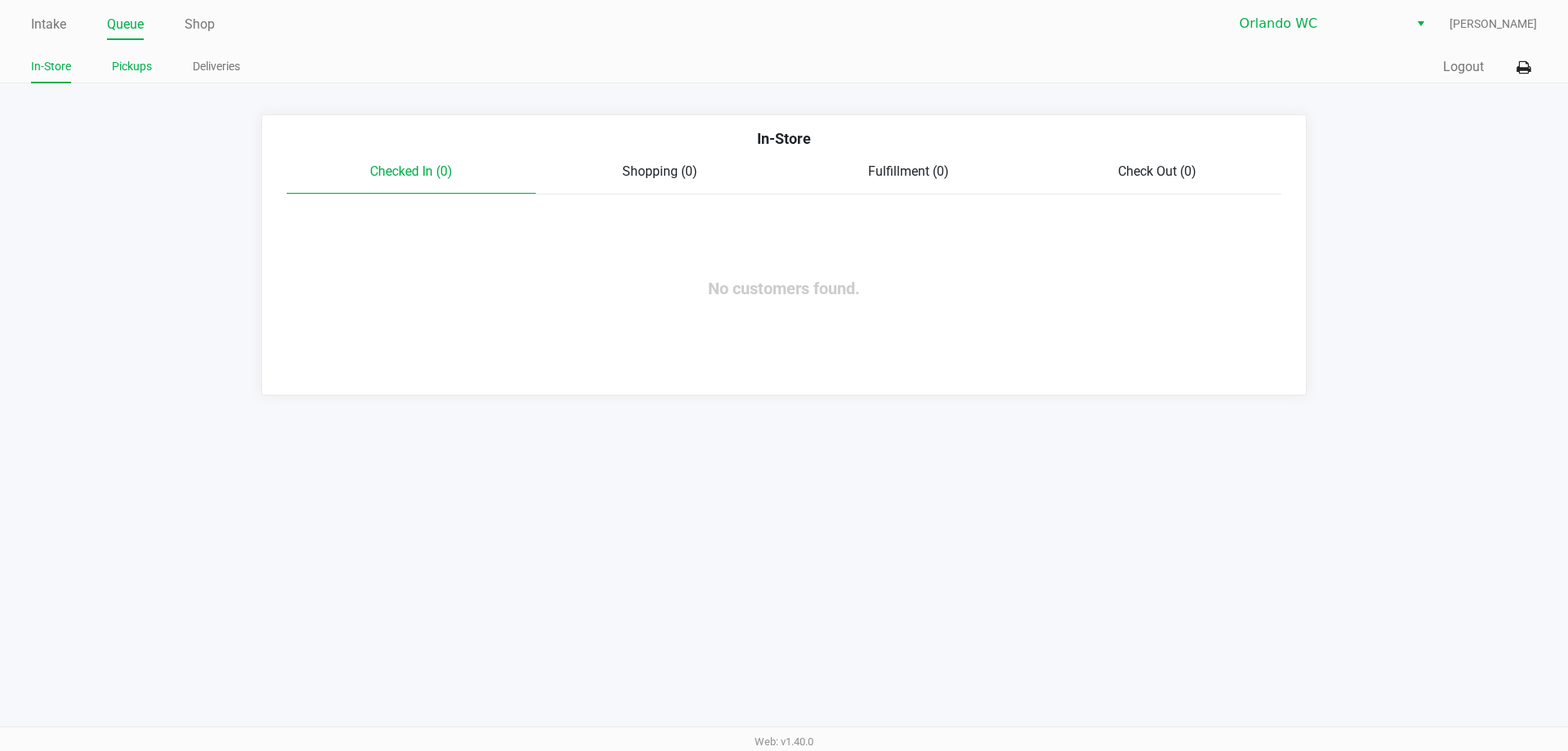
click at [134, 63] on link "Pickups" at bounding box center [132, 66] width 40 height 21
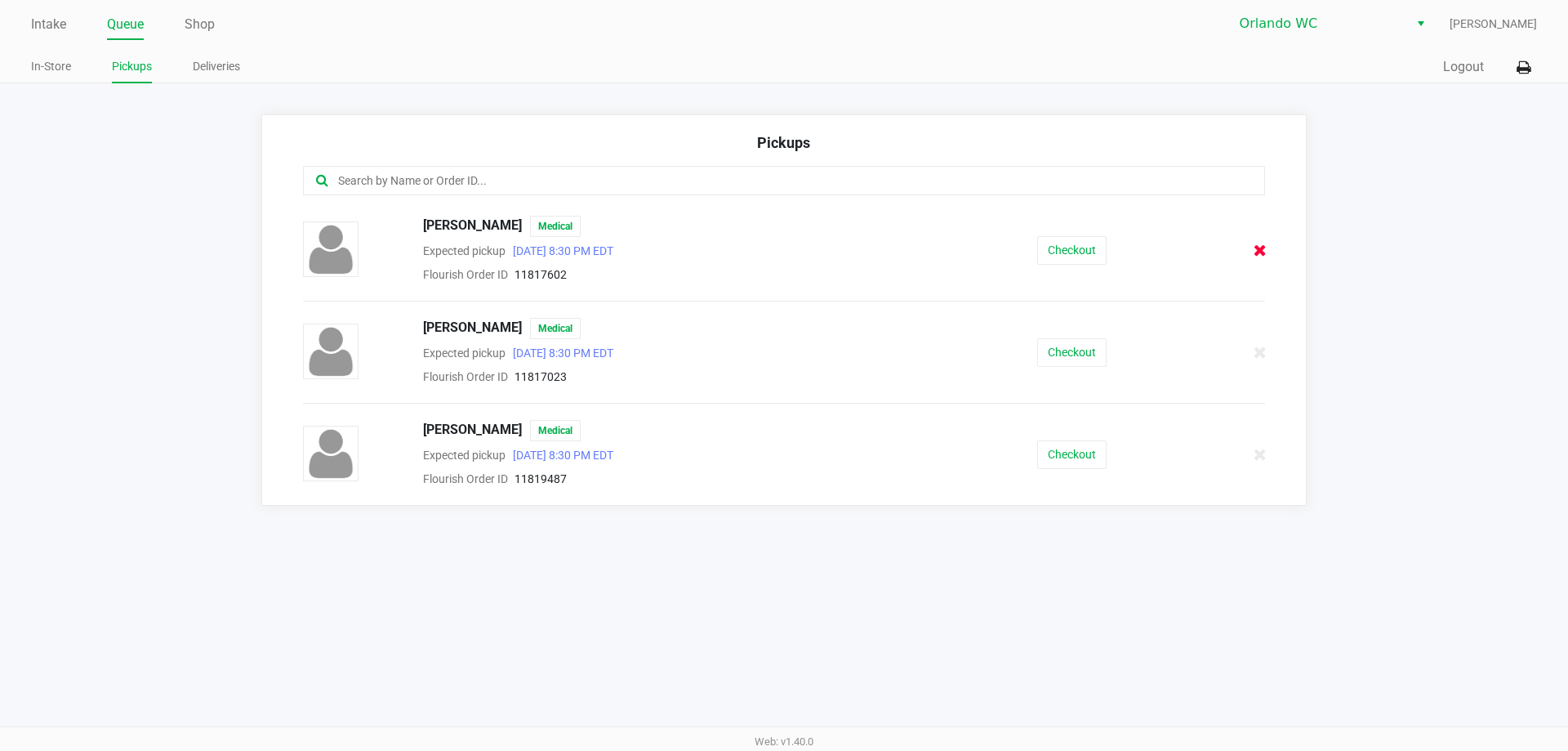
click at [1260, 253] on icon at bounding box center [1259, 250] width 13 height 13
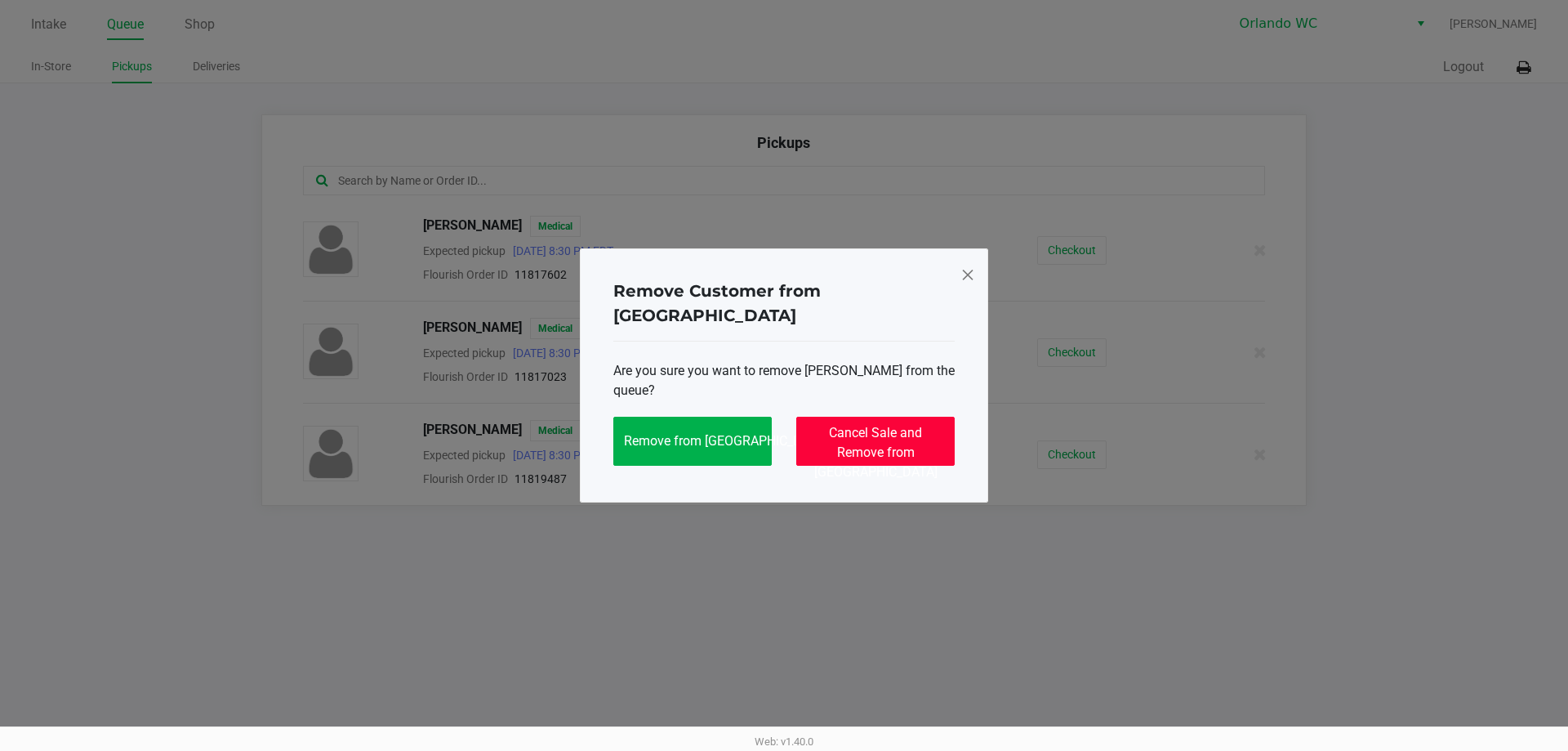
click at [846, 437] on span "Cancel Sale and Remove from Queue" at bounding box center [876, 452] width 123 height 55
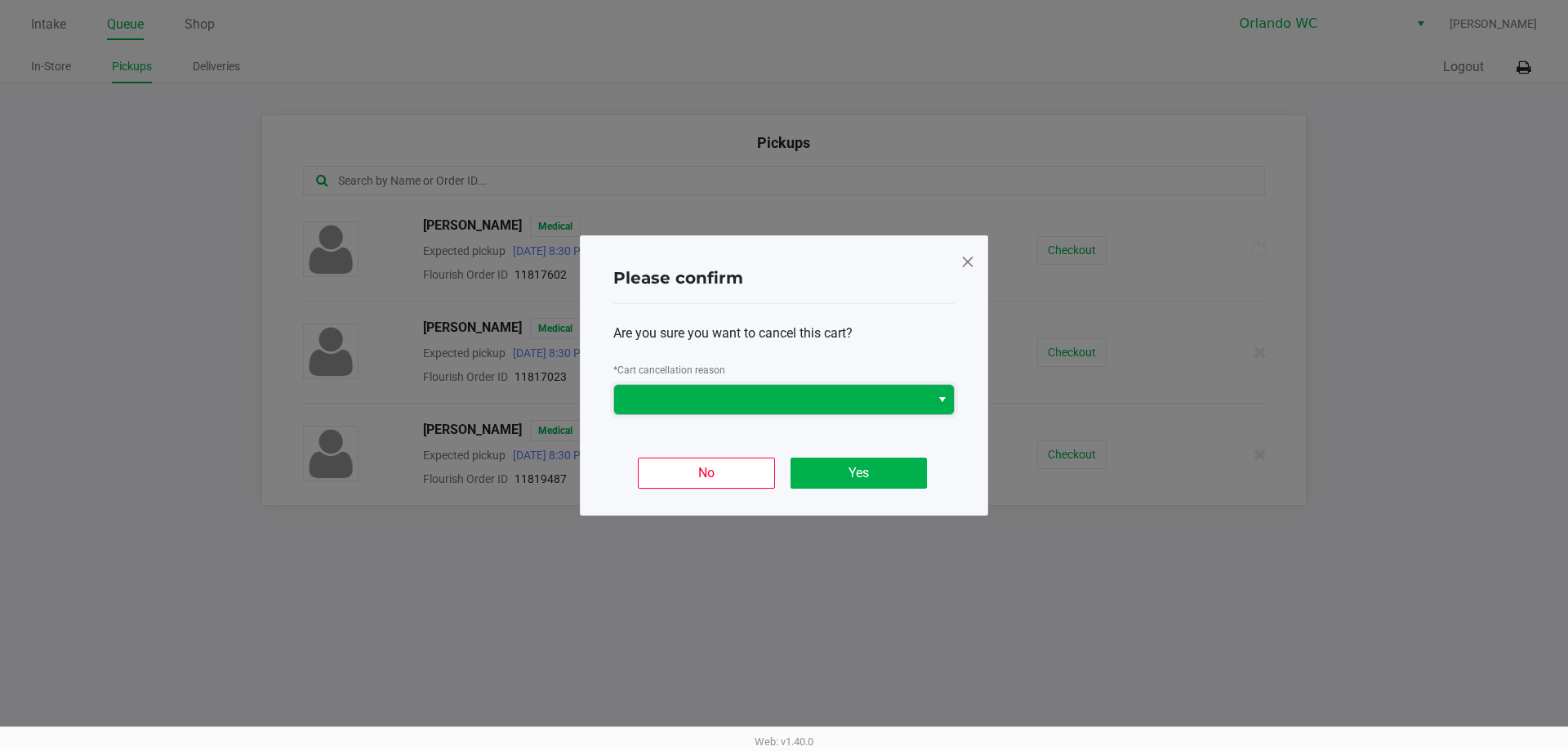
click at [850, 410] on span at bounding box center [772, 399] width 316 height 29
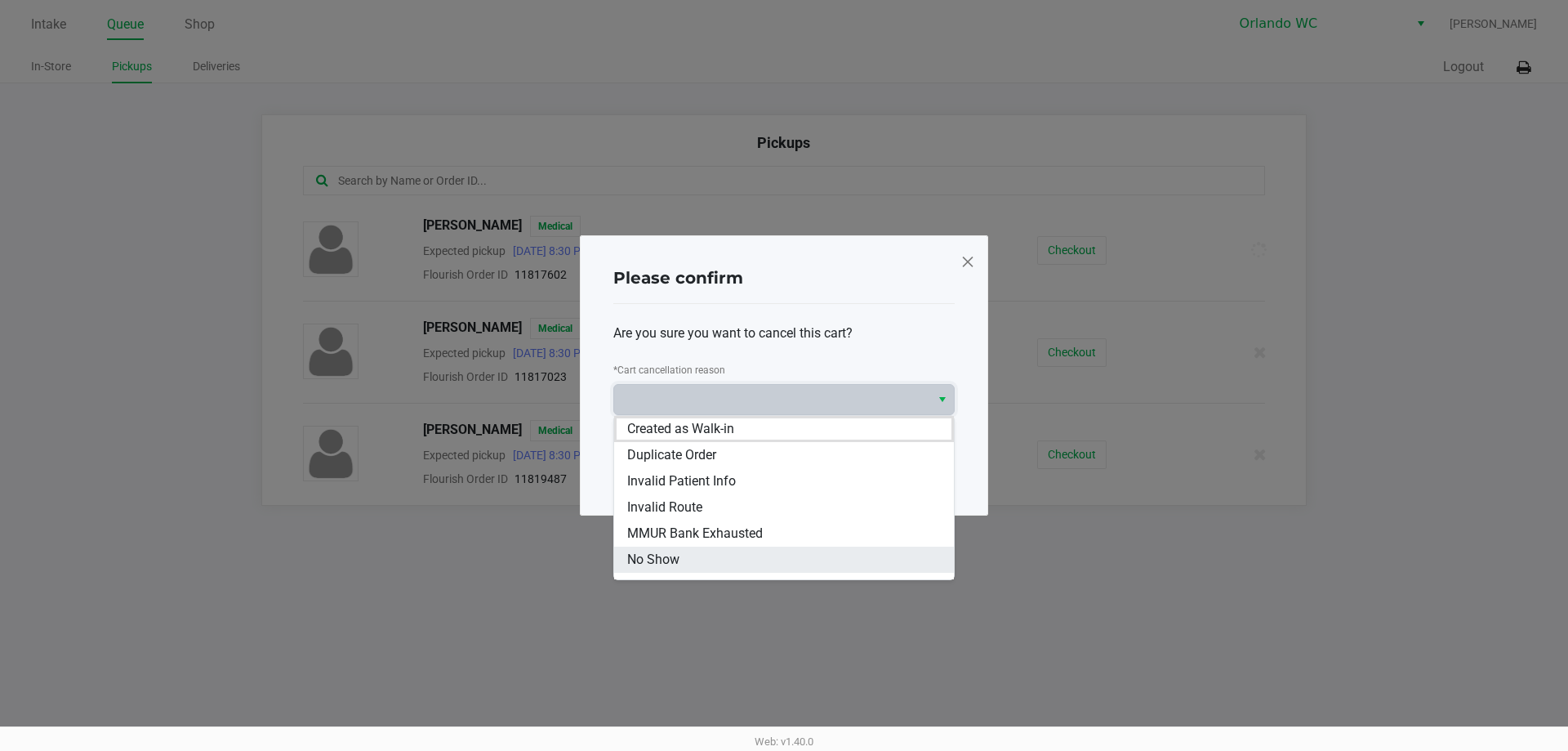
click at [722, 556] on li "No Show" at bounding box center [784, 560] width 340 height 26
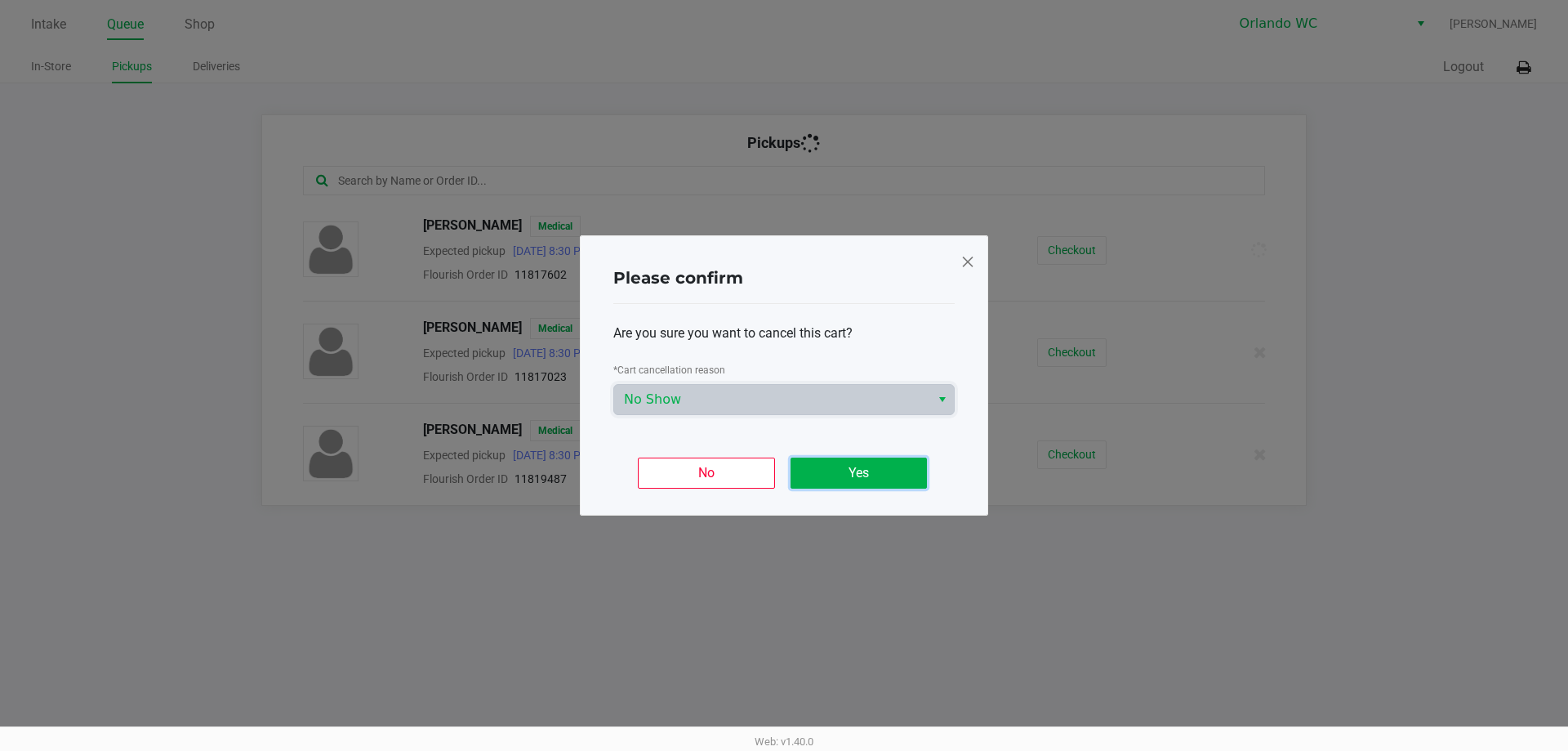
click at [866, 473] on button "Yes" at bounding box center [859, 474] width 137 height 31
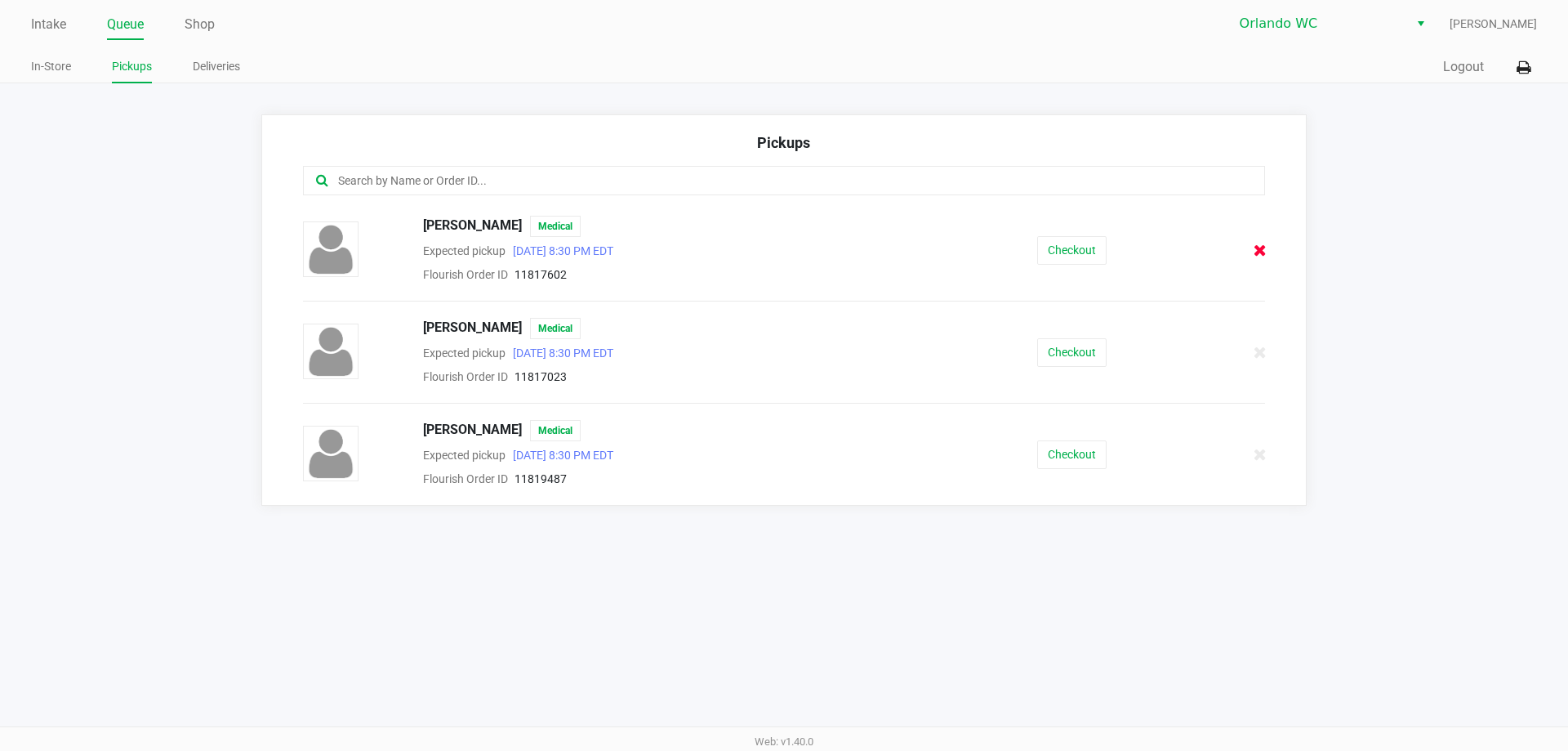
click at [1266, 248] on icon at bounding box center [1259, 250] width 13 height 13
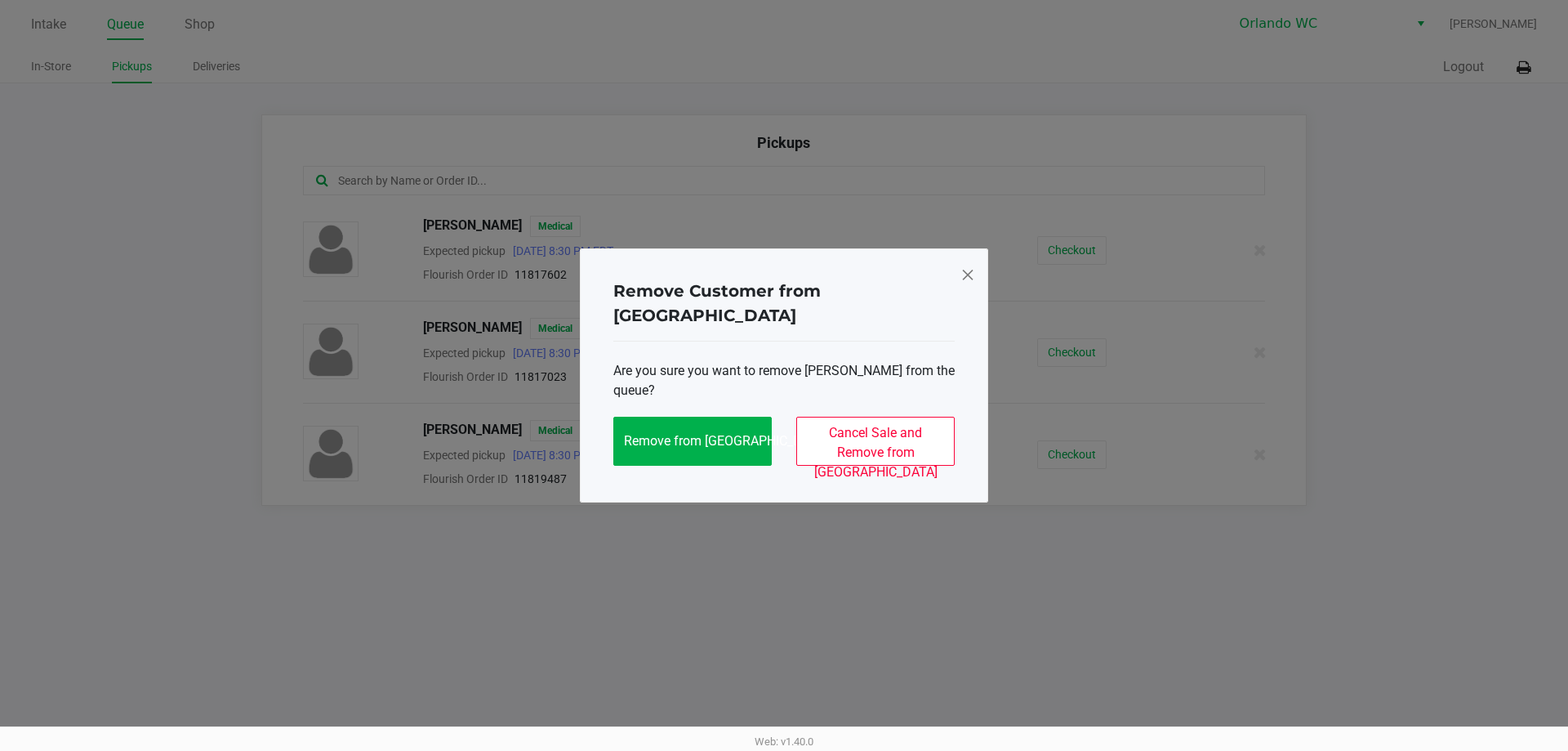
click at [974, 287] on span at bounding box center [968, 274] width 15 height 26
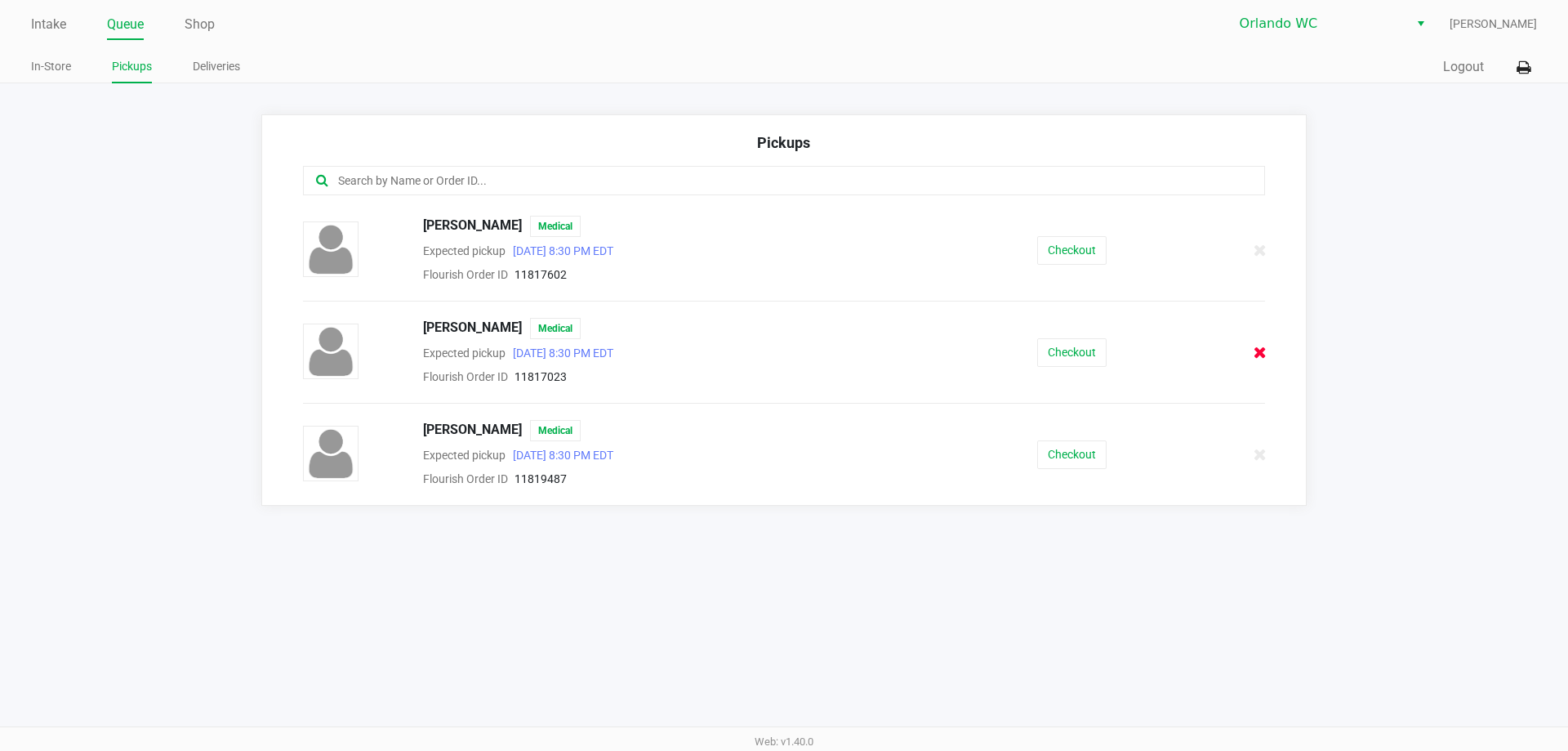
click at [1264, 353] on icon at bounding box center [1259, 353] width 13 height 13
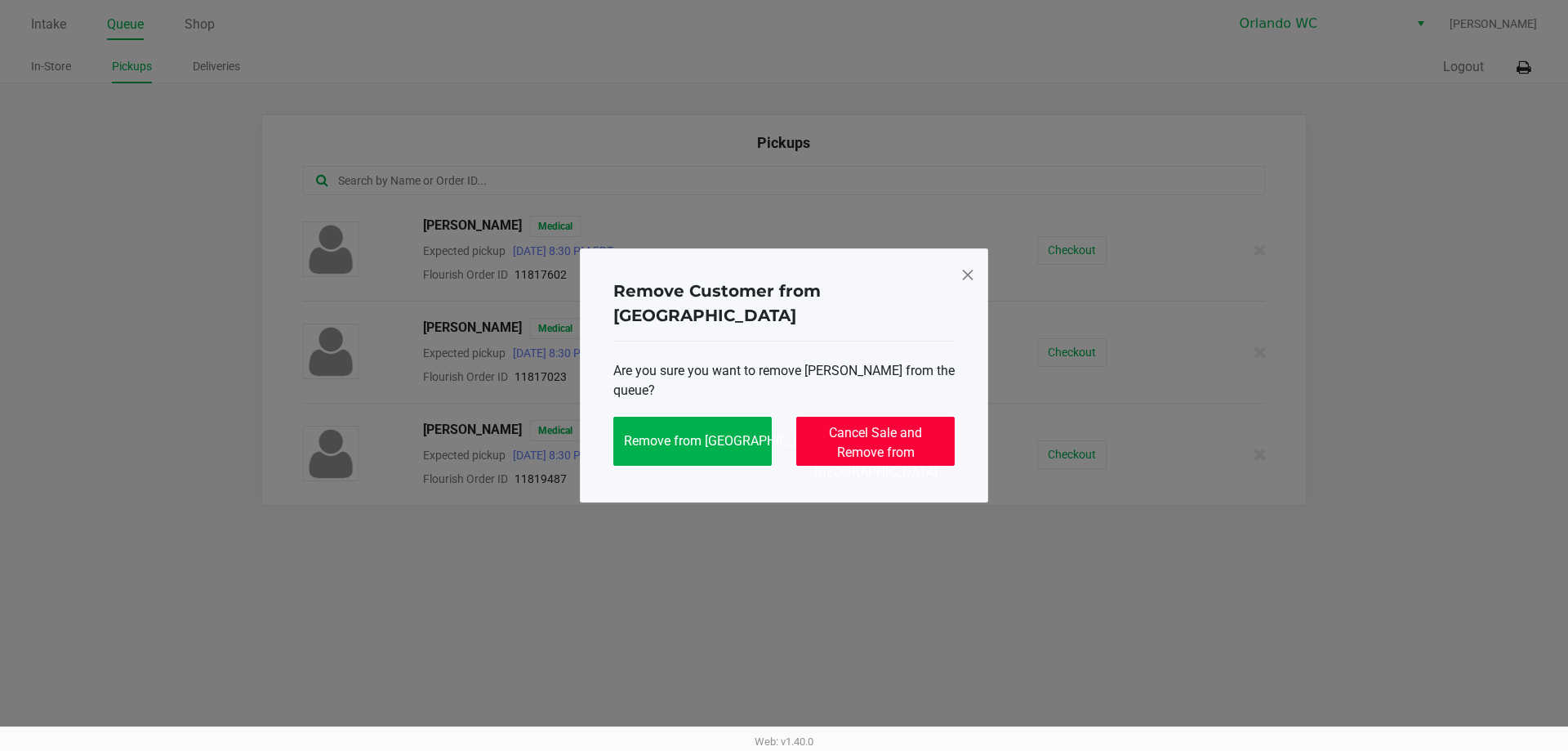
click at [917, 417] on button "Cancel Sale and Remove from Queue" at bounding box center [876, 441] width 158 height 49
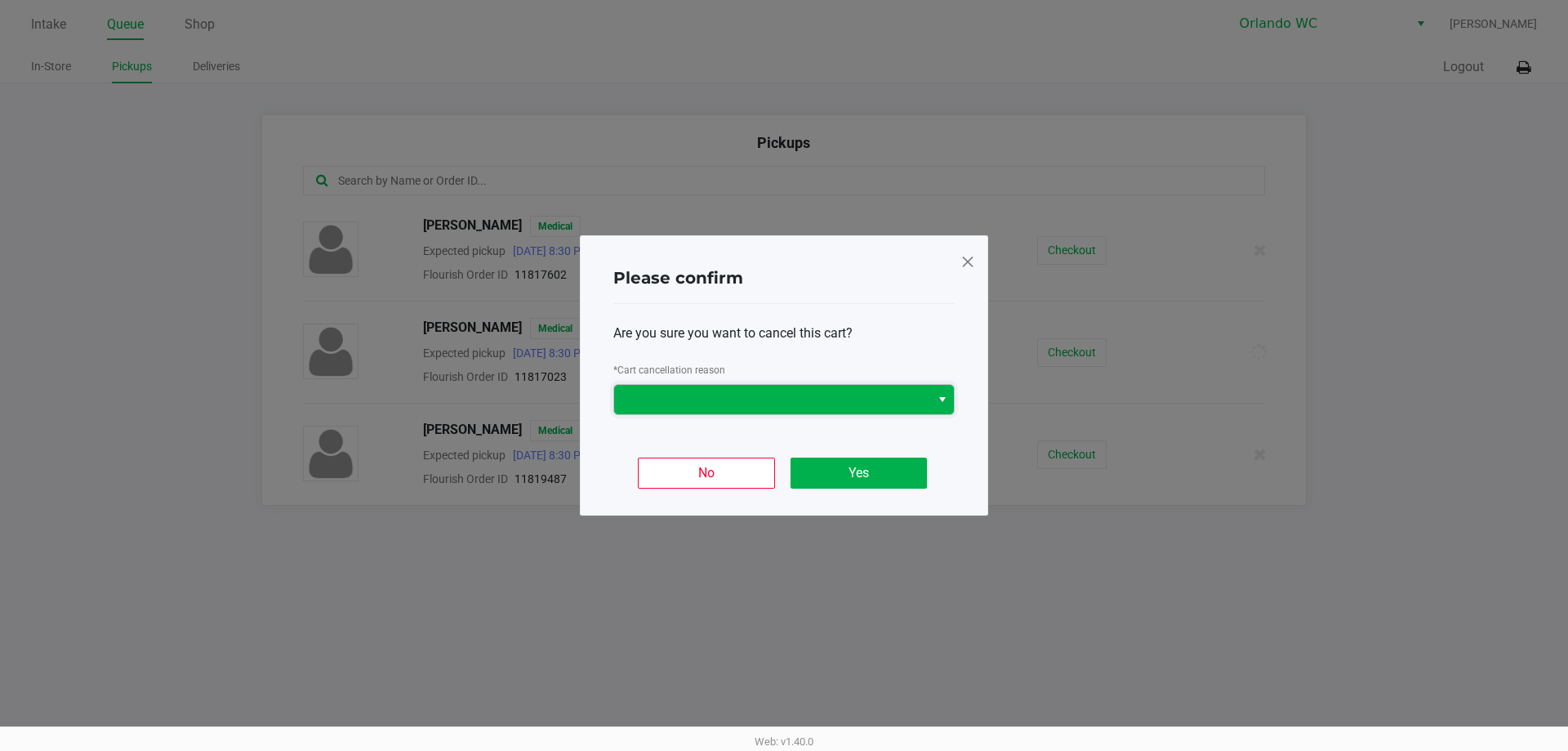
click at [850, 400] on span at bounding box center [772, 399] width 297 height 20
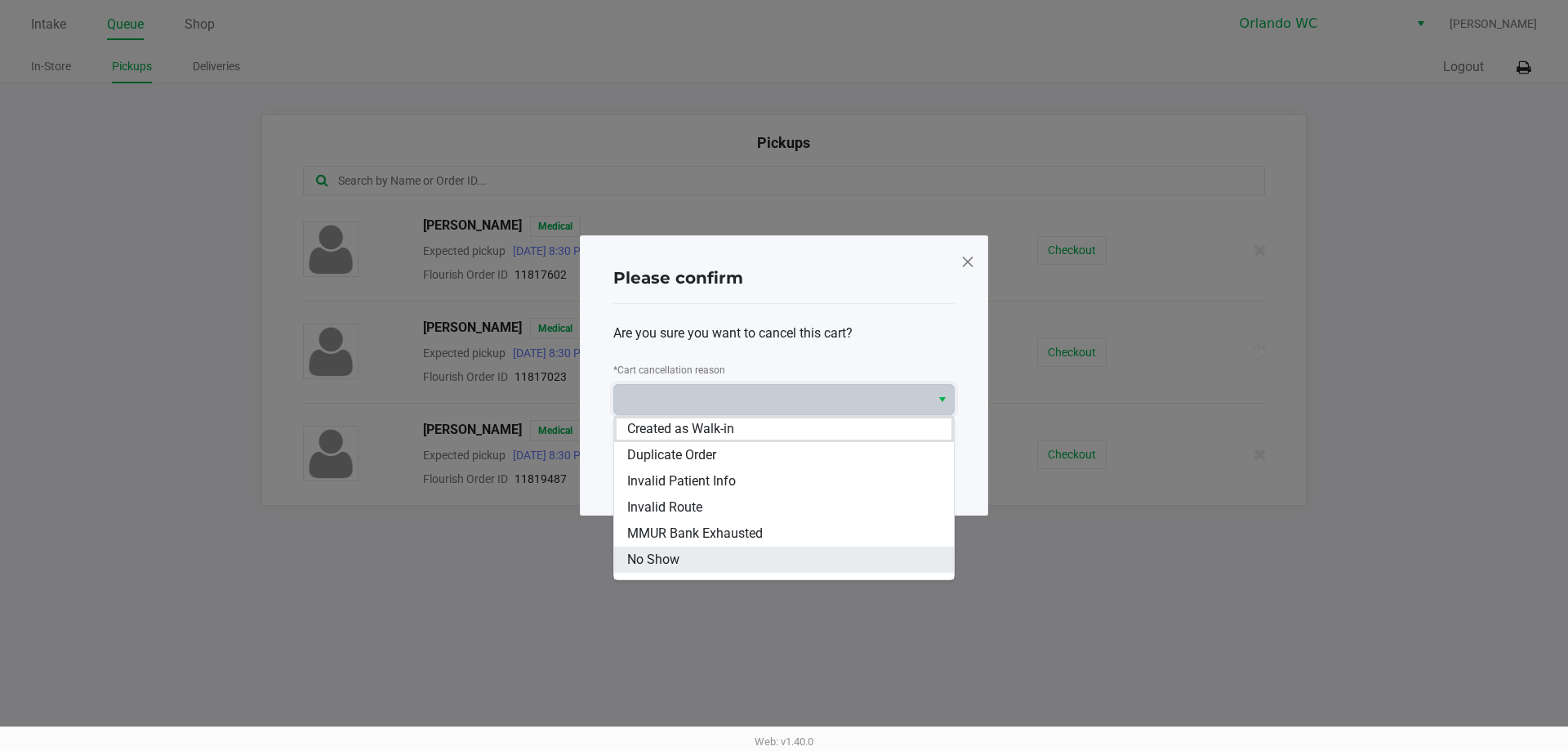
click at [786, 558] on li "No Show" at bounding box center [784, 560] width 340 height 26
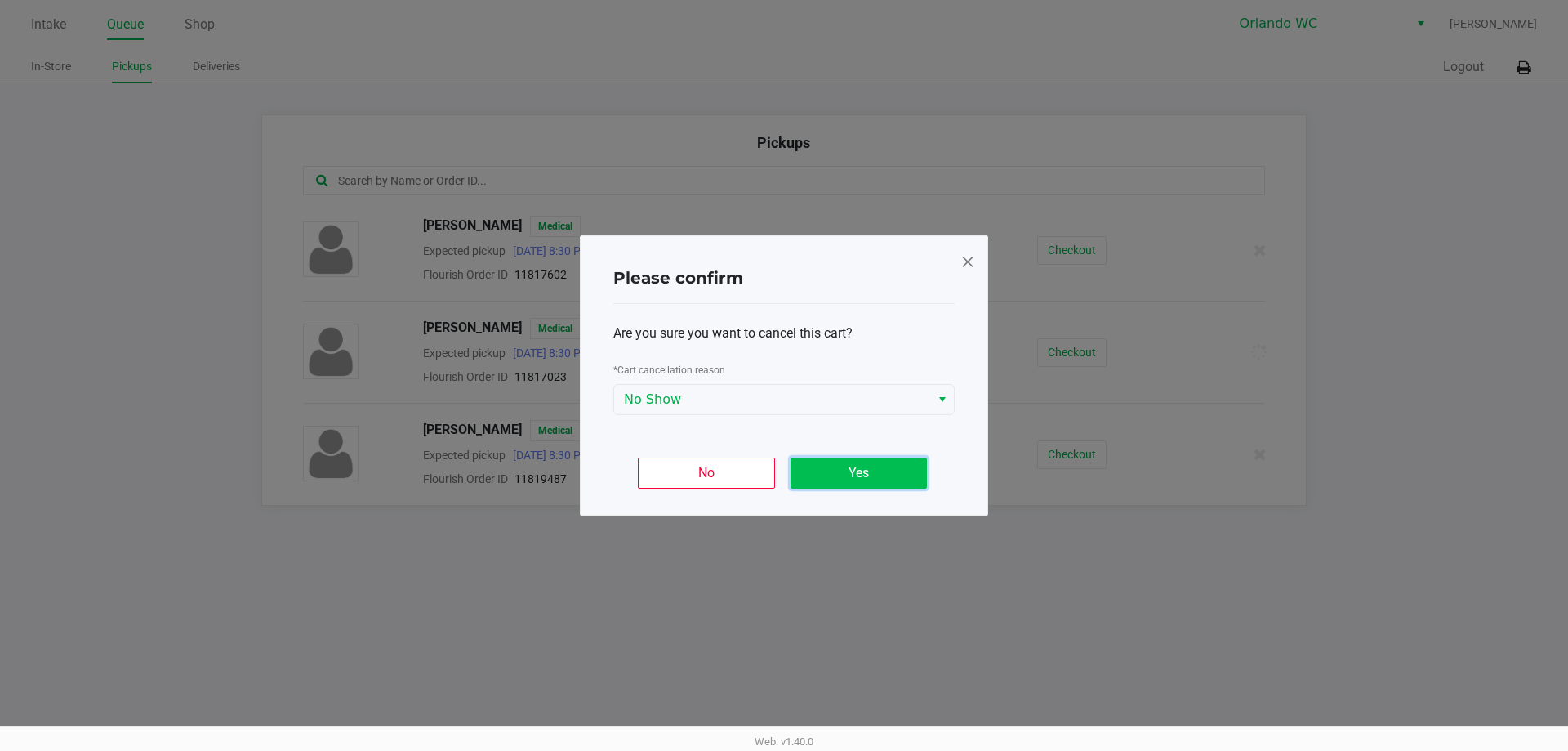
click at [847, 480] on button "Yes" at bounding box center [859, 474] width 137 height 31
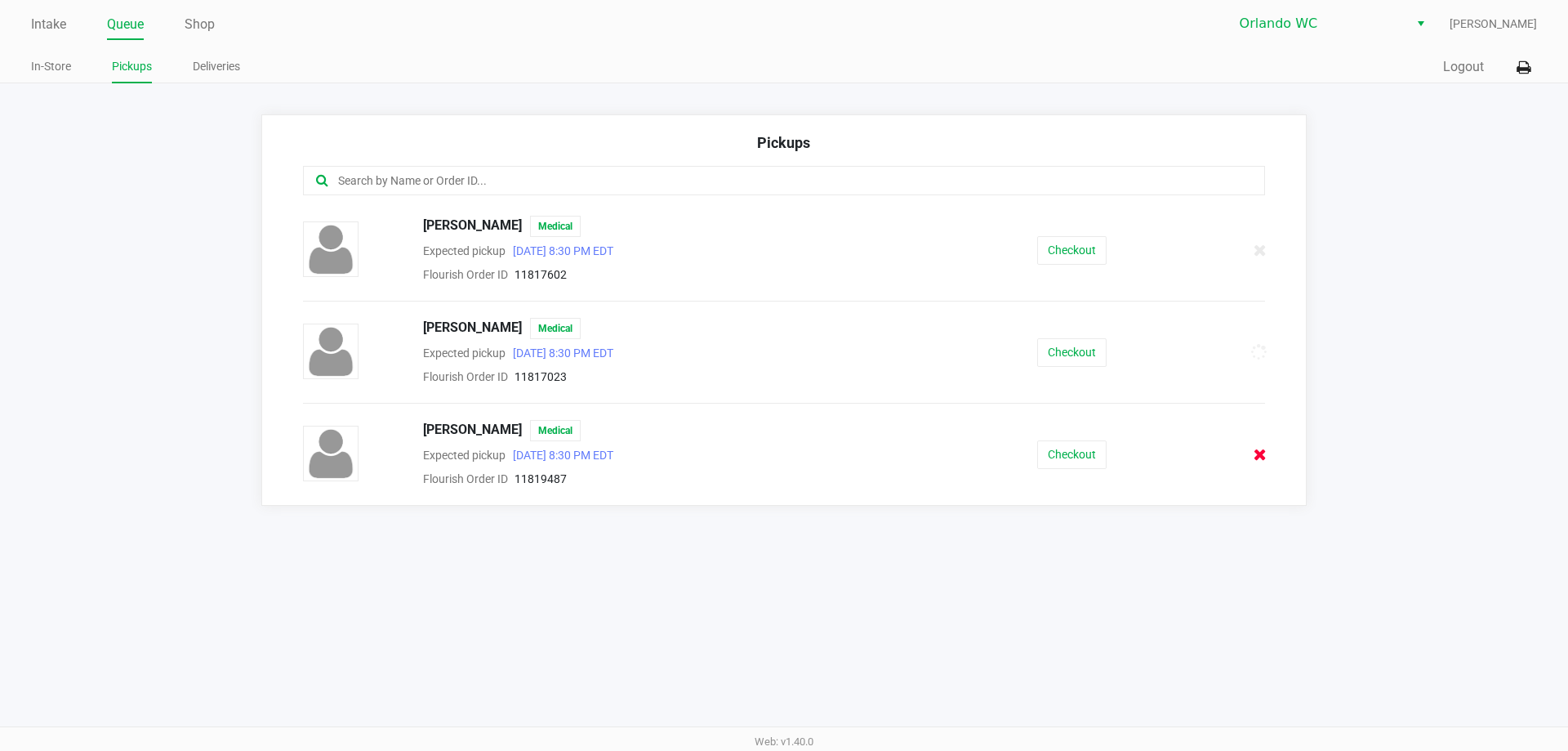
click at [1261, 448] on icon at bounding box center [1259, 454] width 13 height 13
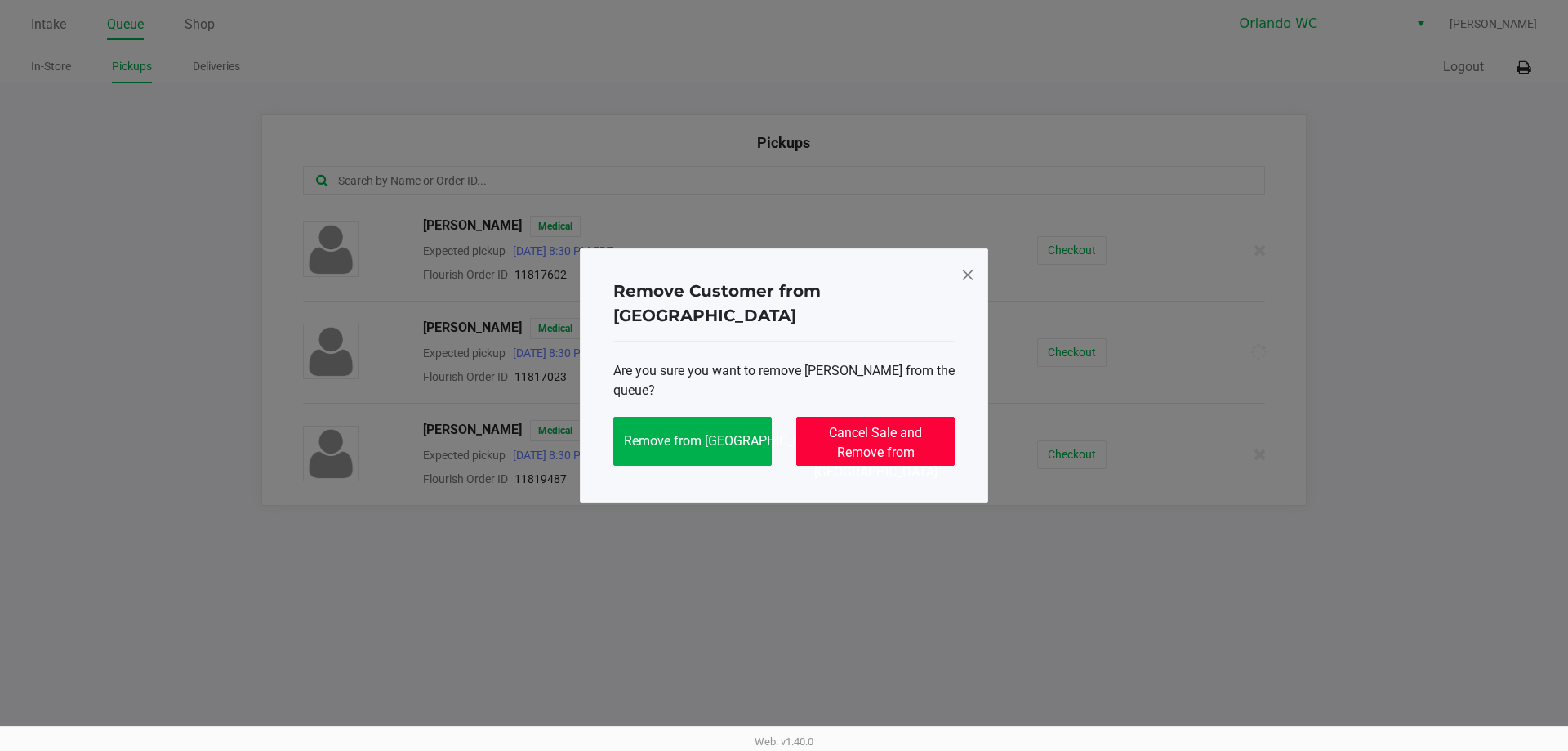
click at [839, 435] on span "Cancel Sale and Remove from Queue" at bounding box center [876, 452] width 123 height 55
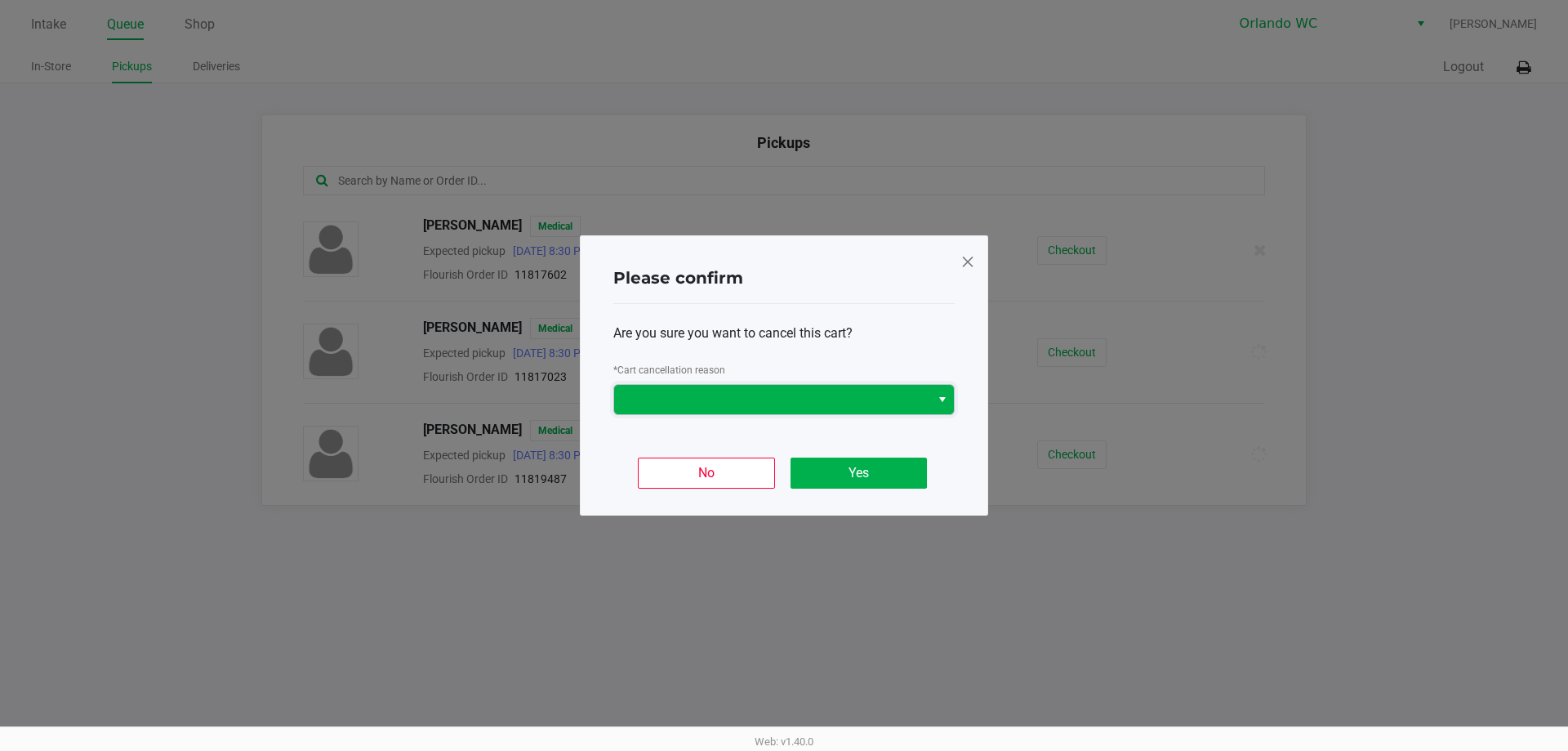
click at [847, 412] on span at bounding box center [772, 399] width 316 height 29
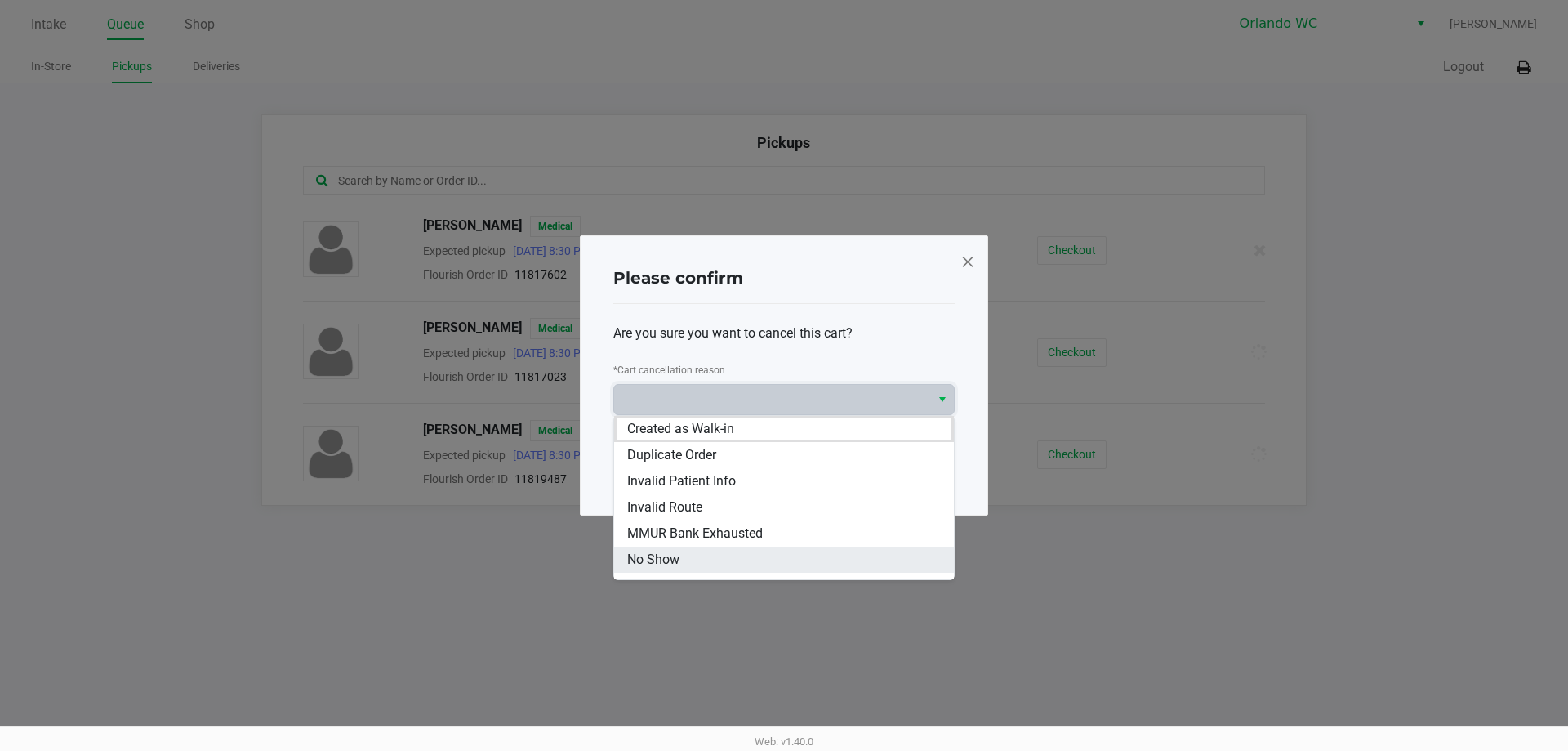
click at [774, 549] on li "No Show" at bounding box center [784, 560] width 340 height 26
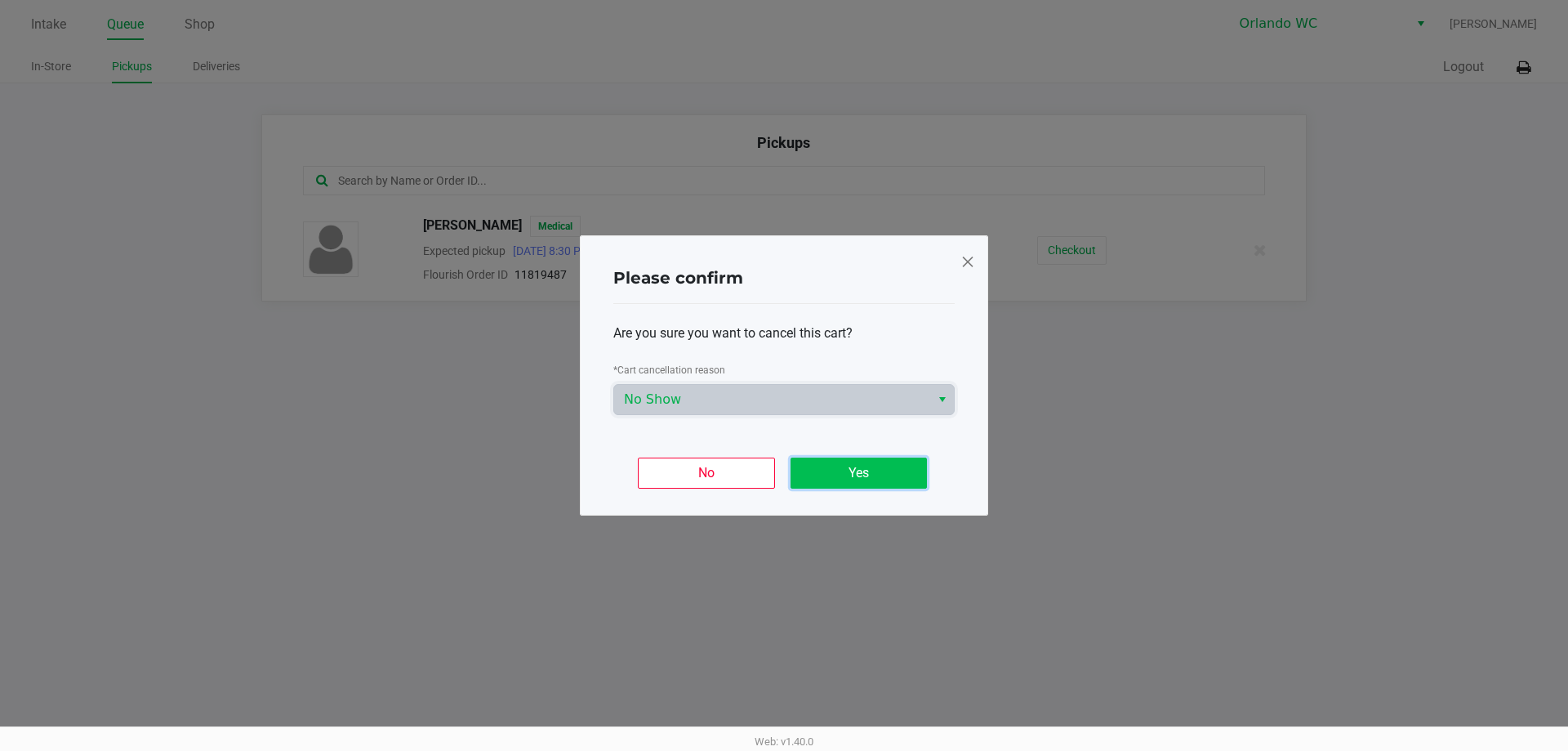
click at [856, 460] on button "Yes" at bounding box center [859, 474] width 137 height 31
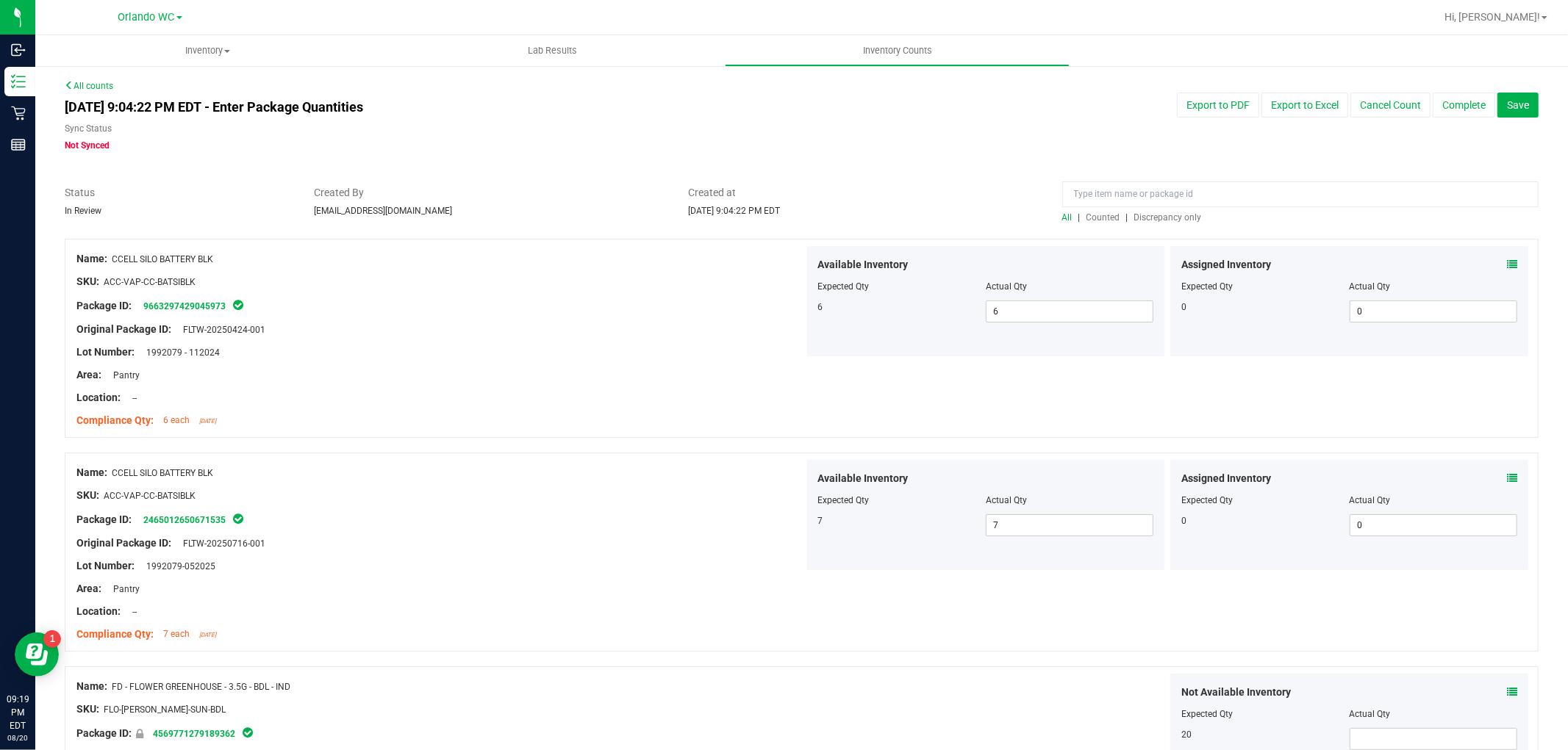
click at [1157, 213] on span "Discrepancy only" at bounding box center [1167, 218] width 68 height 11
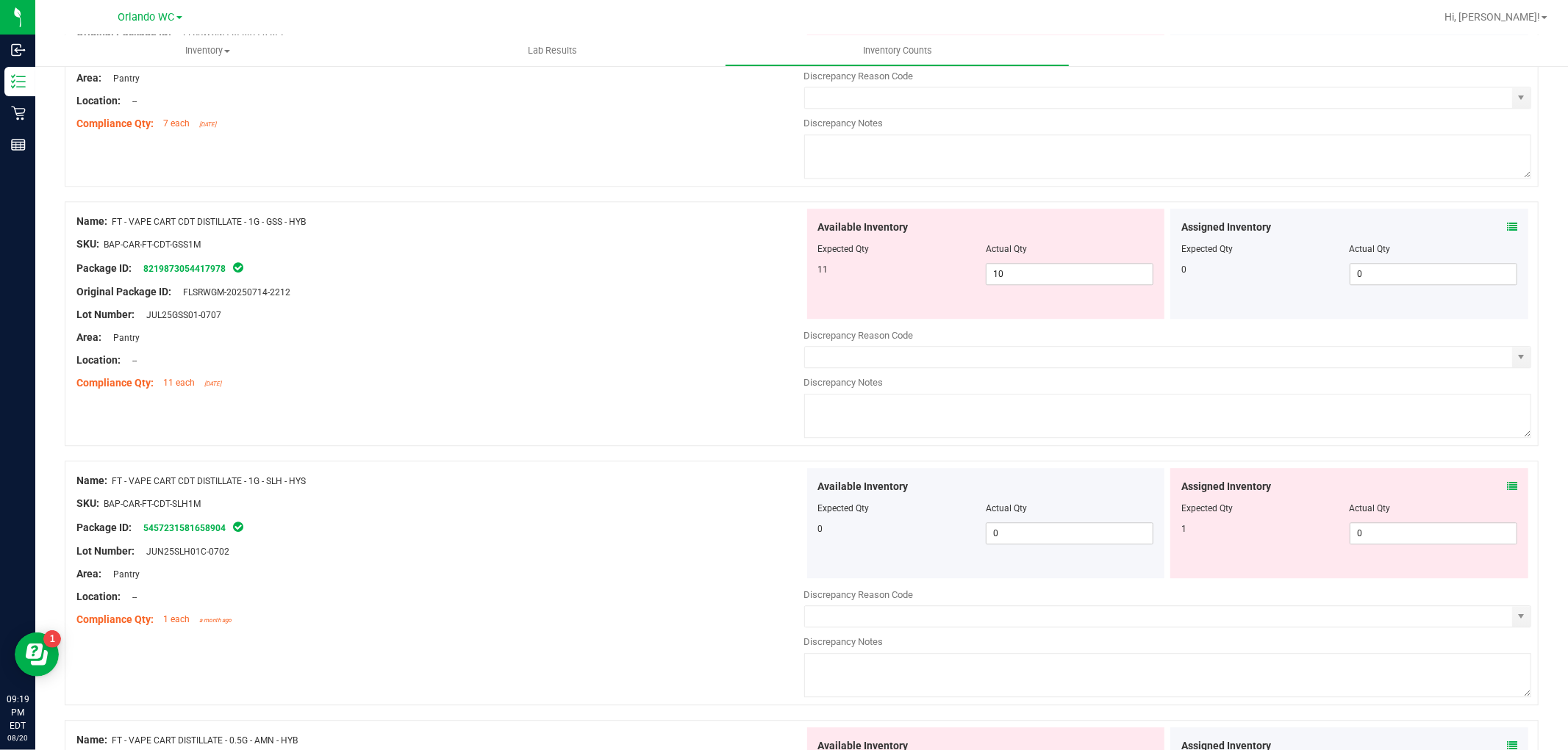
scroll to position [4742, 0]
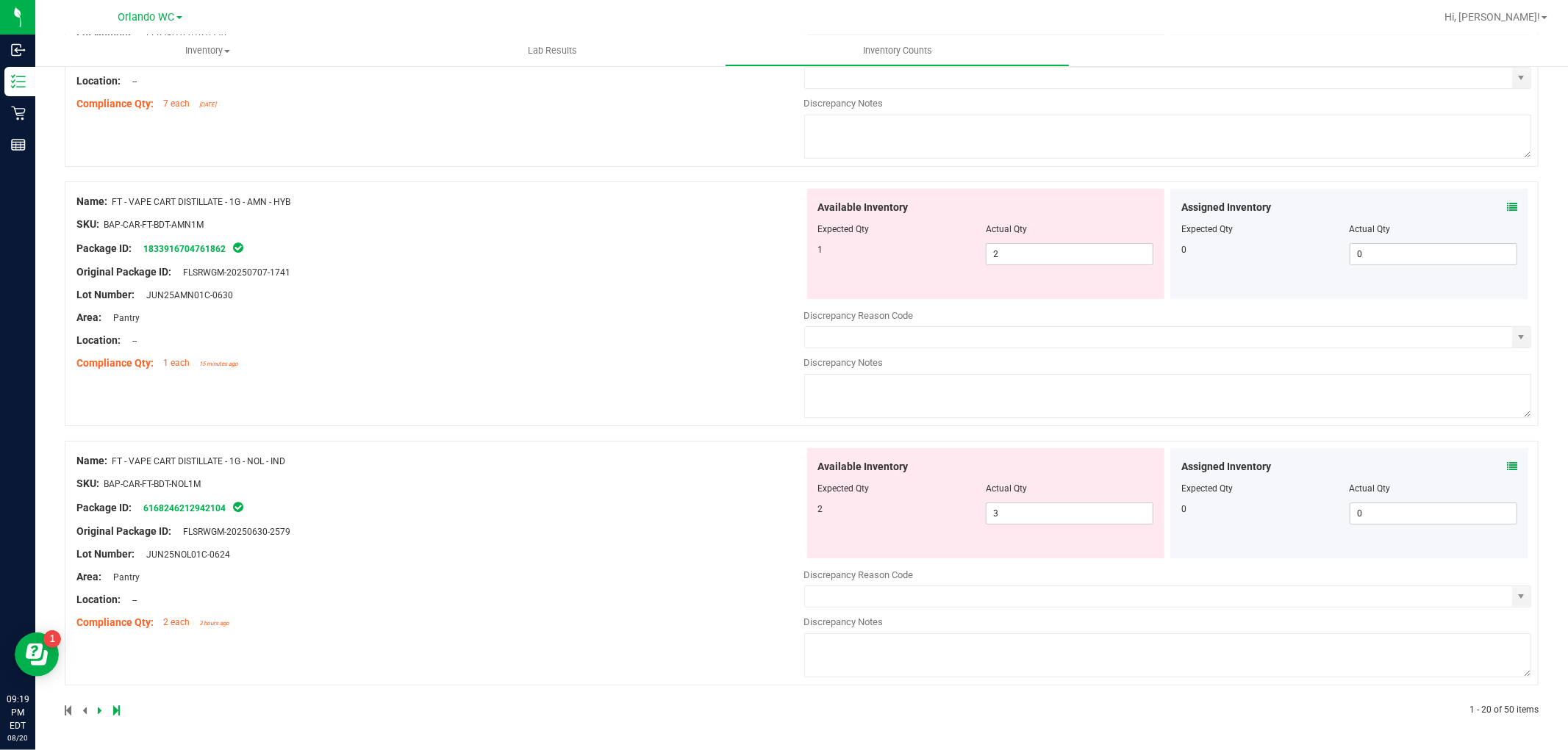
click at [99, 709] on icon at bounding box center [99, 710] width 4 height 9
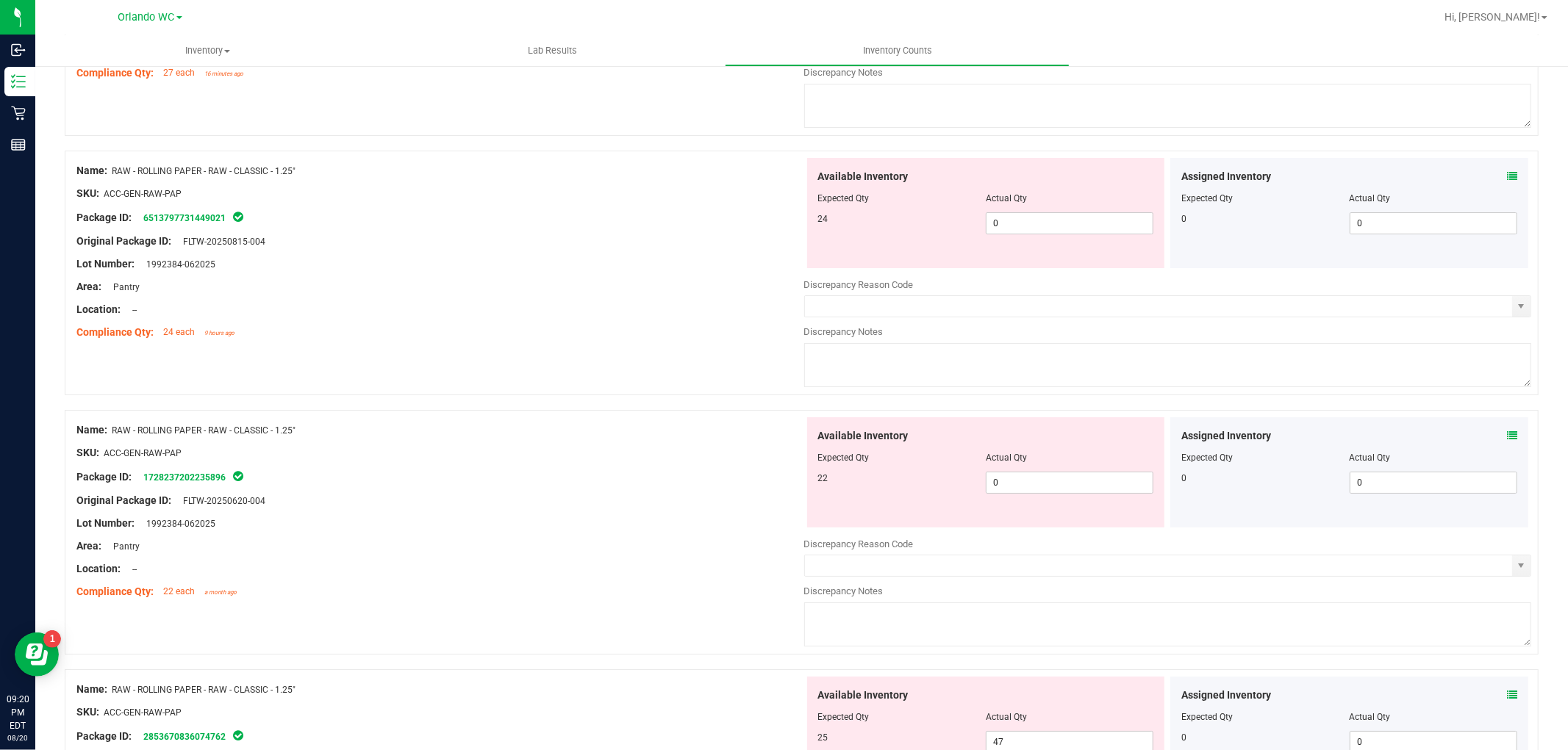
scroll to position [4579, 0]
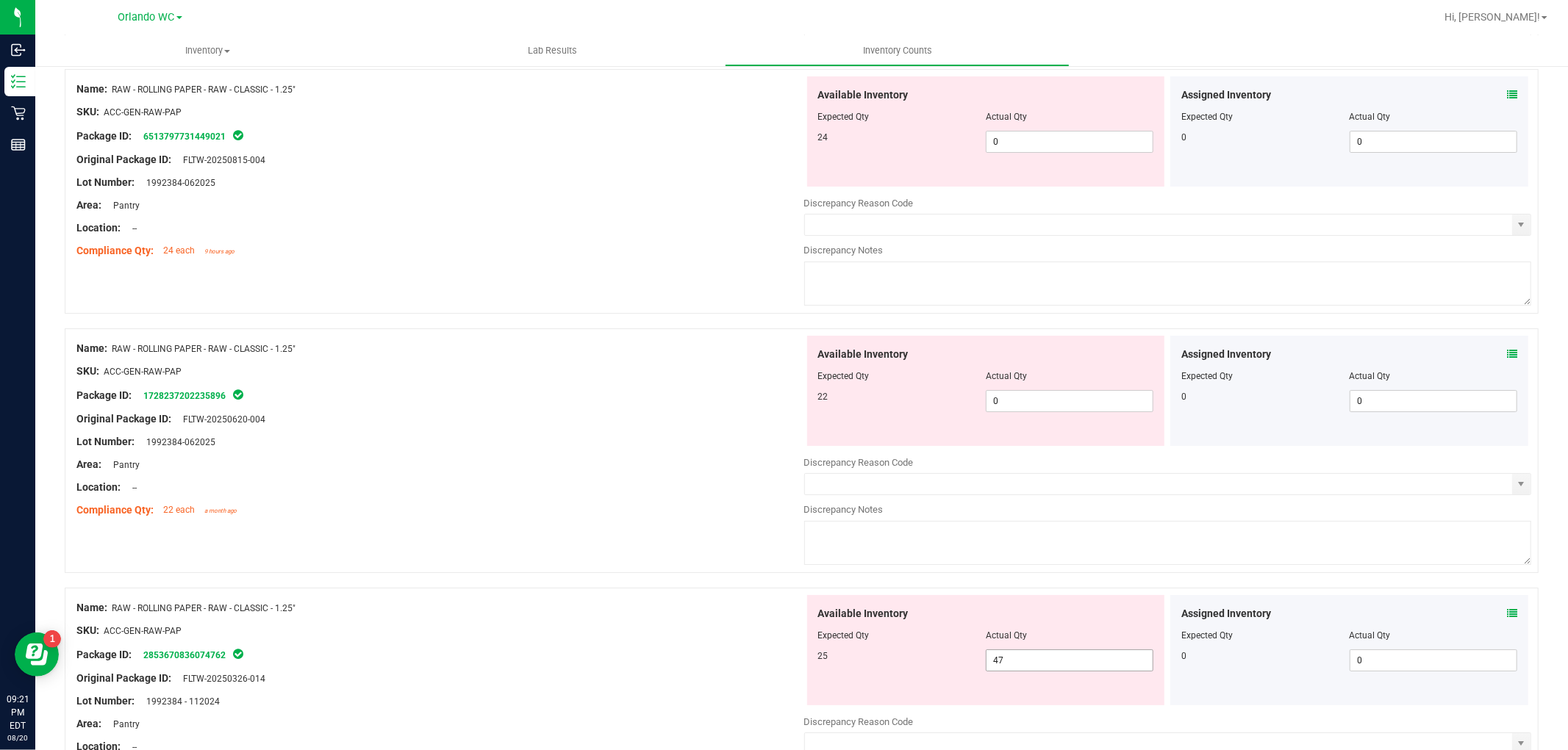
drag, startPoint x: 956, startPoint y: 681, endPoint x: 1027, endPoint y: 678, distance: 71.1
click at [957, 672] on div "25 47 47" at bounding box center [986, 660] width 336 height 22
drag, startPoint x: 1031, startPoint y: 678, endPoint x: 605, endPoint y: 614, distance: 430.8
click at [605, 614] on div "Name: RAW - ROLLING PAPER - RAW - CLASSIC - 1.25" SKU: ACC-GEN-RAW-PAP Package …" at bounding box center [801, 710] width 1473 height 245
type input "25"
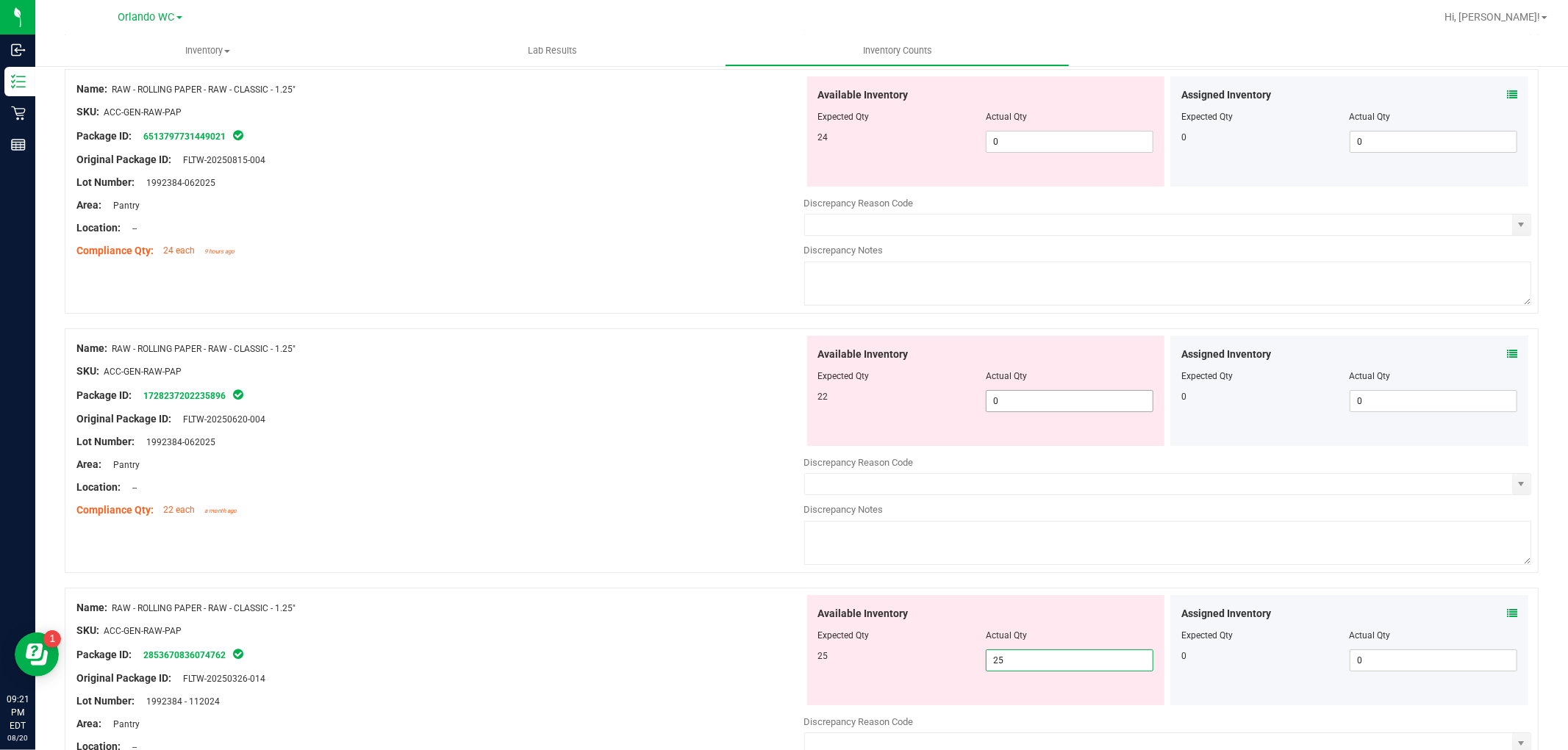
type input "25"
drag, startPoint x: 996, startPoint y: 424, endPoint x: 603, endPoint y: 405, distance: 393.5
click at [604, 405] on div "Name: RAW - ROLLING PAPER - RAW - CLASSIC - 1.25" SKU: ACC-GEN-RAW-PAP Package …" at bounding box center [801, 451] width 1473 height 245
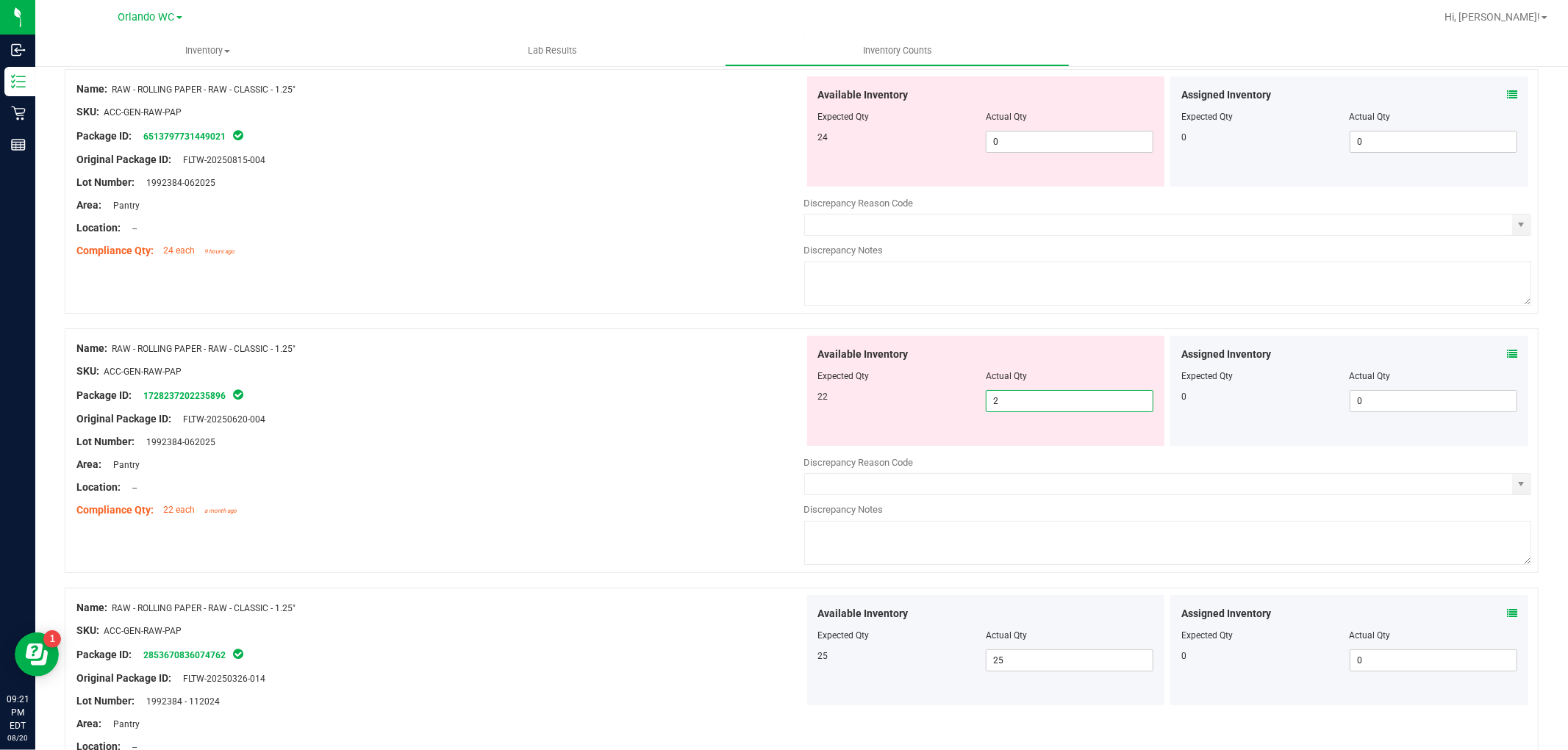
type input "22"
drag, startPoint x: 1048, startPoint y: 160, endPoint x: 695, endPoint y: 103, distance: 357.6
click at [695, 103] on div "Name: RAW - ROLLING PAPER - RAW - CLASSIC - 1.25" SKU: ACC-GEN-RAW-PAP Package …" at bounding box center [801, 191] width 1473 height 245
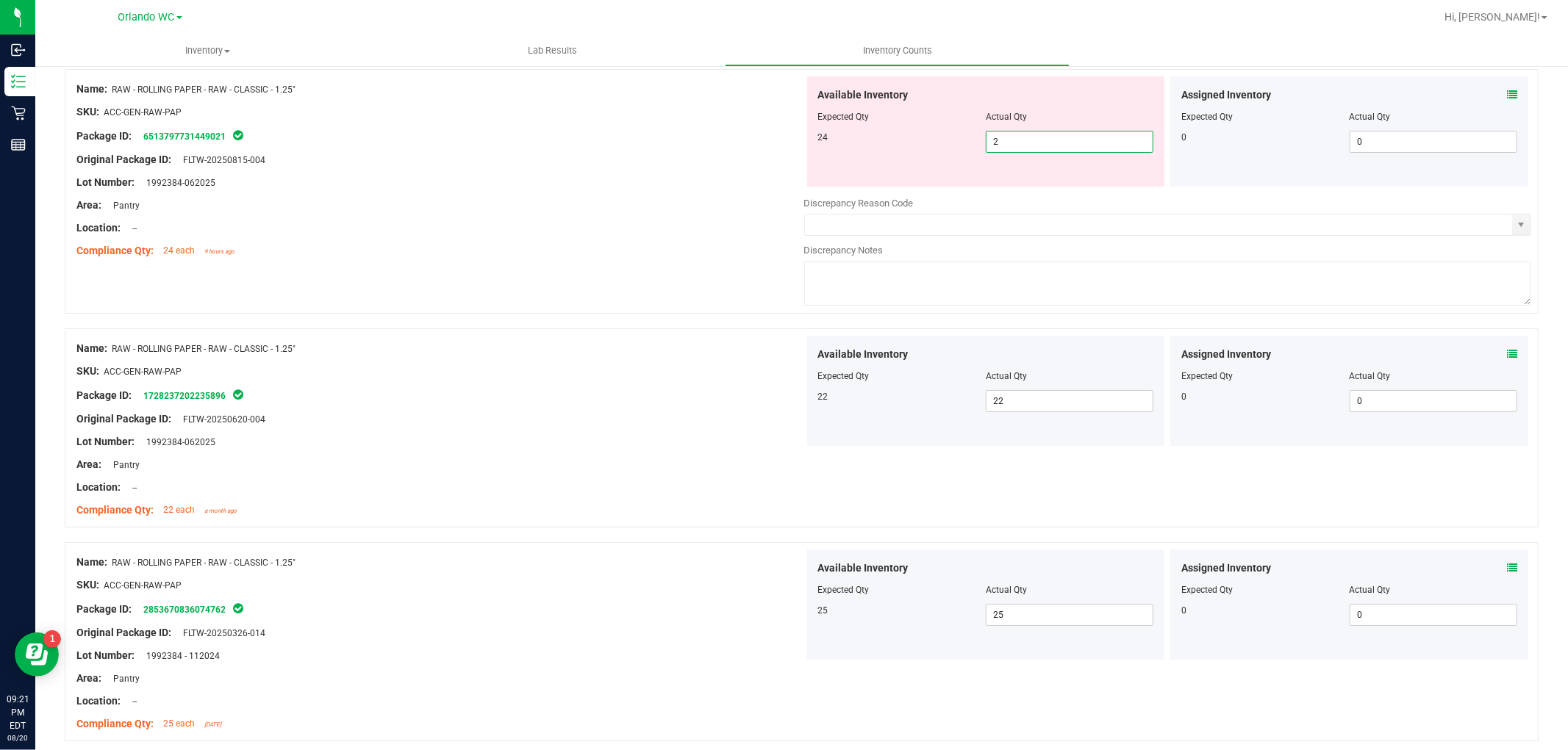
type input "24"
click at [546, 362] on div "Name: RAW - ROLLING PAPER - RAW - CLASSIC - 1.25" SKU: ACC-GEN-RAW-PAP Package …" at bounding box center [440, 429] width 727 height 187
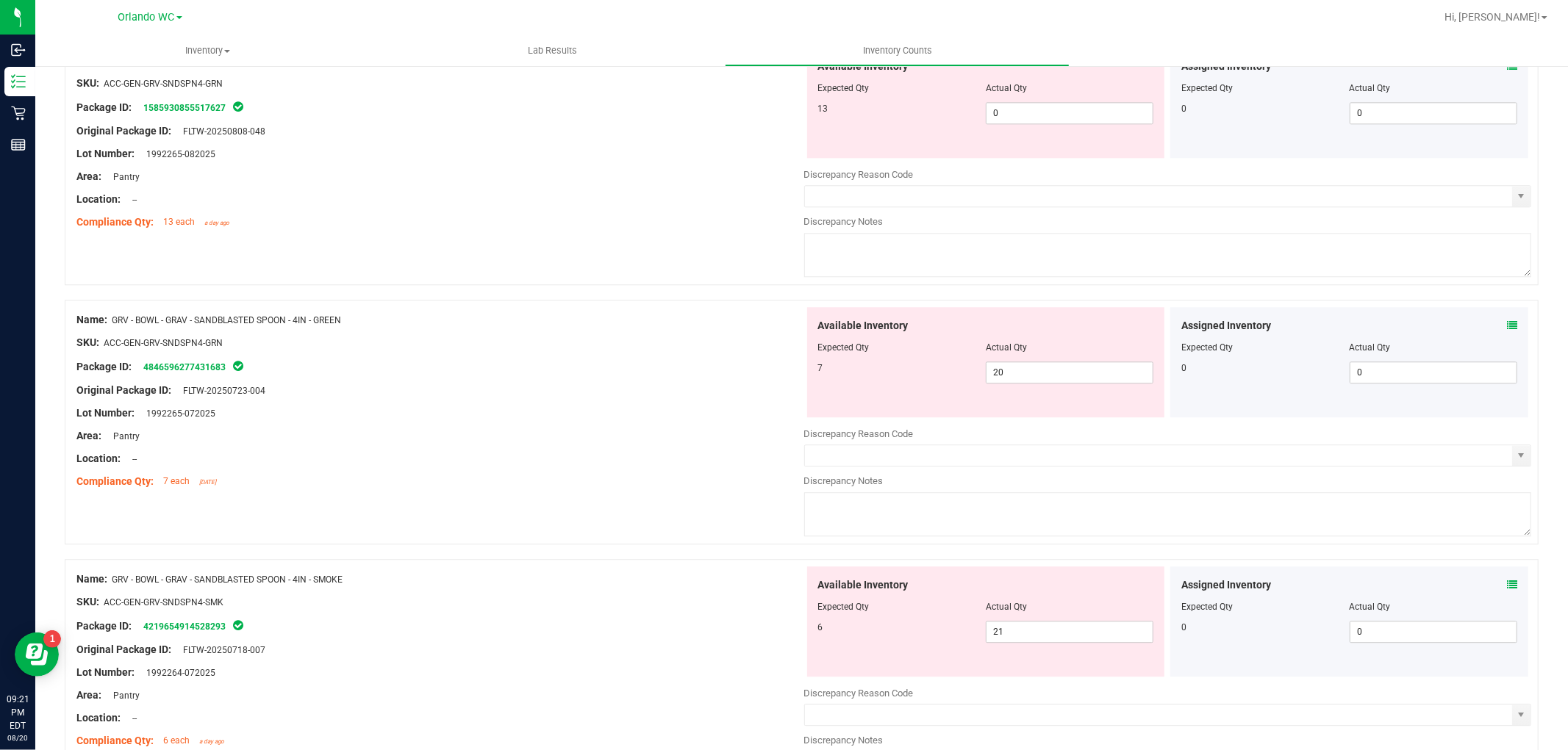
scroll to position [3028, 0]
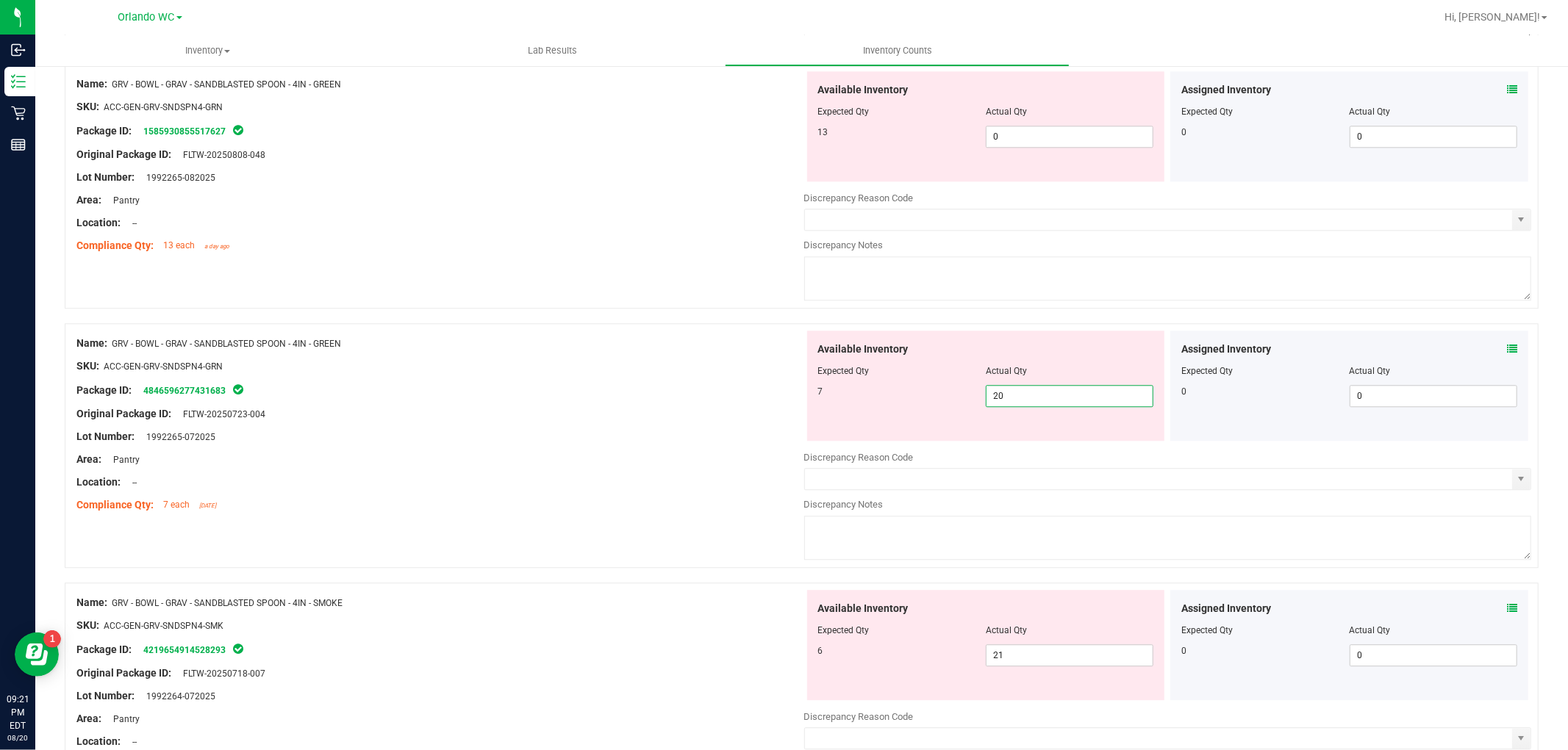
drag, startPoint x: 1027, startPoint y: 407, endPoint x: 343, endPoint y: 425, distance: 684.2
click at [412, 436] on div "Name: GRV - BOWL - GRAV - SANDBLASTED SPOON - 4IN - GREEN SKU: ACC-GEN-GRV-SNDS…" at bounding box center [801, 445] width 1473 height 245
type input "7"
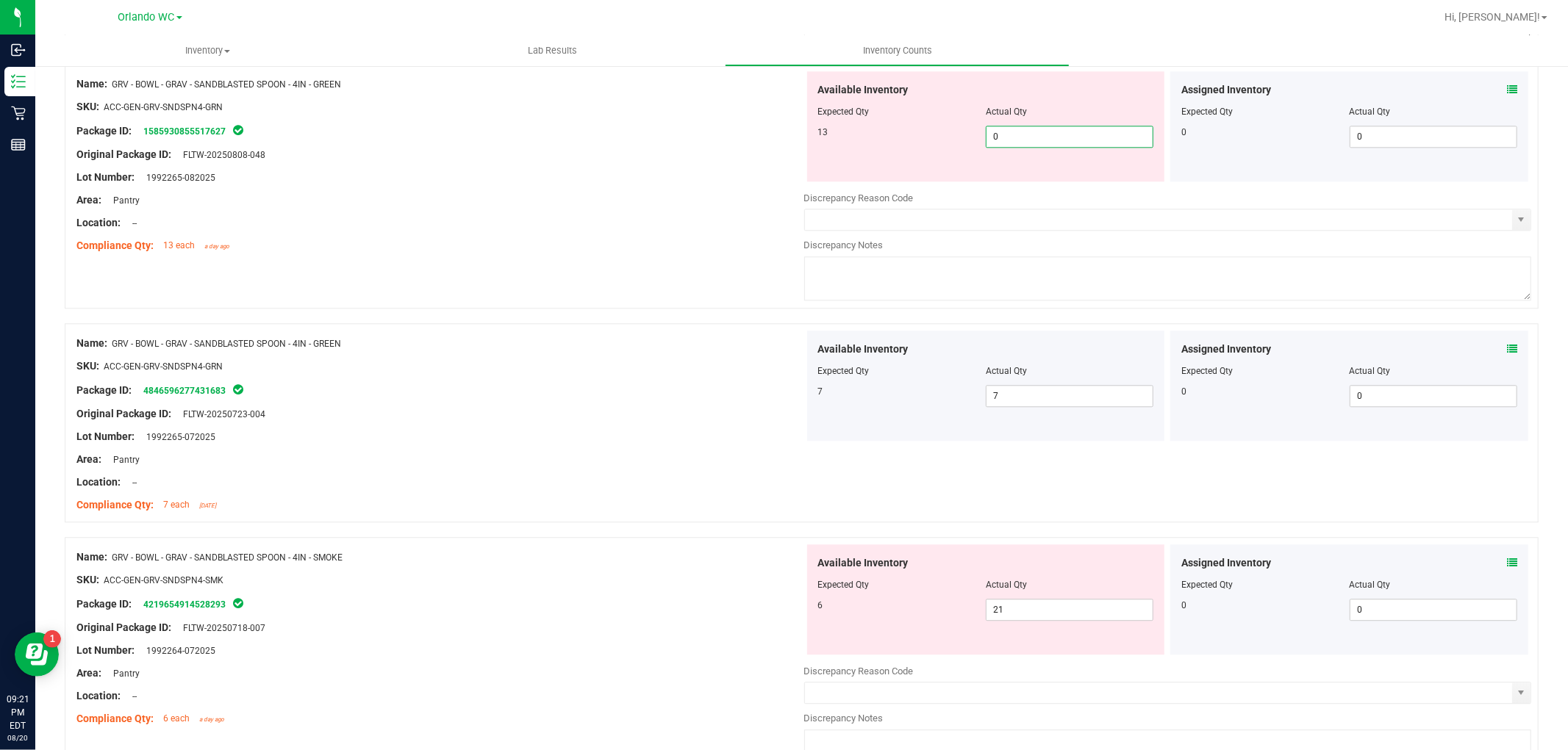
drag, startPoint x: 1019, startPoint y: 148, endPoint x: 791, endPoint y: 137, distance: 228.3
click at [791, 137] on div "Name: GRV - BOWL - GRAV - SANDBLASTED SPOON - 4IN - GREEN SKU: ACC-GEN-GRV-SNDS…" at bounding box center [801, 186] width 1473 height 245
type input "13"
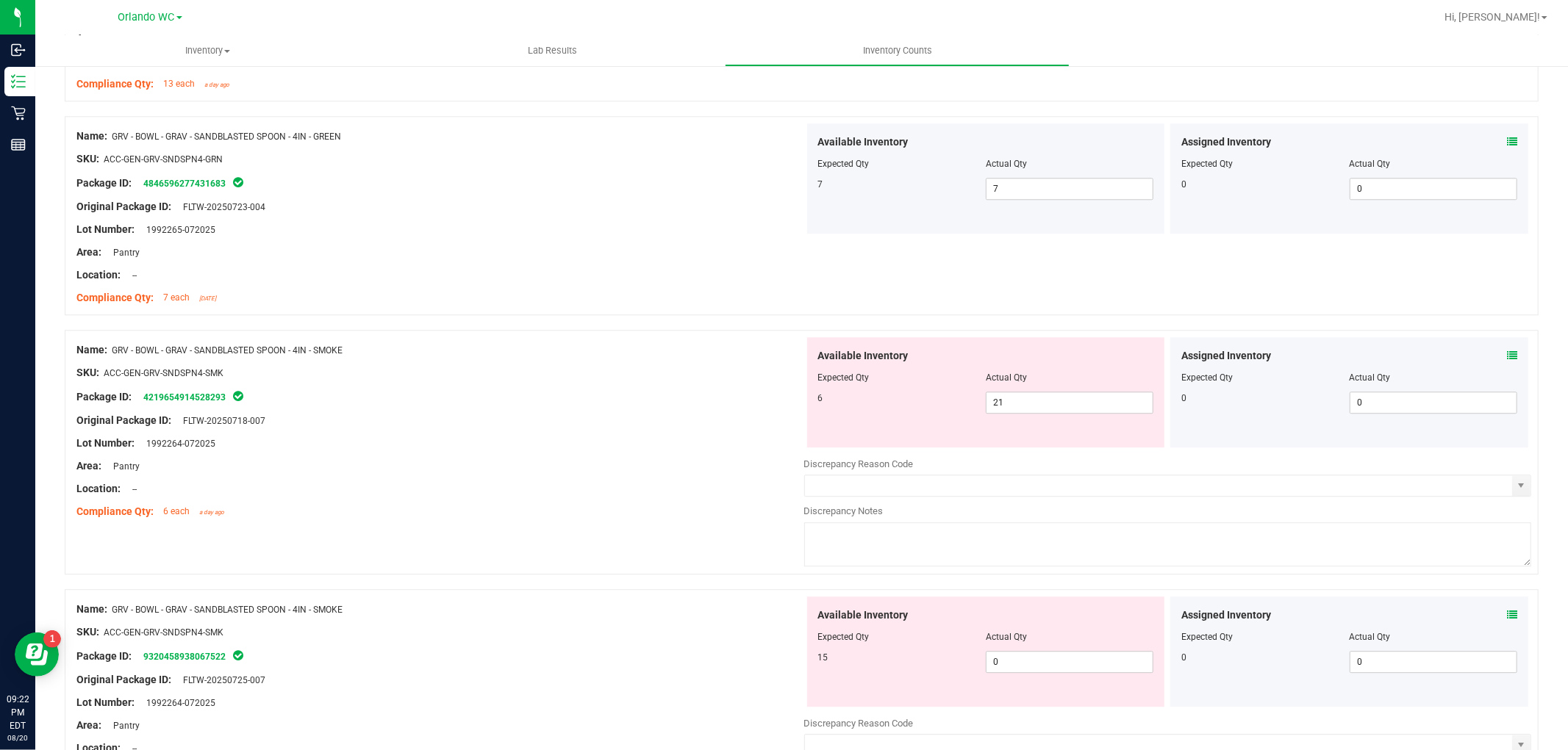
scroll to position [3191, 0]
drag, startPoint x: 1071, startPoint y: 673, endPoint x: 766, endPoint y: 644, distance: 306.4
click at [768, 644] on div "Name: GRV - BOWL - GRAV - SANDBLASTED SPOON - 4IN - SMOKE SKU: ACC-GEN-GRV-SNDS…" at bounding box center [801, 710] width 1473 height 245
type input "15"
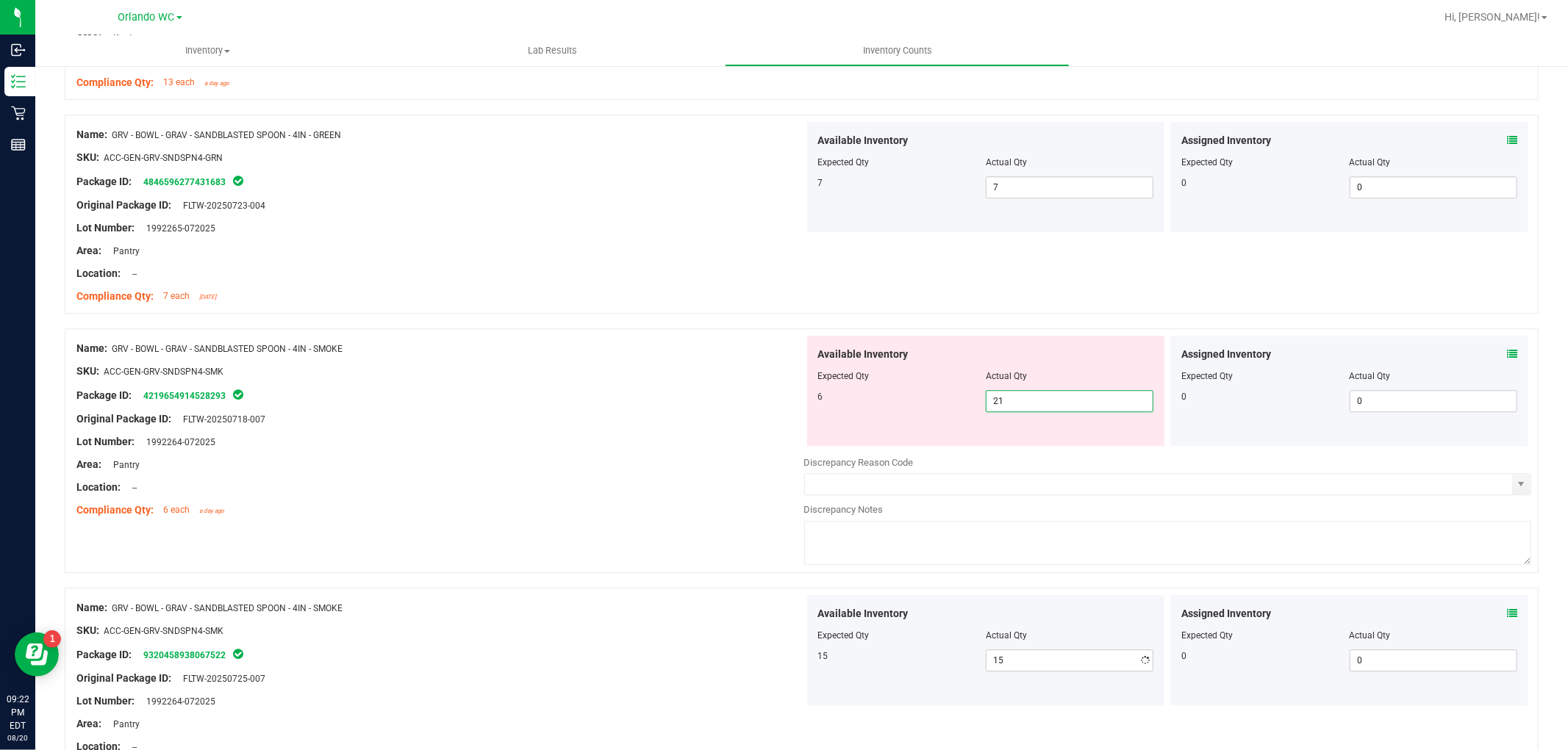
drag, startPoint x: 1055, startPoint y: 401, endPoint x: 1042, endPoint y: 406, distance: 13.9
click at [1050, 406] on span "21 21" at bounding box center [1069, 400] width 168 height 22
drag, startPoint x: 1042, startPoint y: 406, endPoint x: 731, endPoint y: 410, distance: 311.0
click at [731, 409] on div "Name: GRV - BOWL - GRAV - SANDBLASTED SPOON - 4IN - SMOKE SKU: ACC-GEN-GRV-SNDS…" at bounding box center [801, 451] width 1473 height 245
type input "6"
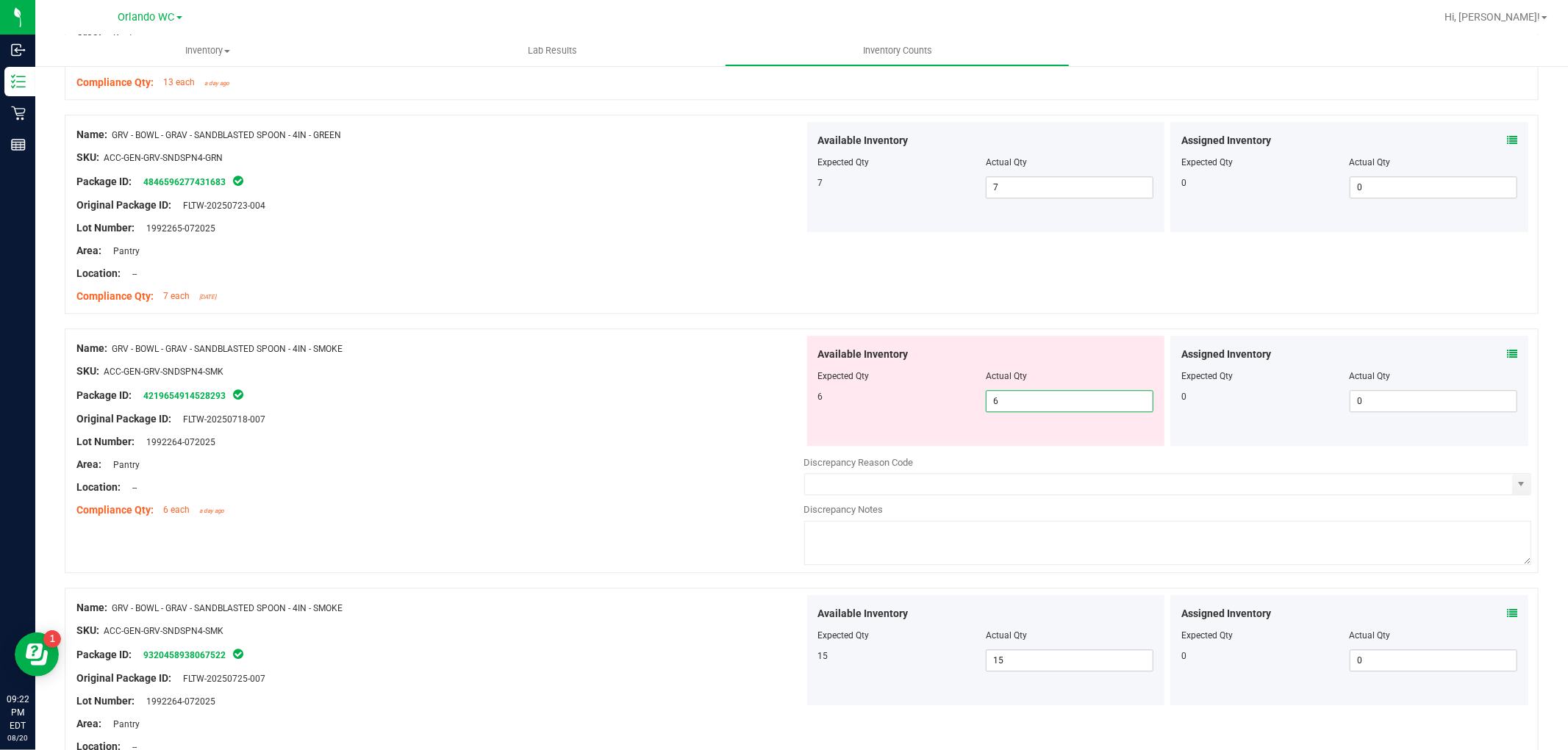
type input "6"
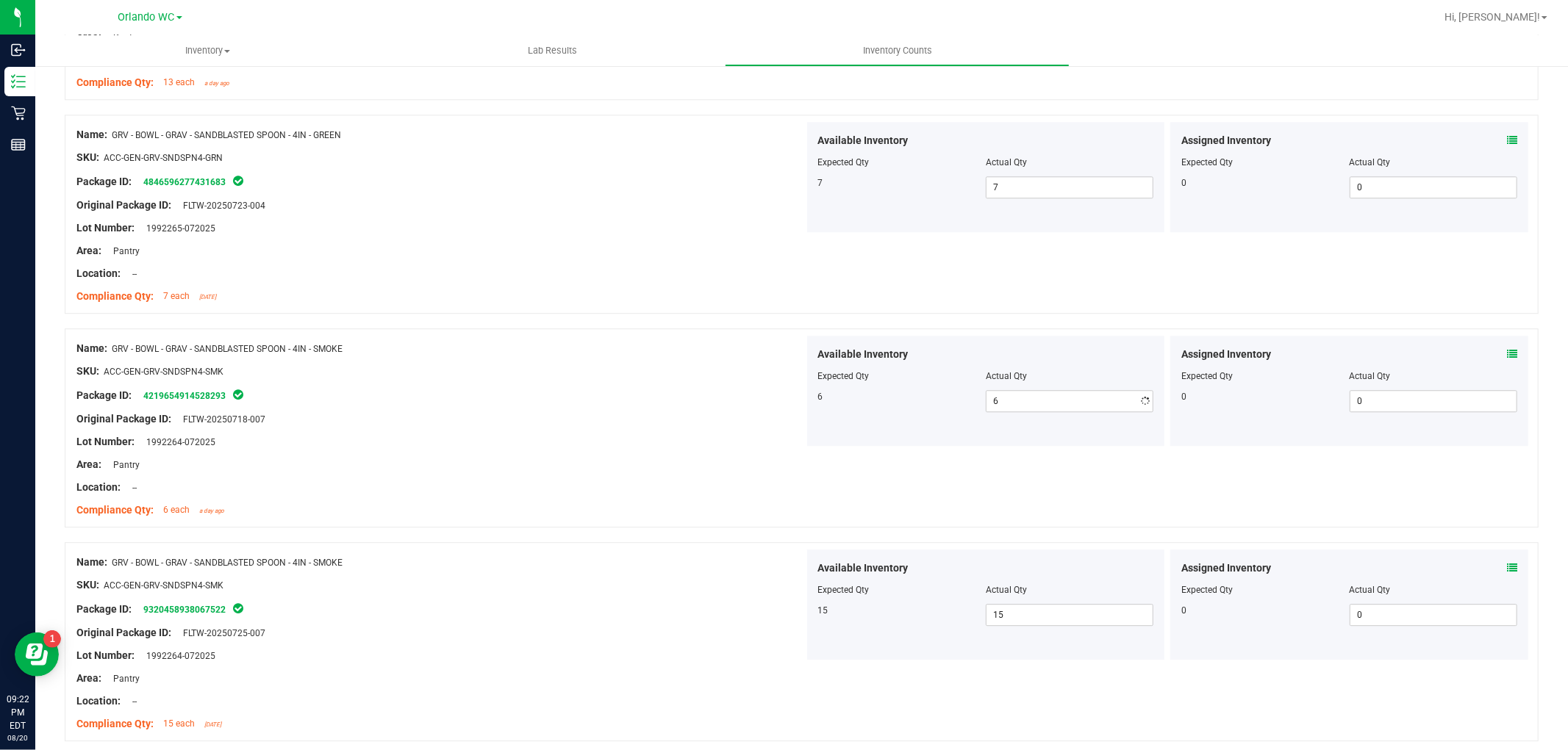
click at [620, 457] on div at bounding box center [440, 453] width 727 height 7
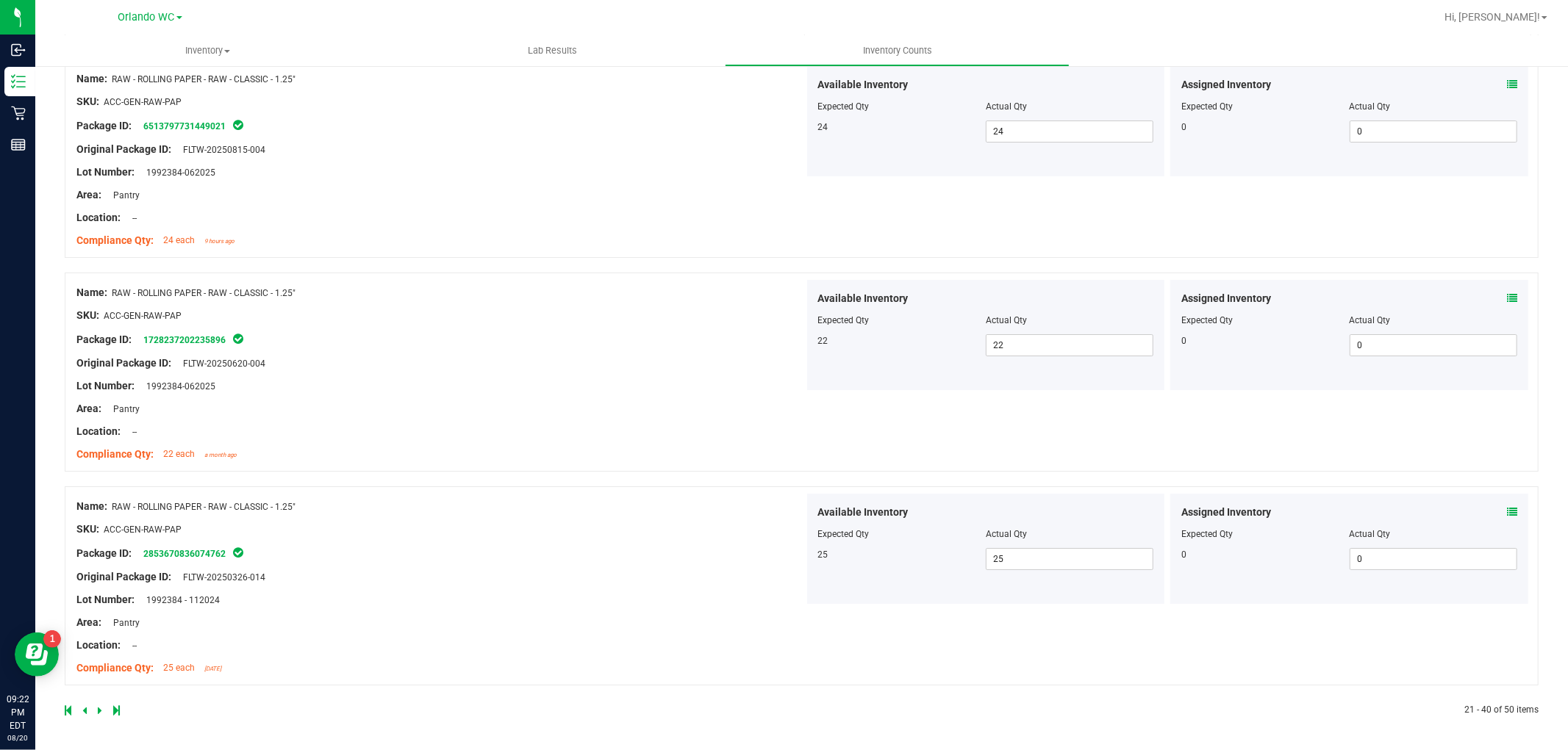
scroll to position [4418, 0]
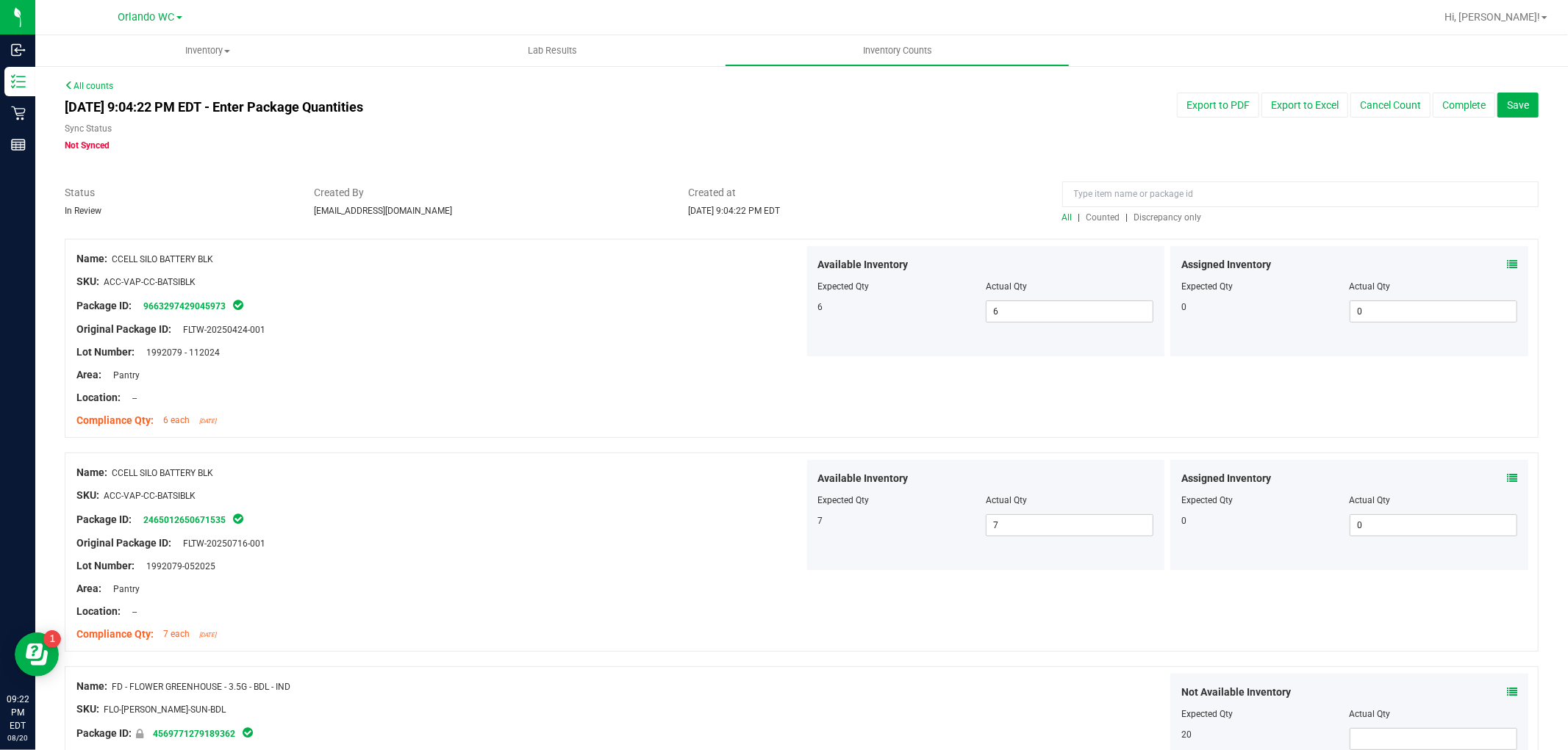
click at [1187, 218] on span "Discrepancy only" at bounding box center [1167, 218] width 68 height 11
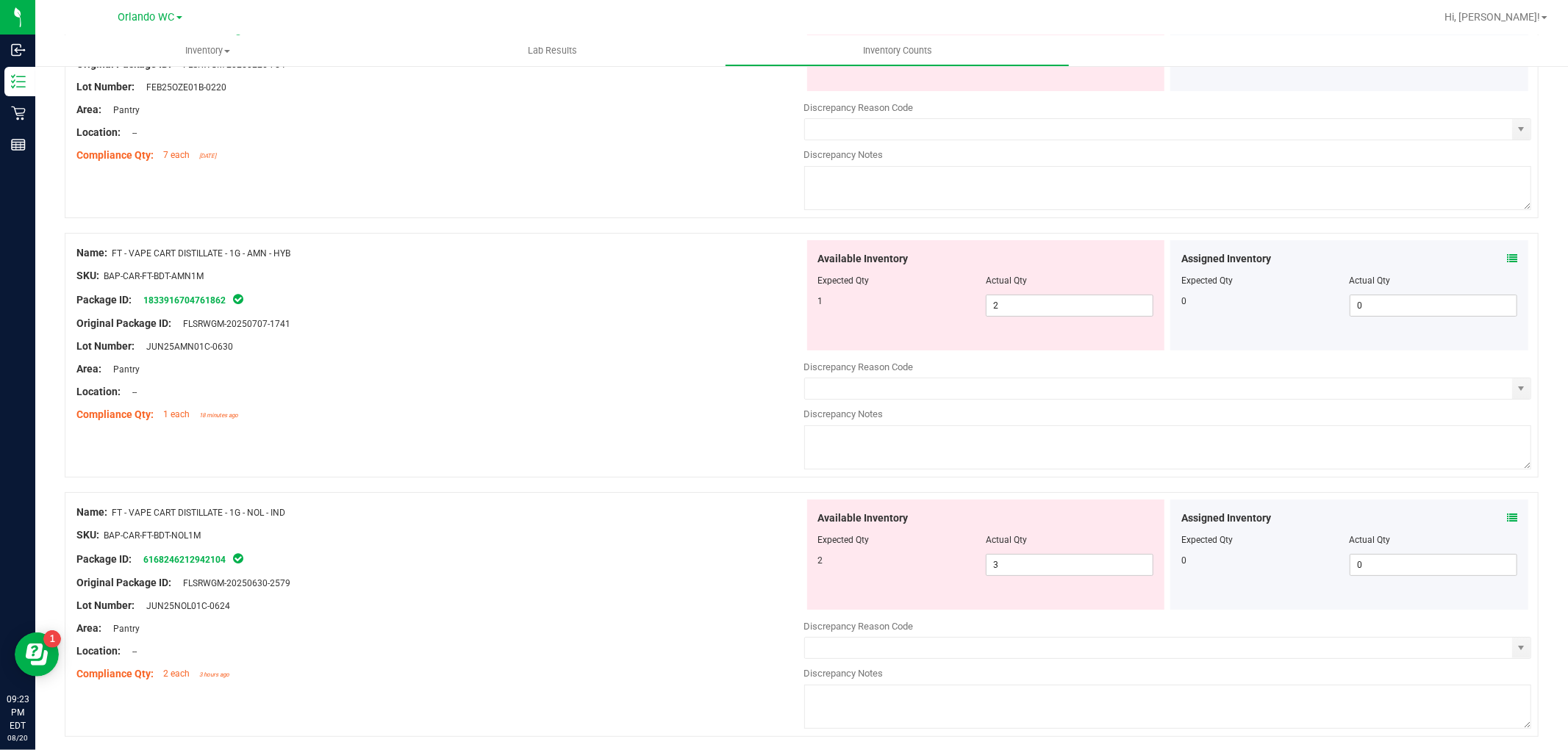
scroll to position [4742, 0]
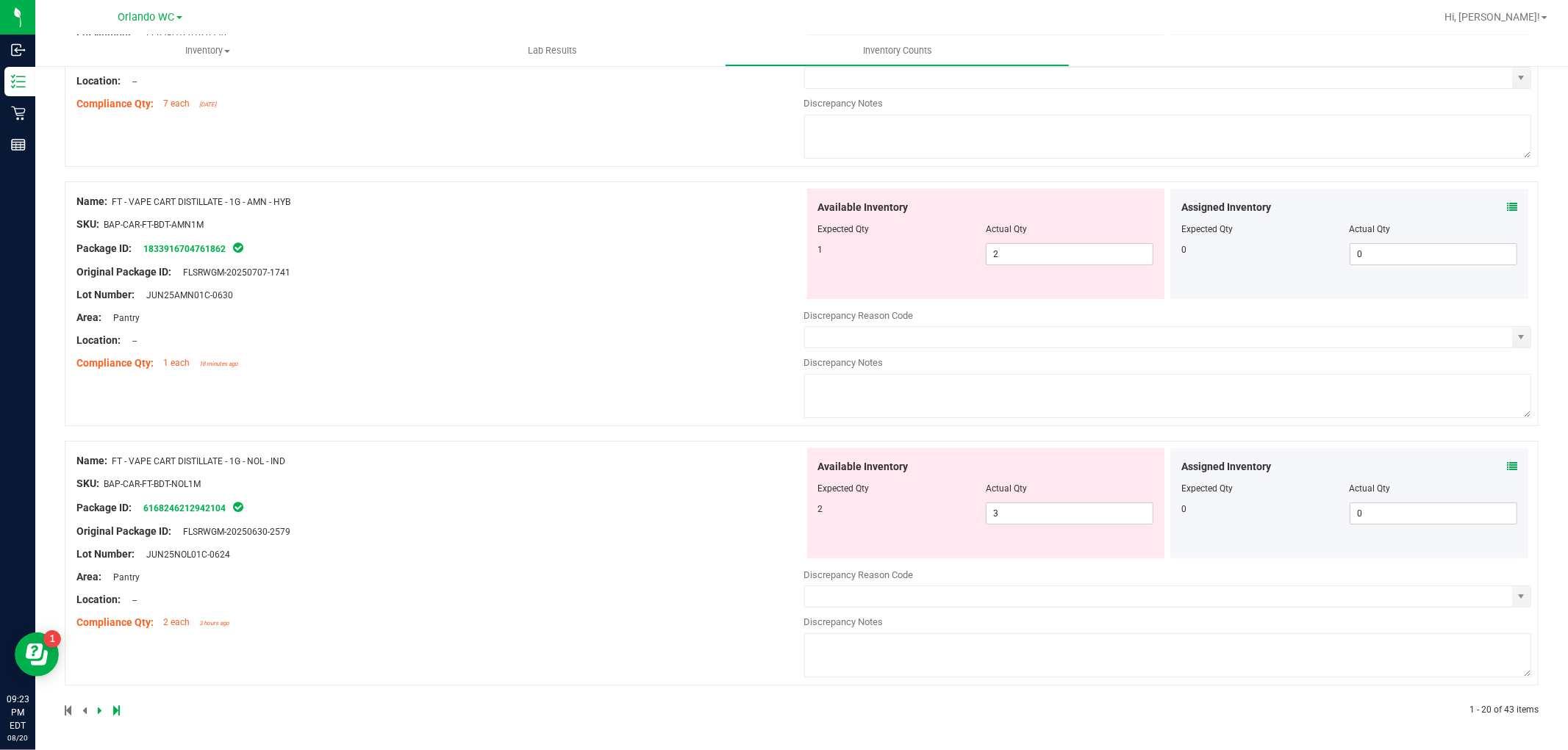
click at [96, 711] on div at bounding box center [433, 710] width 737 height 13
click at [101, 710] on icon at bounding box center [99, 710] width 4 height 9
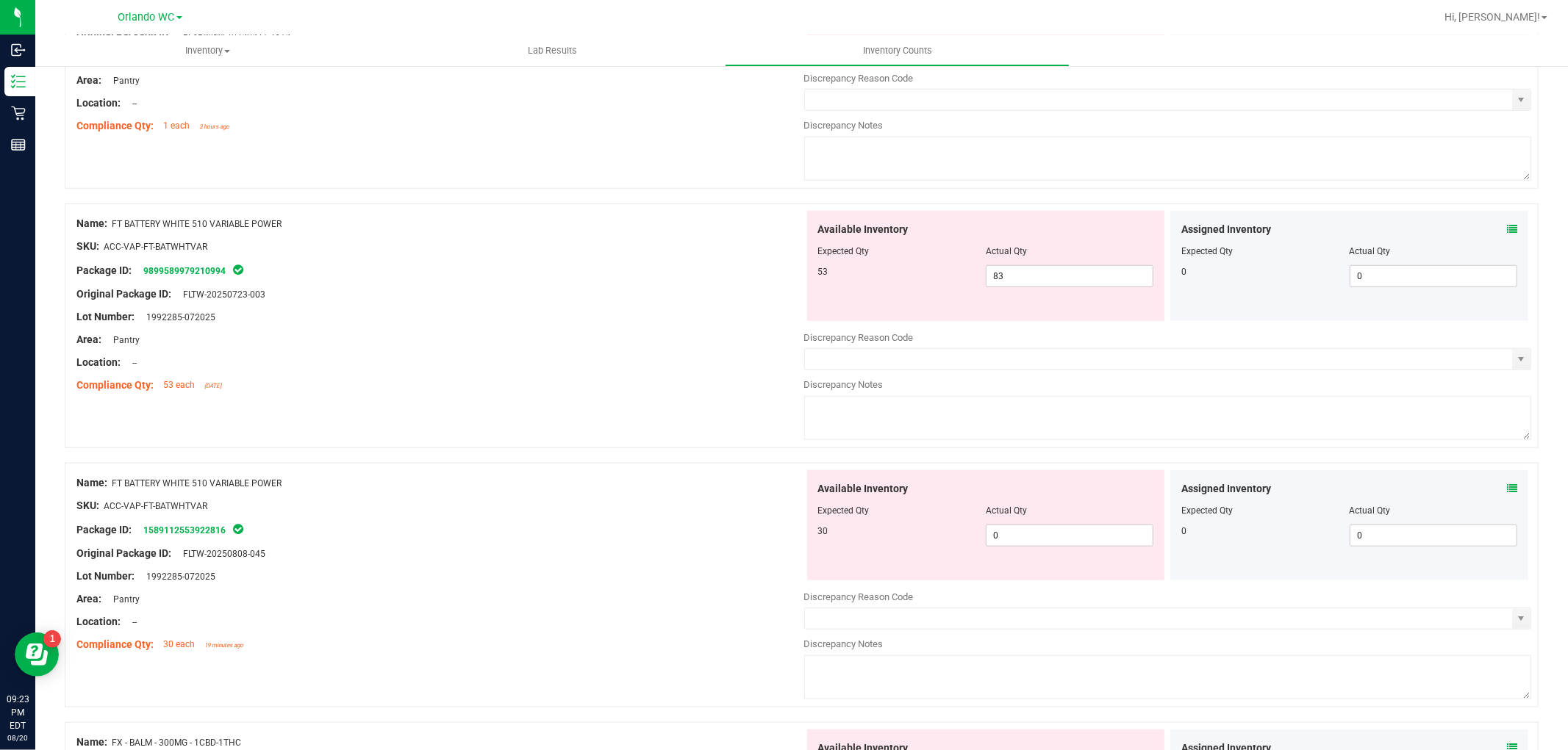
scroll to position [1143, 0]
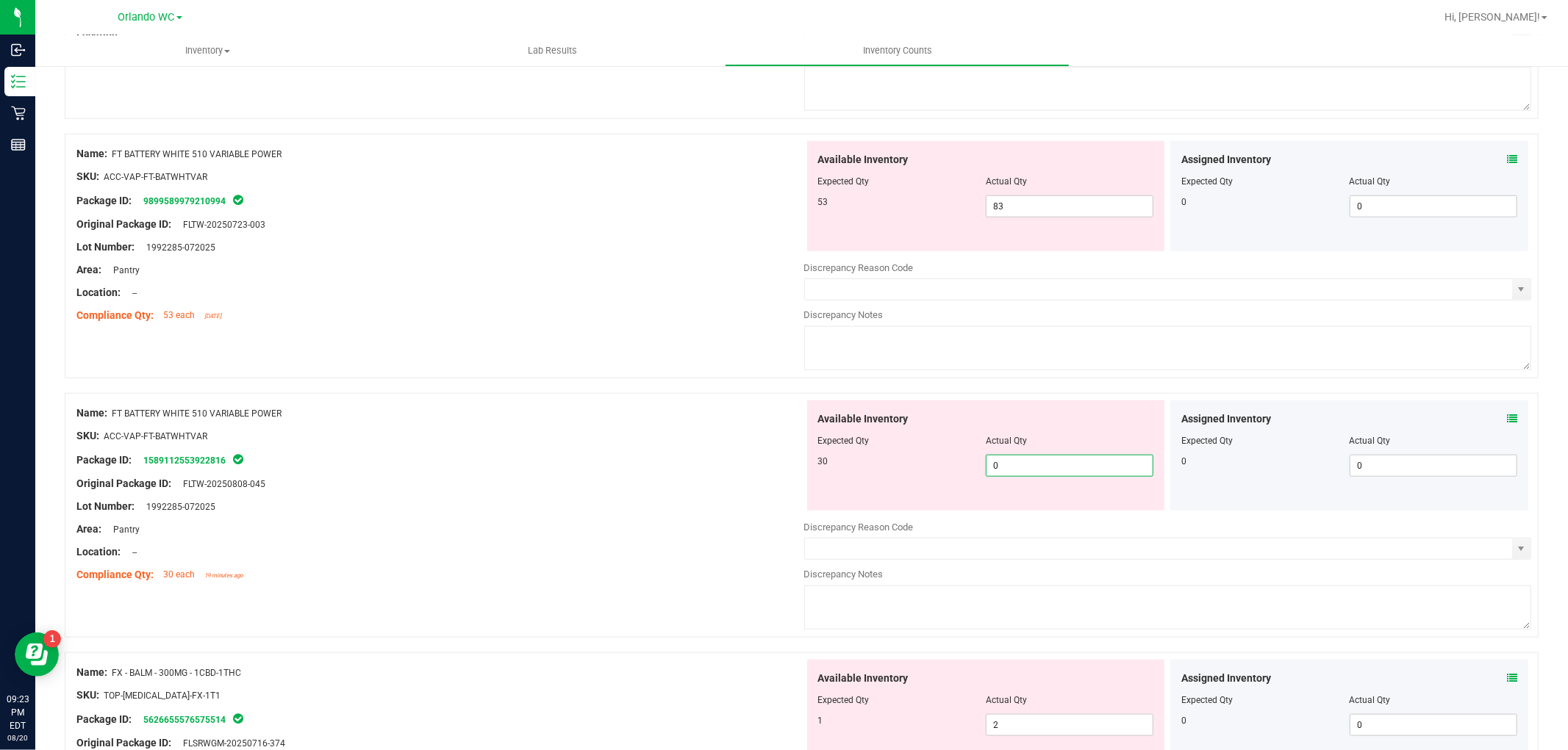
drag, startPoint x: 1015, startPoint y: 465, endPoint x: 941, endPoint y: 472, distance: 74.3
click at [941, 472] on div "30 0 0" at bounding box center [986, 465] width 336 height 22
type input "30"
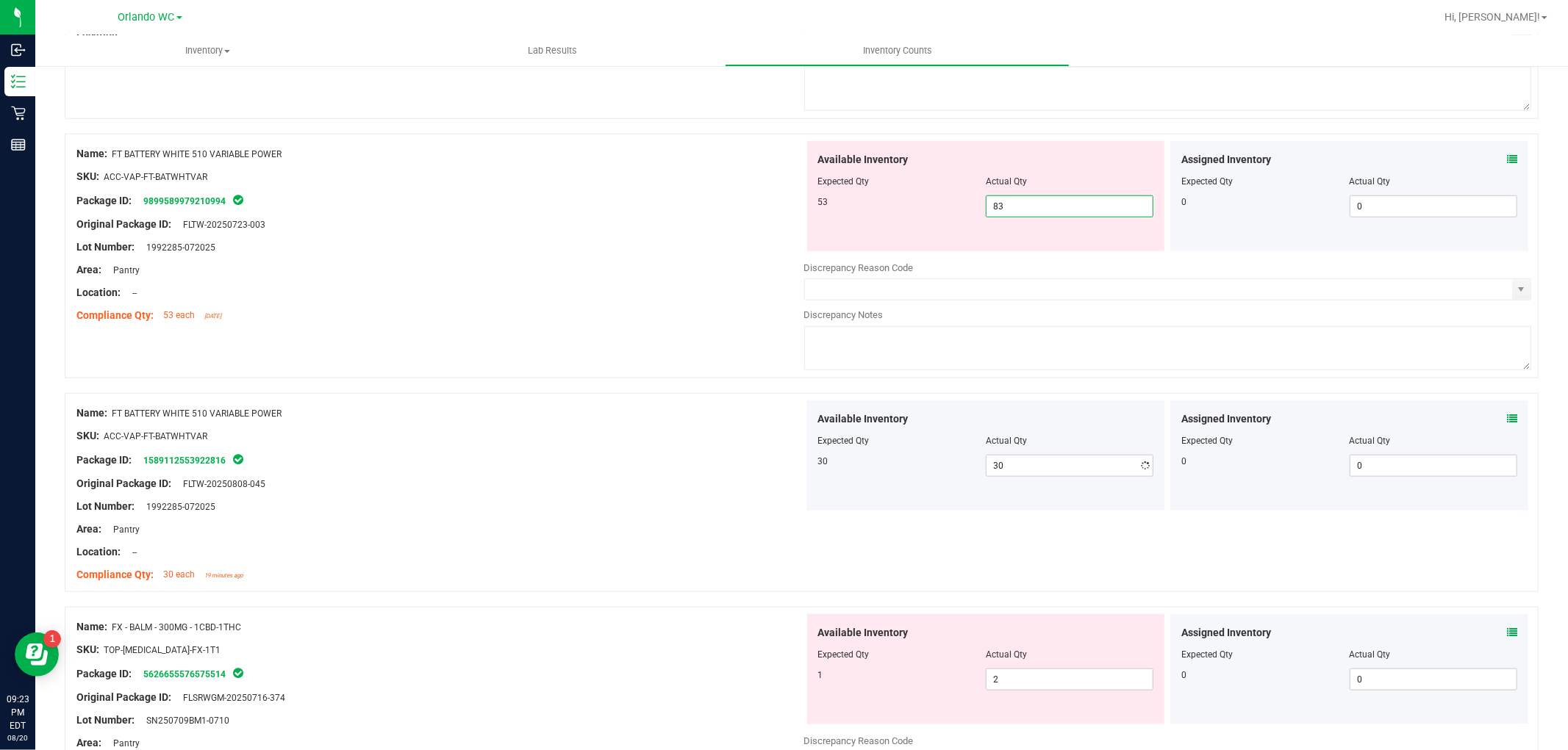
drag, startPoint x: 1049, startPoint y: 200, endPoint x: 787, endPoint y: 144, distance: 267.9
click at [787, 144] on div "Name: FT BATTERY WHITE 510 VARIABLE POWER SKU: ACC-VAP-FT-BATWHTVAR Package ID:…" at bounding box center [801, 256] width 1473 height 245
type input "53"
click at [621, 255] on div "Lot Number: 1992285-072025" at bounding box center [440, 248] width 727 height 16
type input "53"
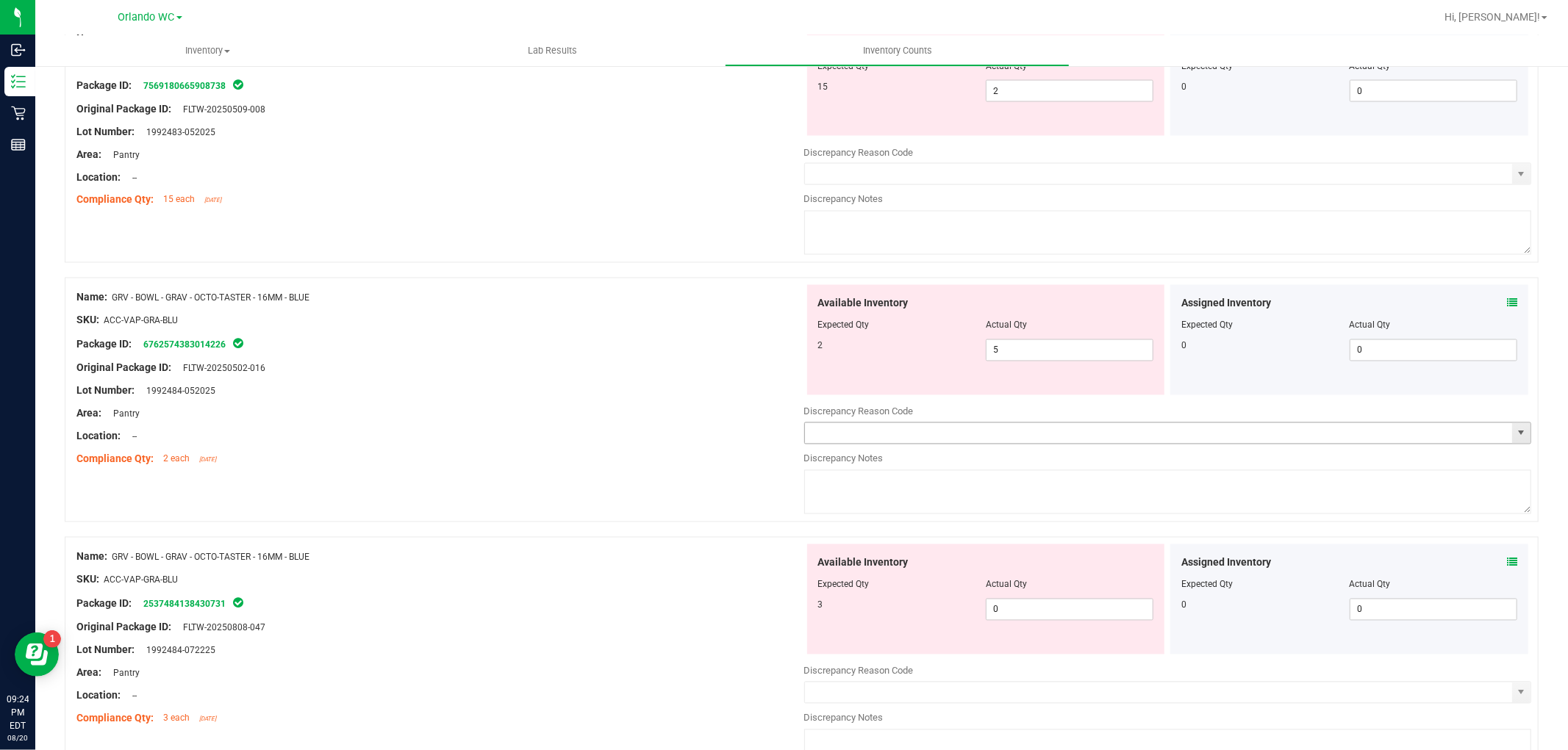
scroll to position [2286, 0]
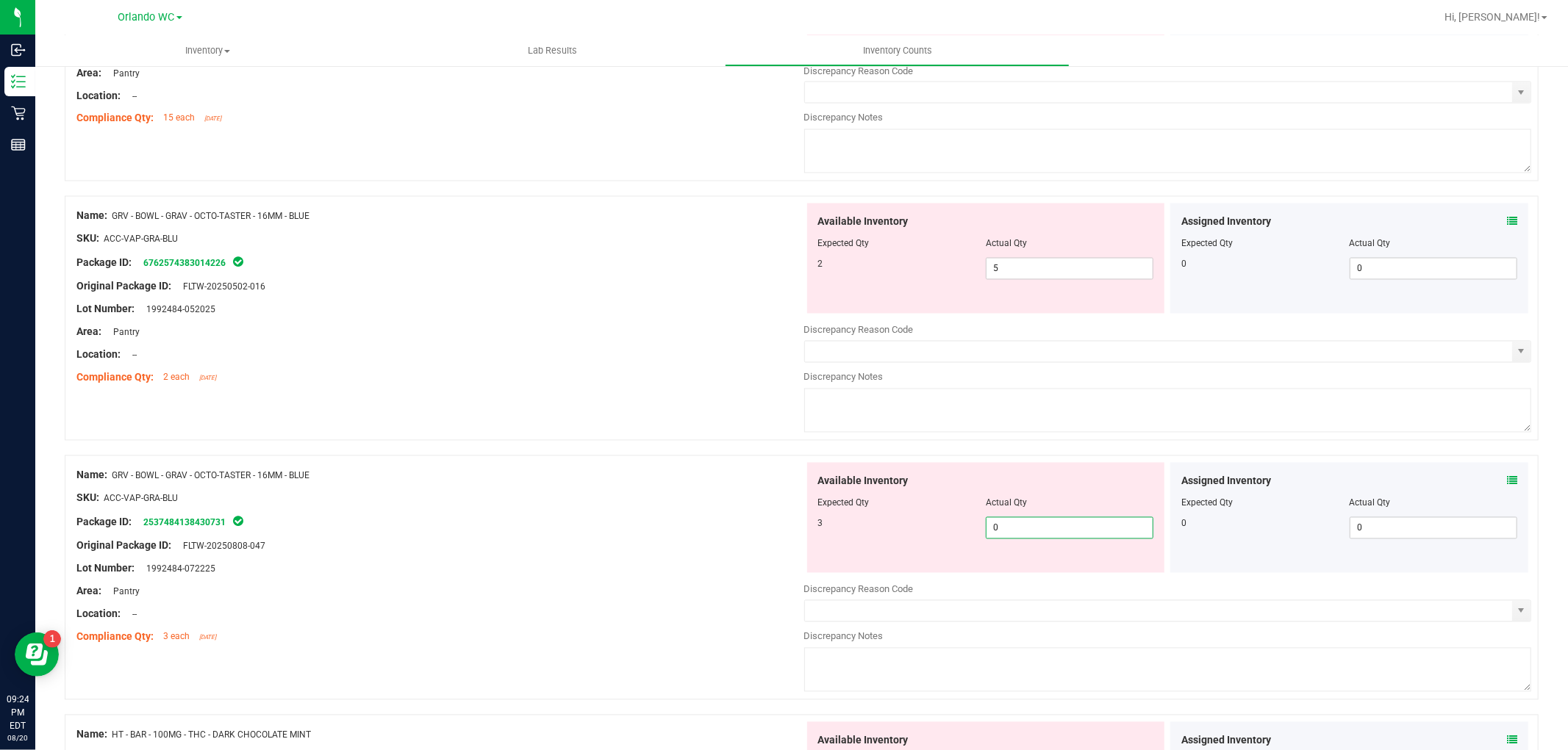
drag, startPoint x: 1037, startPoint y: 528, endPoint x: 890, endPoint y: 511, distance: 148.0
click at [890, 511] on div "Available Inventory Expected Qty Actual Qty 3 0 0" at bounding box center [986, 517] width 358 height 110
type input "3"
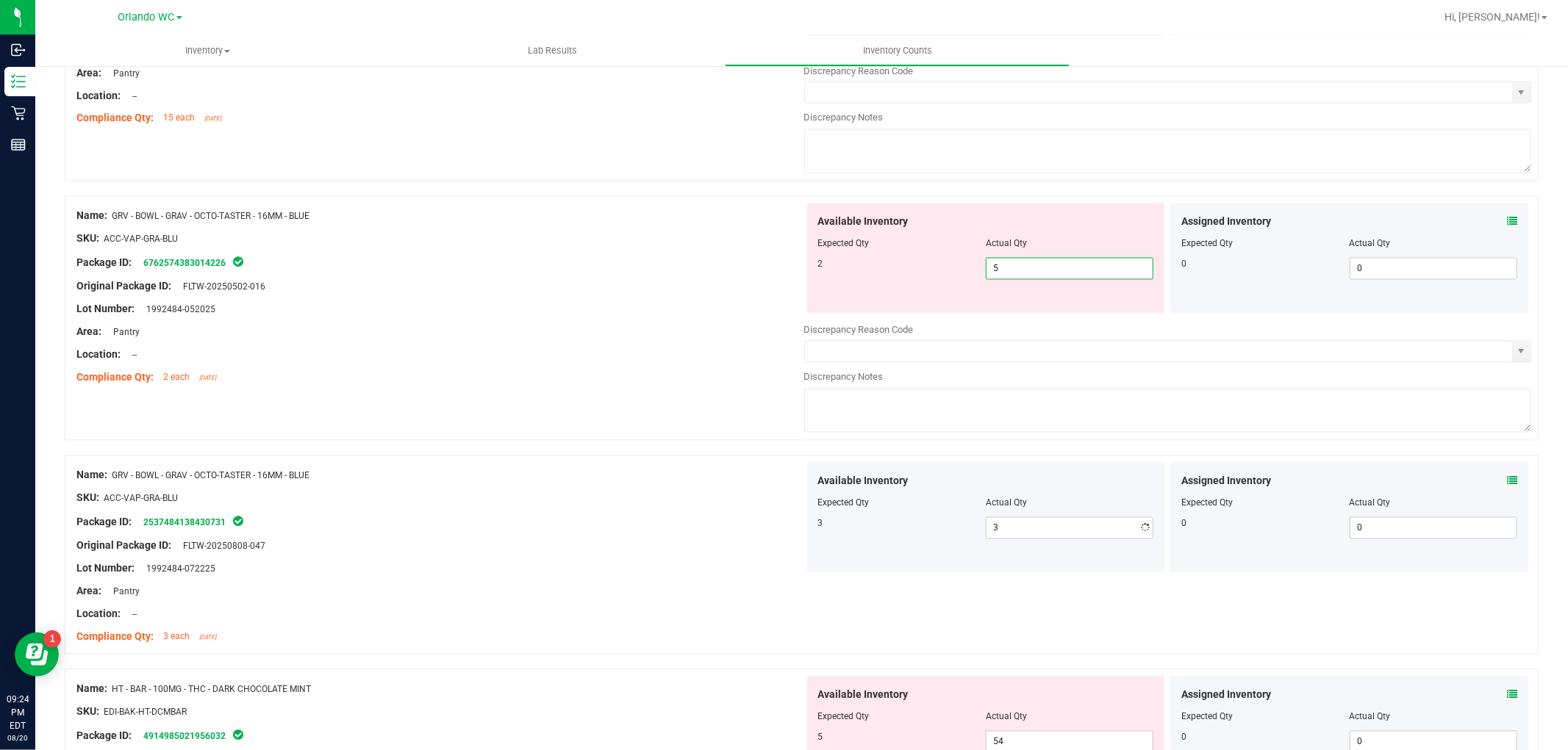
drag, startPoint x: 1057, startPoint y: 272, endPoint x: 634, endPoint y: 158, distance: 438.1
click at [634, 160] on div "Name: FT - VAPE CART DISTILLATE - 1G - OZE - HYI SKU: BAP-CAR-FT-BDT-OZE1M Pack…" at bounding box center [801, 487] width 1473 height 5067
type input "2"
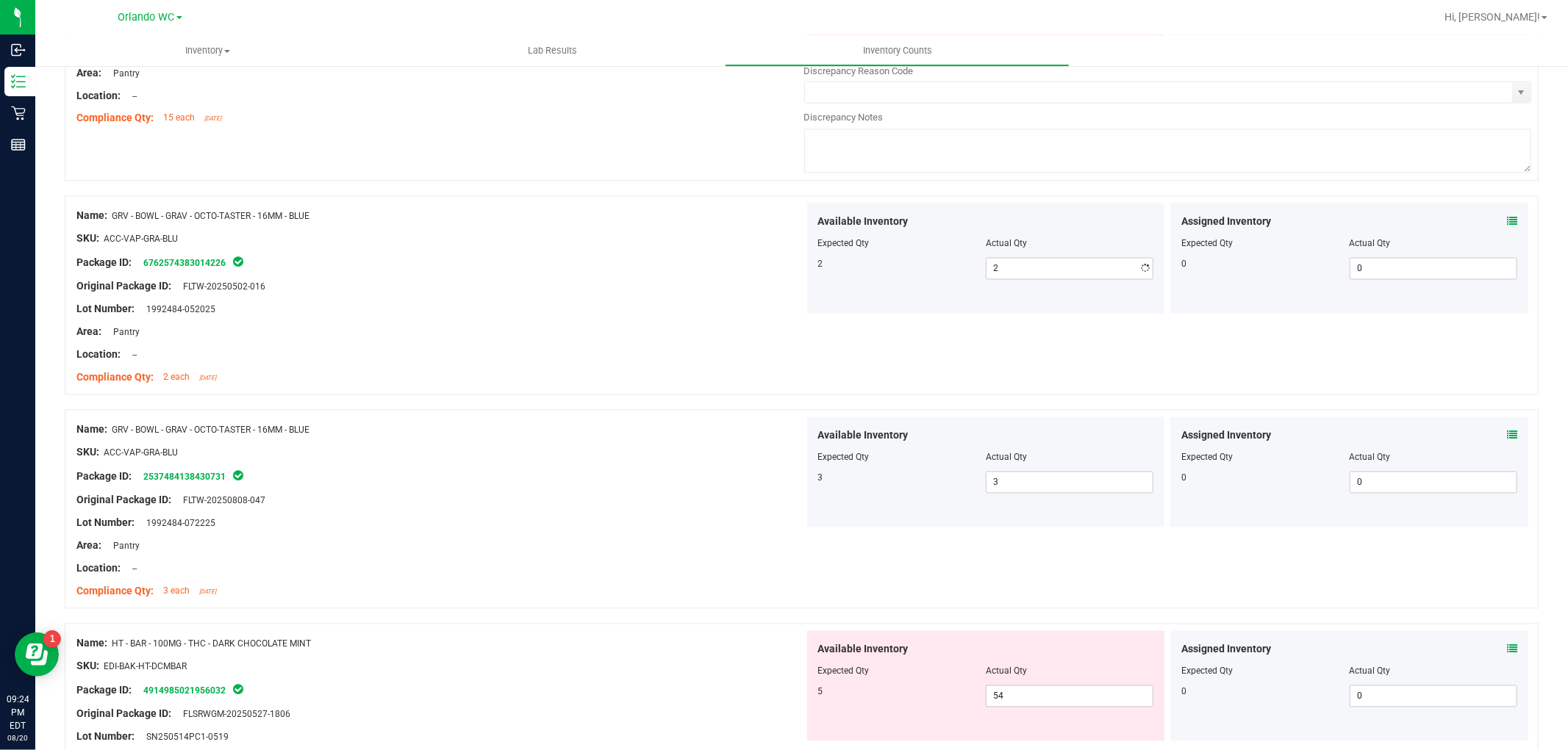
click at [415, 261] on div "Package ID: 6762574383014226" at bounding box center [440, 263] width 727 height 18
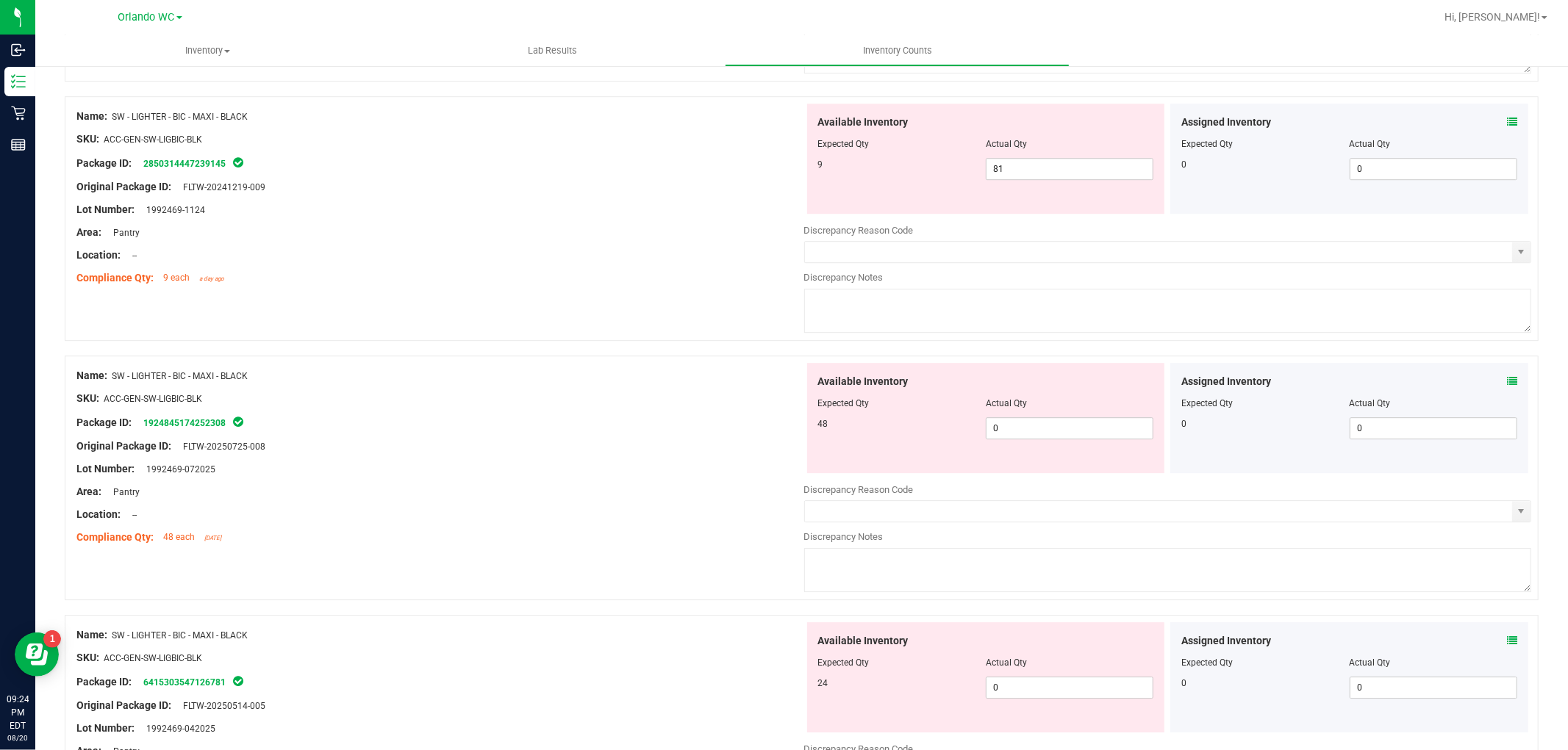
scroll to position [3674, 0]
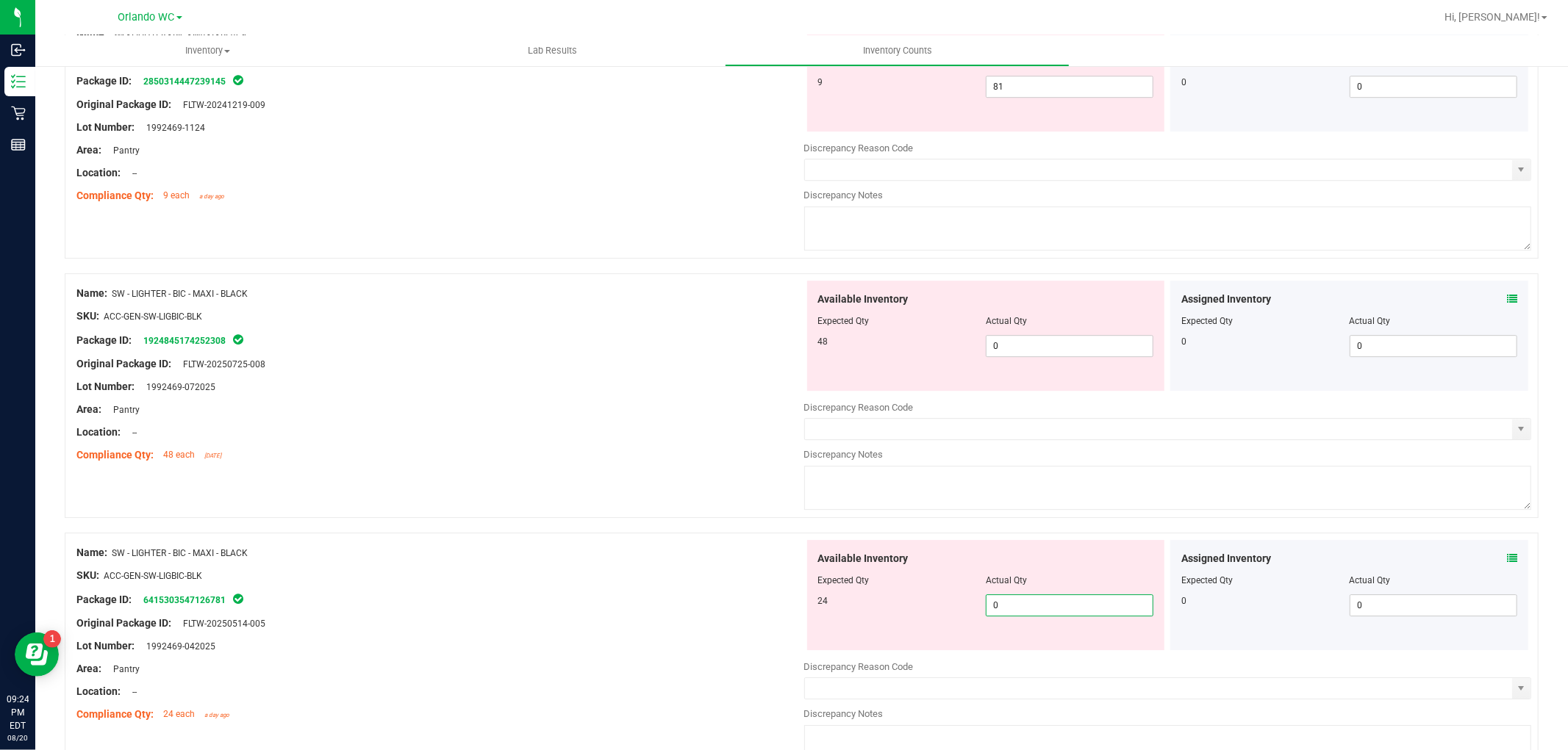
drag, startPoint x: 1037, startPoint y: 613, endPoint x: 872, endPoint y: 579, distance: 168.5
click at [872, 579] on div "Available Inventory Expected Qty Actual Qty 24 0 0" at bounding box center [986, 595] width 358 height 110
type input "24"
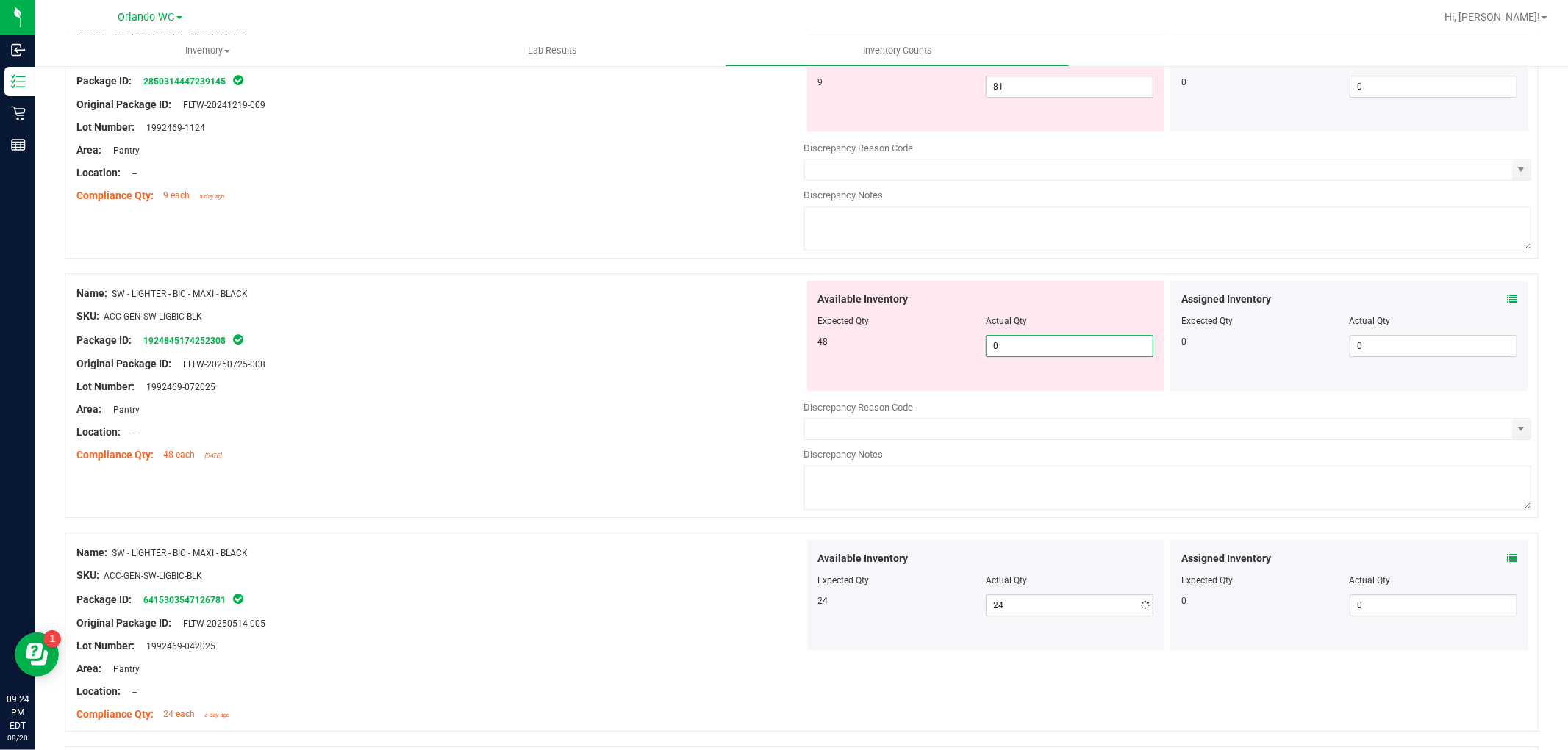
drag, startPoint x: 1020, startPoint y: 350, endPoint x: 893, endPoint y: 336, distance: 127.8
click at [893, 336] on div "Available Inventory Expected Qty Actual Qty 48 0 0" at bounding box center [986, 335] width 358 height 110
type input "48"
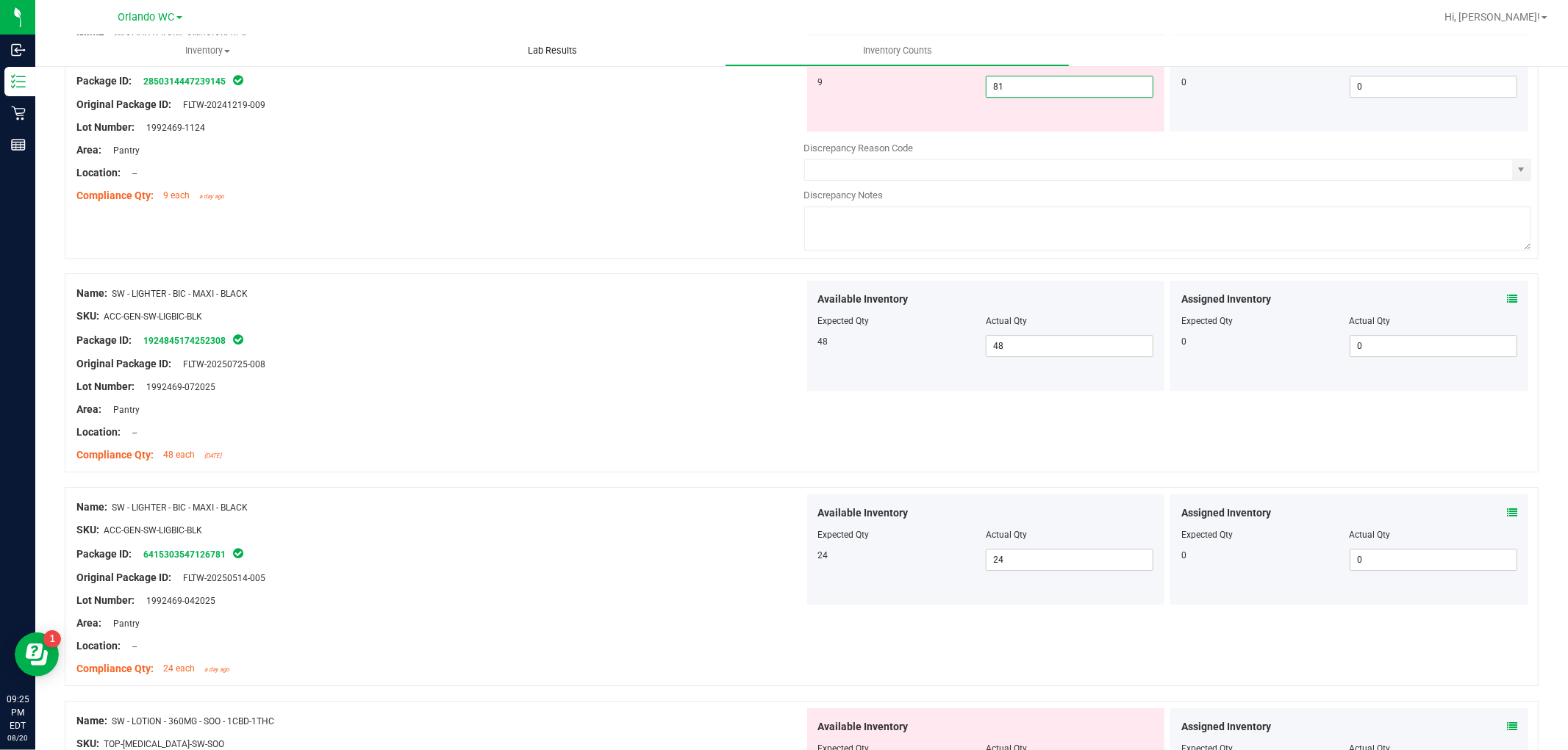
drag, startPoint x: 1026, startPoint y: 104, endPoint x: 693, endPoint y: 55, distance: 336.6
type input "9"
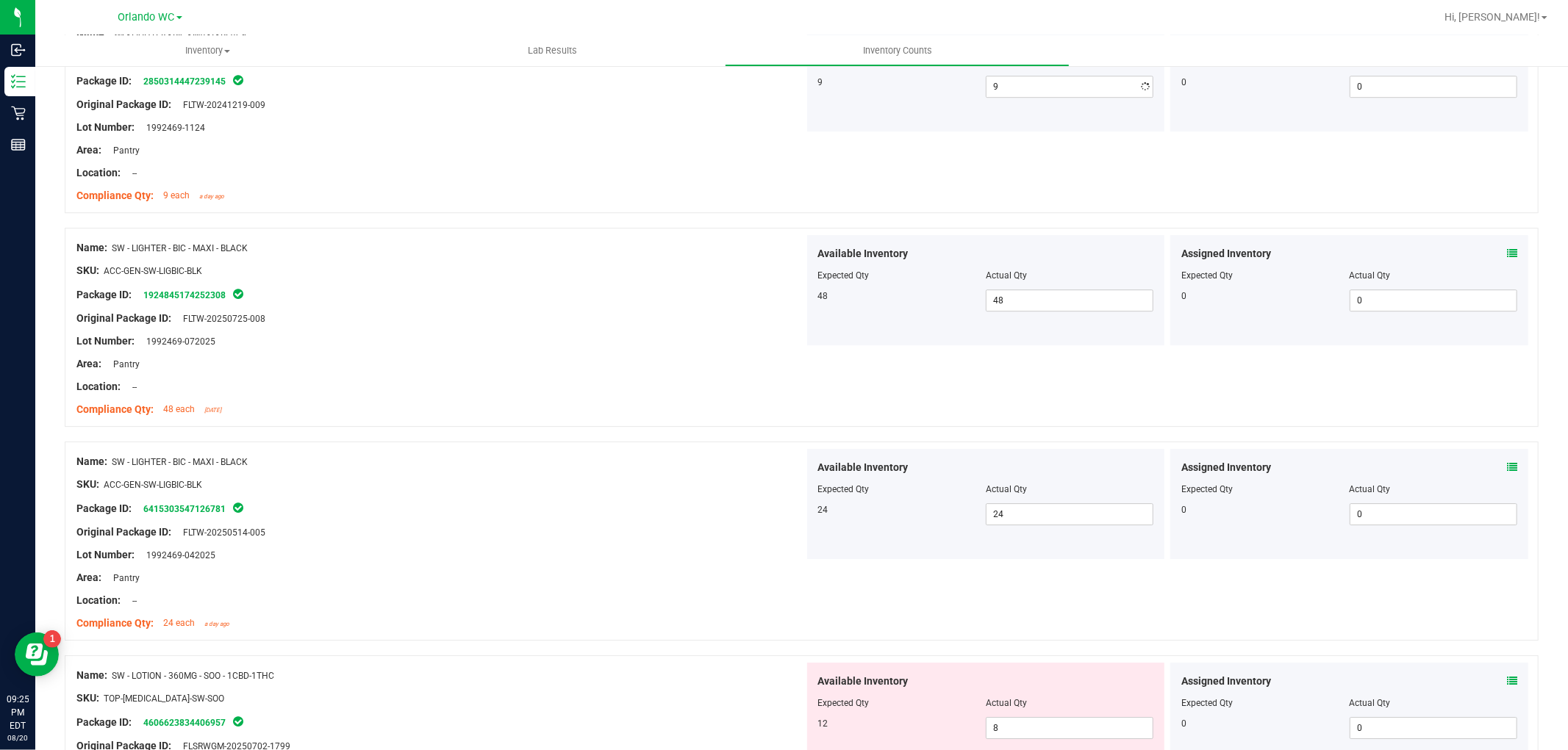
click at [402, 227] on div "Name: SW - LIGHTER - BIC - MAXI - BLACK SKU: ACC-GEN-SW-LIGBIC-BLK Package ID: …" at bounding box center [801, 120] width 1473 height 213
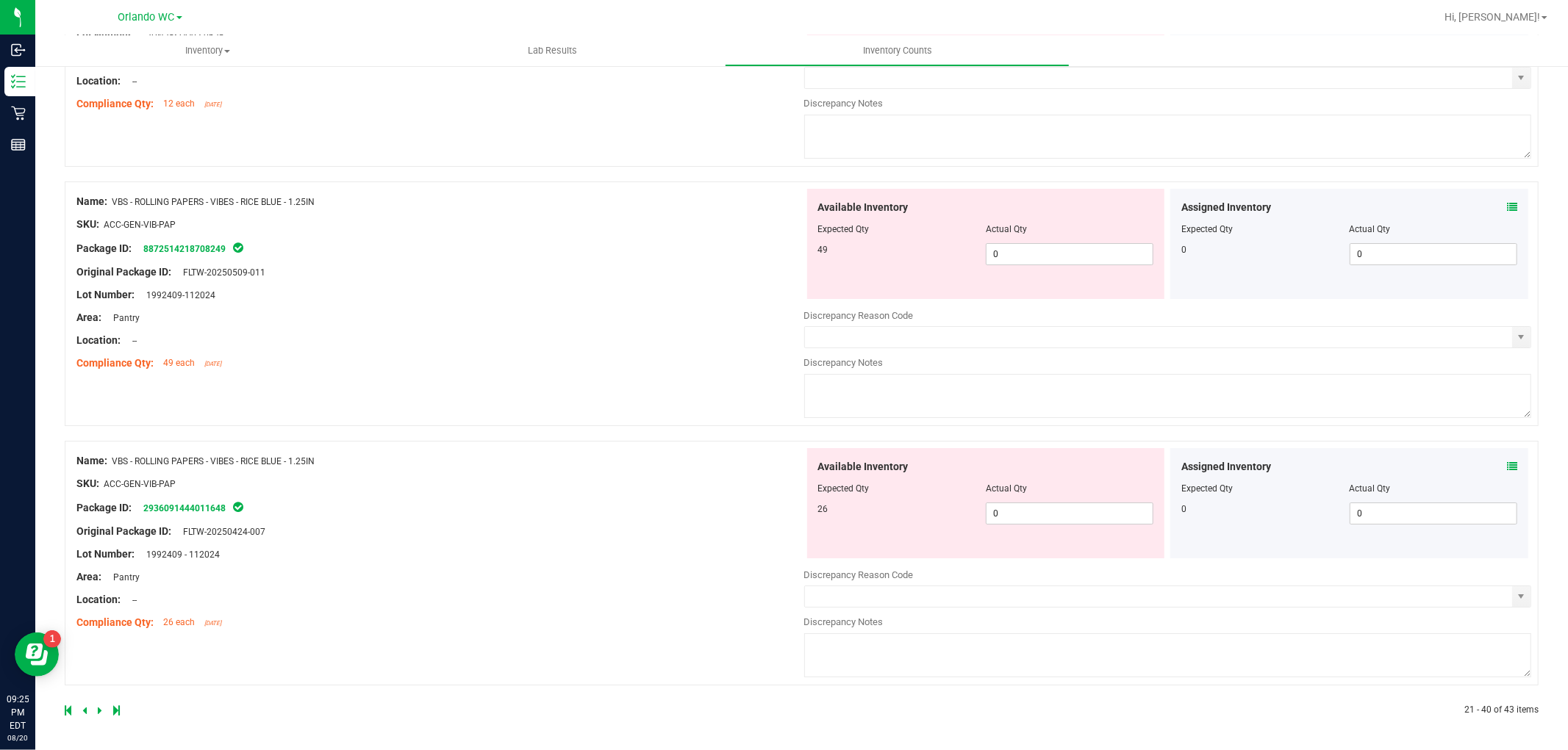
scroll to position [4418, 0]
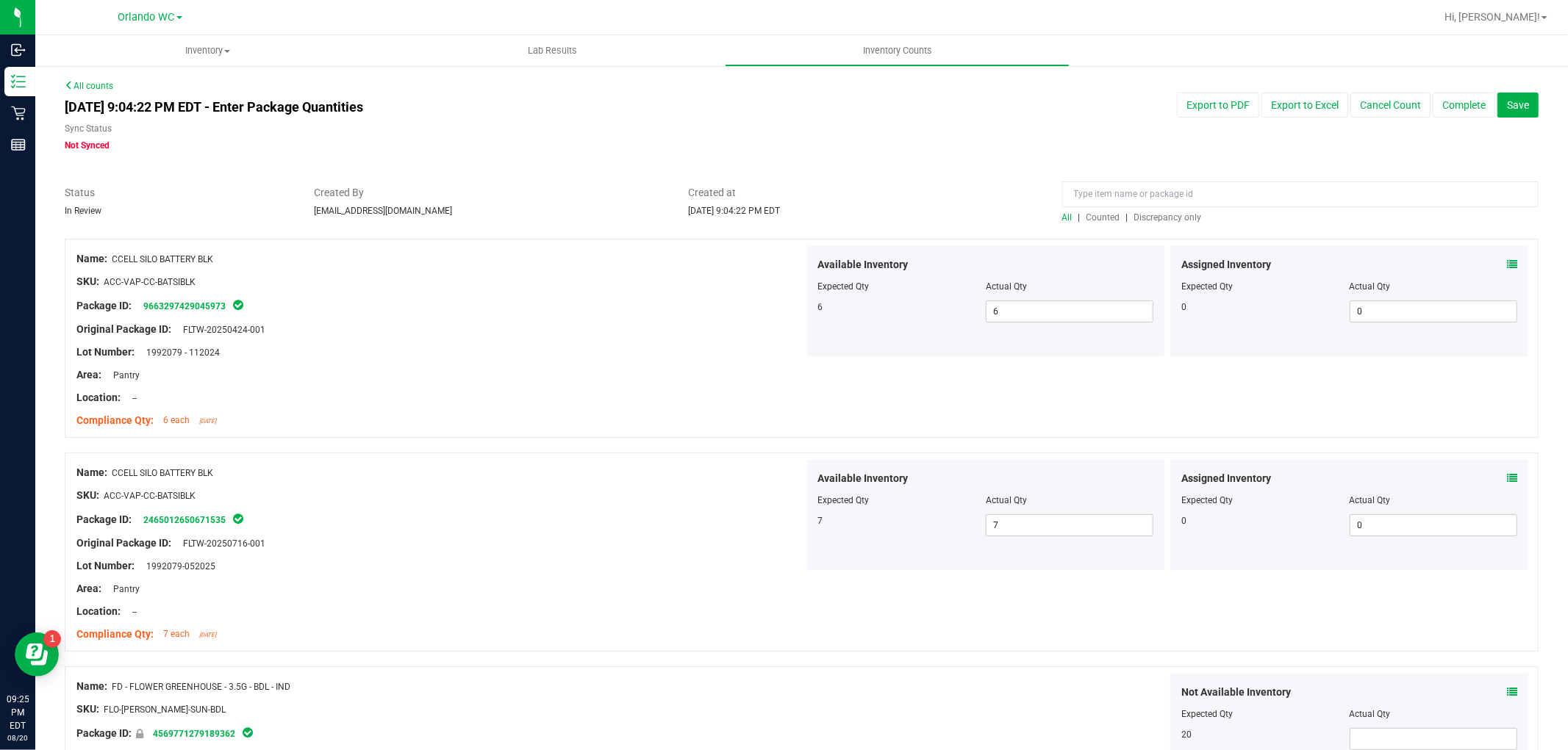
click at [1162, 218] on span "Discrepancy only" at bounding box center [1167, 218] width 68 height 11
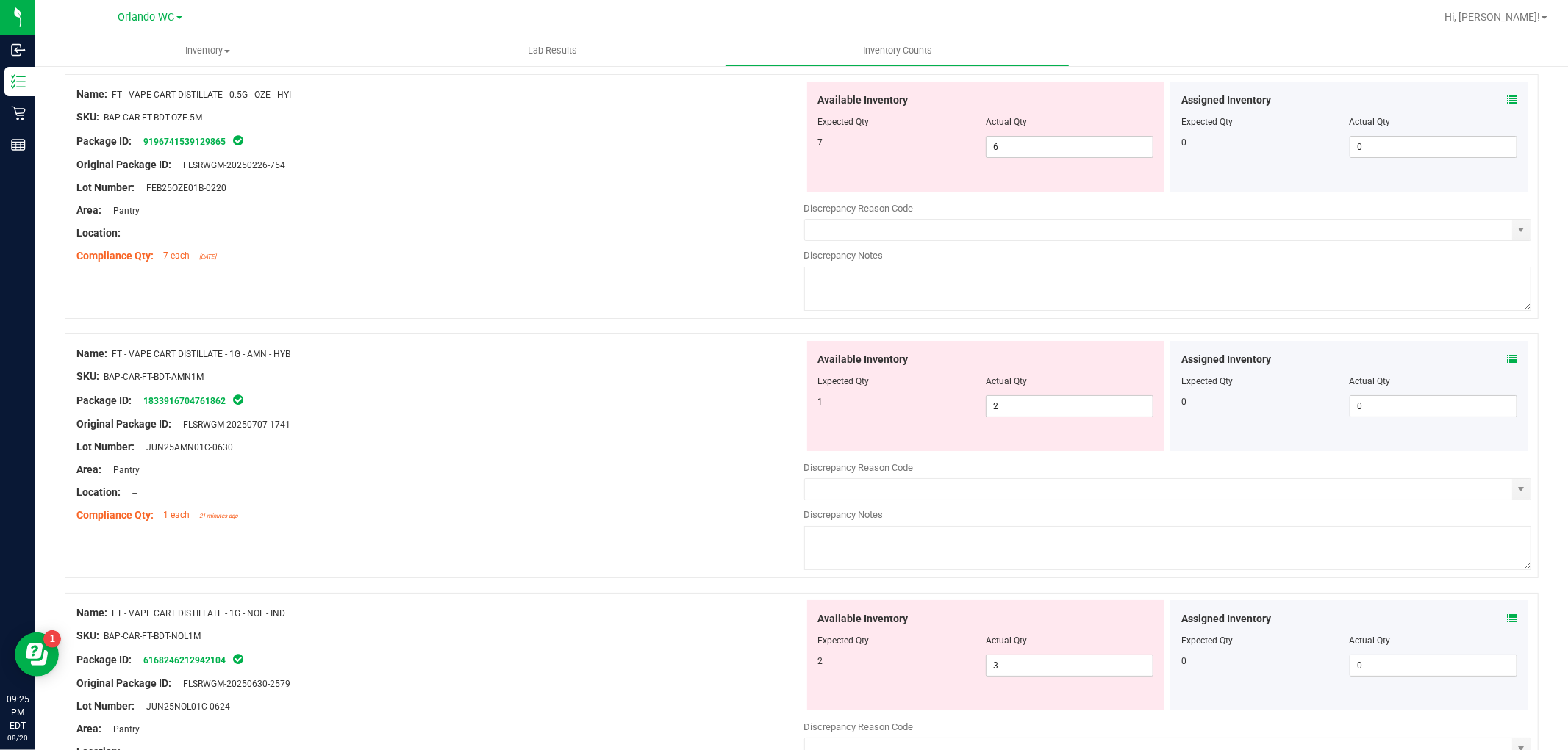
scroll to position [4742, 0]
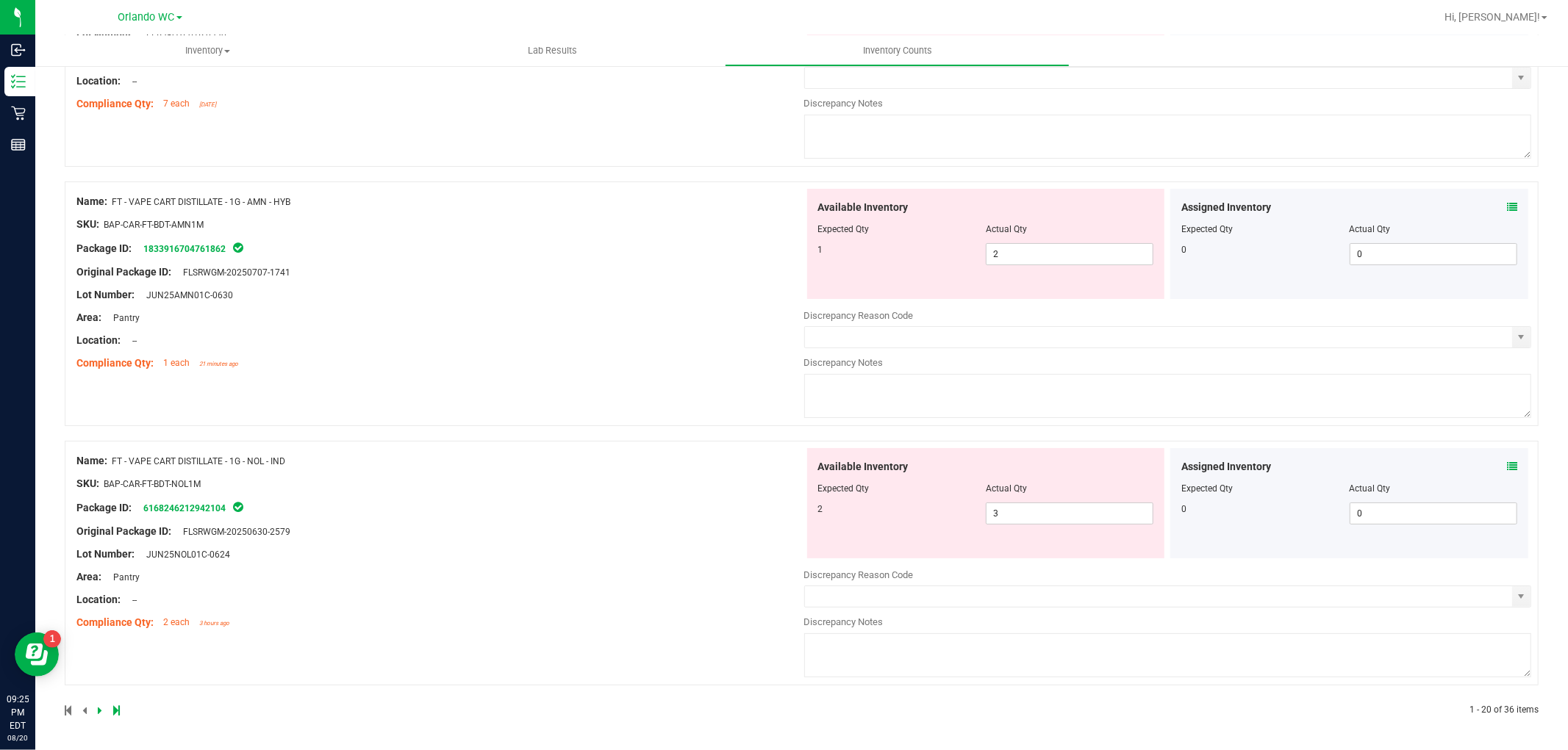
click at [100, 711] on icon at bounding box center [99, 710] width 4 height 9
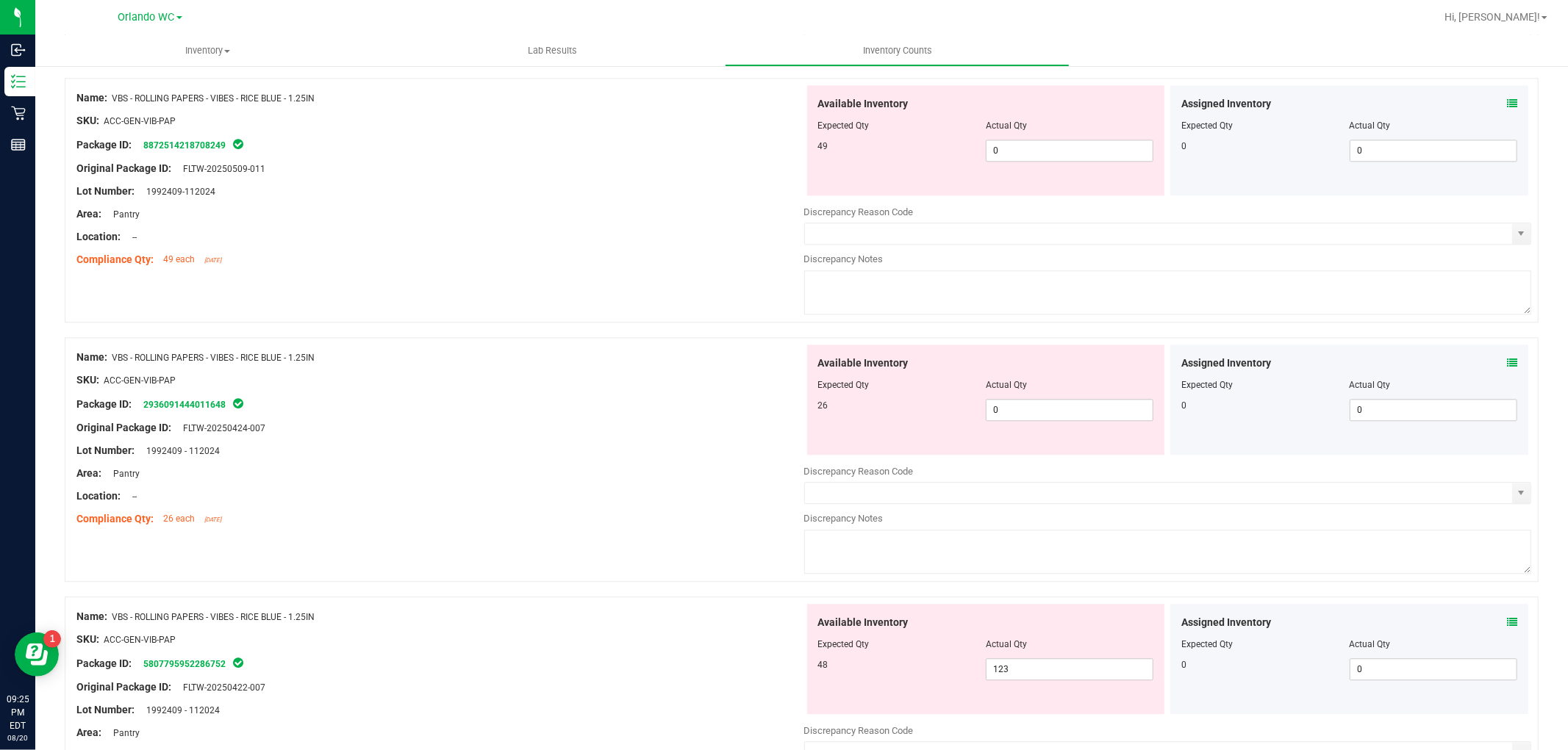
scroll to position [3020, 0]
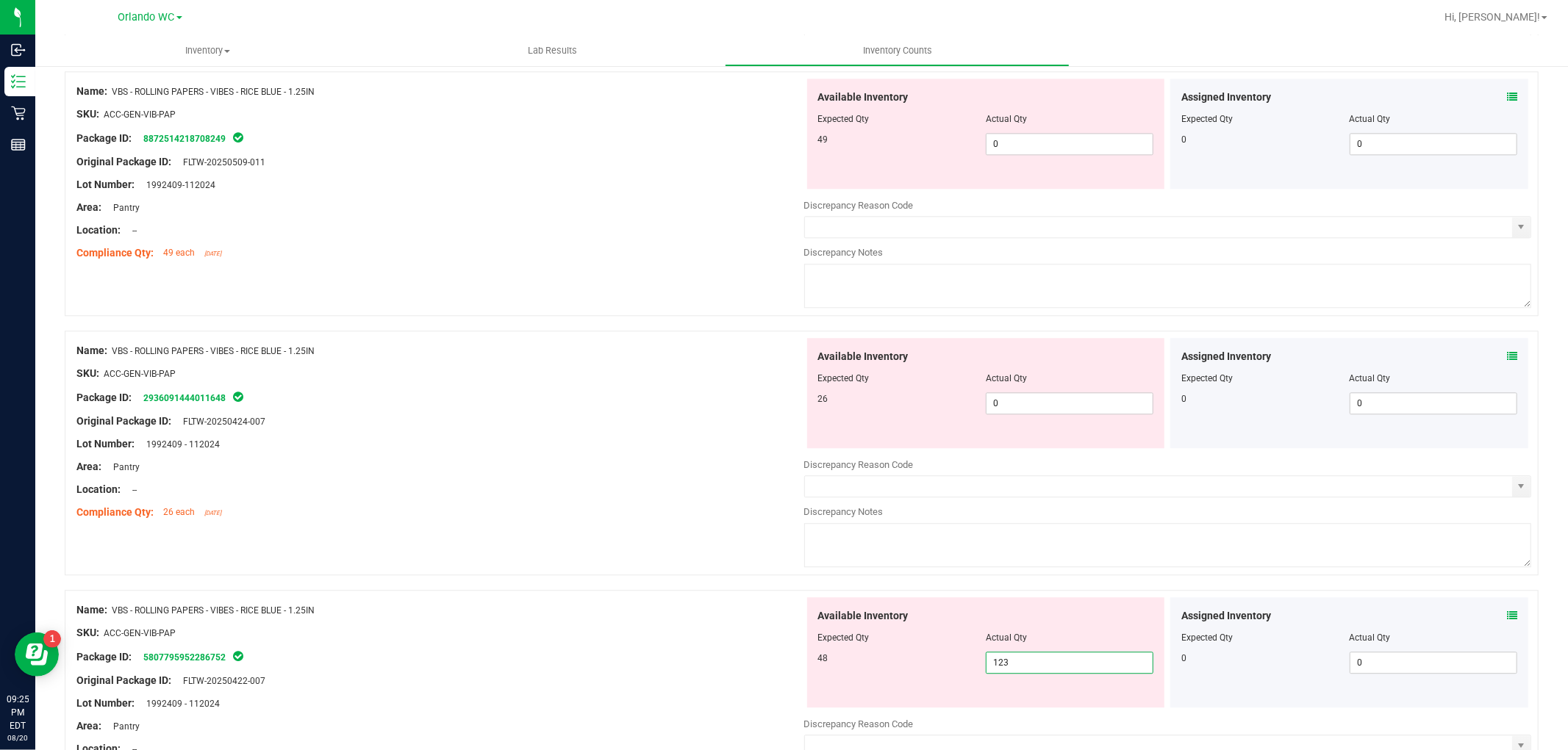
drag, startPoint x: 1022, startPoint y: 665, endPoint x: 784, endPoint y: 560, distance: 260.1
click at [788, 657] on div "Name: VBS - ROLLING PAPERS - VIBES - RICE BLUE - 1.25IN SKU: ACC-GEN-VIB-PAP Pa…" at bounding box center [801, 712] width 1473 height 245
type input "48"
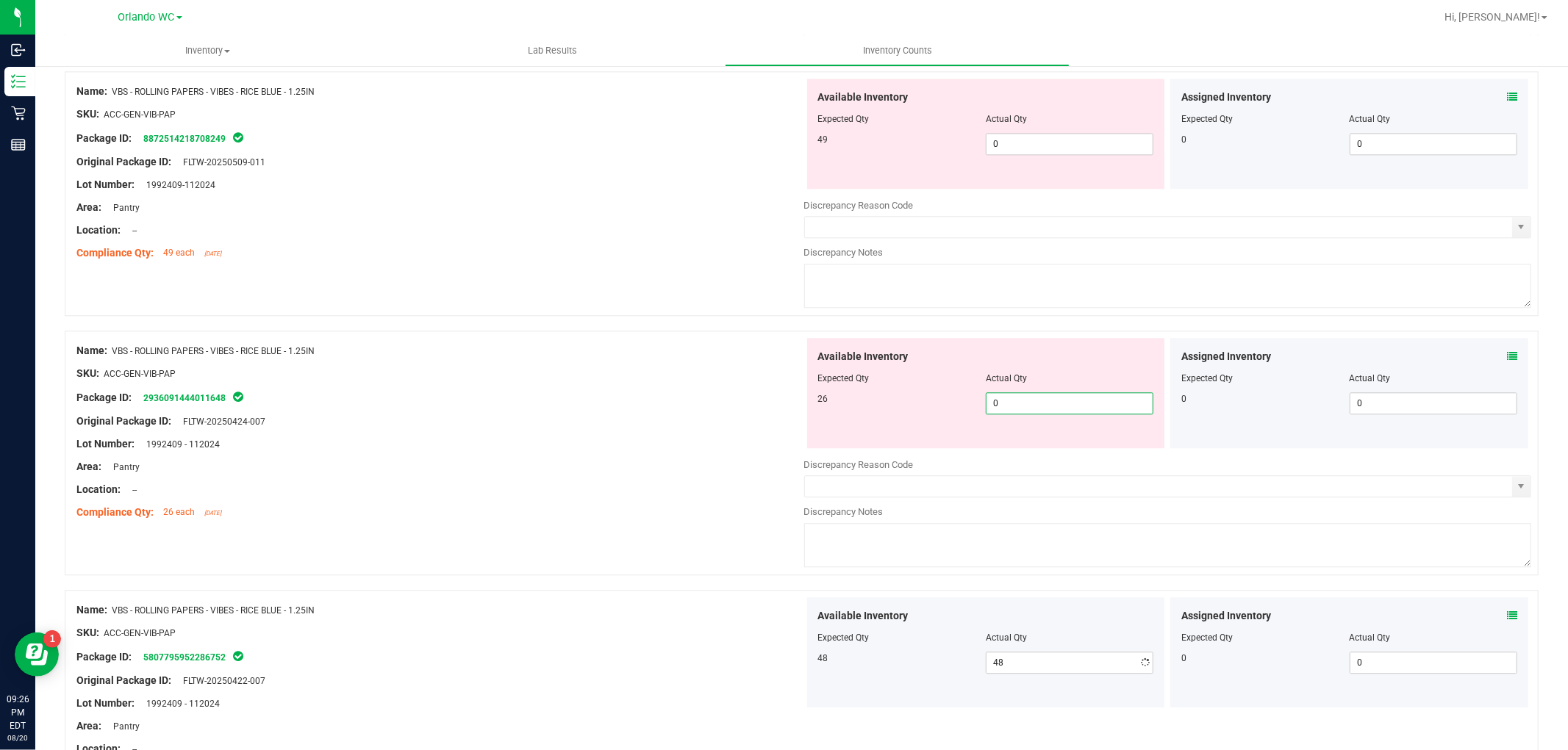
drag, startPoint x: 1123, startPoint y: 412, endPoint x: 693, endPoint y: 348, distance: 434.7
click at [693, 349] on div "Name: VBS - ROLLING PAPERS - VIBES - RICE BLUE - 1.25IN SKU: ACC-GEN-VIB-PAP Pa…" at bounding box center [801, 452] width 1473 height 245
type input "26"
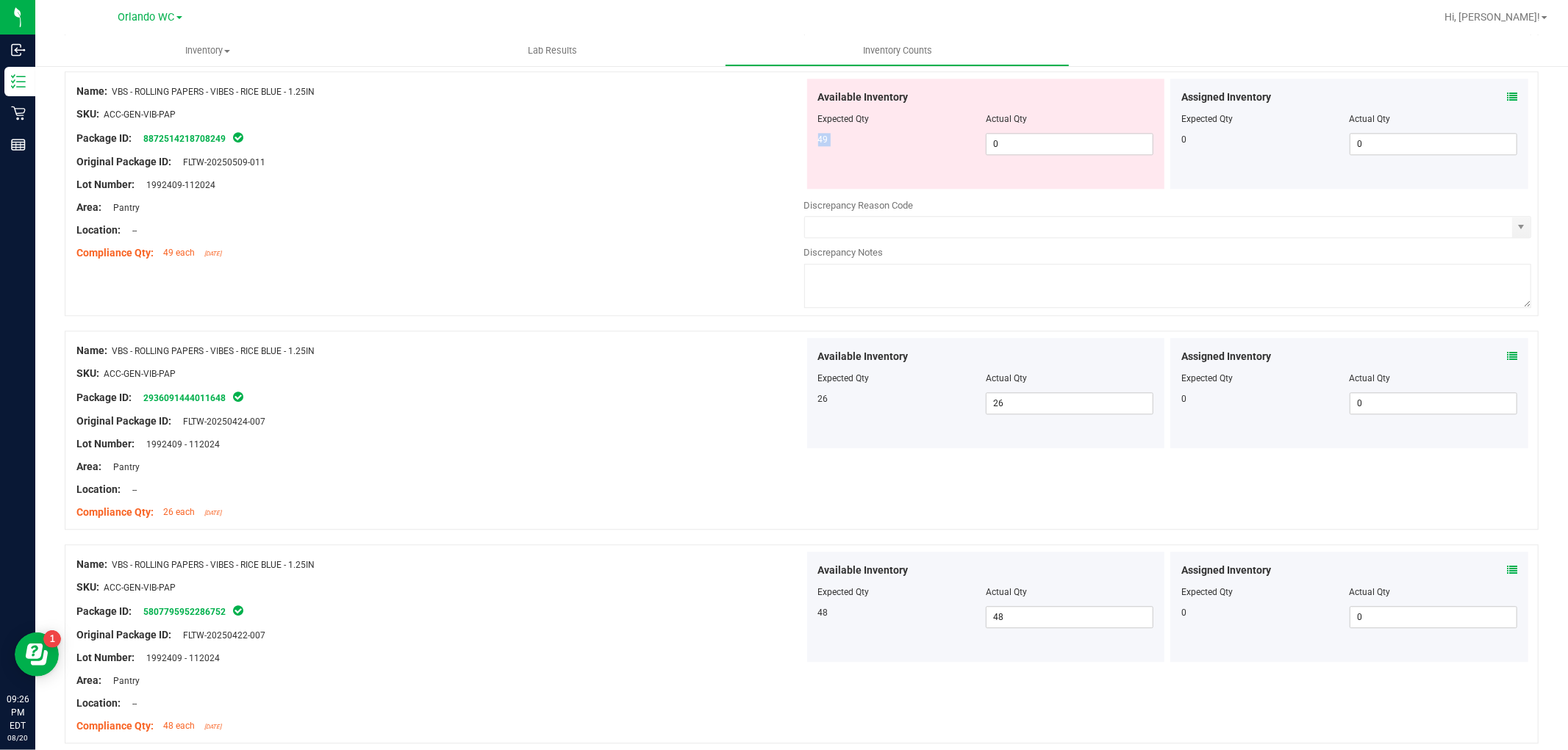
drag, startPoint x: 1027, startPoint y: 141, endPoint x: 956, endPoint y: 135, distance: 71.3
click at [956, 135] on div "Available Inventory Expected Qty Actual Qty 49 0 0" at bounding box center [986, 133] width 358 height 110
drag, startPoint x: 1017, startPoint y: 155, endPoint x: 957, endPoint y: 155, distance: 60.0
click at [957, 155] on div "49 0 0" at bounding box center [986, 143] width 336 height 22
type input "49"
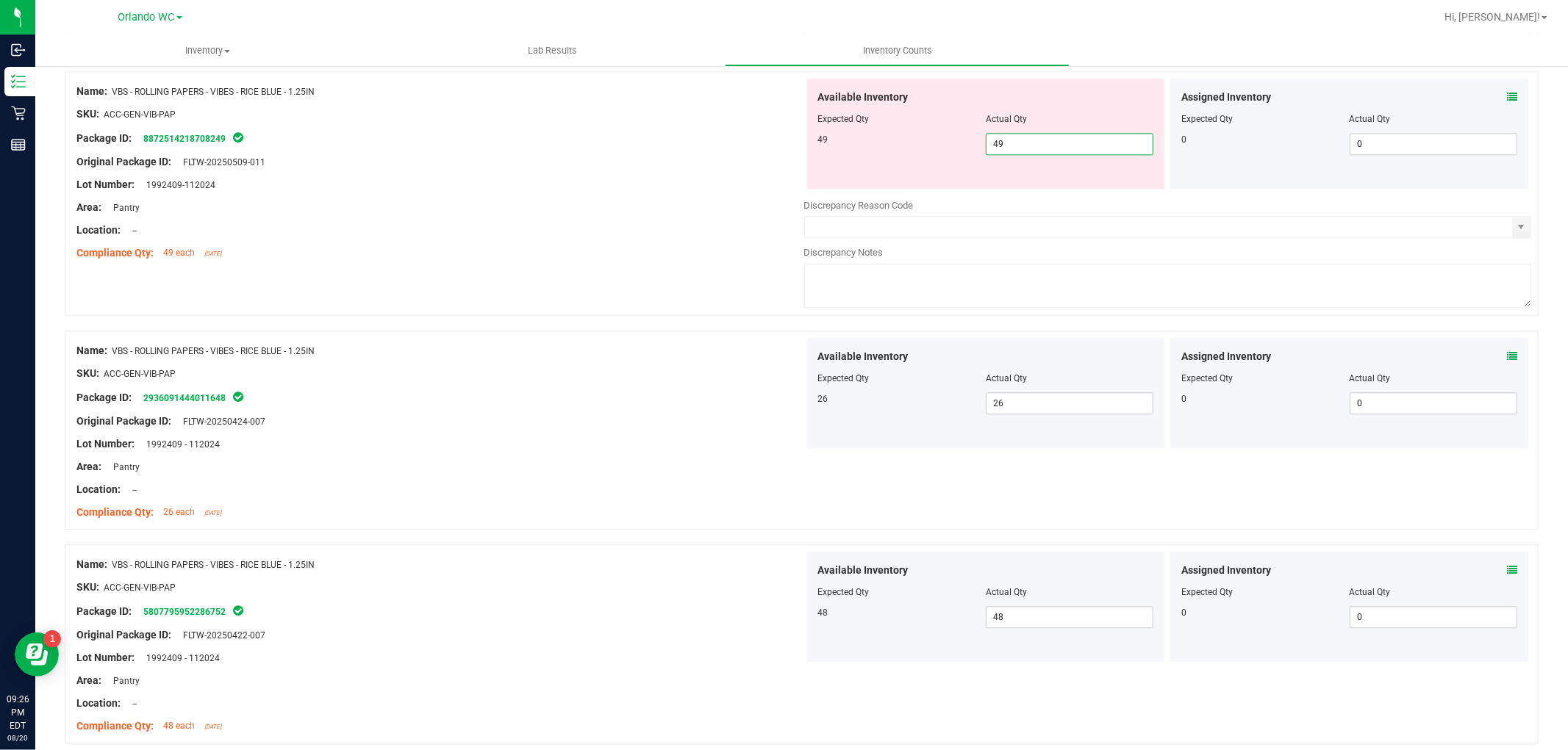
type input "49"
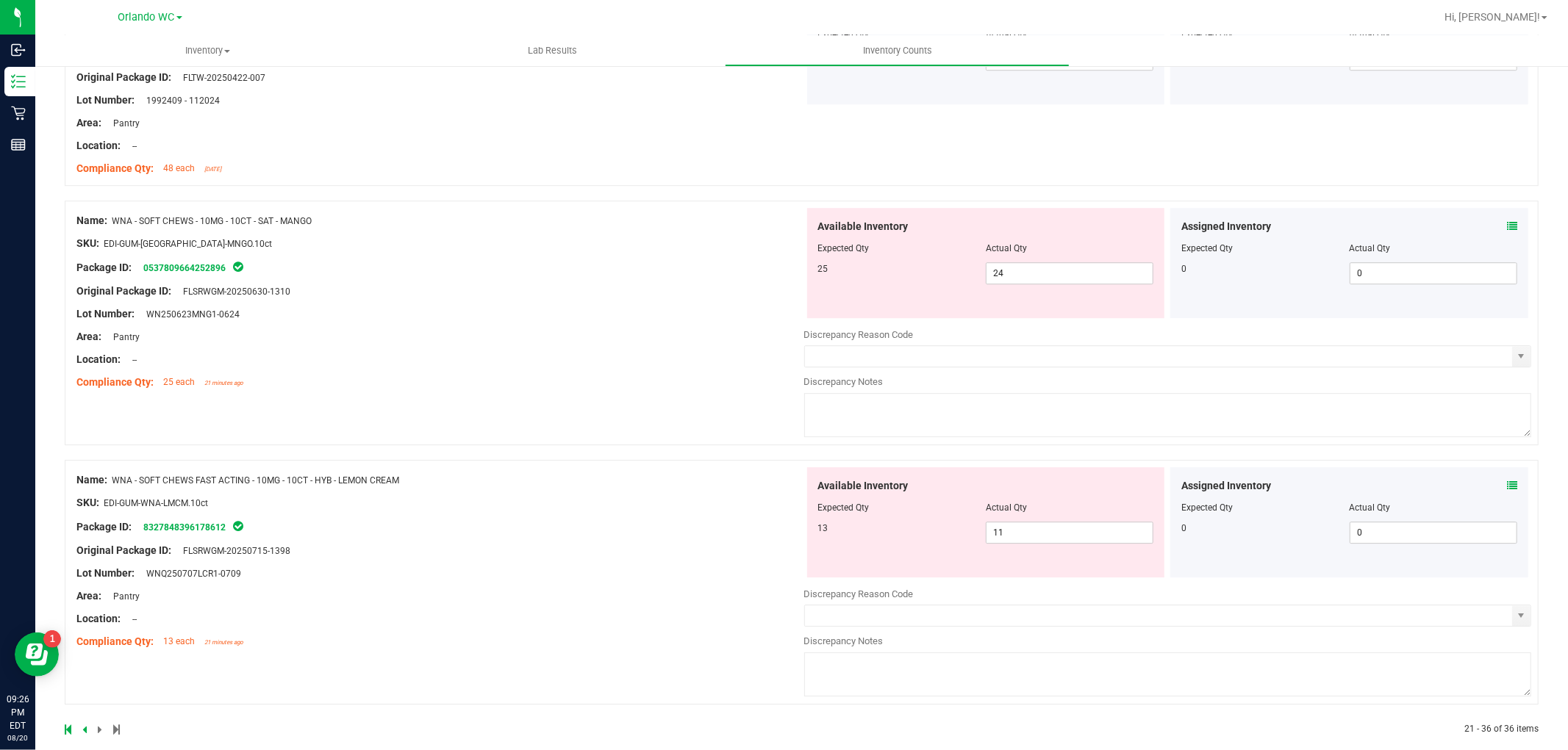
scroll to position [3562, 0]
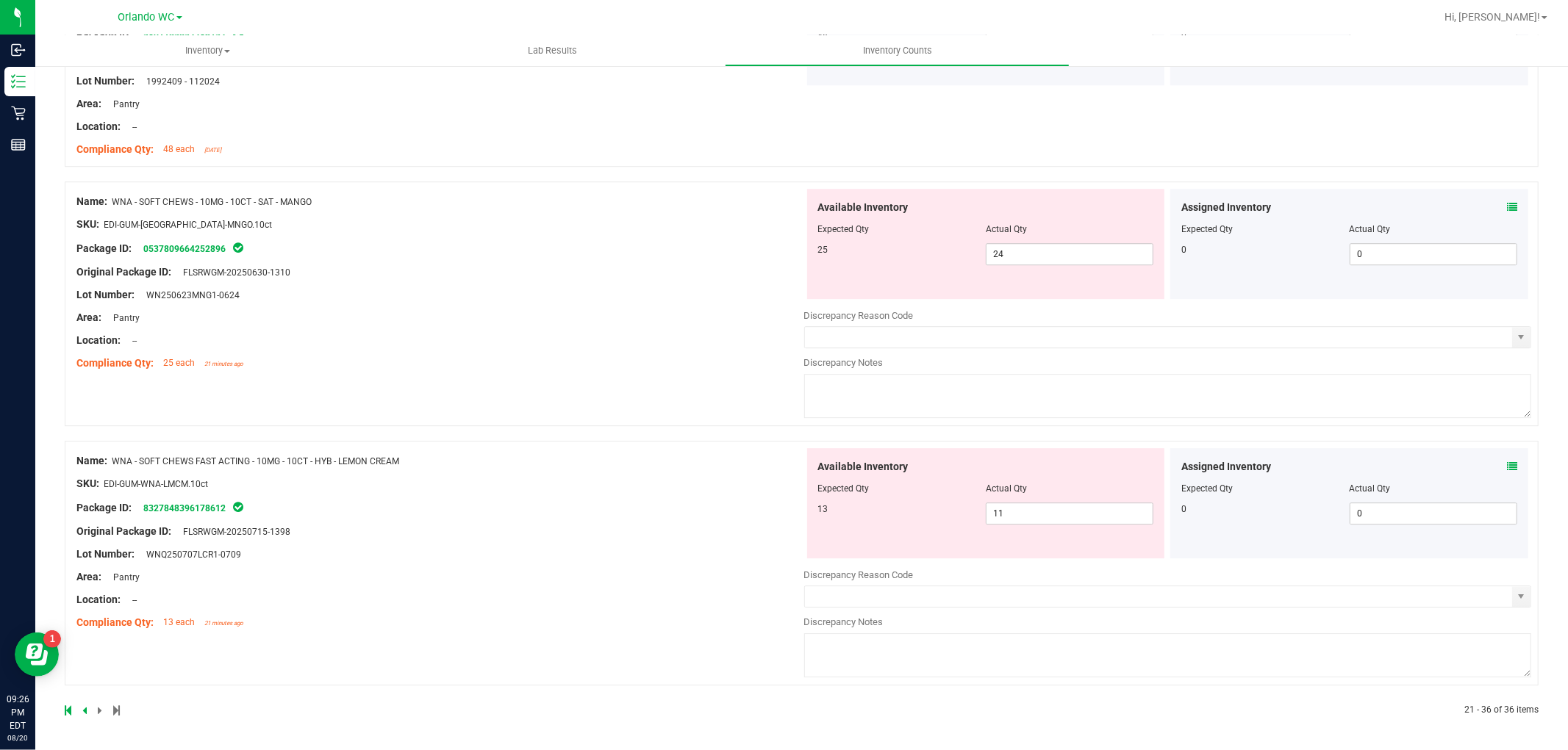
click at [83, 713] on icon at bounding box center [84, 710] width 4 height 9
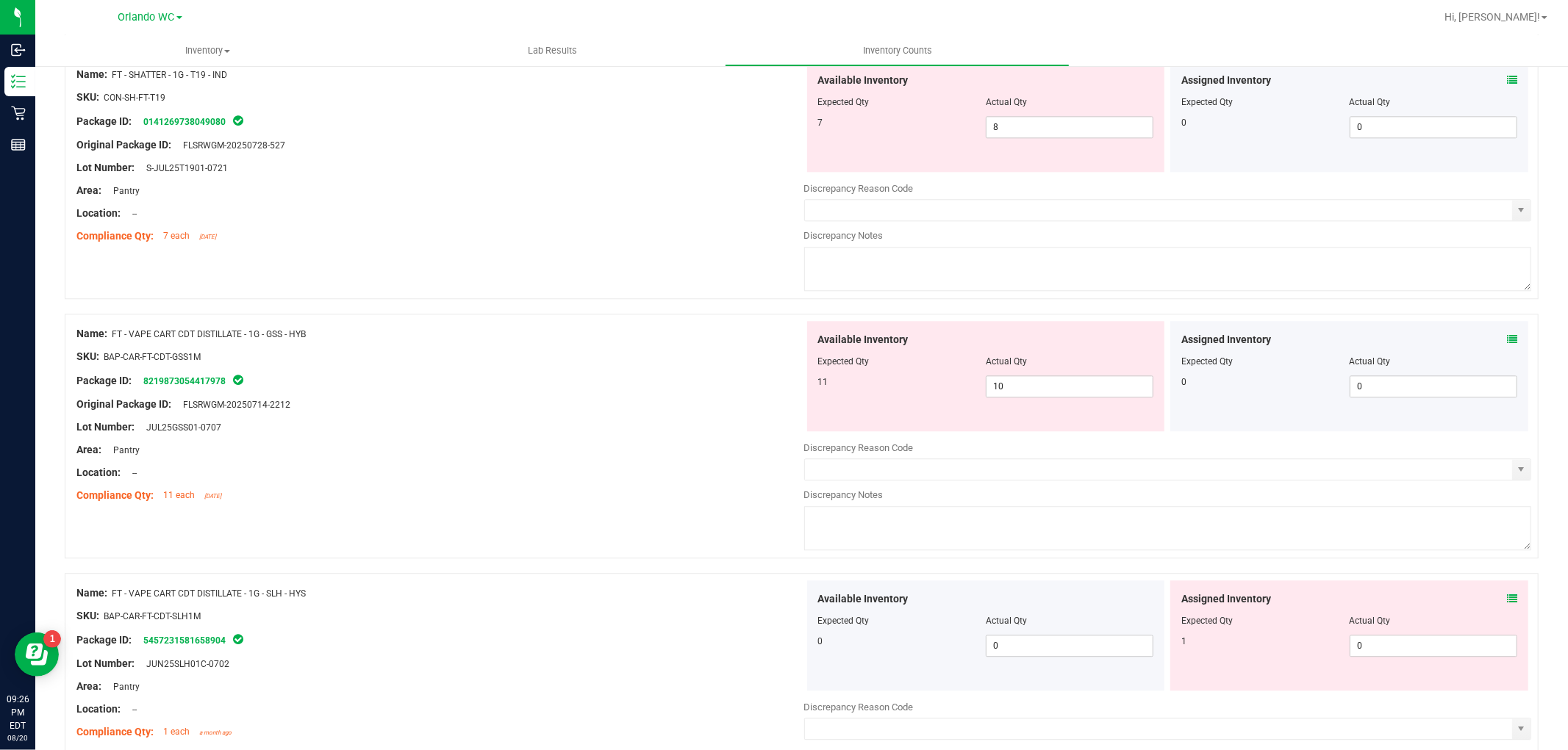
scroll to position [3191, 0]
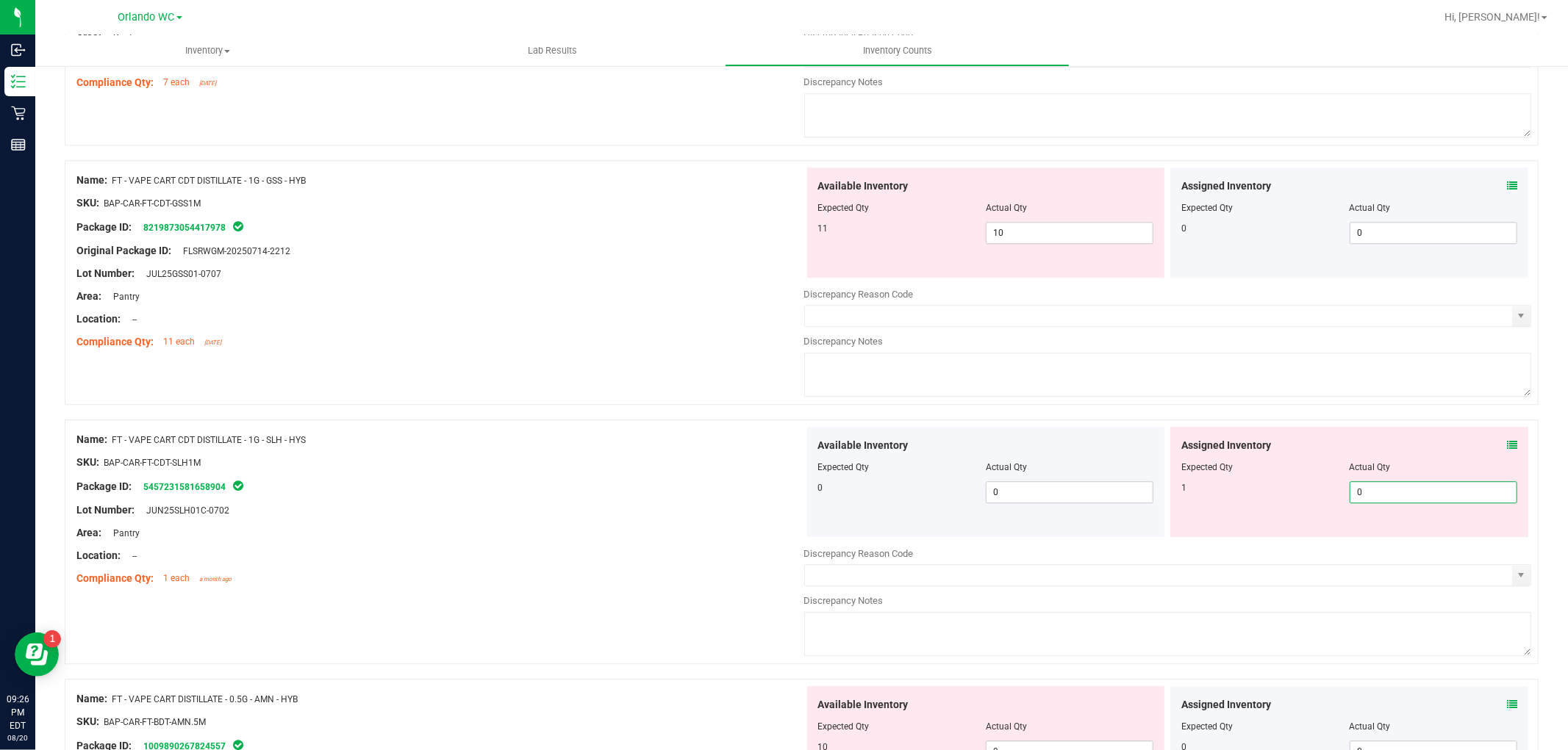
drag, startPoint x: 1373, startPoint y: 507, endPoint x: 1006, endPoint y: 458, distance: 370.3
click at [1006, 458] on div "Available Inventory Expected Qty Actual Qty 0 0 0 0 0" at bounding box center [1167, 481] width 727 height 110
type input "1"
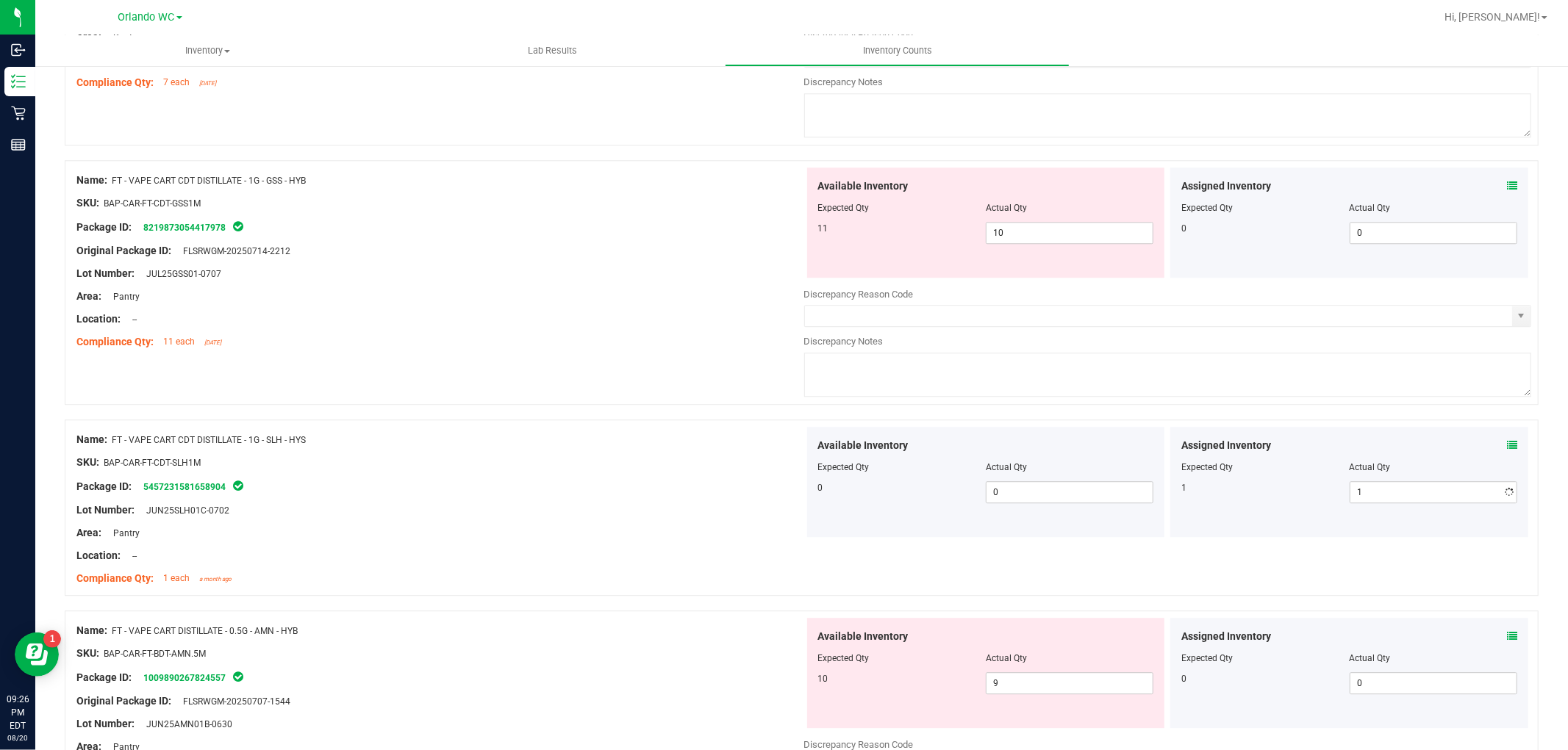
click at [571, 502] on div at bounding box center [440, 499] width 727 height 7
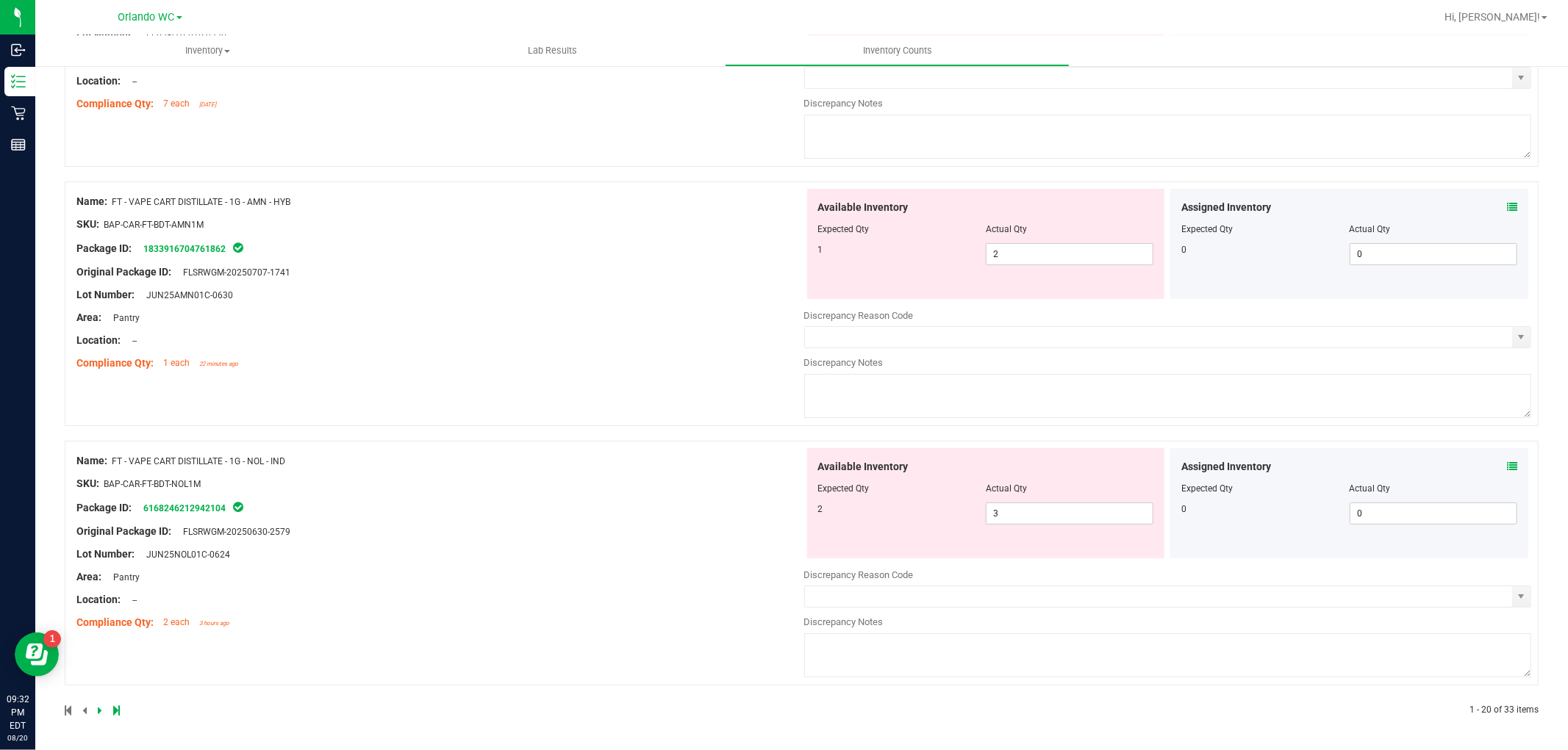
scroll to position [4674, 0]
click at [98, 713] on icon at bounding box center [99, 710] width 4 height 9
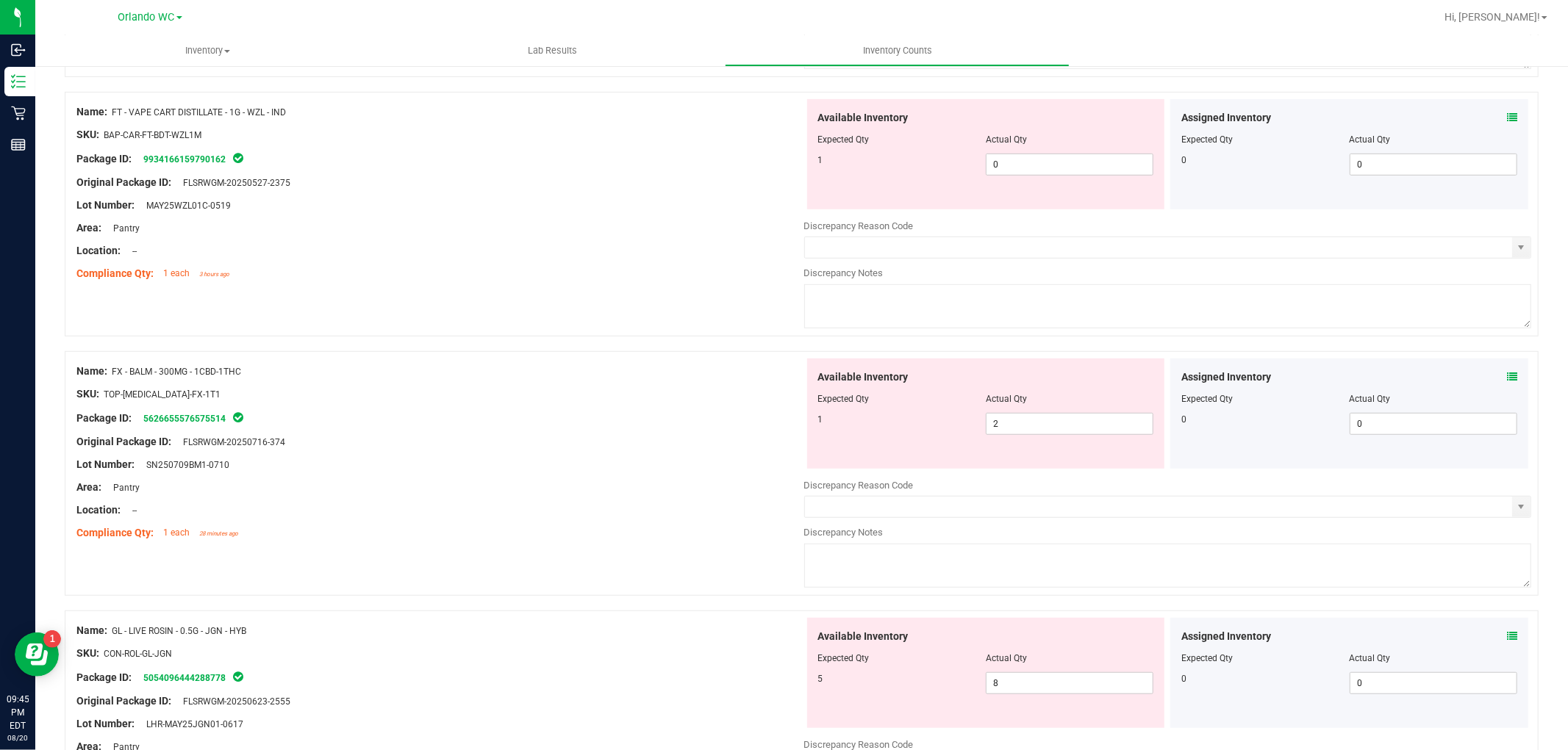
scroll to position [489, 0]
